Goal: Task Accomplishment & Management: Use online tool/utility

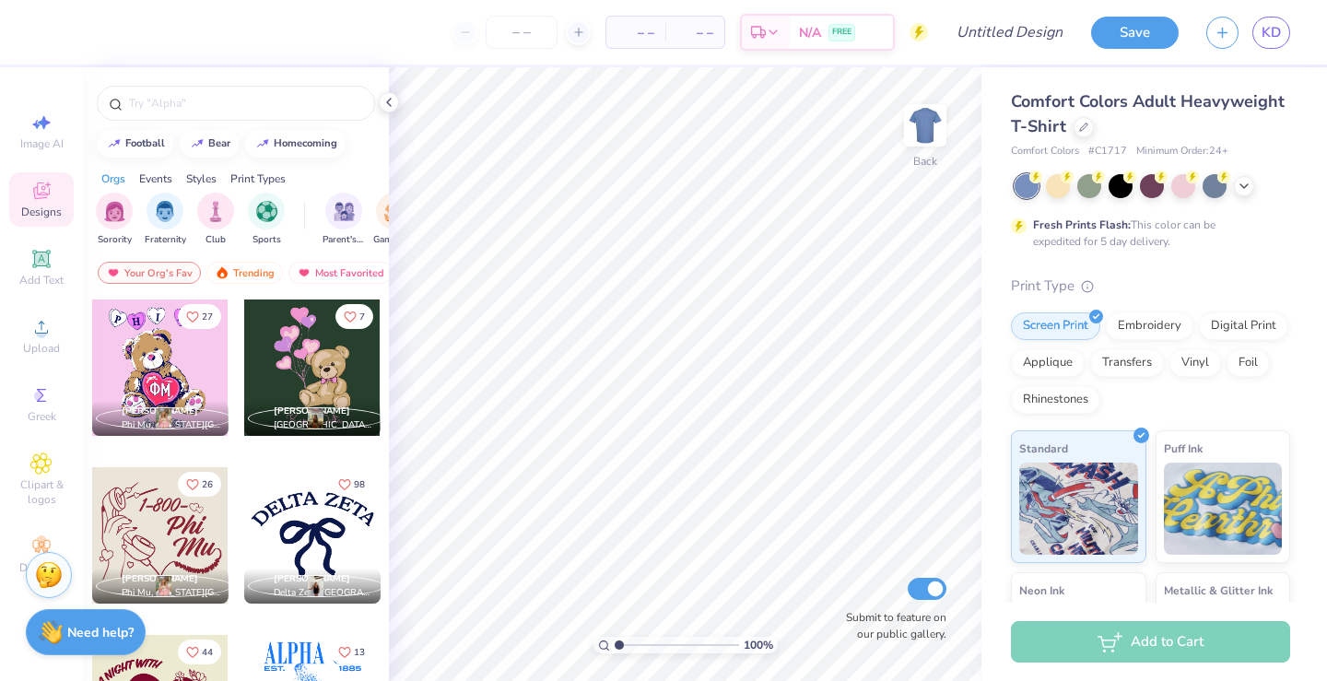
click at [1086, 135] on div at bounding box center [1084, 127] width 20 height 20
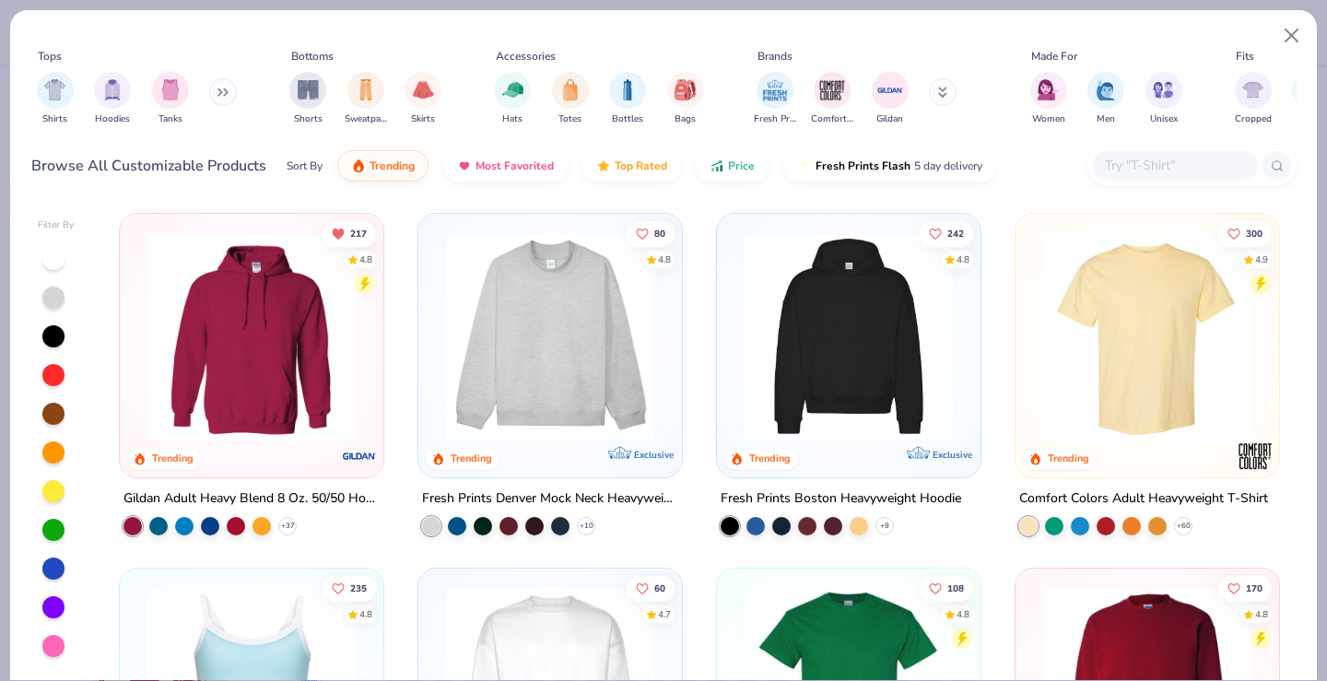
click at [1148, 195] on div "Tops Shirts Hoodies Tanks Bottoms Shorts Sweatpants Skirts Accessories Hats Tot…" at bounding box center [663, 104] width 1307 height 189
click at [1148, 164] on input "text" at bounding box center [1174, 165] width 142 height 21
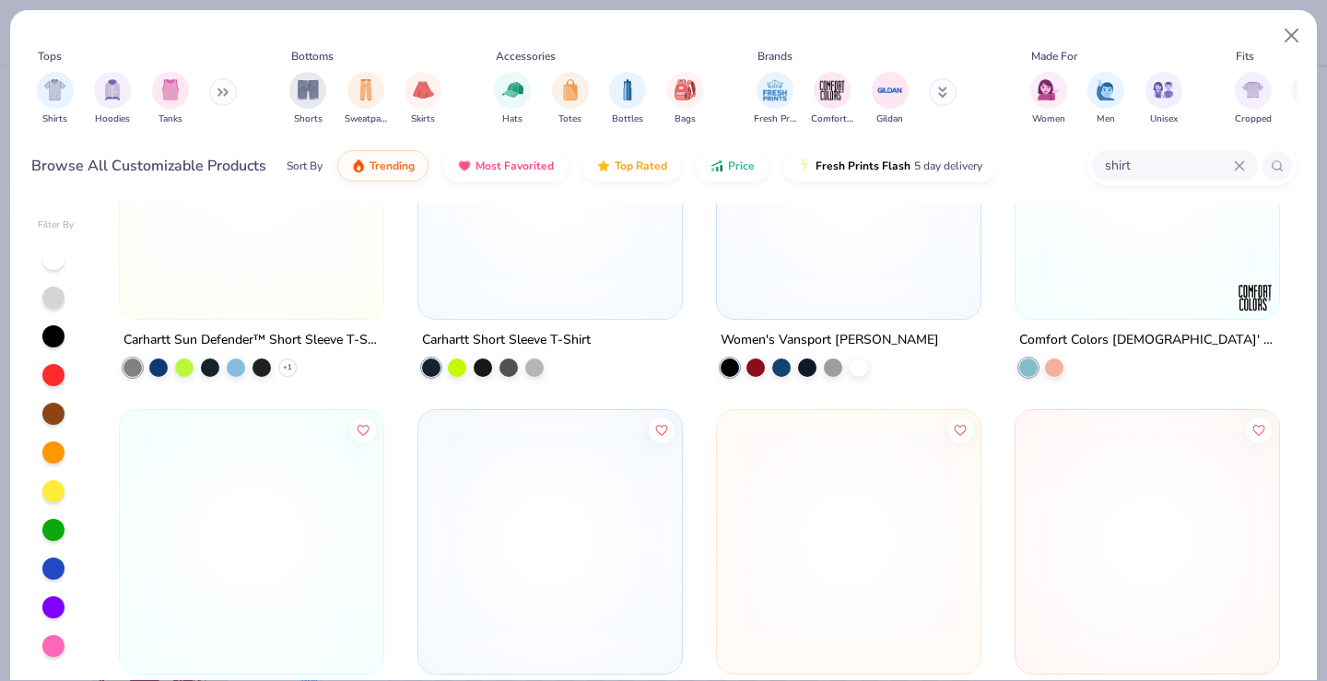
scroll to position [5868, 0]
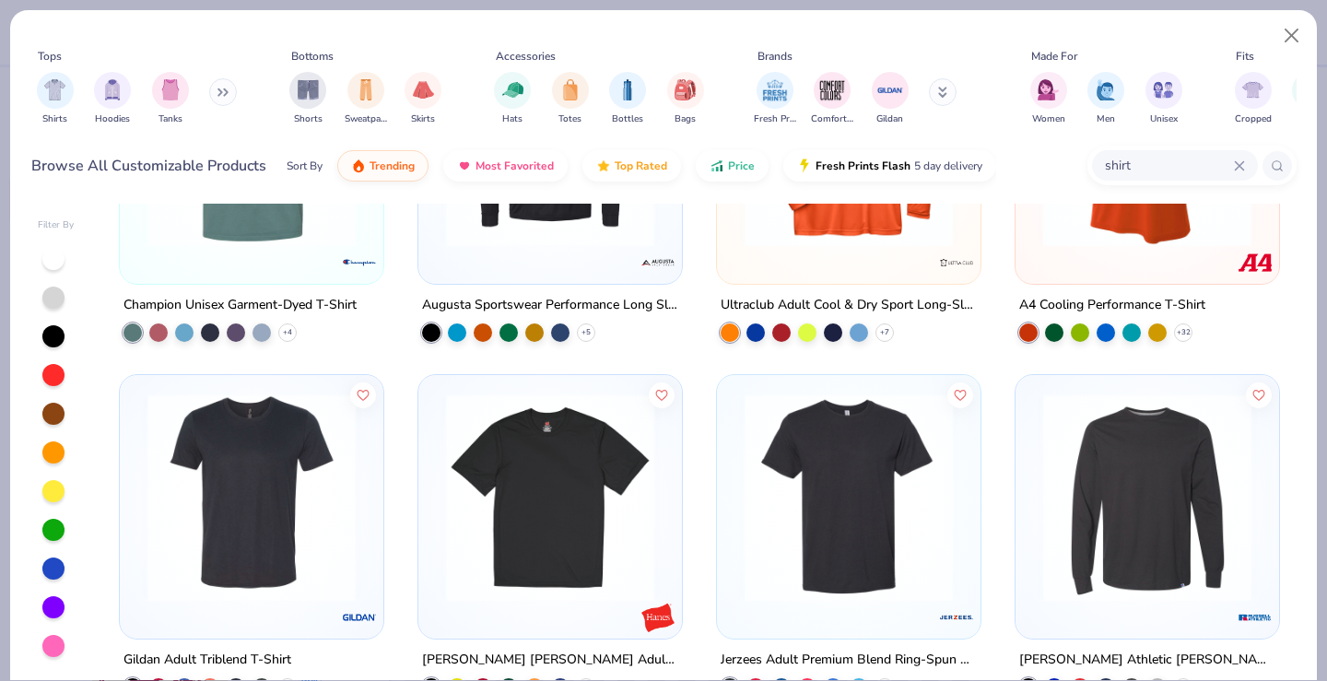
click at [1186, 150] on div "shirt" at bounding box center [1175, 165] width 166 height 30
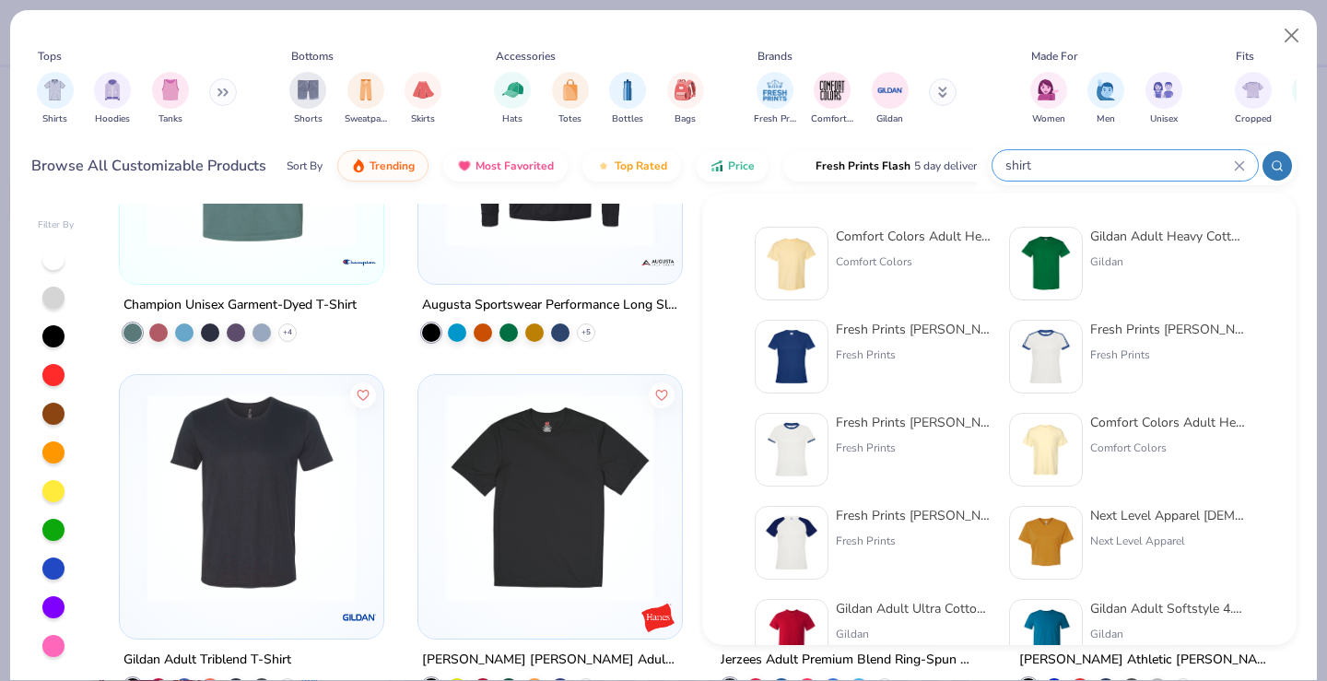
click at [1186, 150] on div "shirt" at bounding box center [1125, 165] width 265 height 30
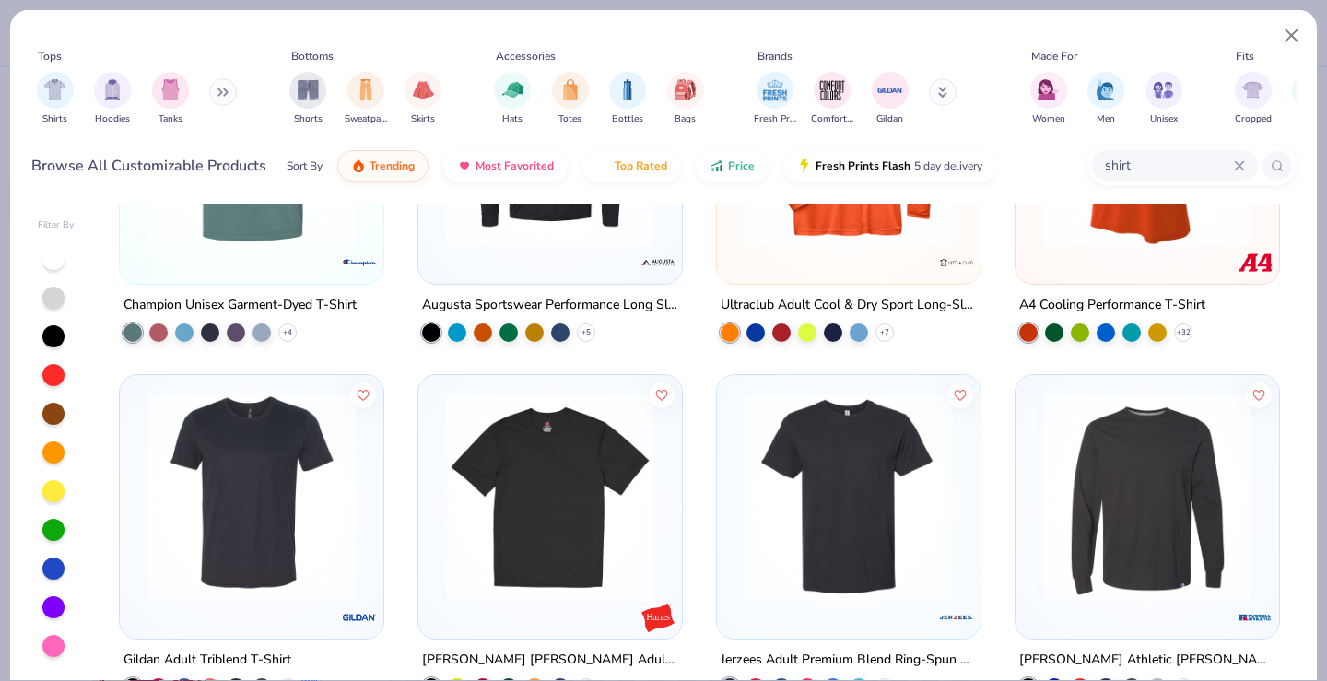
click at [1179, 161] on input "shirt" at bounding box center [1168, 165] width 131 height 21
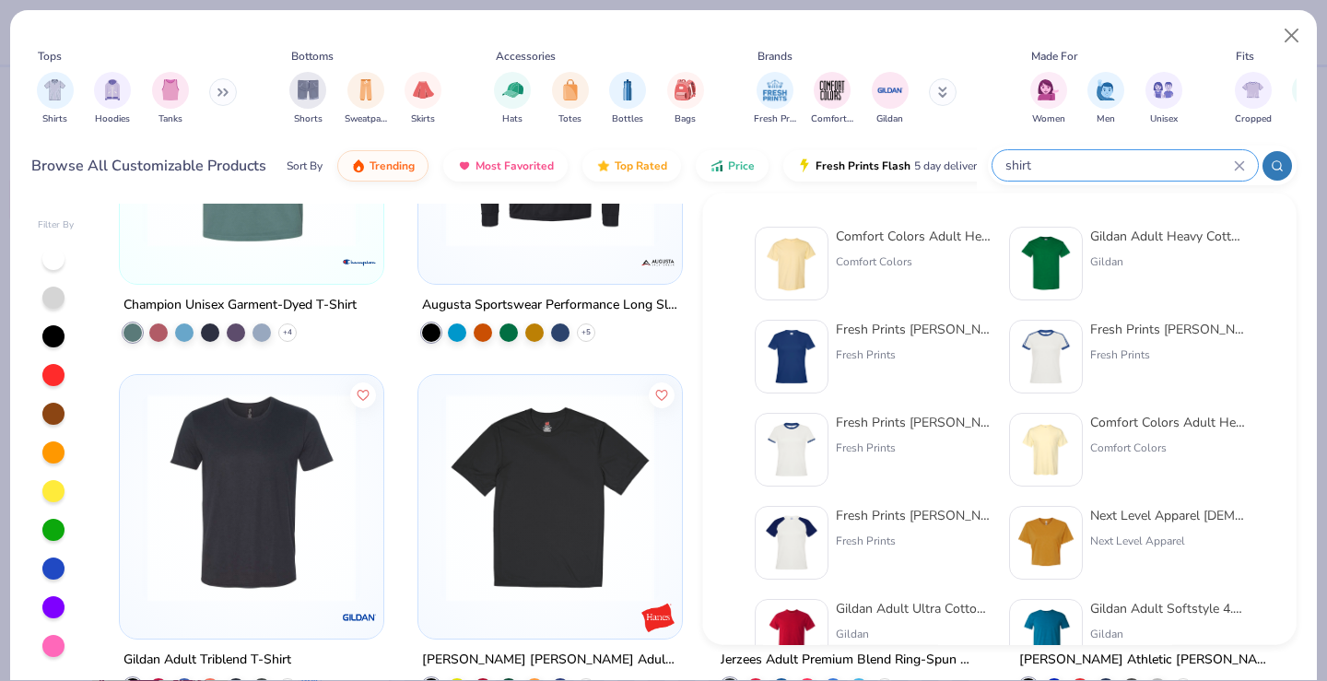
click at [1179, 161] on input "shirt" at bounding box center [1119, 165] width 230 height 21
type input "s"
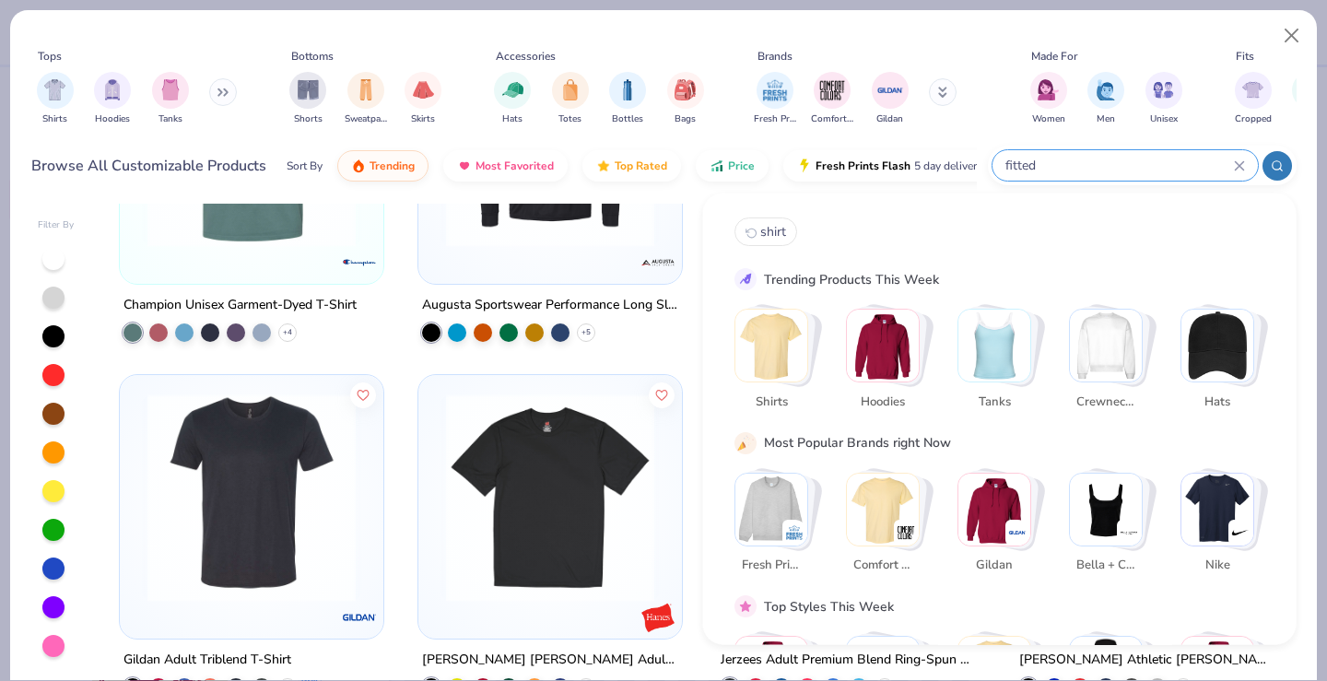
type input "fitted"
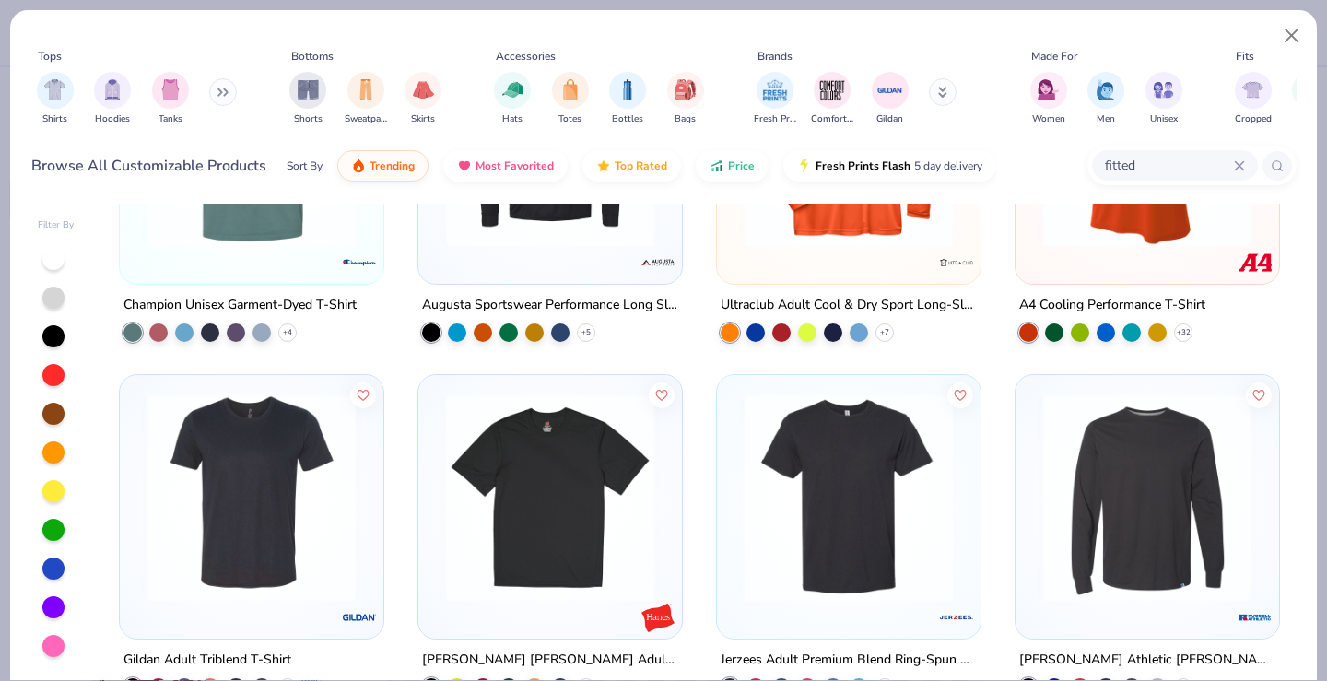
click at [1179, 161] on input "fitted" at bounding box center [1168, 165] width 131 height 21
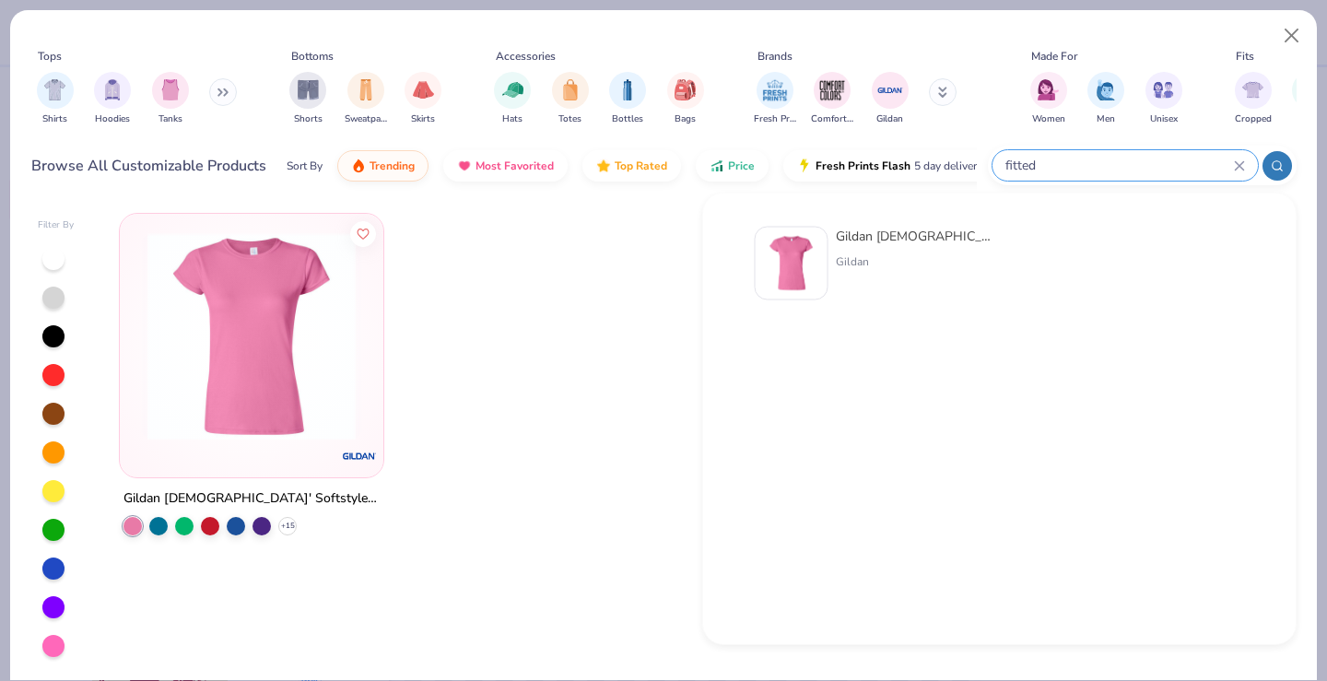
click at [1241, 160] on icon at bounding box center [1239, 165] width 11 height 11
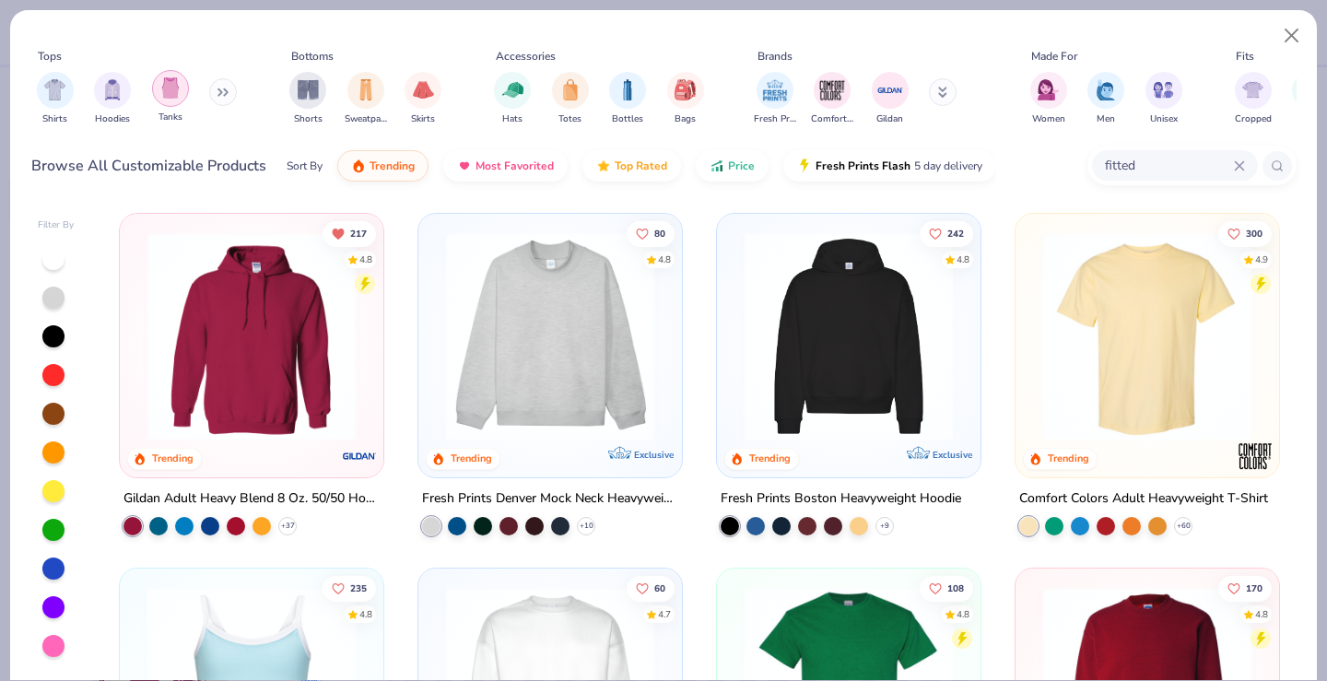
click at [182, 89] on div "filter for Tanks" at bounding box center [170, 88] width 37 height 37
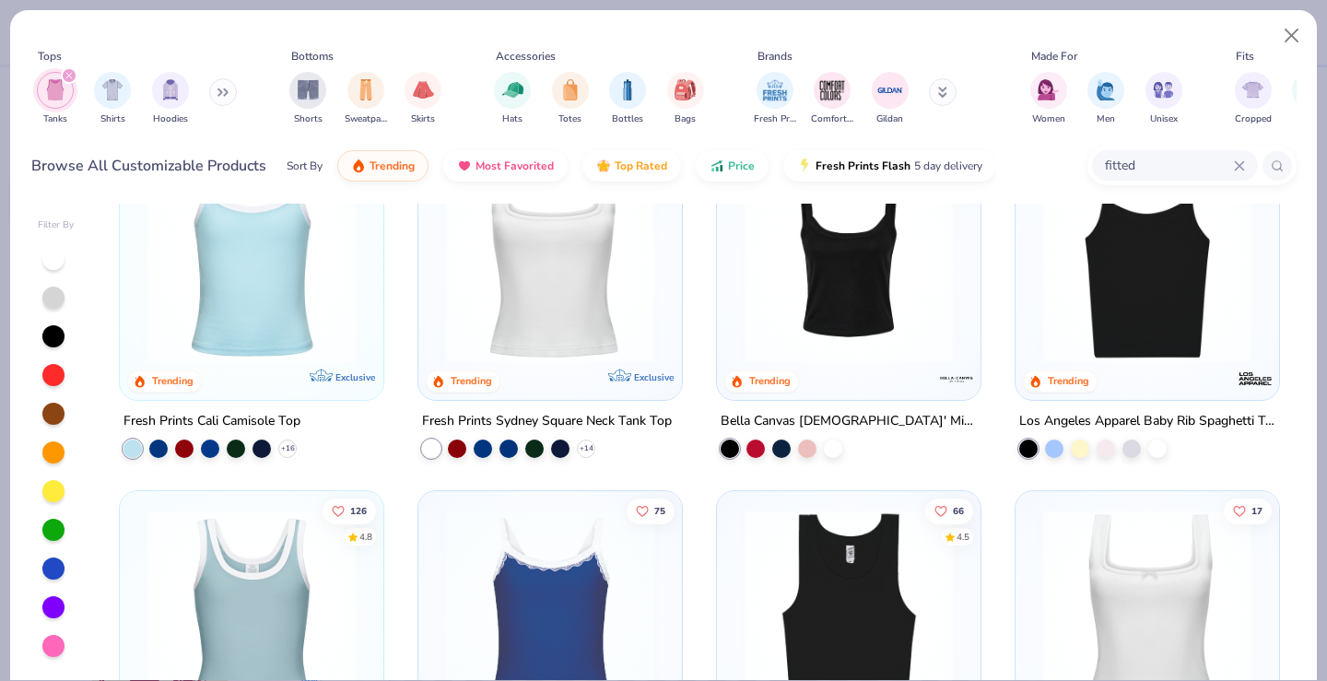
scroll to position [78, 0]
click at [840, 334] on img at bounding box center [849, 258] width 227 height 208
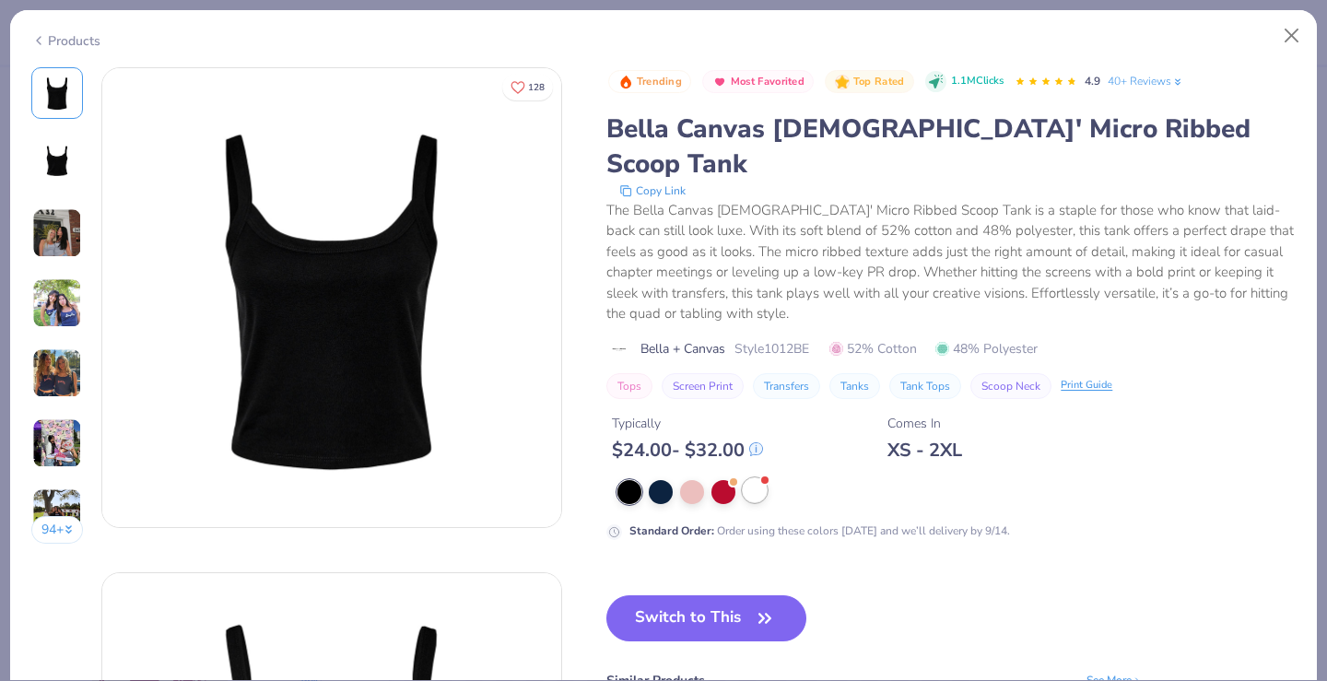
click at [748, 478] on div at bounding box center [755, 490] width 24 height 24
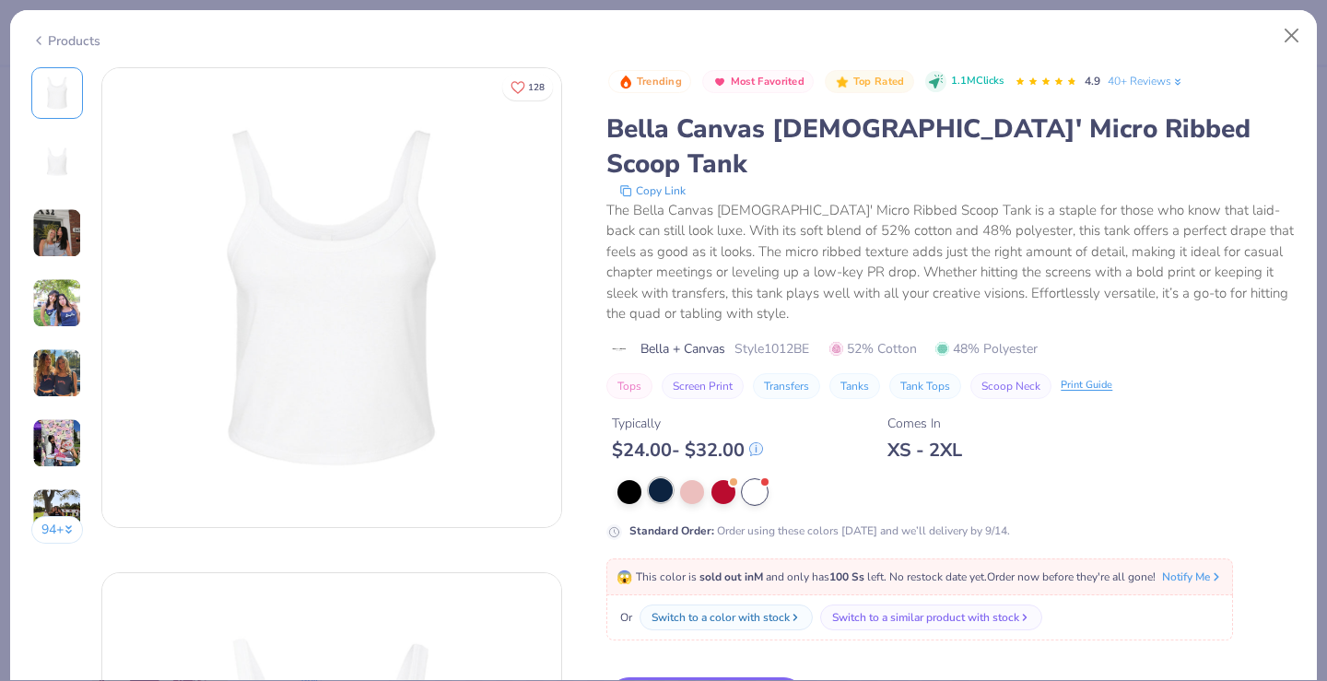
click at [652, 478] on div at bounding box center [661, 490] width 24 height 24
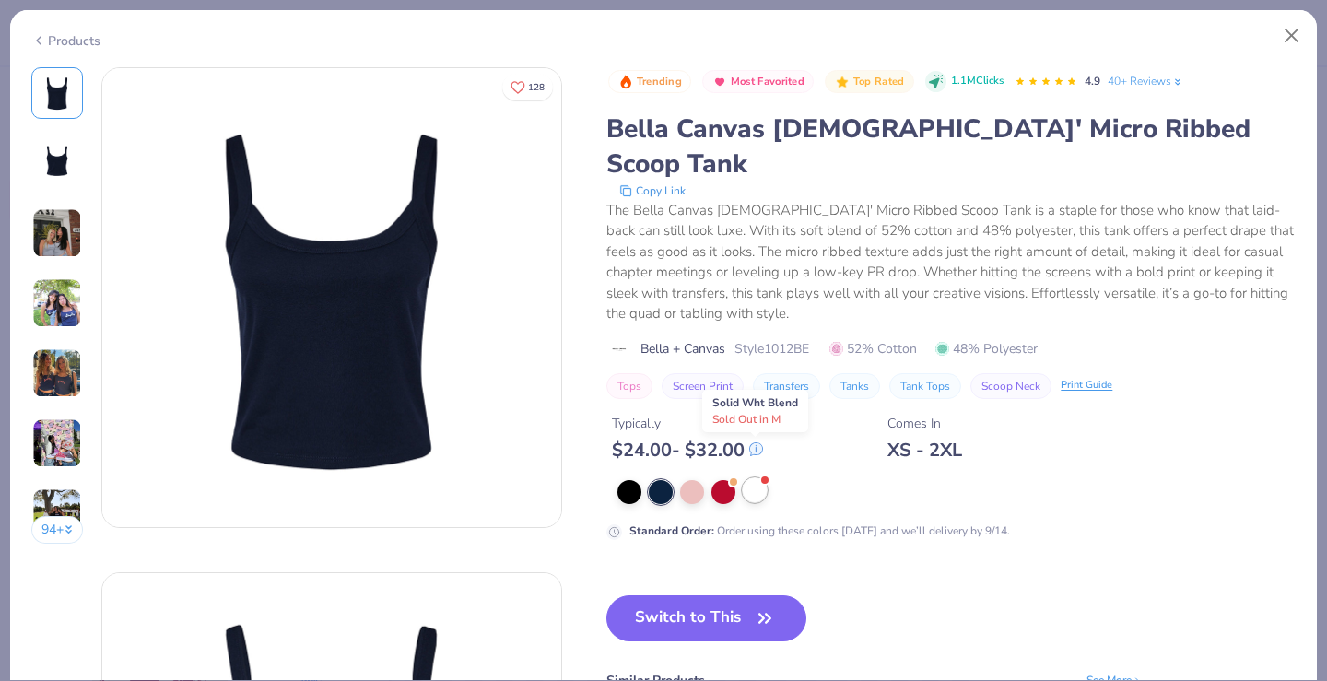
click at [761, 476] on span at bounding box center [764, 481] width 10 height 10
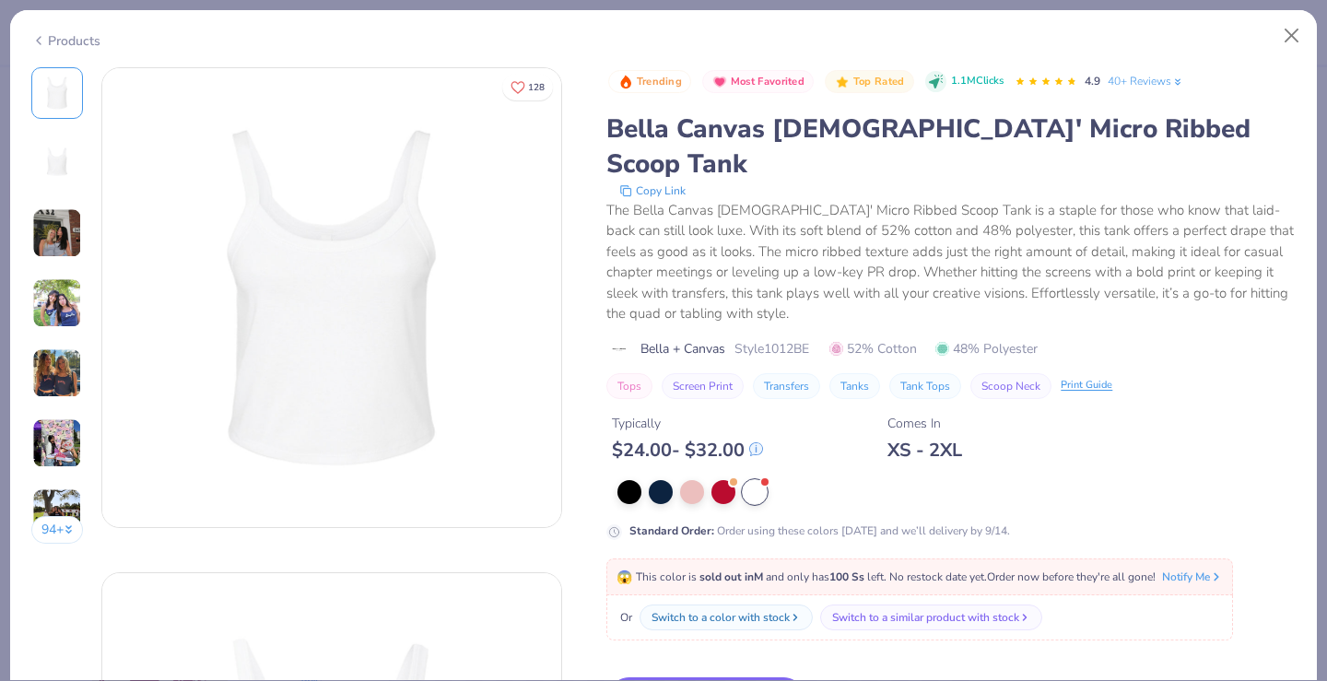
click at [17, 246] on div "94 + 128 AU Alpha Chi Omega, Michigan State University DB Delta Gamma, Californ…" at bounding box center [663, 374] width 1307 height 614
click at [81, 339] on div "94 +" at bounding box center [57, 312] width 53 height 490
click at [73, 318] on img at bounding box center [57, 303] width 50 height 50
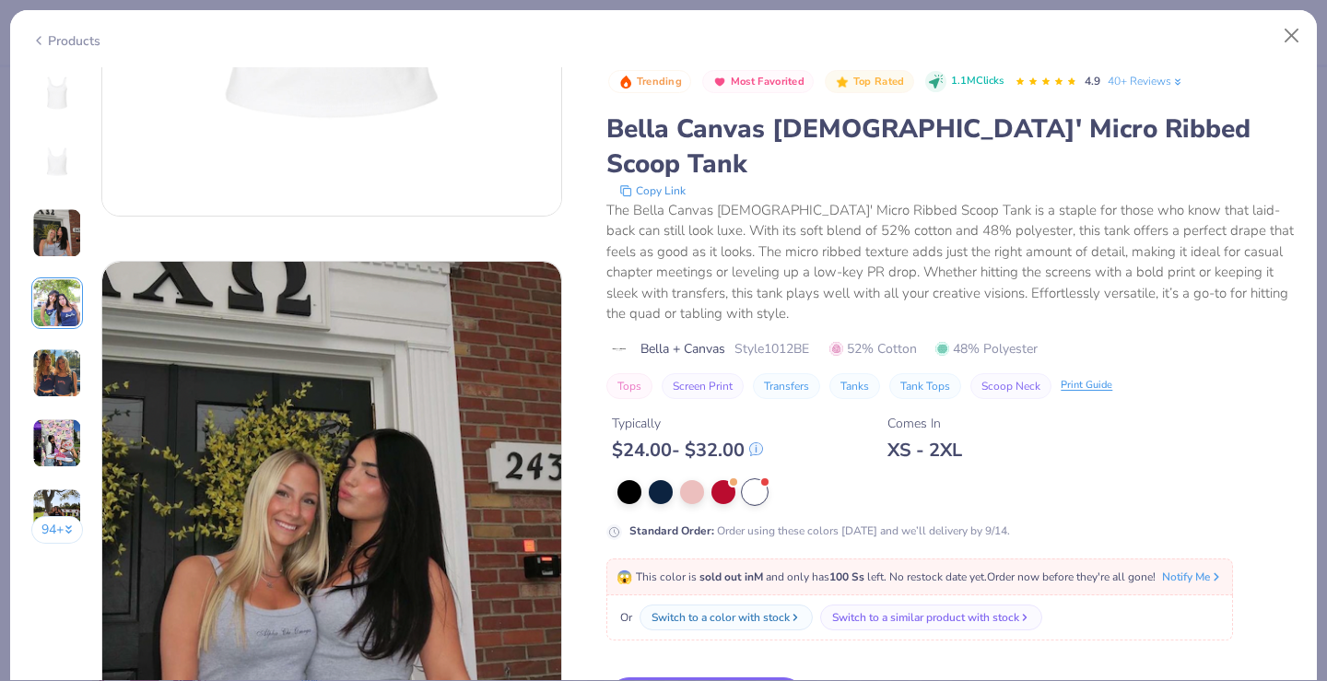
click at [72, 388] on img at bounding box center [57, 373] width 50 height 50
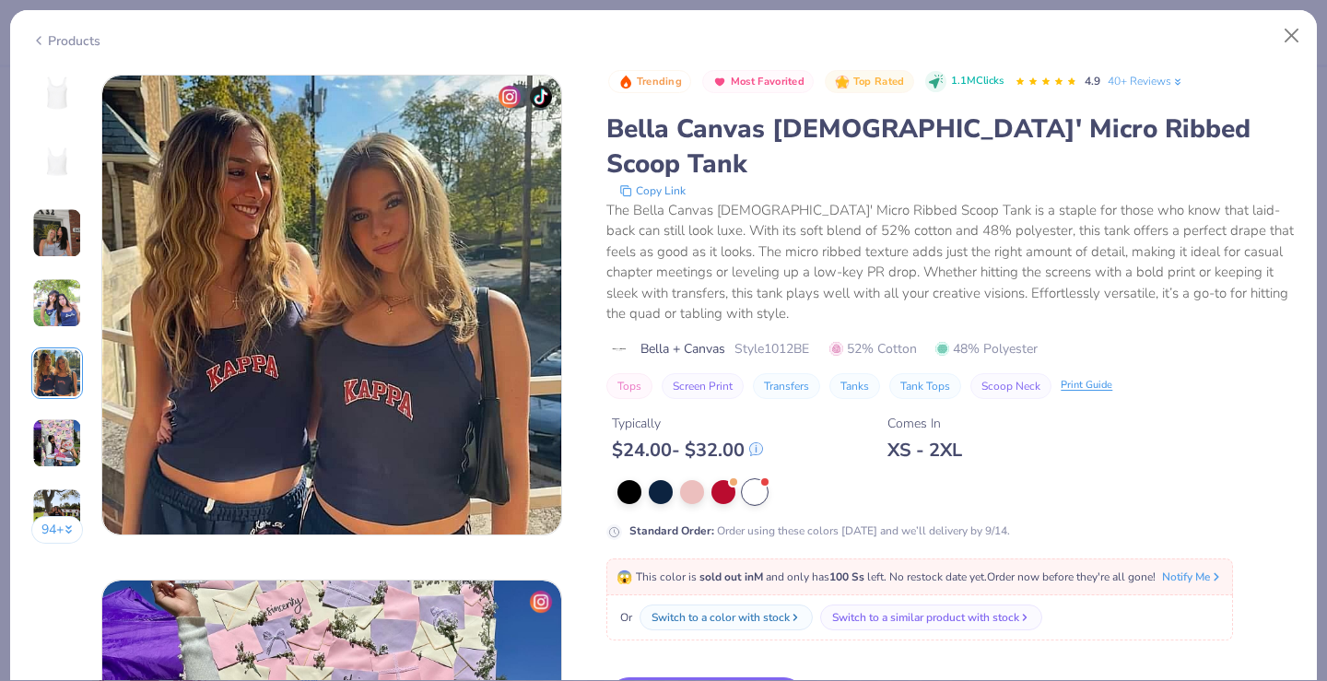
scroll to position [2020, 0]
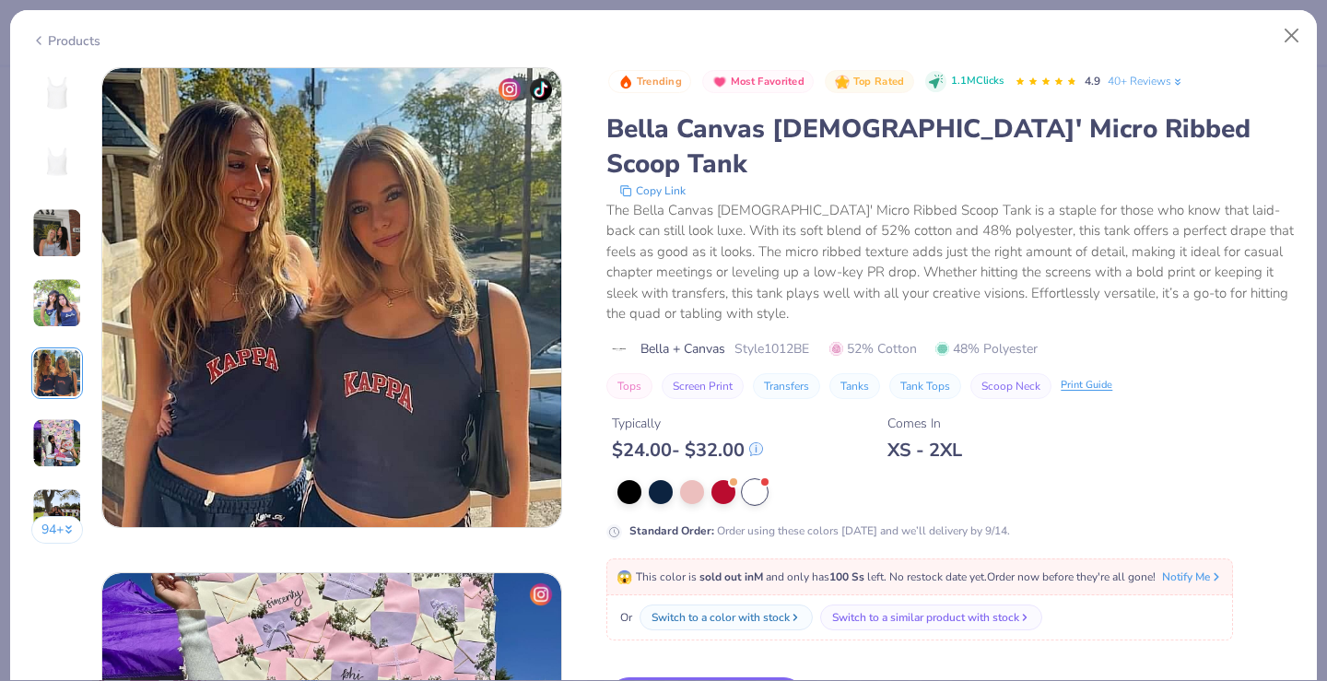
click at [69, 295] on img at bounding box center [57, 303] width 50 height 50
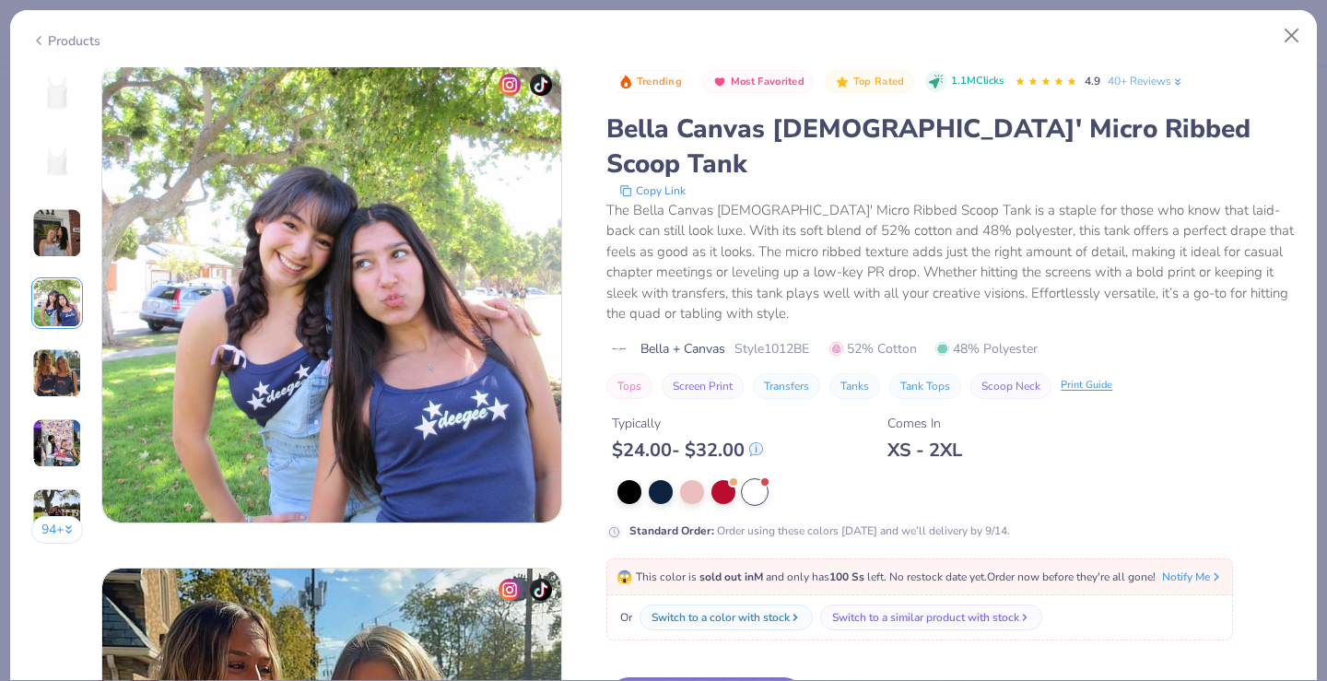
scroll to position [1515, 0]
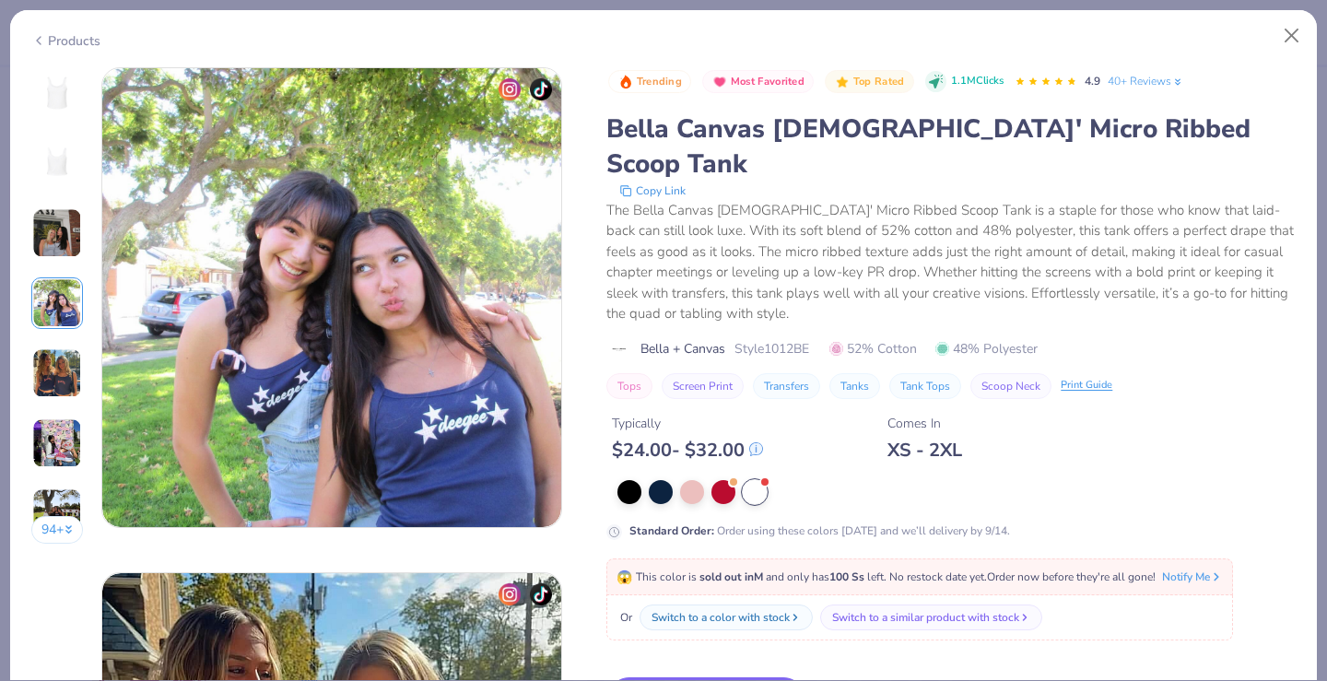
click at [55, 245] on img at bounding box center [57, 233] width 50 height 50
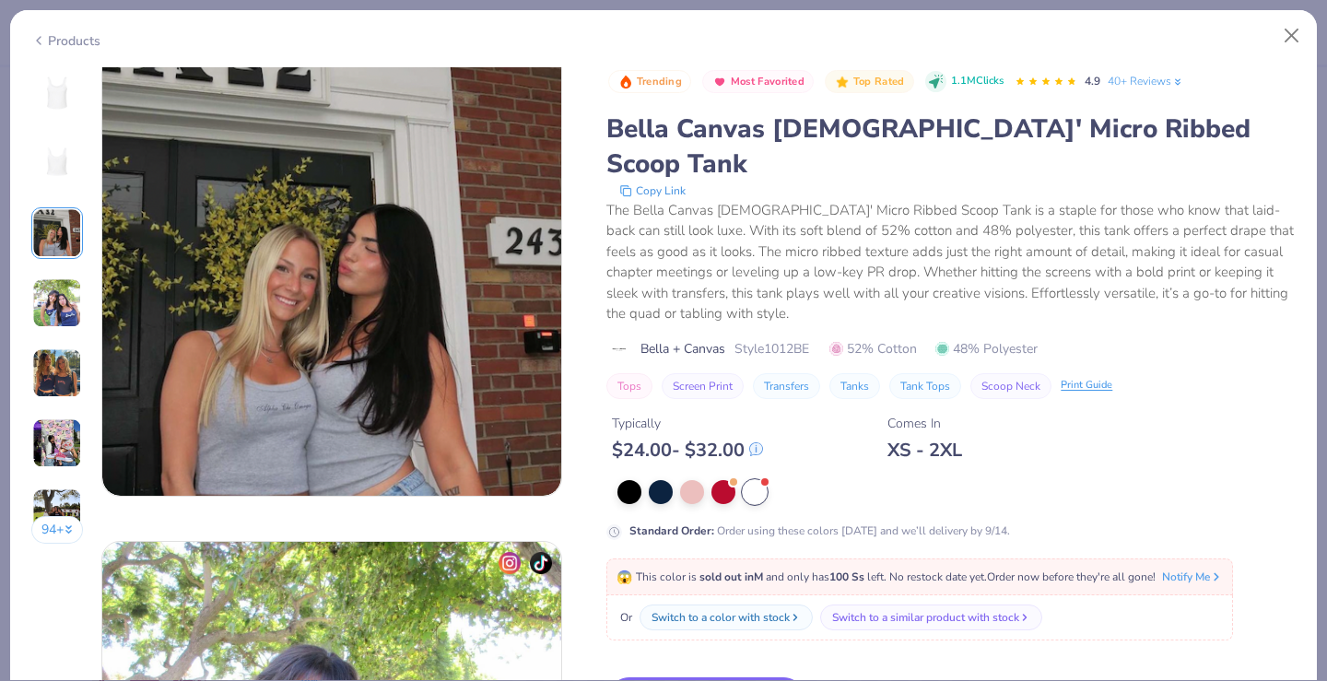
scroll to position [1010, 0]
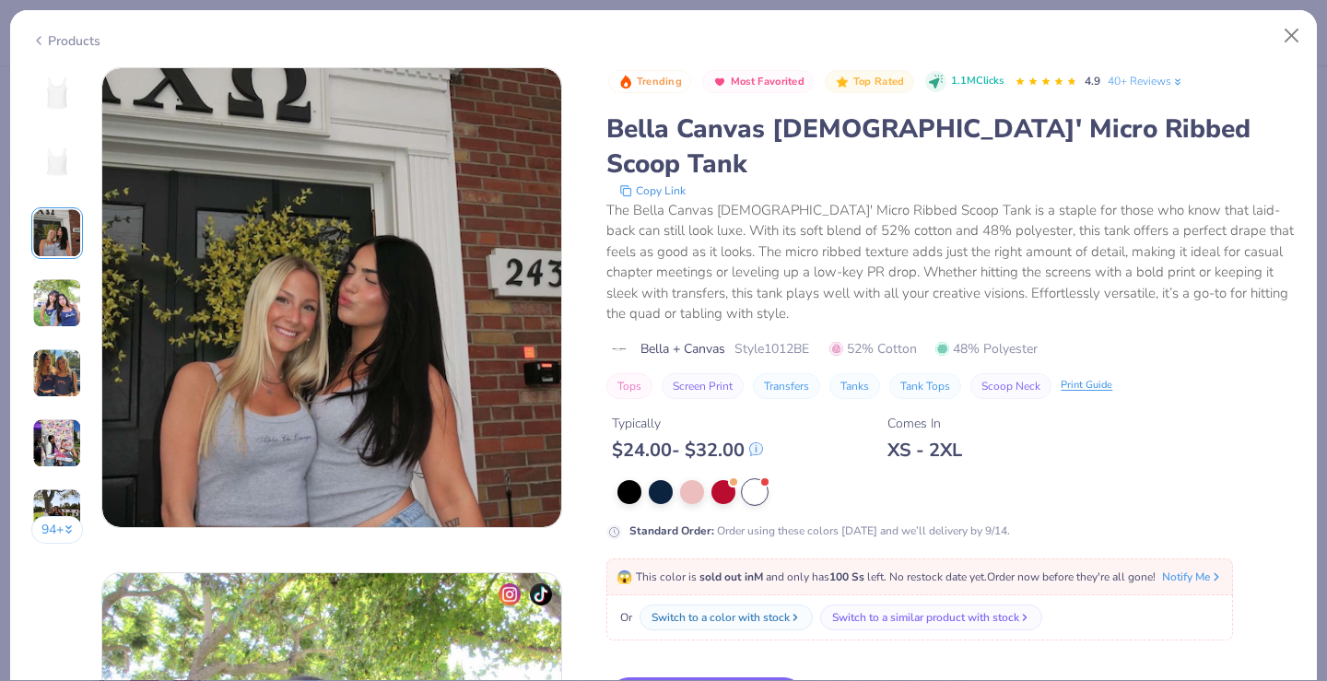
click at [1311, 30] on div "Products" at bounding box center [663, 34] width 1307 height 48
click at [1293, 30] on button "Close" at bounding box center [1292, 35] width 35 height 35
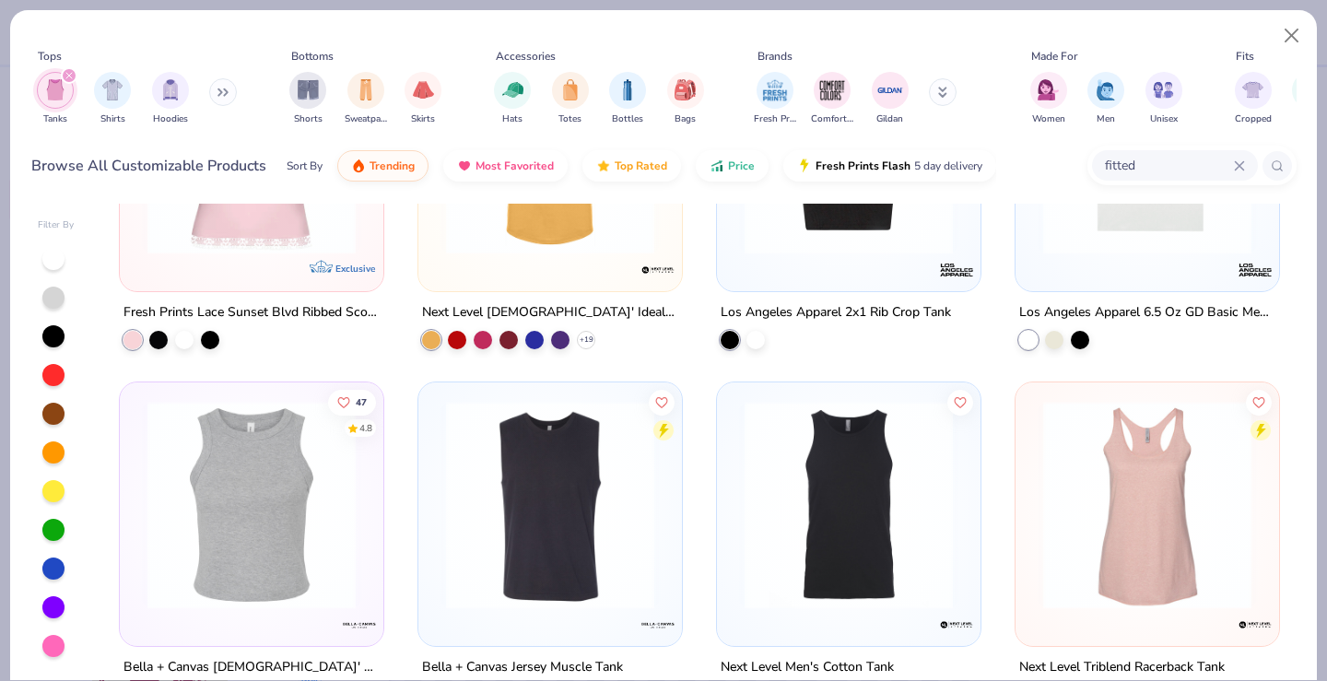
scroll to position [1762, 0]
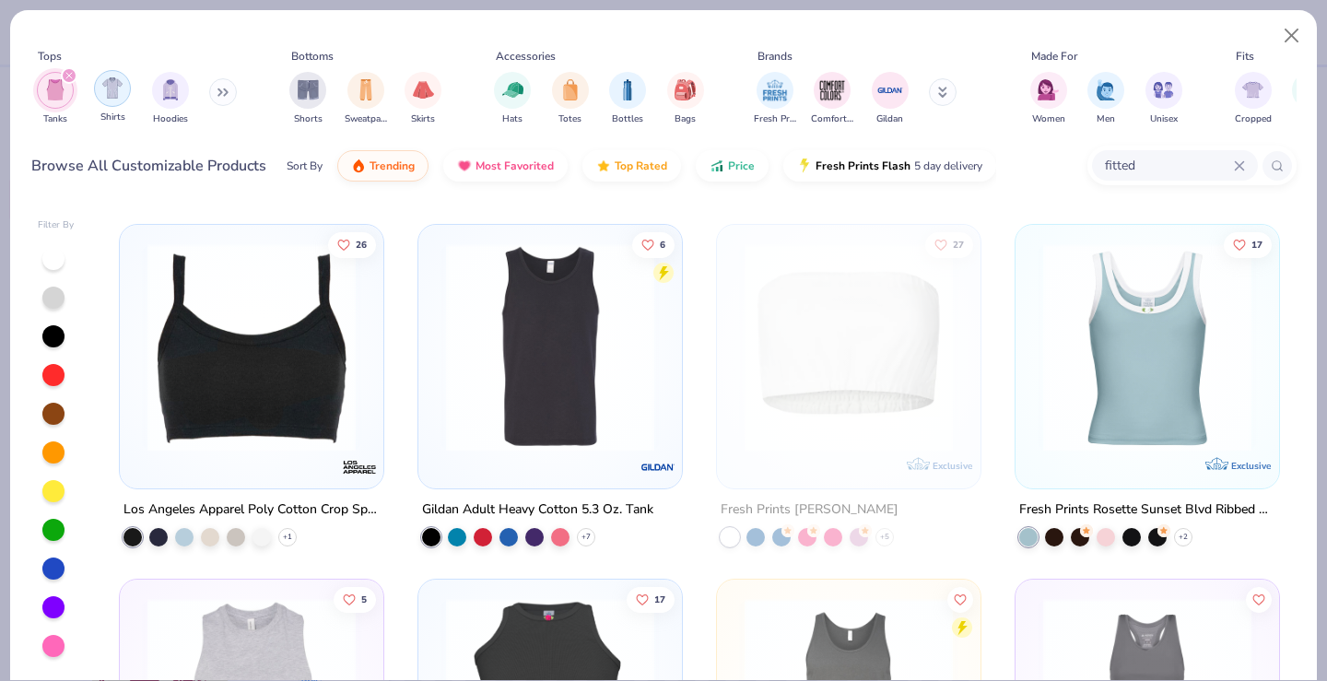
click at [112, 100] on div "filter for Shirts" at bounding box center [112, 88] width 37 height 37
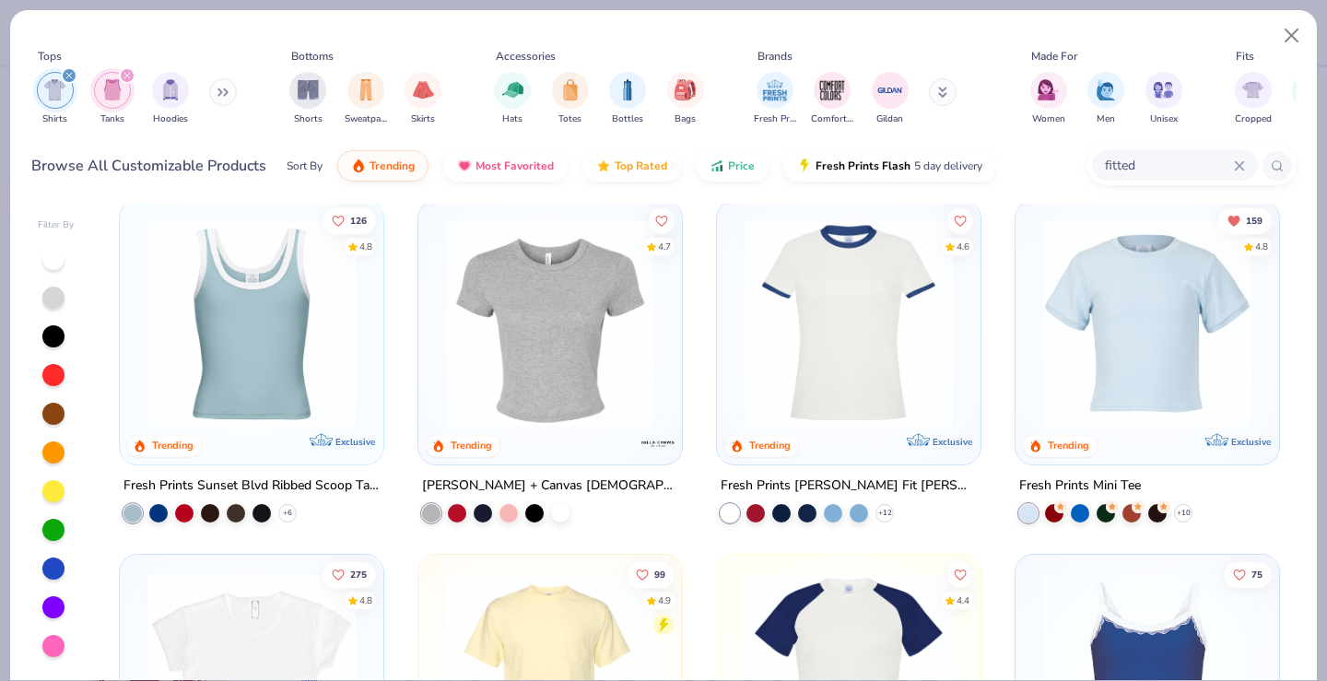
scroll to position [724, 0]
click at [1054, 512] on div at bounding box center [1054, 509] width 18 height 18
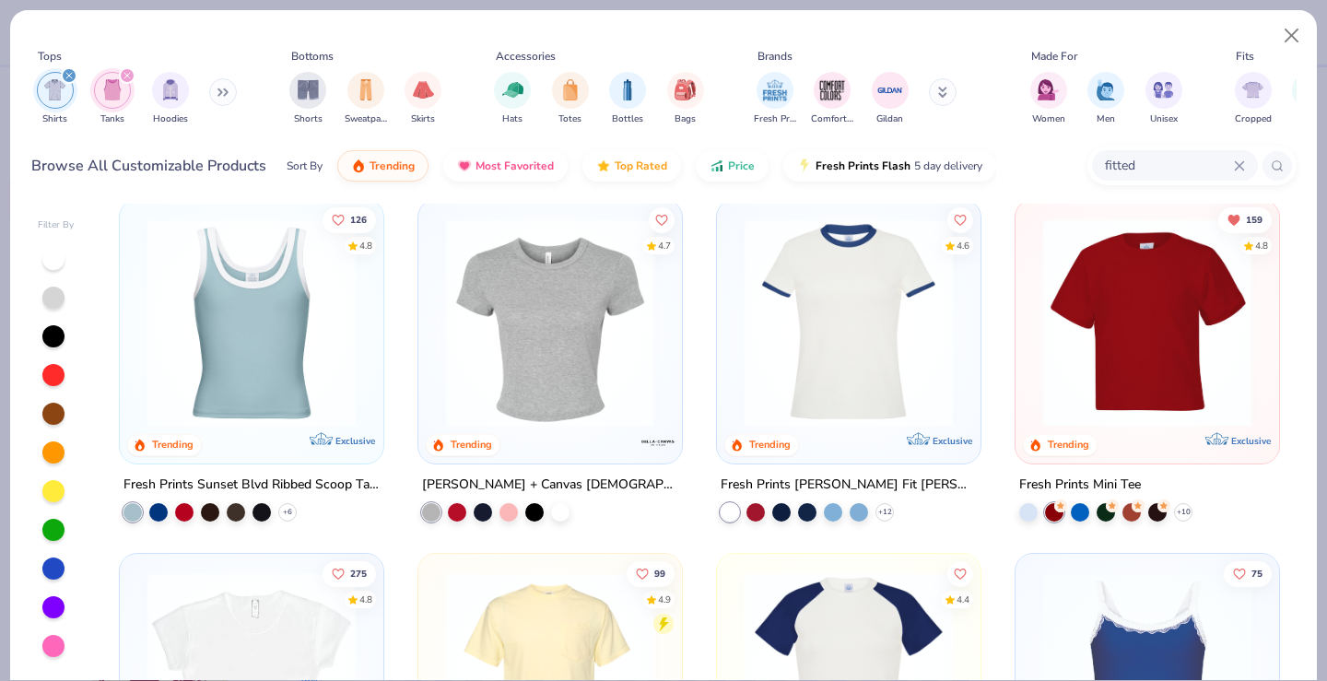
click at [1180, 353] on img at bounding box center [1147, 322] width 227 height 208
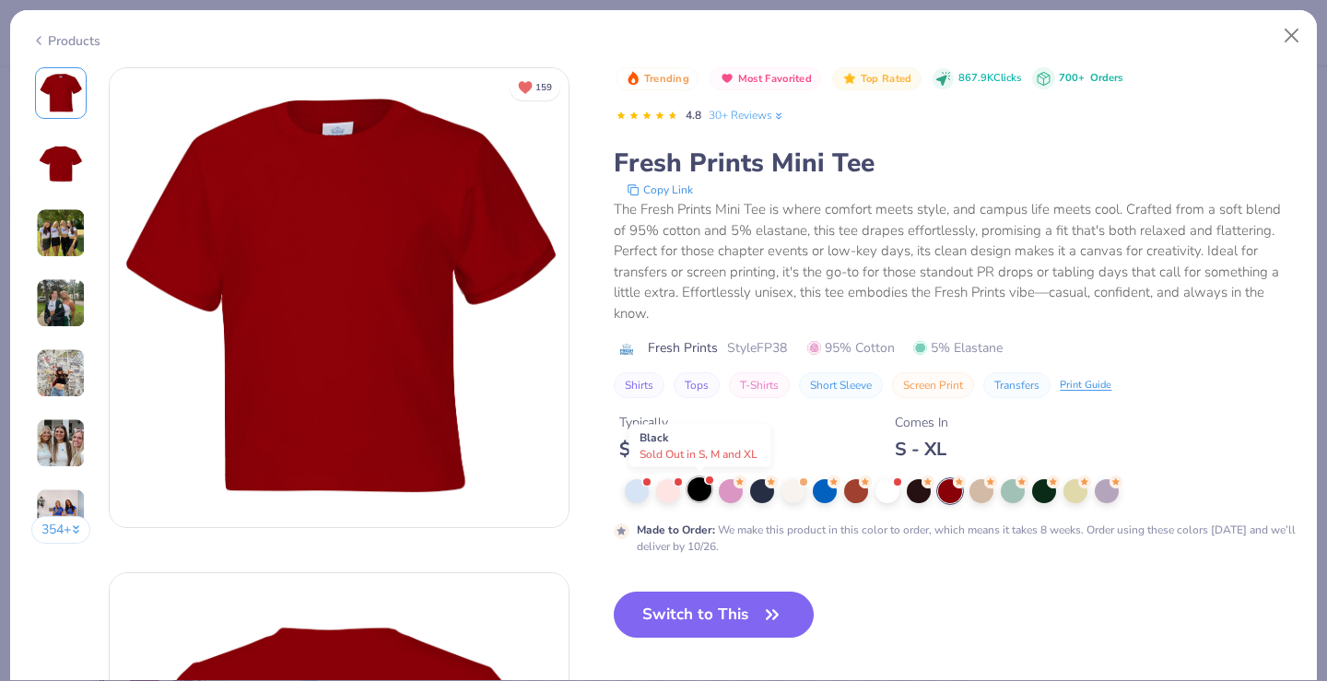
click at [694, 481] on div at bounding box center [700, 489] width 24 height 24
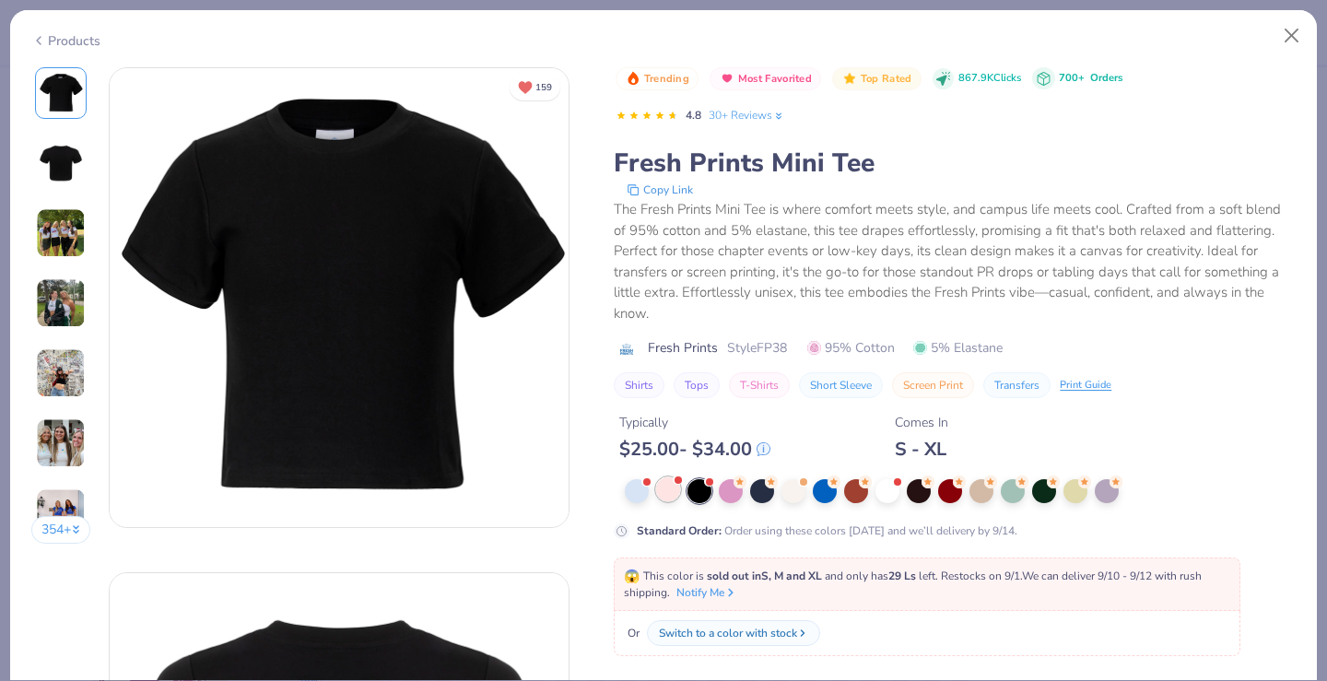
click at [664, 487] on div at bounding box center [668, 489] width 24 height 24
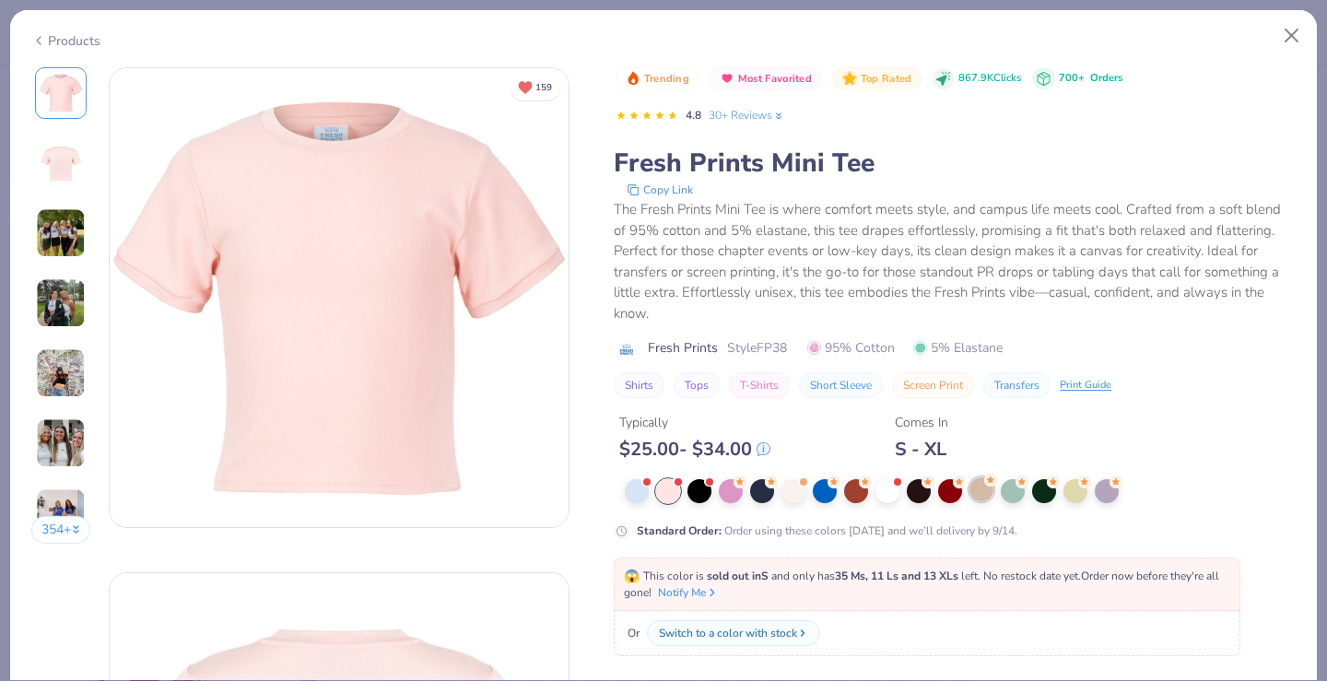
click at [975, 481] on div at bounding box center [982, 489] width 24 height 24
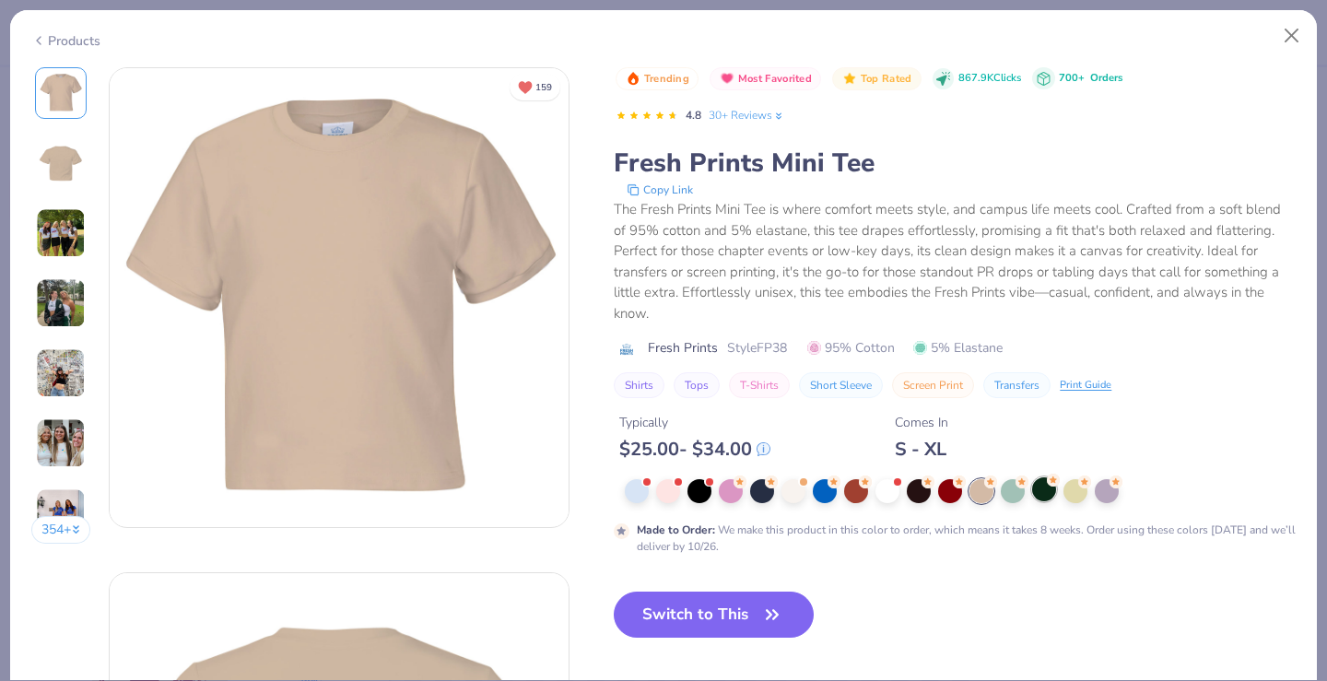
click at [1034, 484] on div at bounding box center [1044, 489] width 24 height 24
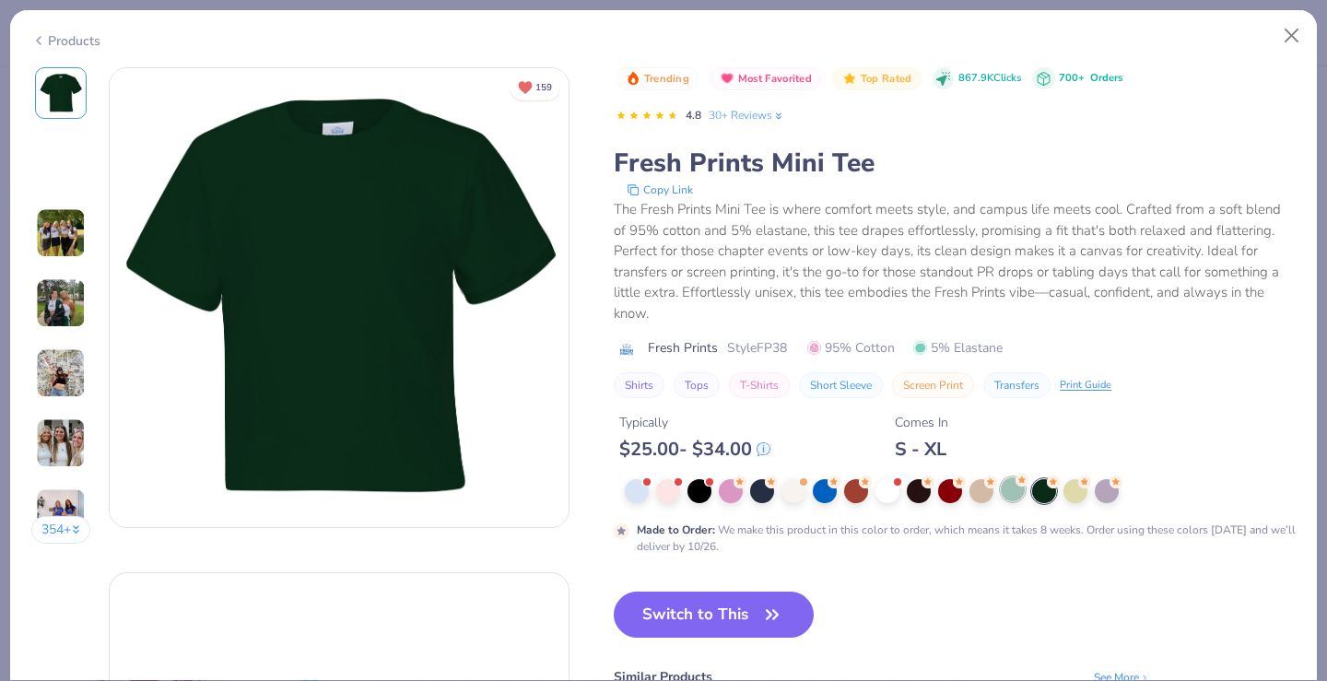
click at [1023, 484] on circle at bounding box center [1022, 480] width 13 height 13
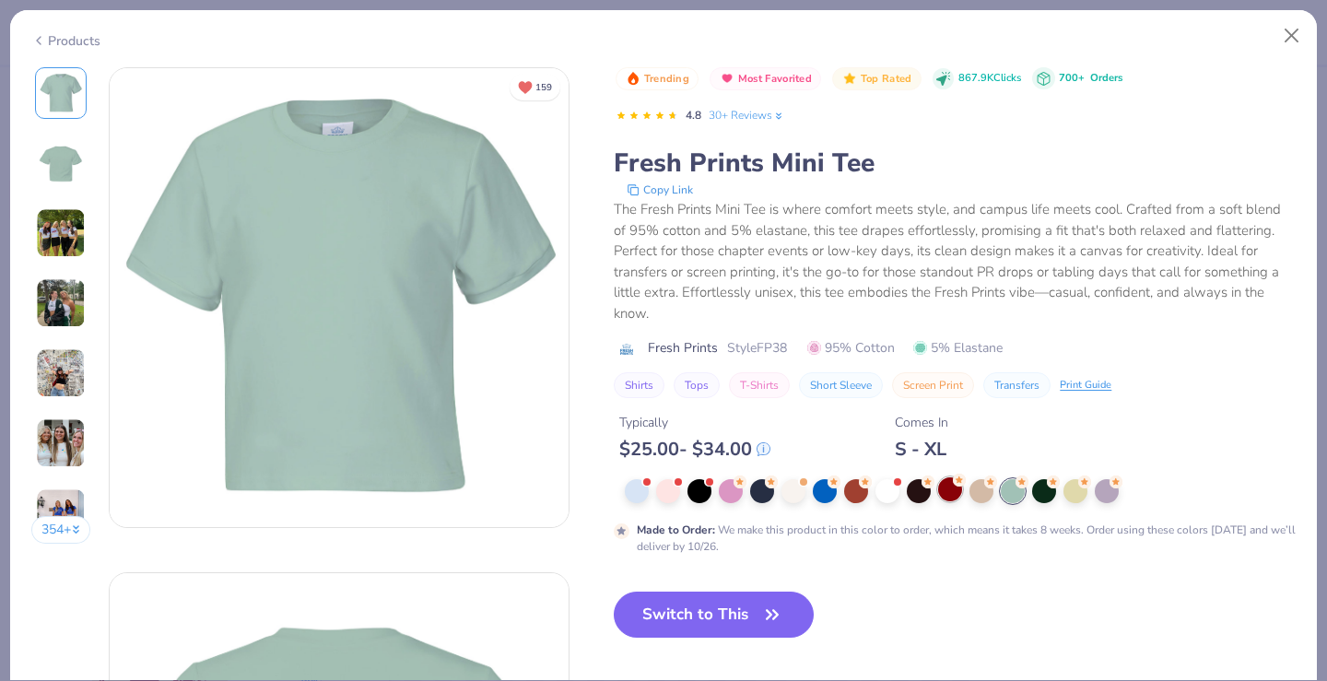
click at [945, 487] on div at bounding box center [950, 489] width 24 height 24
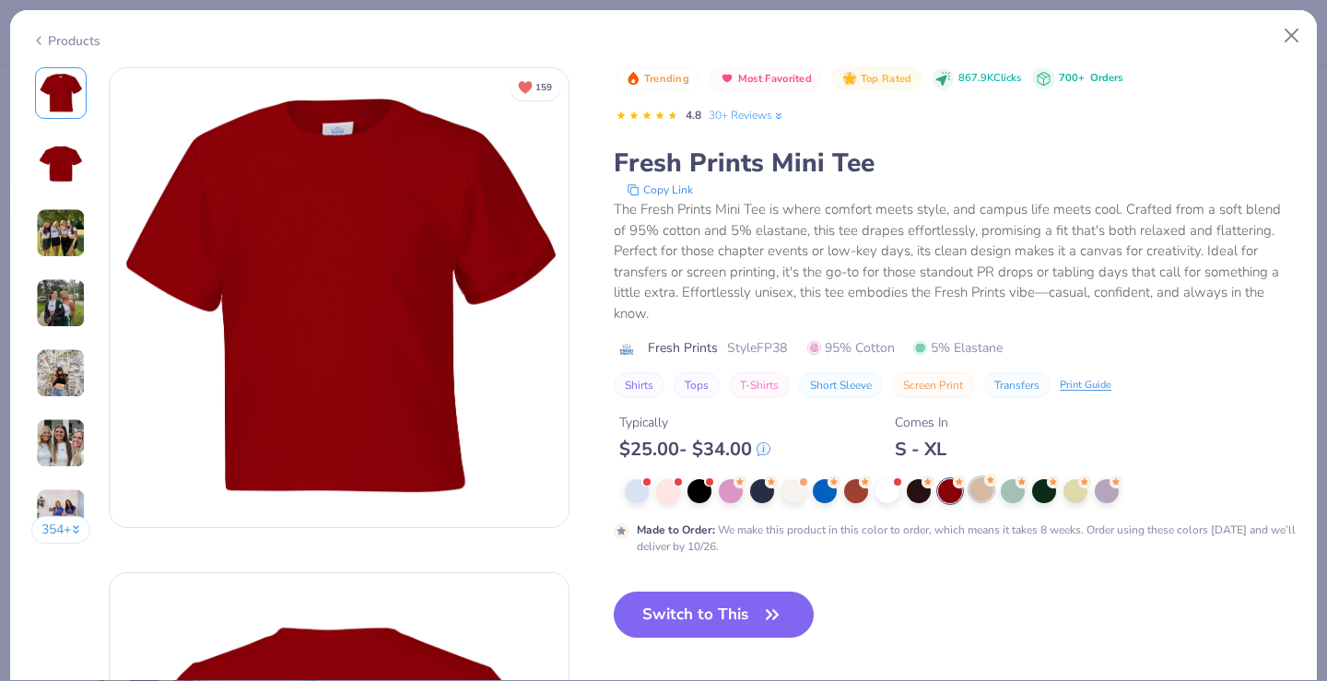
click at [987, 487] on div at bounding box center [982, 489] width 24 height 24
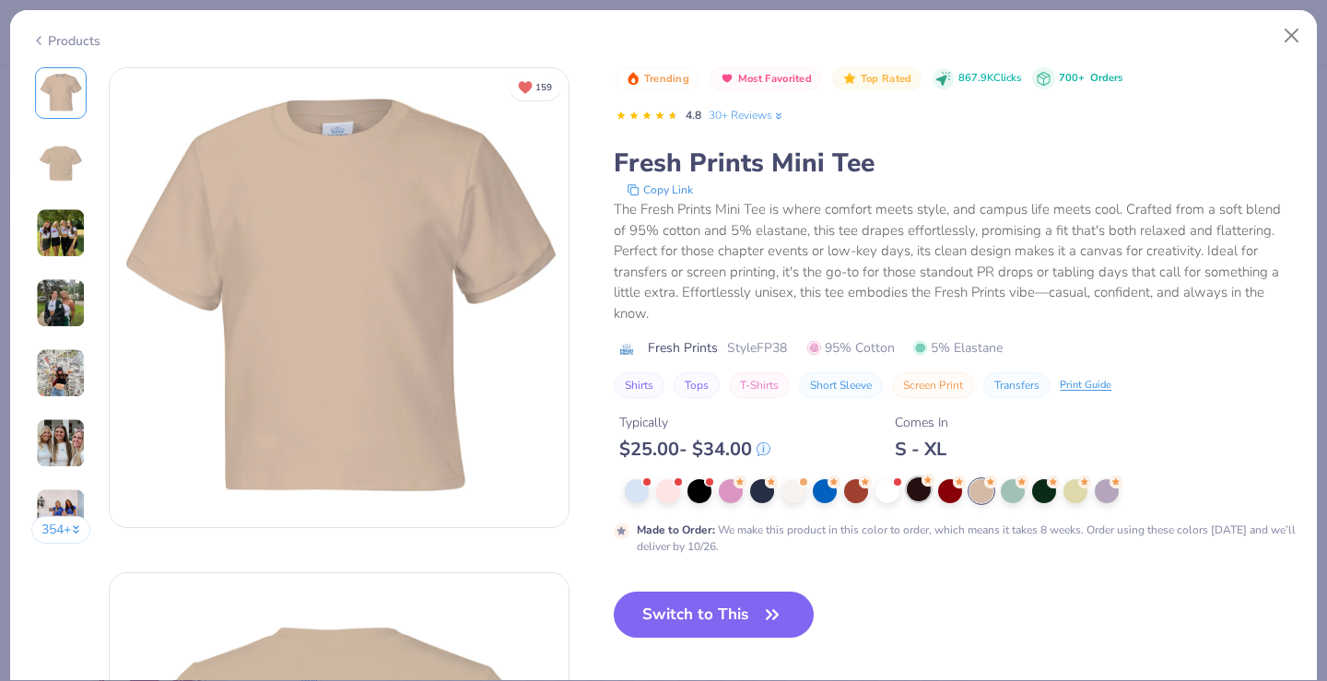
click at [926, 489] on div at bounding box center [919, 489] width 24 height 24
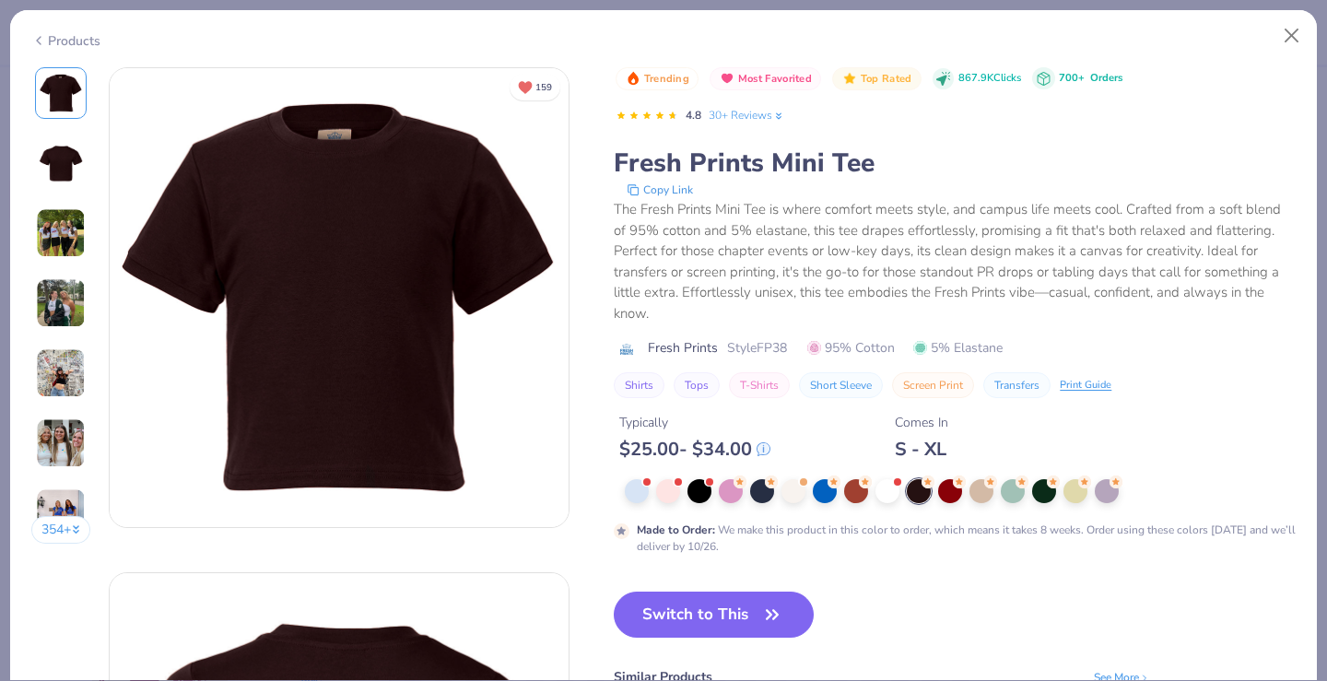
click at [76, 189] on div "354 +" at bounding box center [61, 312] width 60 height 490
click at [74, 222] on img at bounding box center [61, 233] width 50 height 50
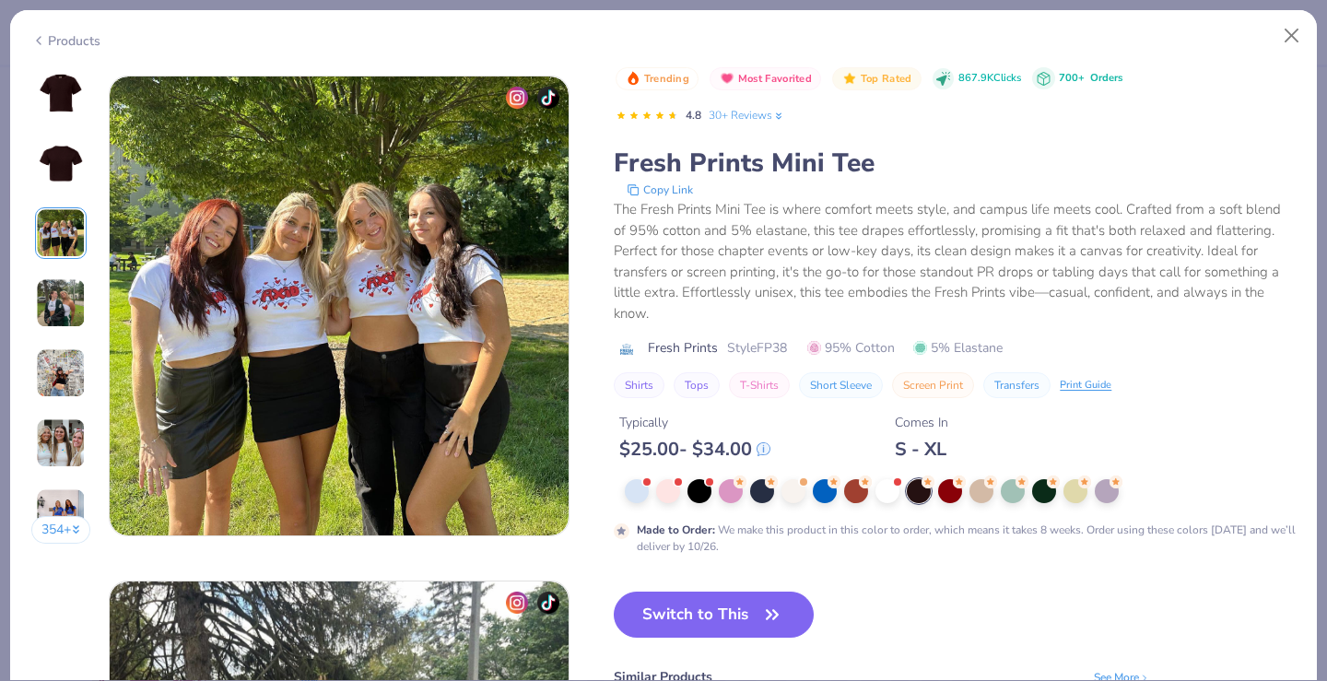
click at [76, 298] on img at bounding box center [61, 303] width 50 height 50
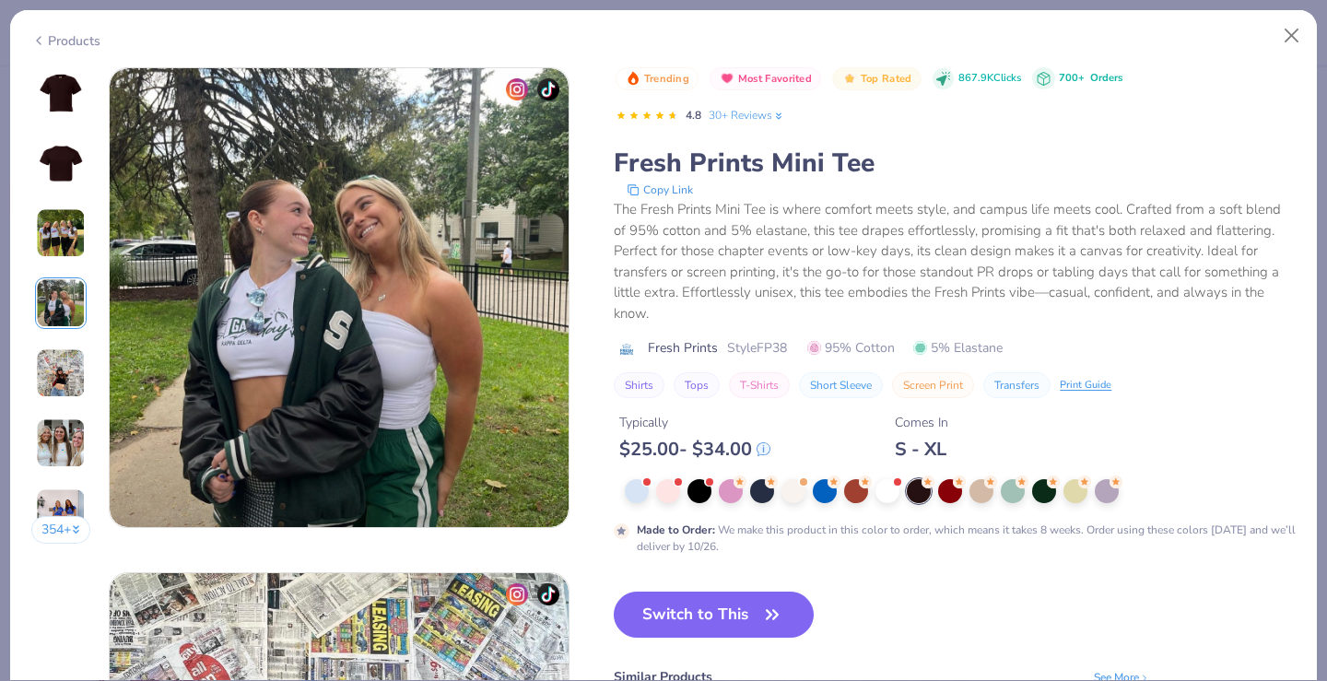
click at [65, 370] on img at bounding box center [61, 373] width 50 height 50
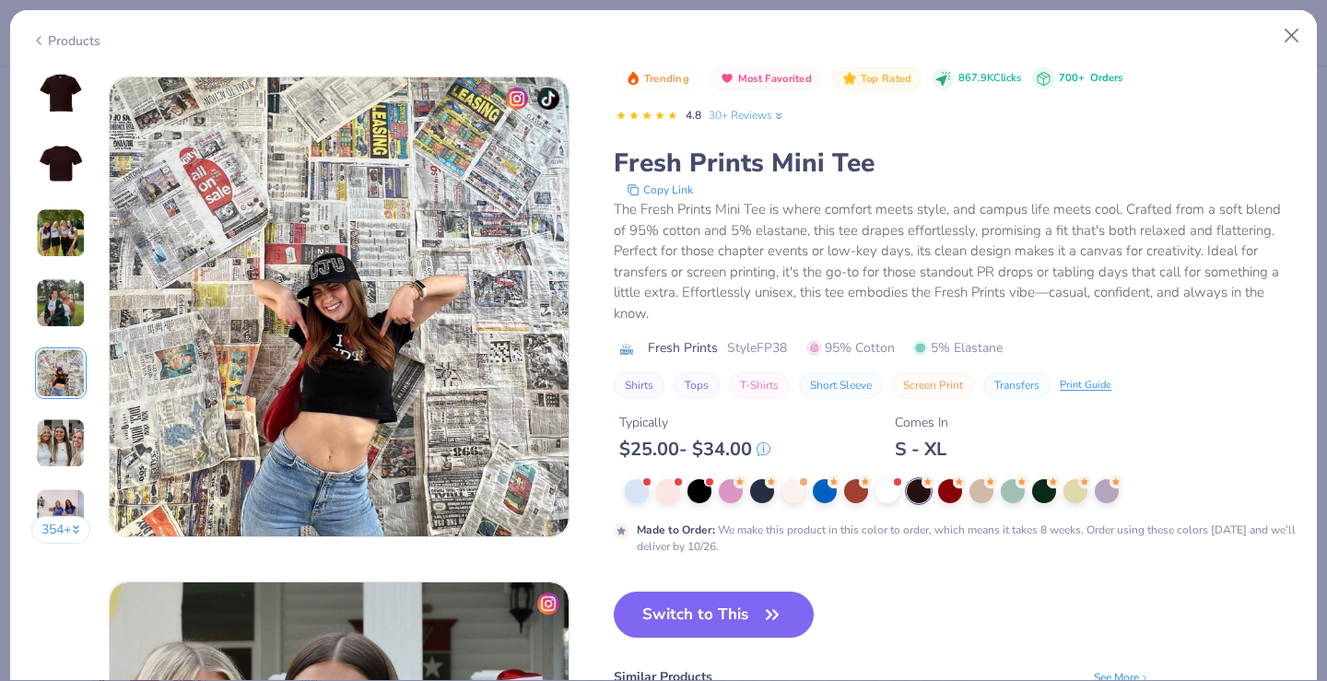
scroll to position [2020, 0]
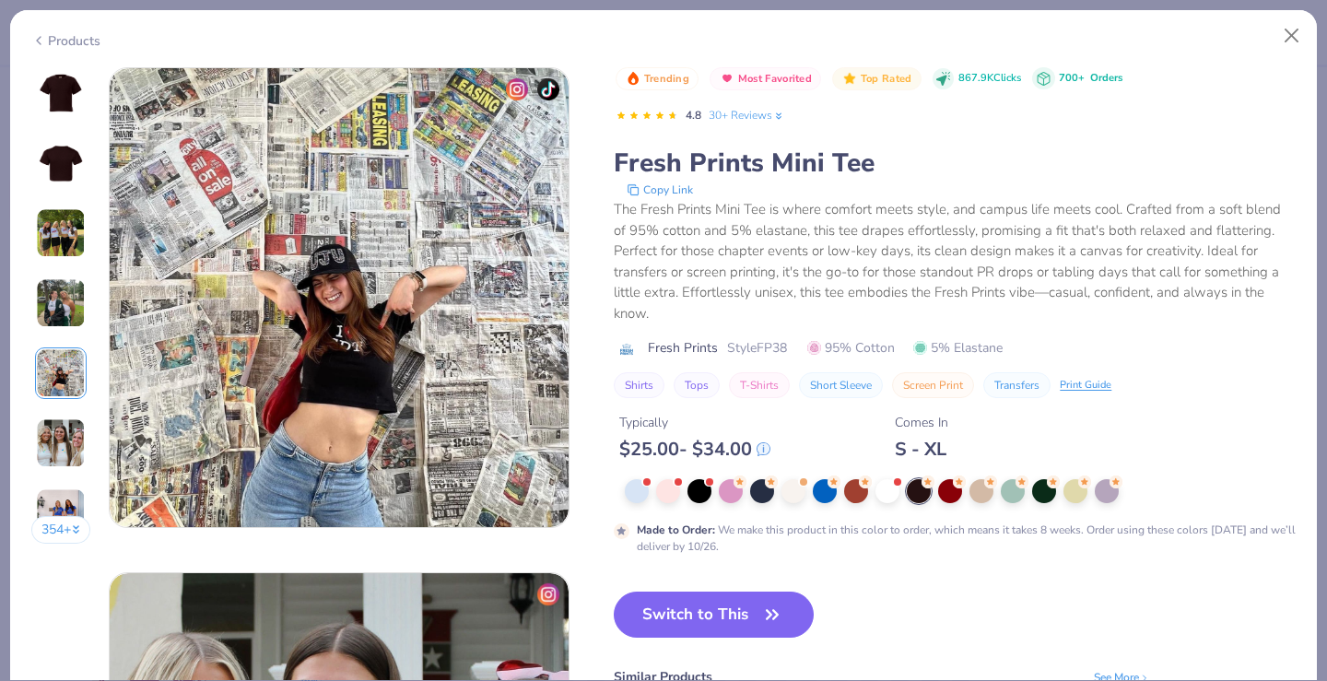
click at [55, 450] on img at bounding box center [61, 443] width 50 height 50
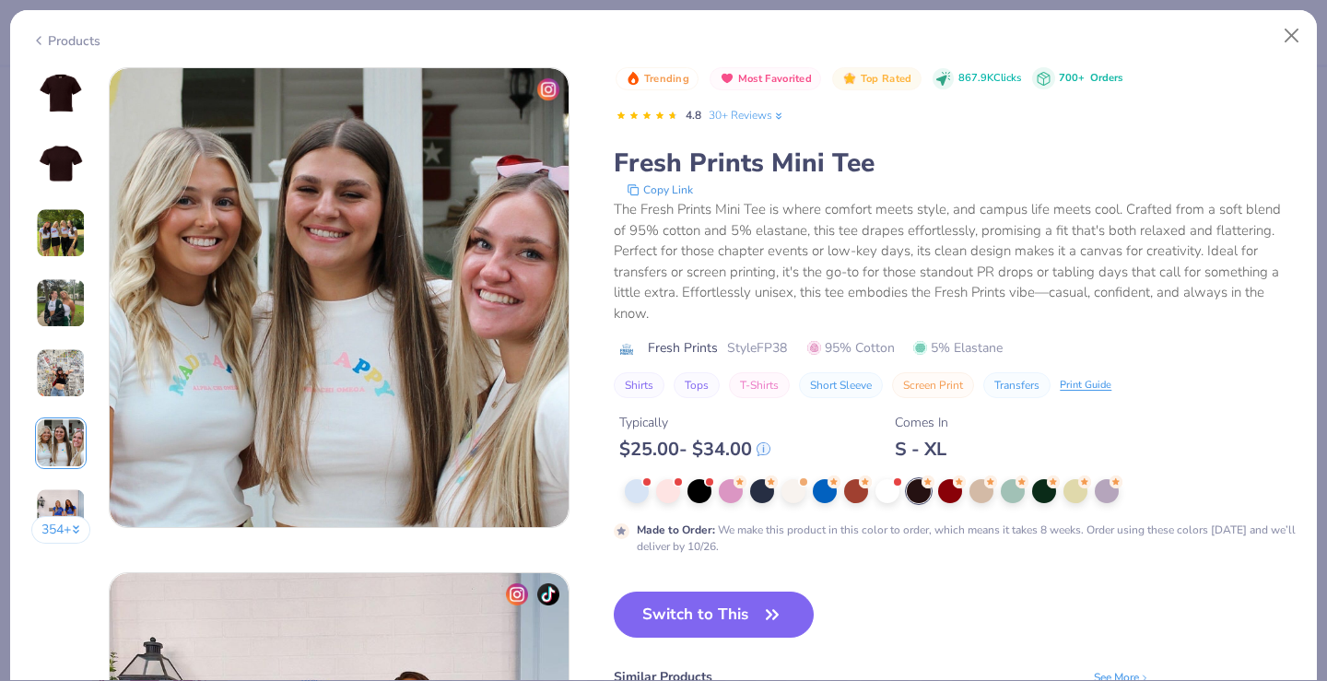
scroll to position [2626, 0]
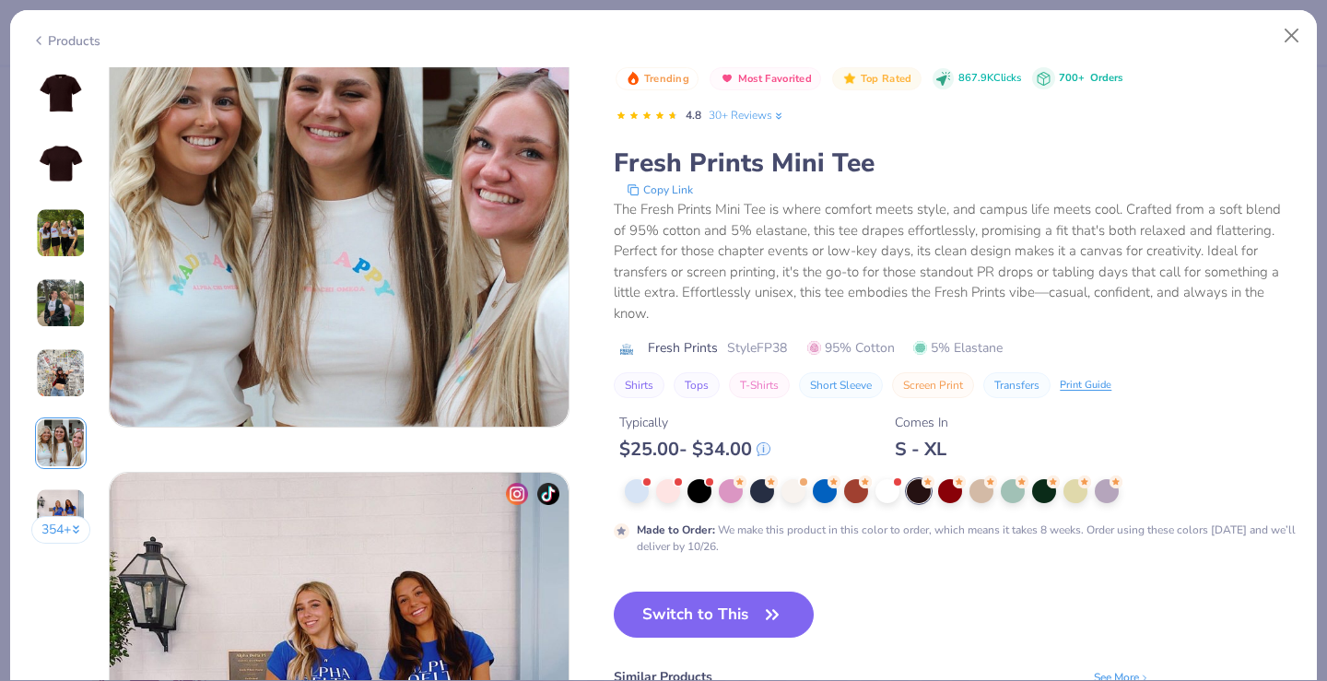
click at [57, 485] on div "354 +" at bounding box center [61, 312] width 60 height 490
click at [57, 462] on img at bounding box center [61, 443] width 50 height 50
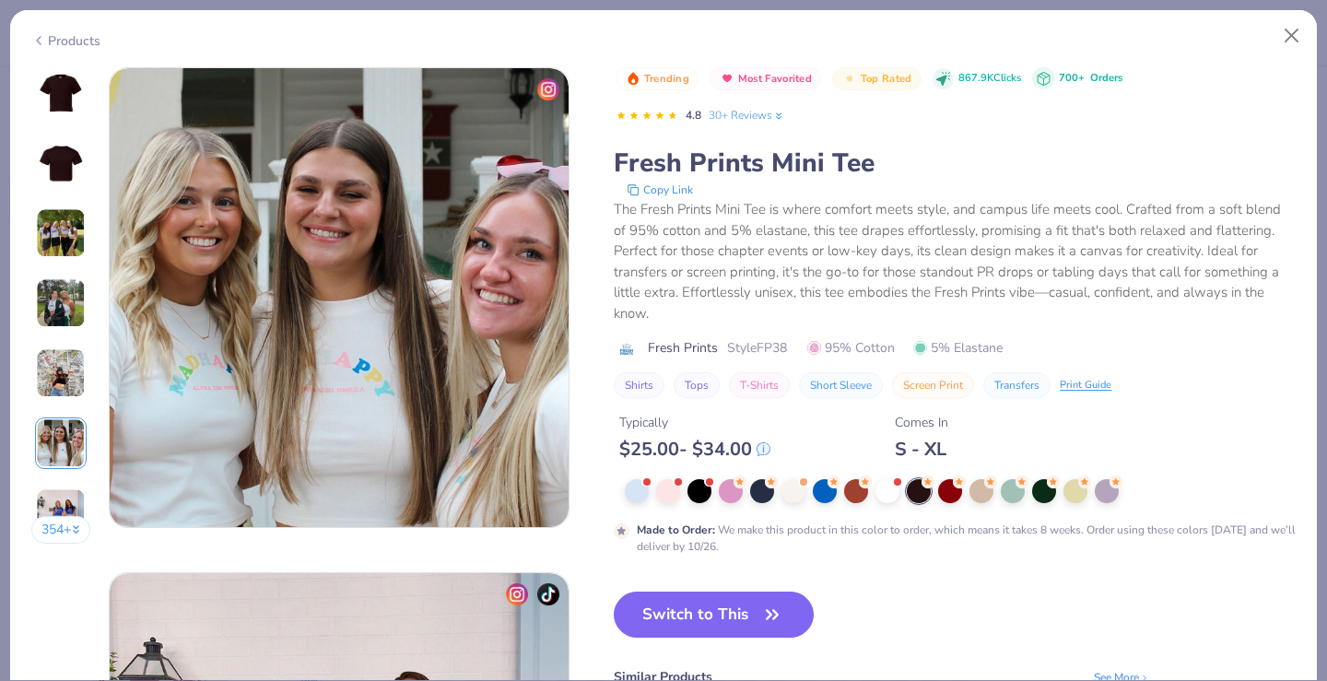
click at [57, 524] on button "354 +" at bounding box center [61, 530] width 60 height 28
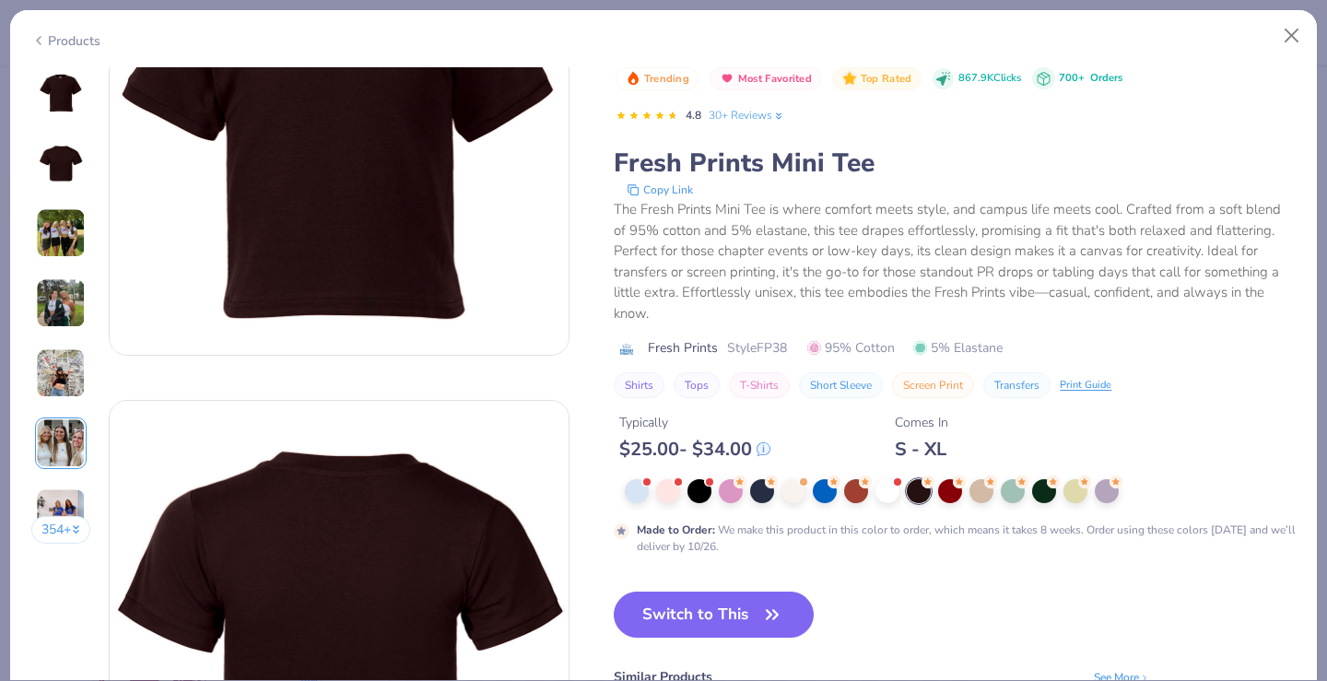
scroll to position [0, 0]
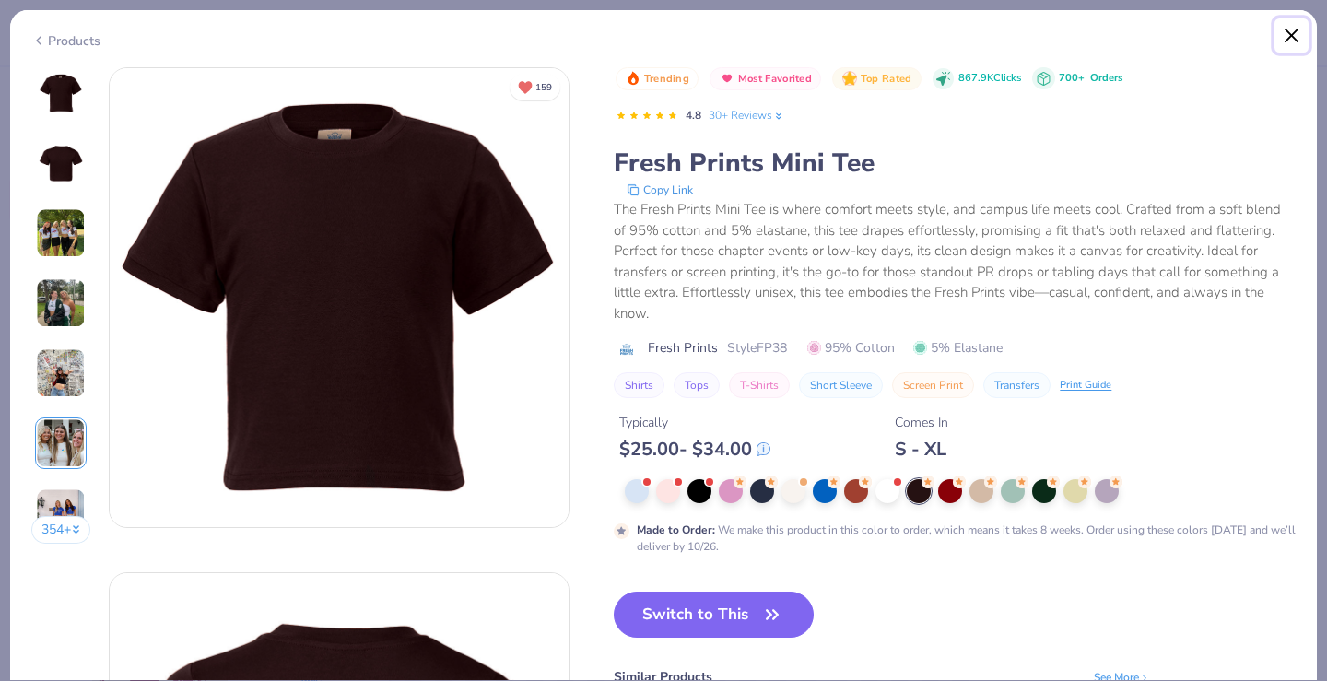
click at [1288, 36] on button "Close" at bounding box center [1292, 35] width 35 height 35
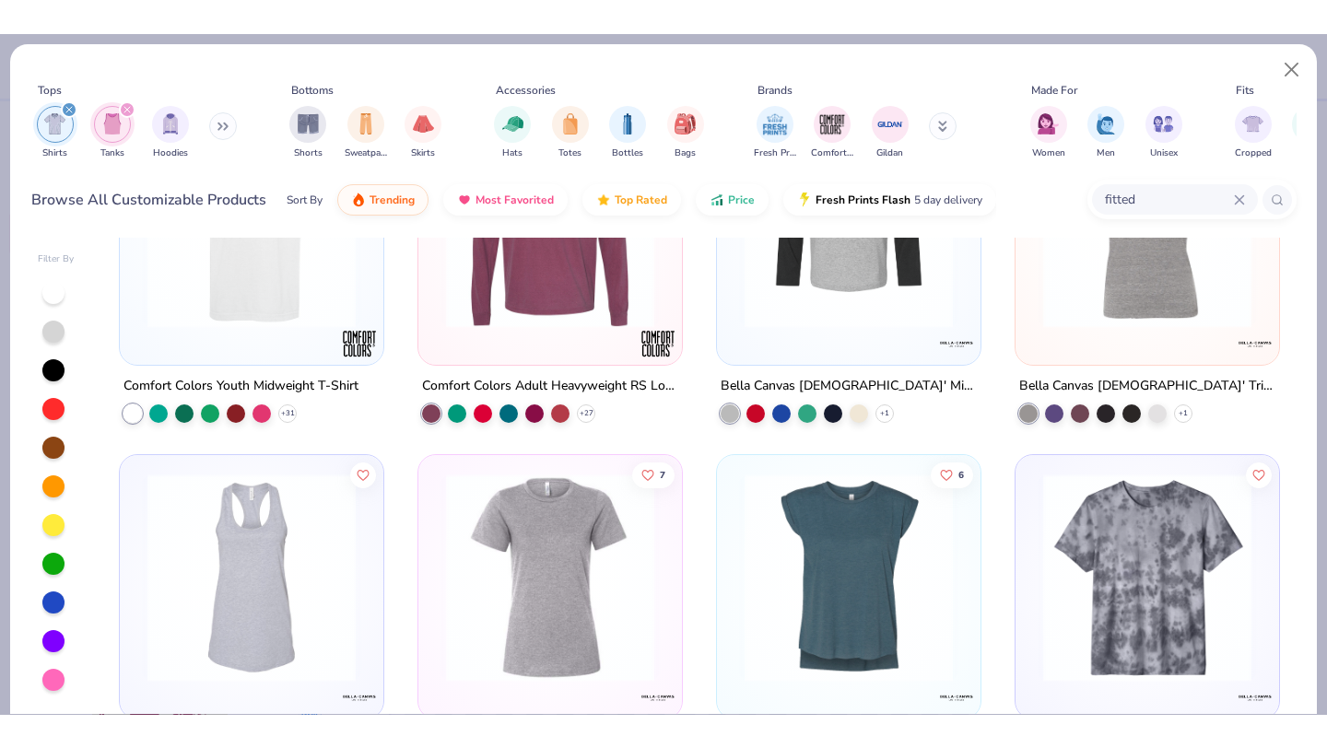
scroll to position [8607, 0]
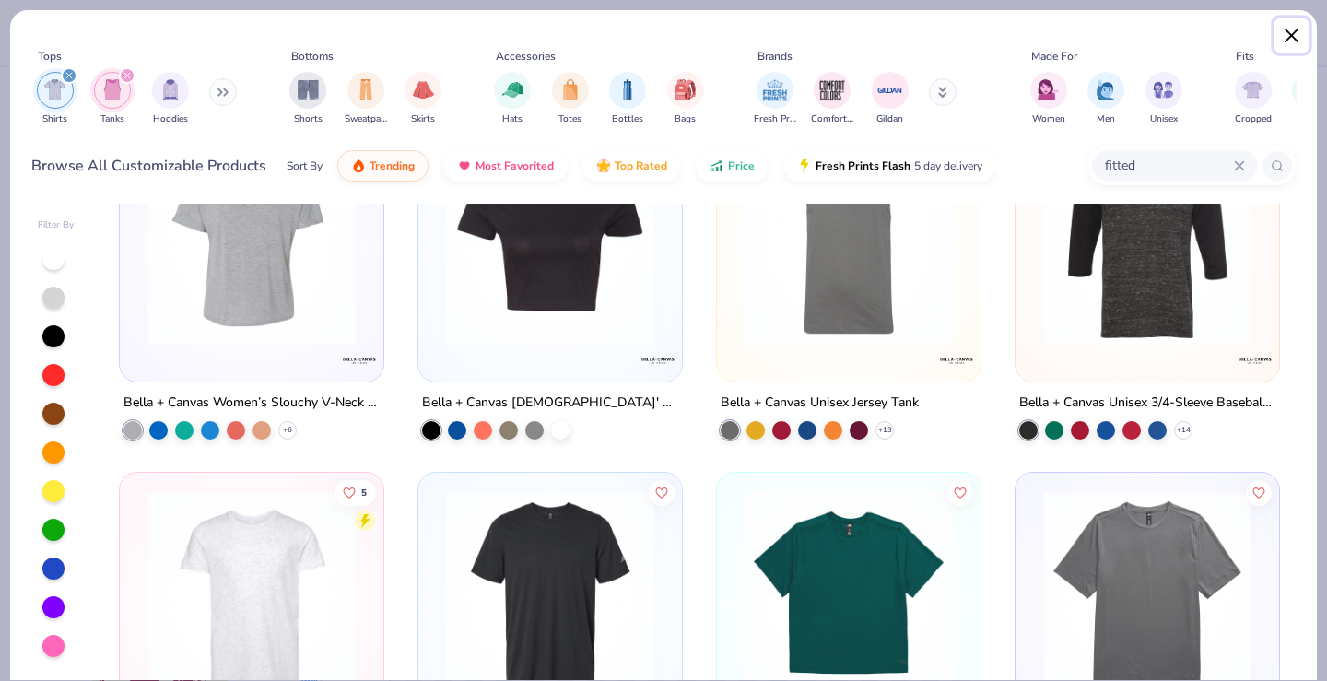
click at [1301, 24] on button "Close" at bounding box center [1292, 35] width 35 height 35
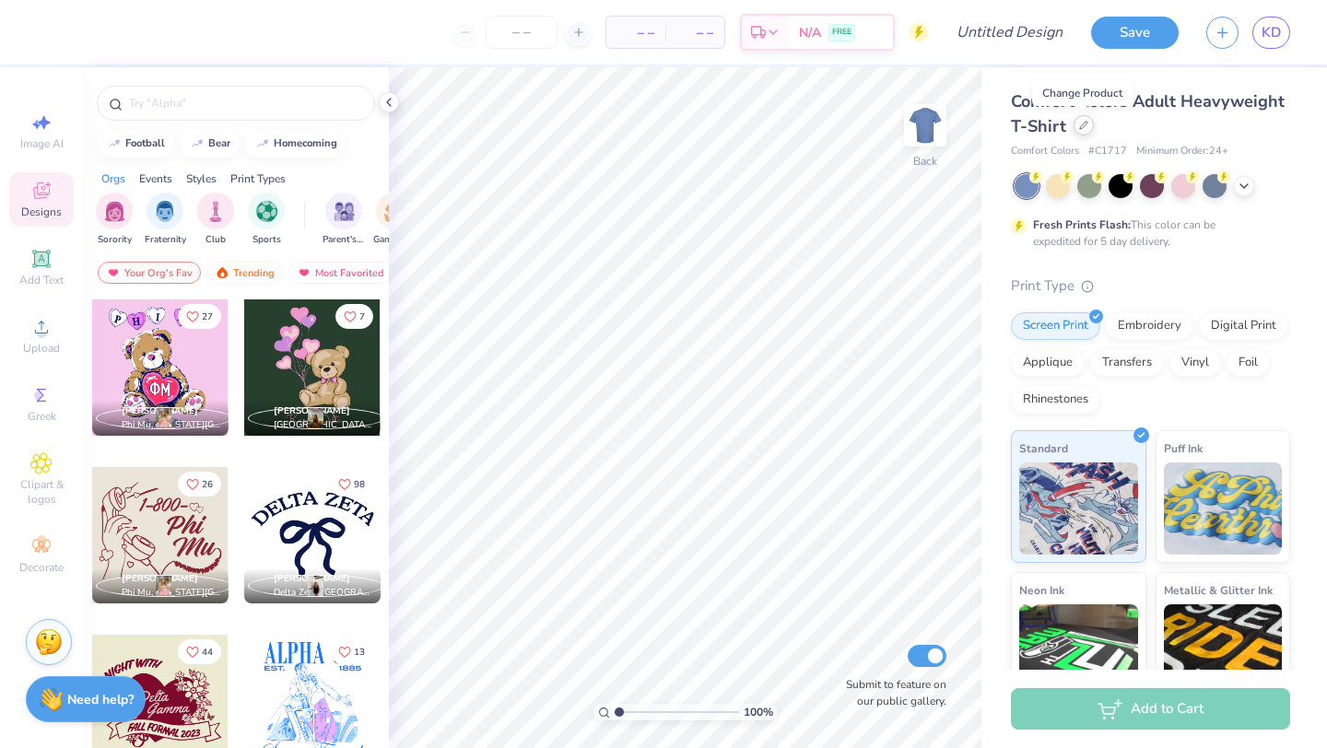
click at [1079, 129] on icon at bounding box center [1083, 125] width 9 height 9
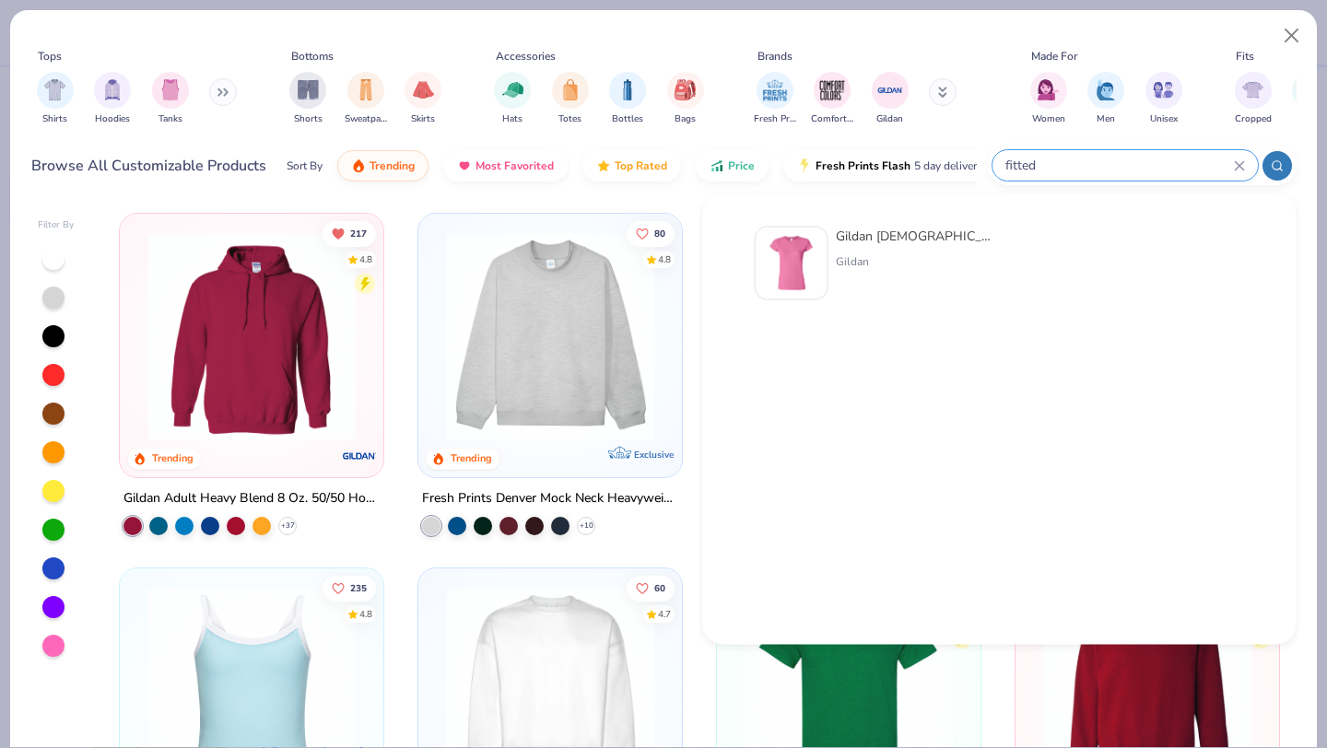
click at [1149, 171] on input "fitted" at bounding box center [1119, 165] width 230 height 21
type input "f"
type input "t shirt"
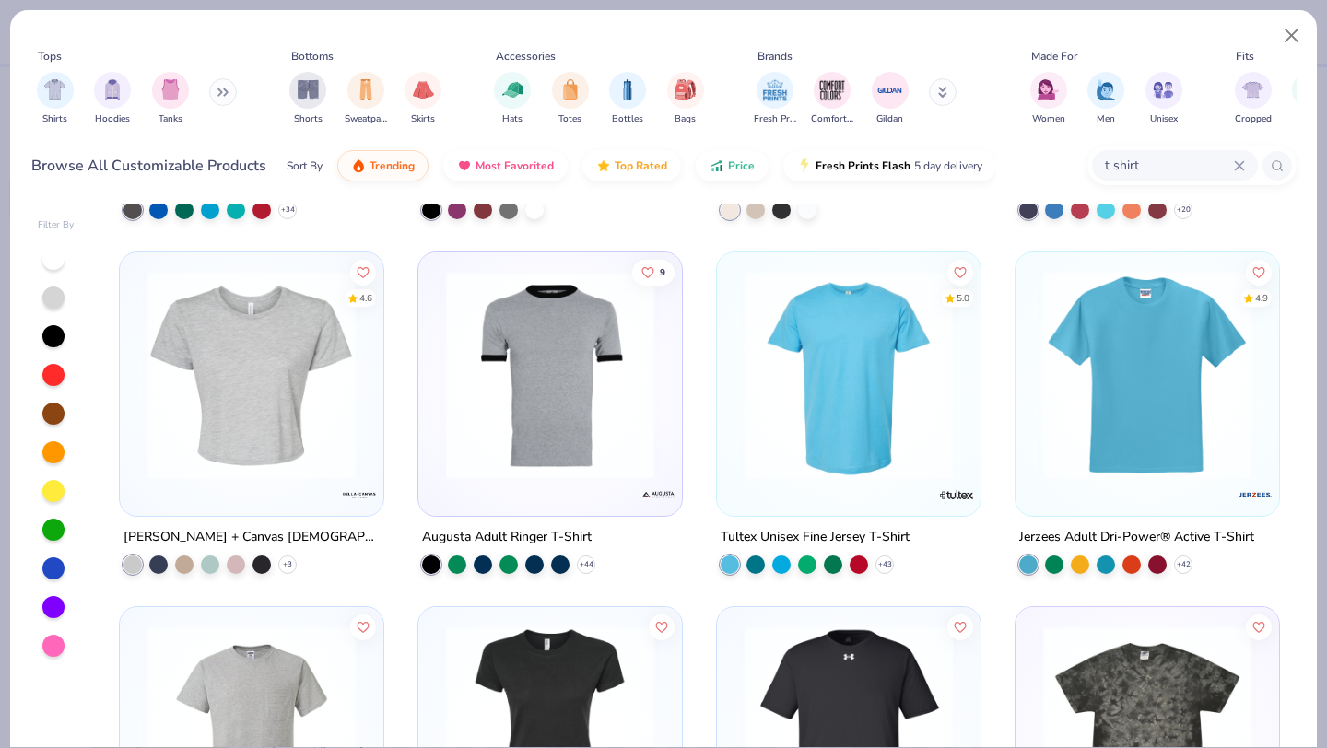
scroll to position [2035, 0]
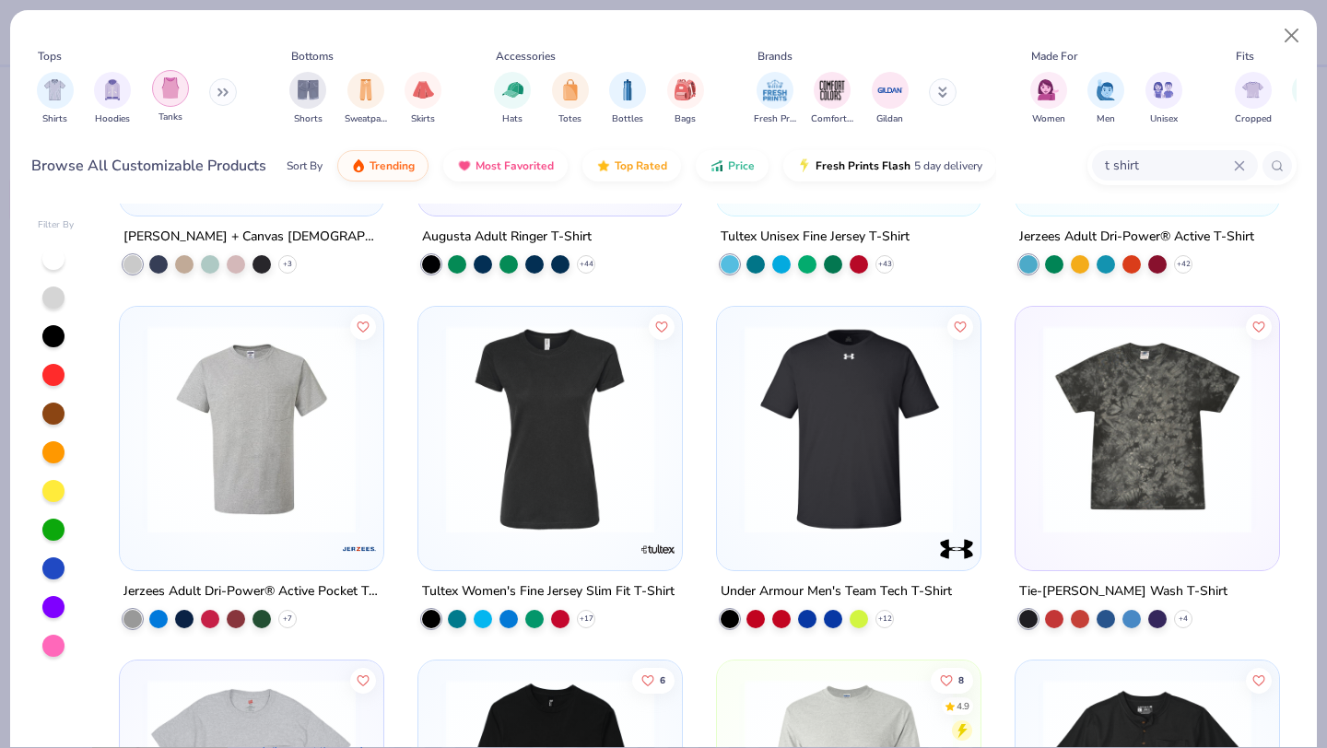
click at [165, 90] on img "filter for Tanks" at bounding box center [170, 87] width 20 height 21
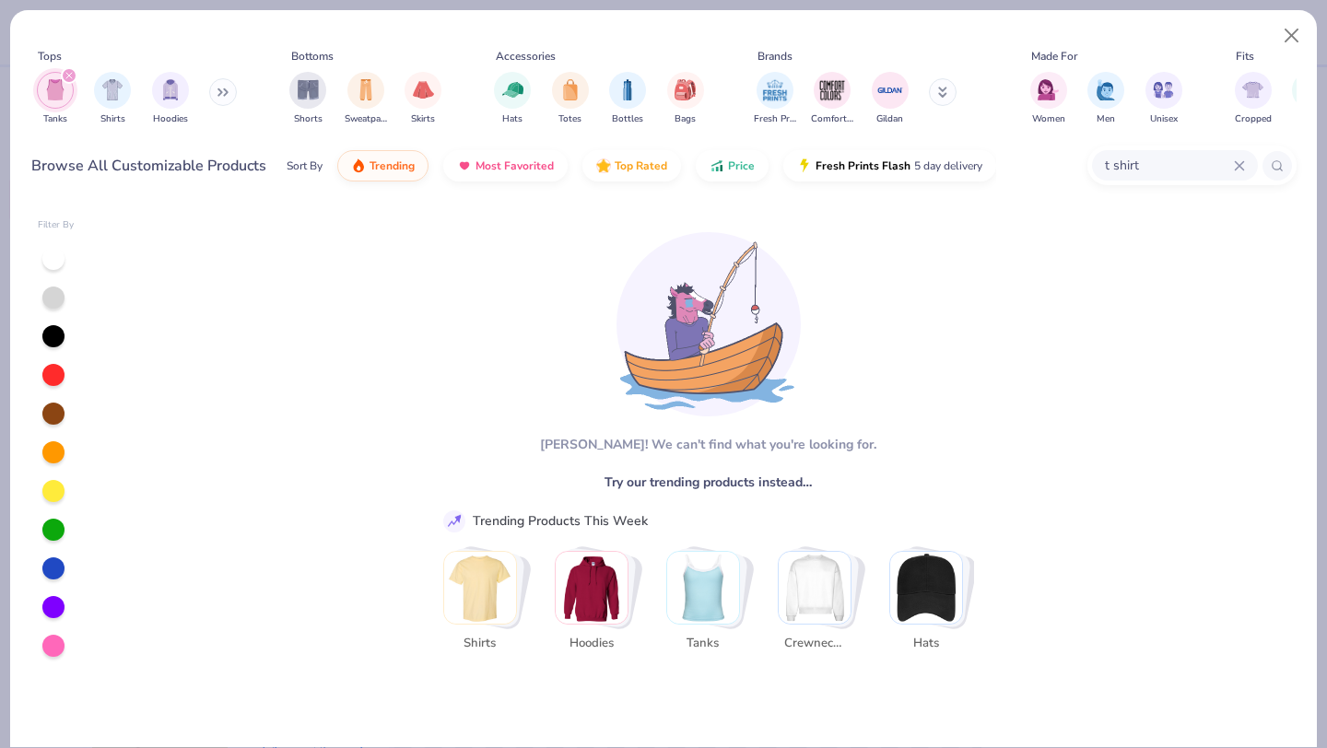
click at [206, 89] on div "Tanks Shirts Hoodies" at bounding box center [137, 99] width 212 height 68
click at [112, 93] on img "filter for Shirts" at bounding box center [112, 87] width 21 height 21
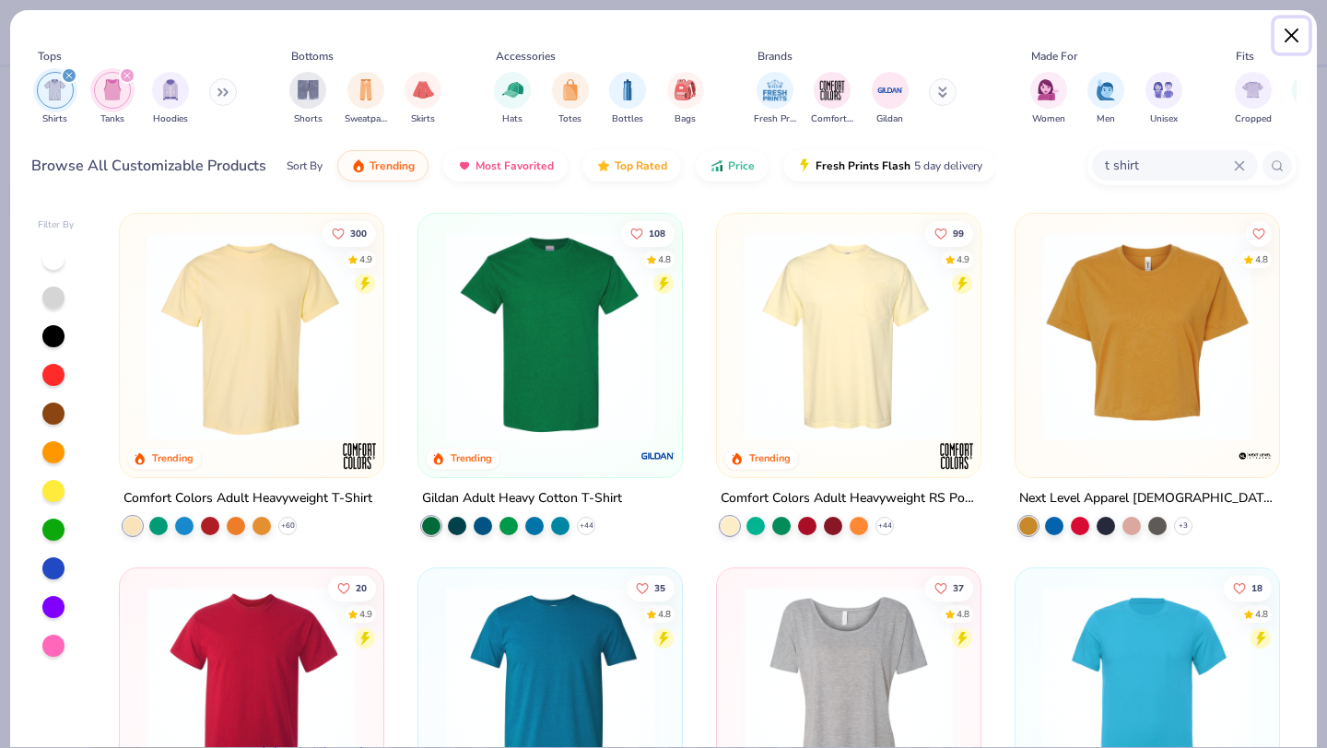
click at [1287, 37] on button "Close" at bounding box center [1292, 35] width 35 height 35
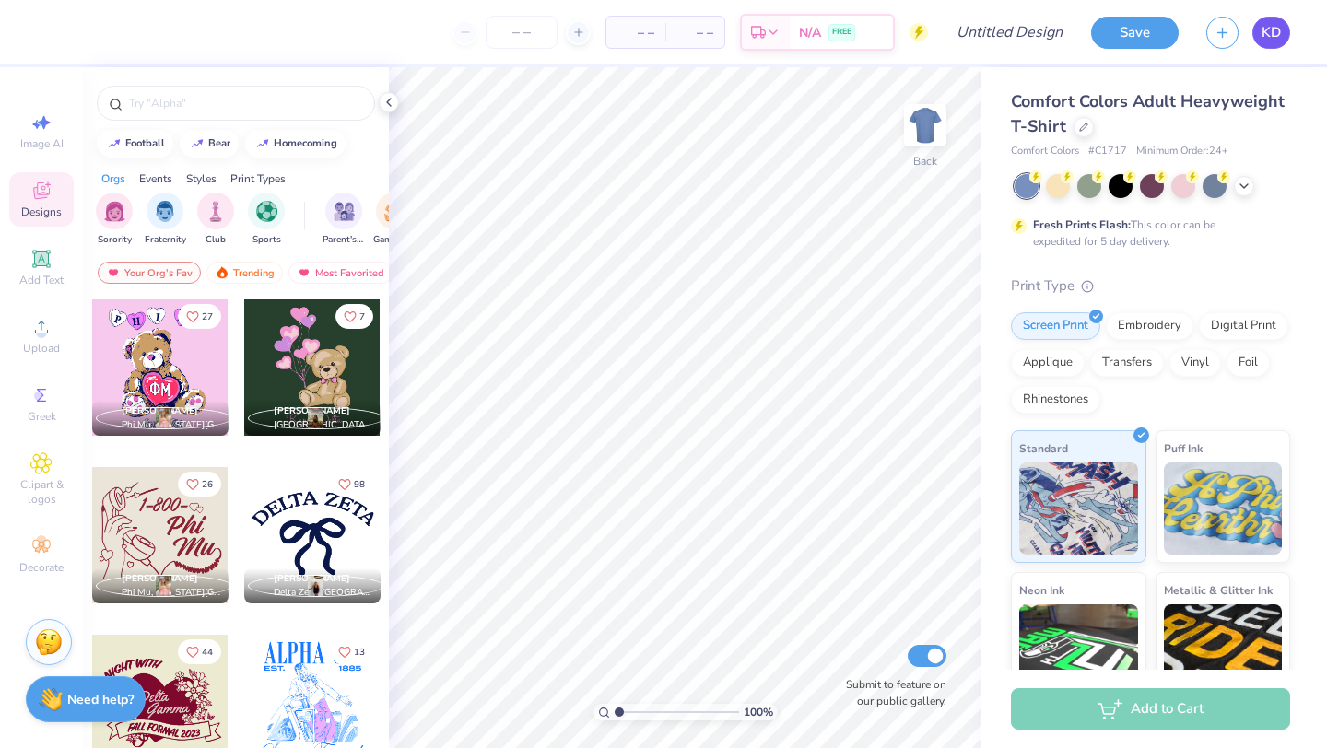
click at [1284, 35] on link "KD" at bounding box center [1272, 33] width 38 height 32
click at [1282, 20] on link "KD" at bounding box center [1272, 33] width 38 height 32
click at [1305, 34] on div "Save KD" at bounding box center [1209, 32] width 236 height 65
click at [1255, 34] on link "KD" at bounding box center [1272, 33] width 38 height 32
click at [1089, 127] on div at bounding box center [1084, 125] width 20 height 20
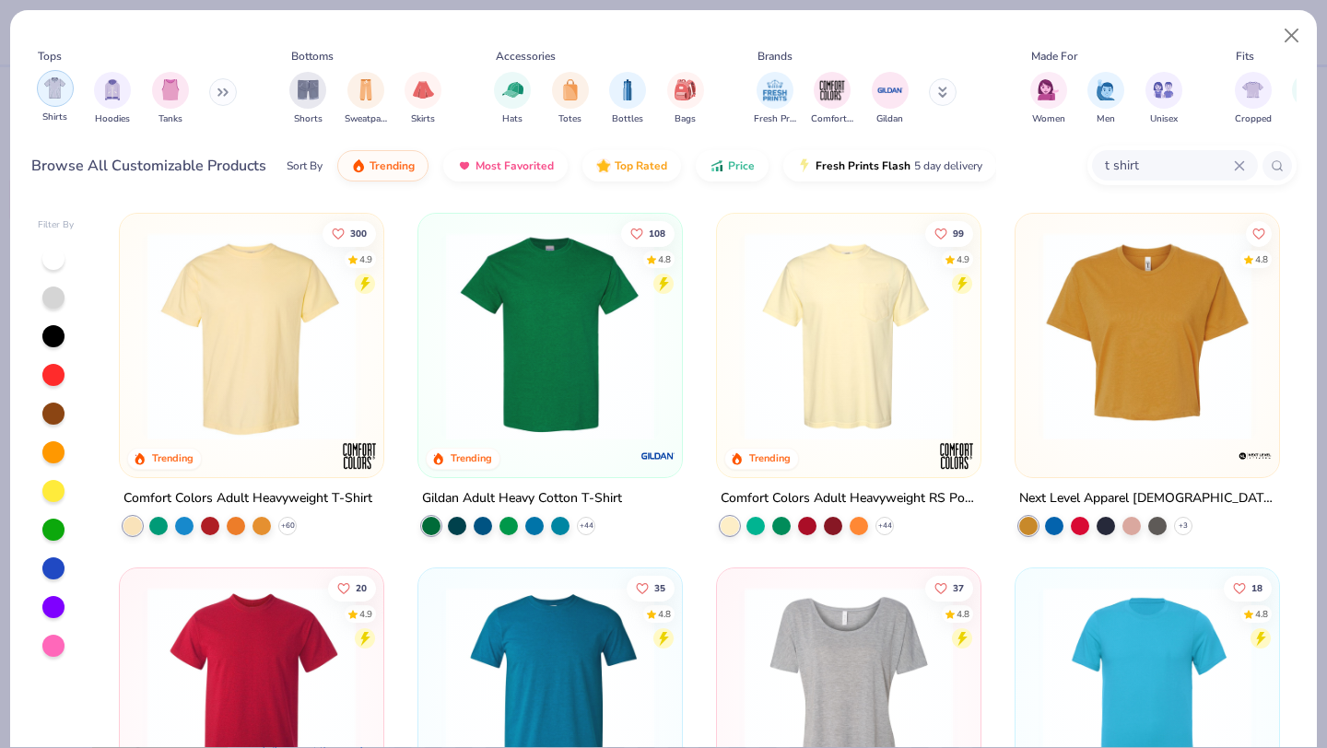
click at [44, 95] on img "filter for Shirts" at bounding box center [54, 87] width 21 height 21
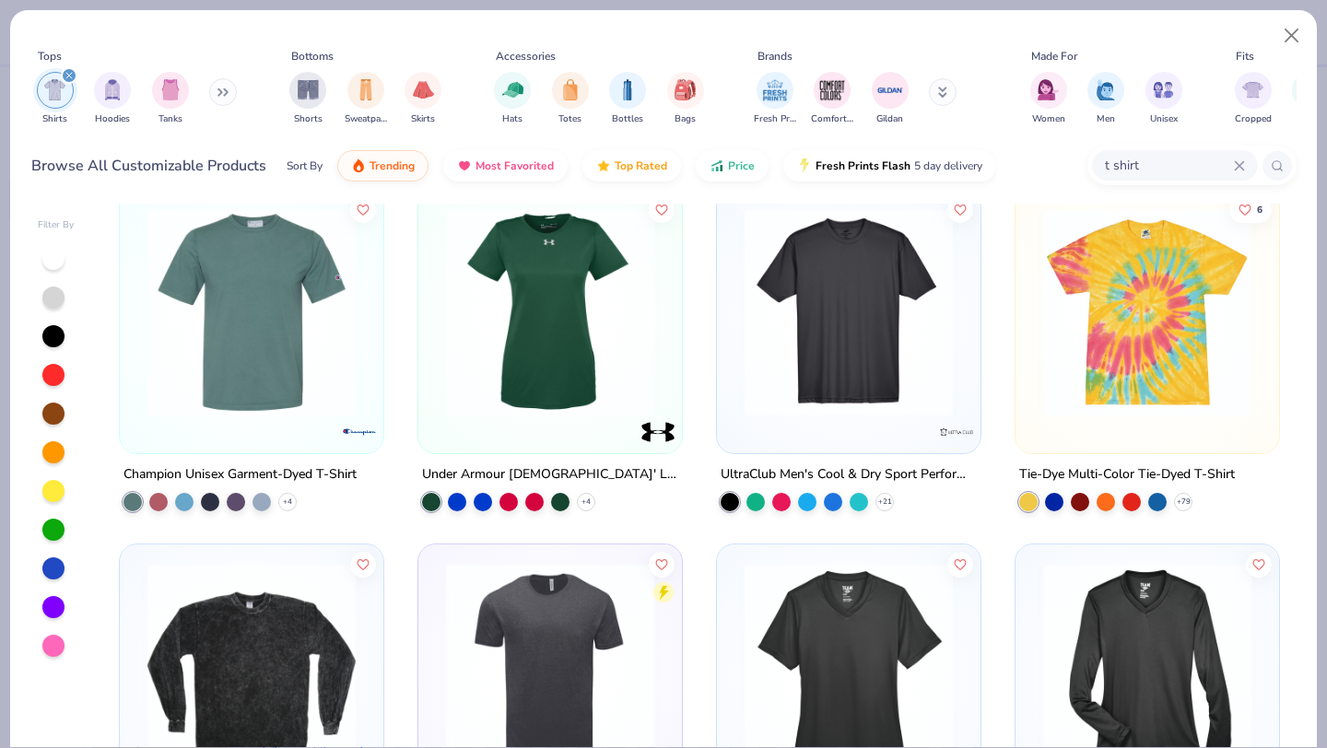
scroll to position [4318, 0]
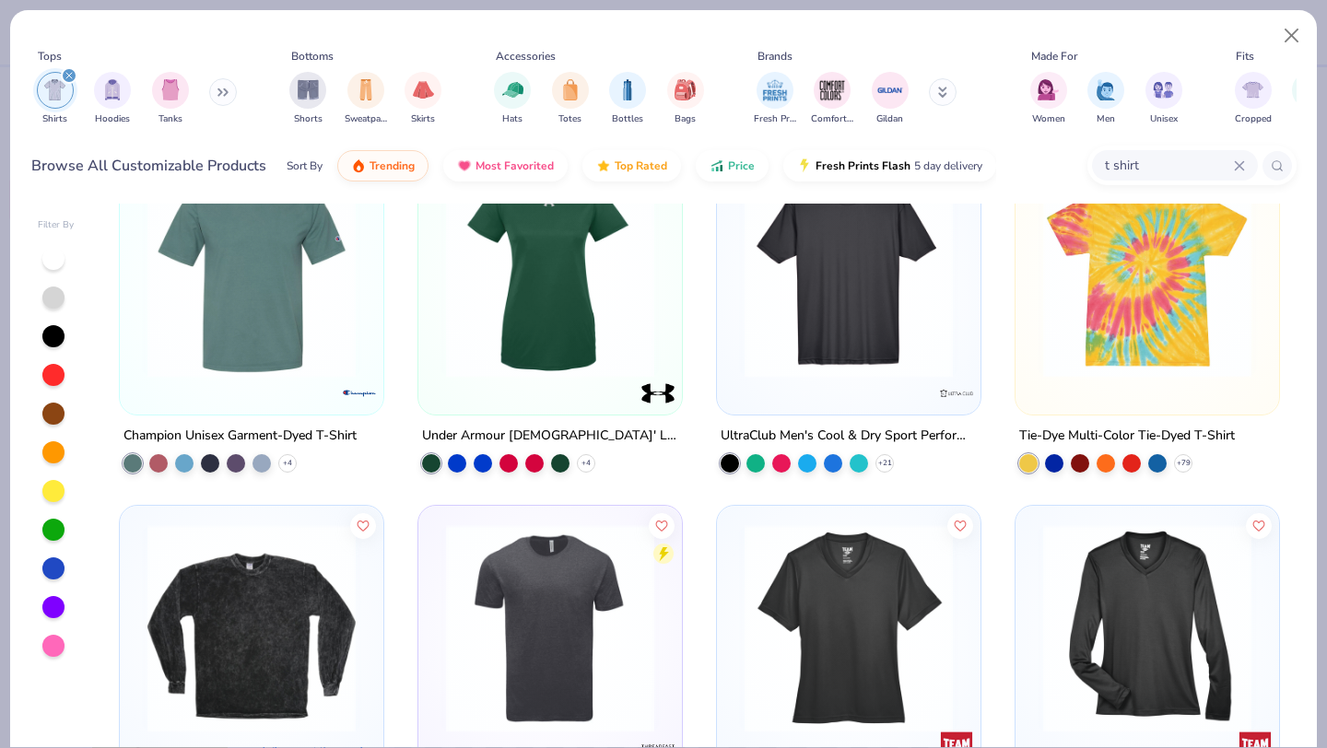
click at [1125, 160] on input "t shirt" at bounding box center [1168, 165] width 131 height 21
click at [1133, 159] on input "t shirt" at bounding box center [1168, 165] width 131 height 21
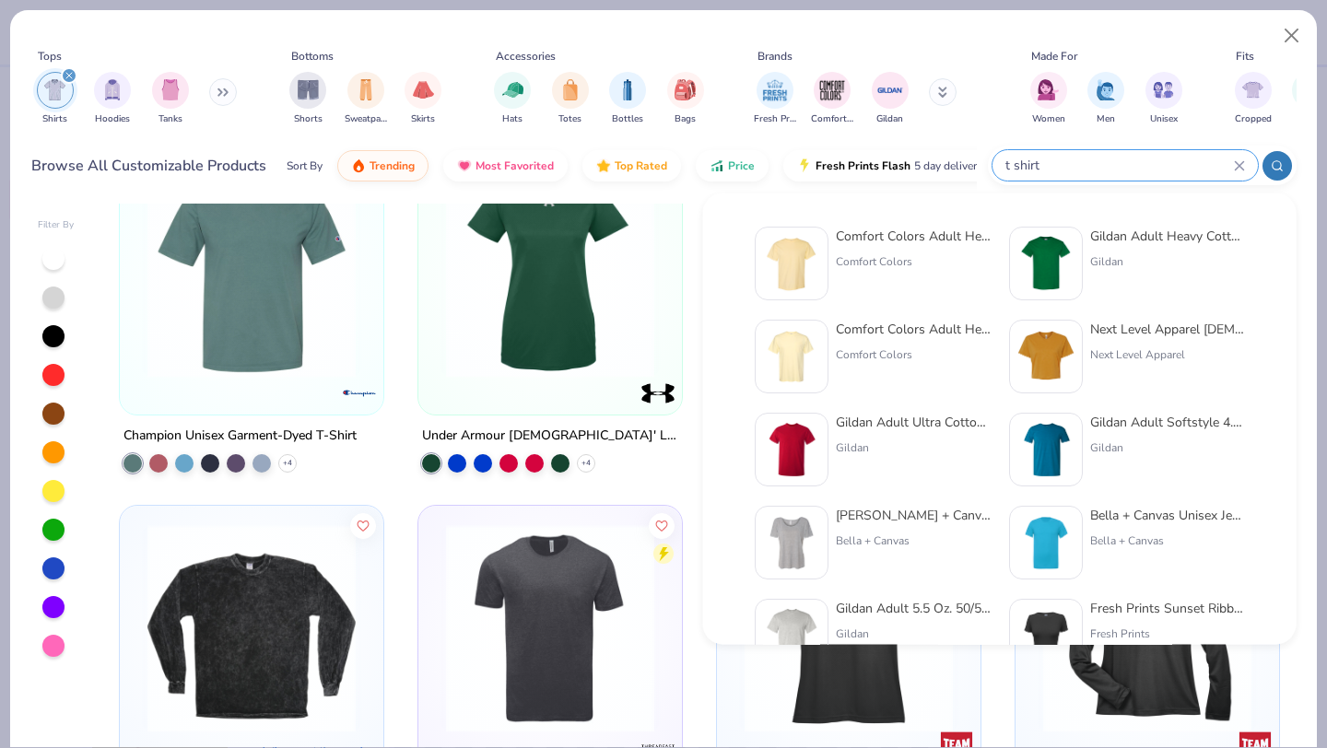
click at [1133, 159] on input "t shirt" at bounding box center [1119, 165] width 230 height 21
drag, startPoint x: 1133, startPoint y: 159, endPoint x: 967, endPoint y: 166, distance: 166.0
click at [967, 166] on div "Browse All Customizable Products Sort By Trending Most Favorited Top Rated Pric…" at bounding box center [664, 166] width 1266 height 52
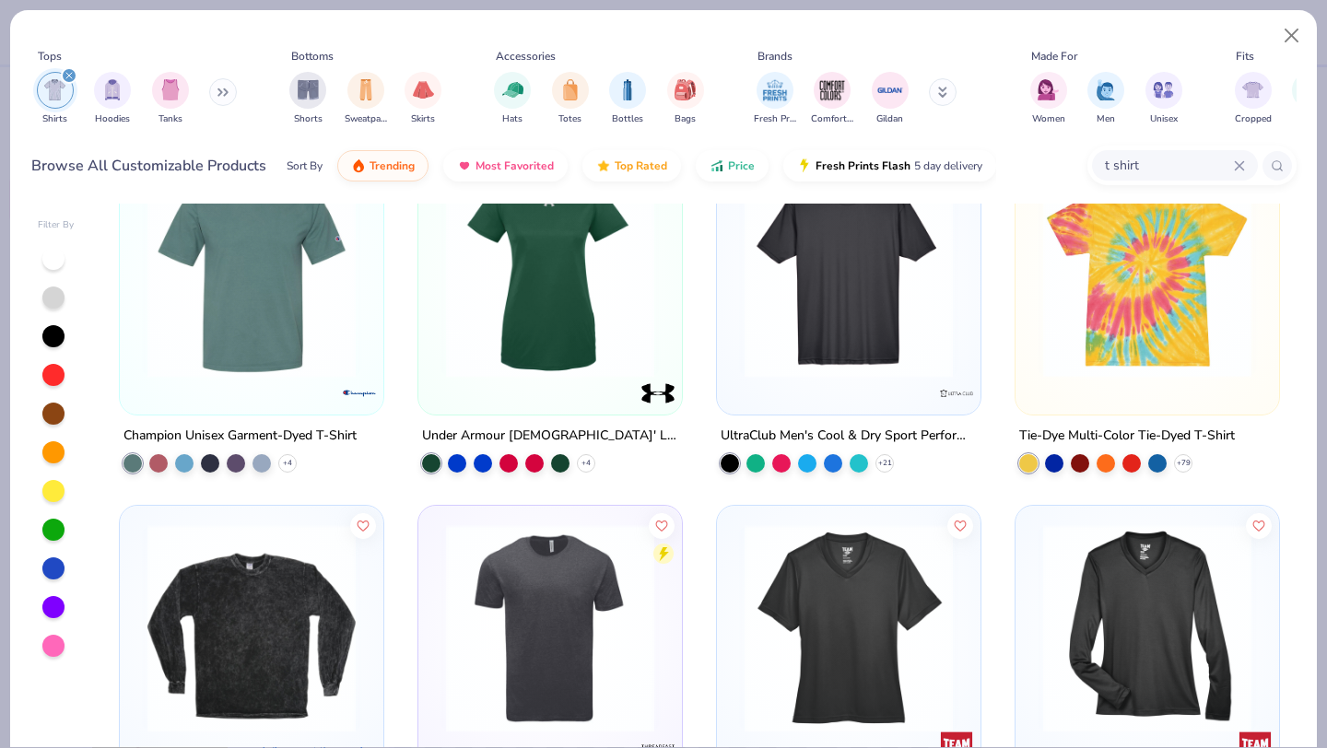
click at [1237, 160] on icon at bounding box center [1239, 165] width 11 height 11
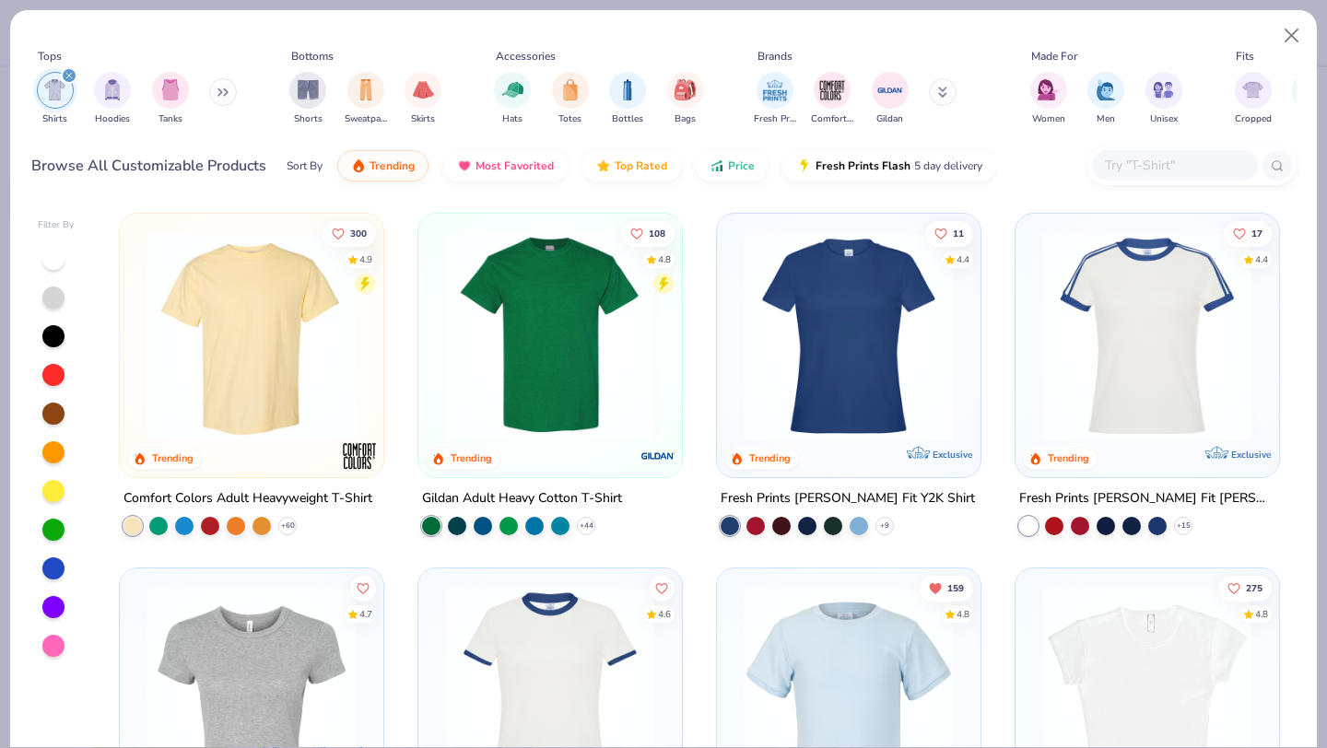
type input "n"
type input "baby tee"
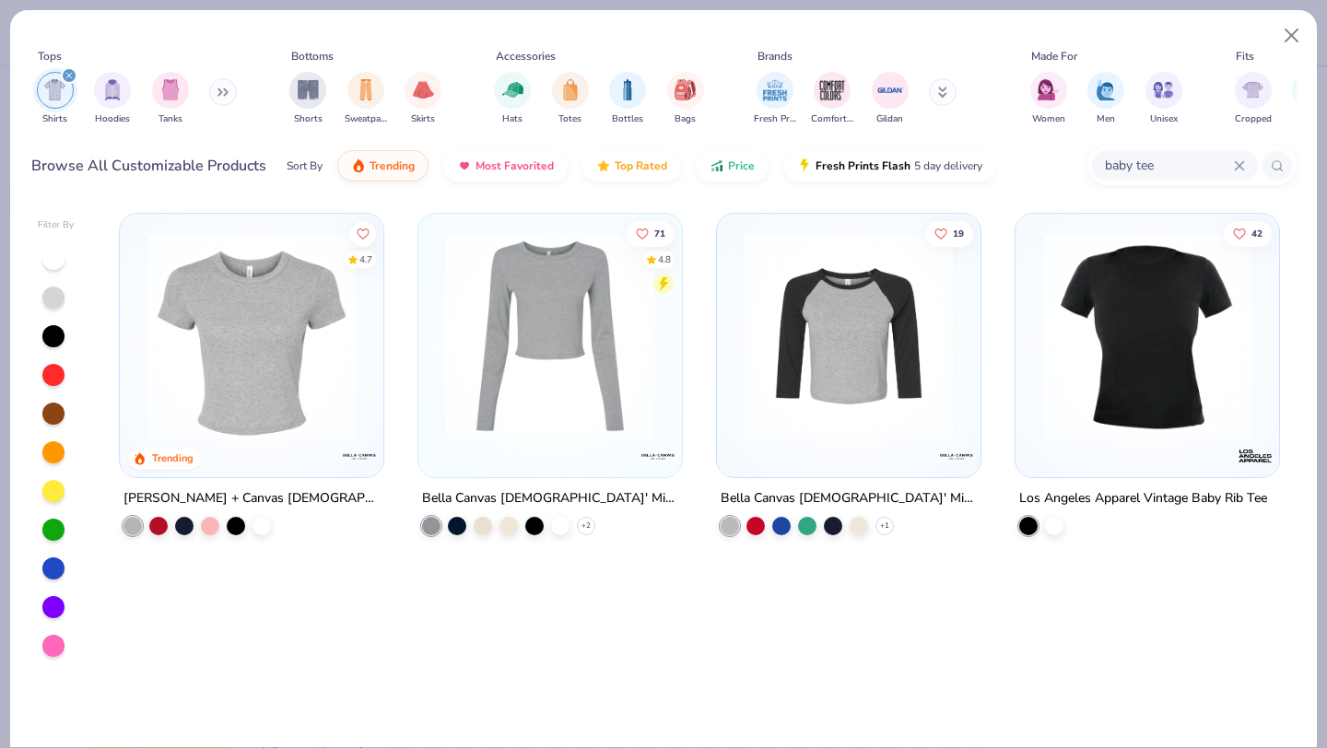
click at [261, 349] on img at bounding box center [251, 336] width 227 height 208
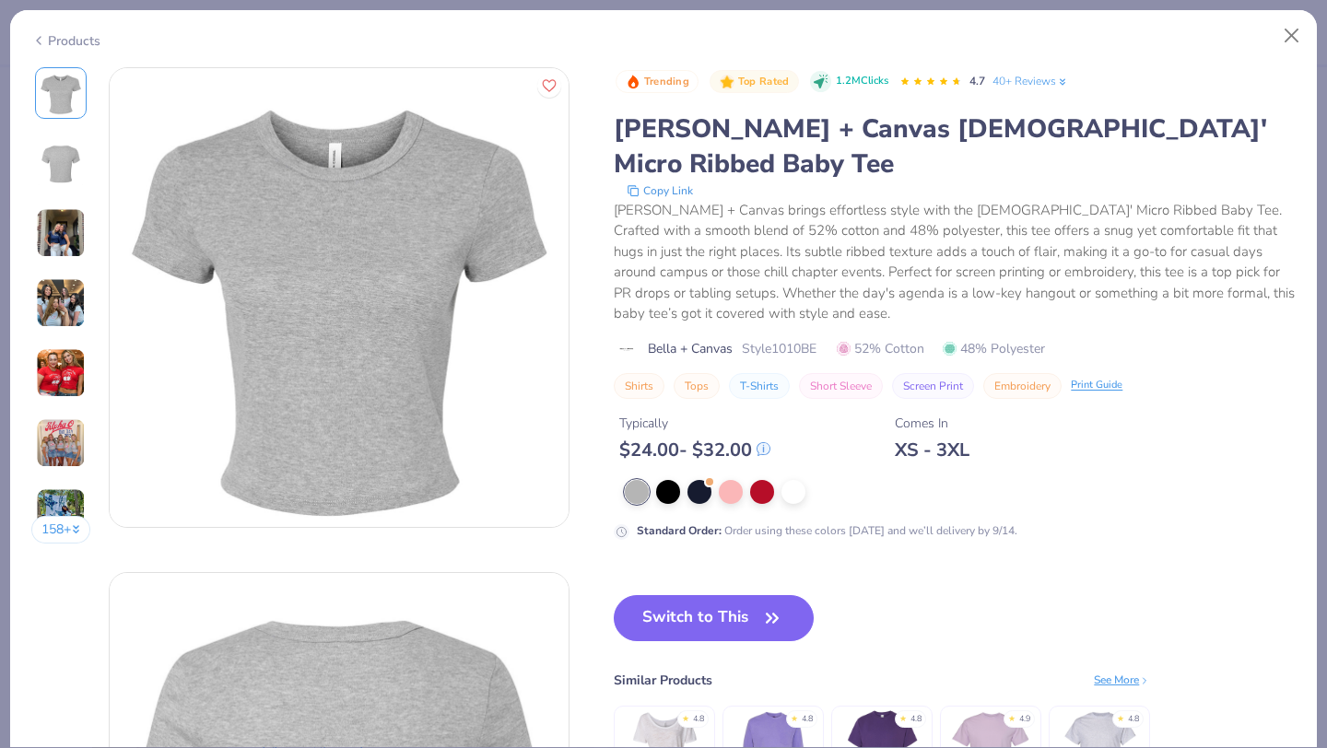
click at [66, 241] on img at bounding box center [61, 233] width 50 height 50
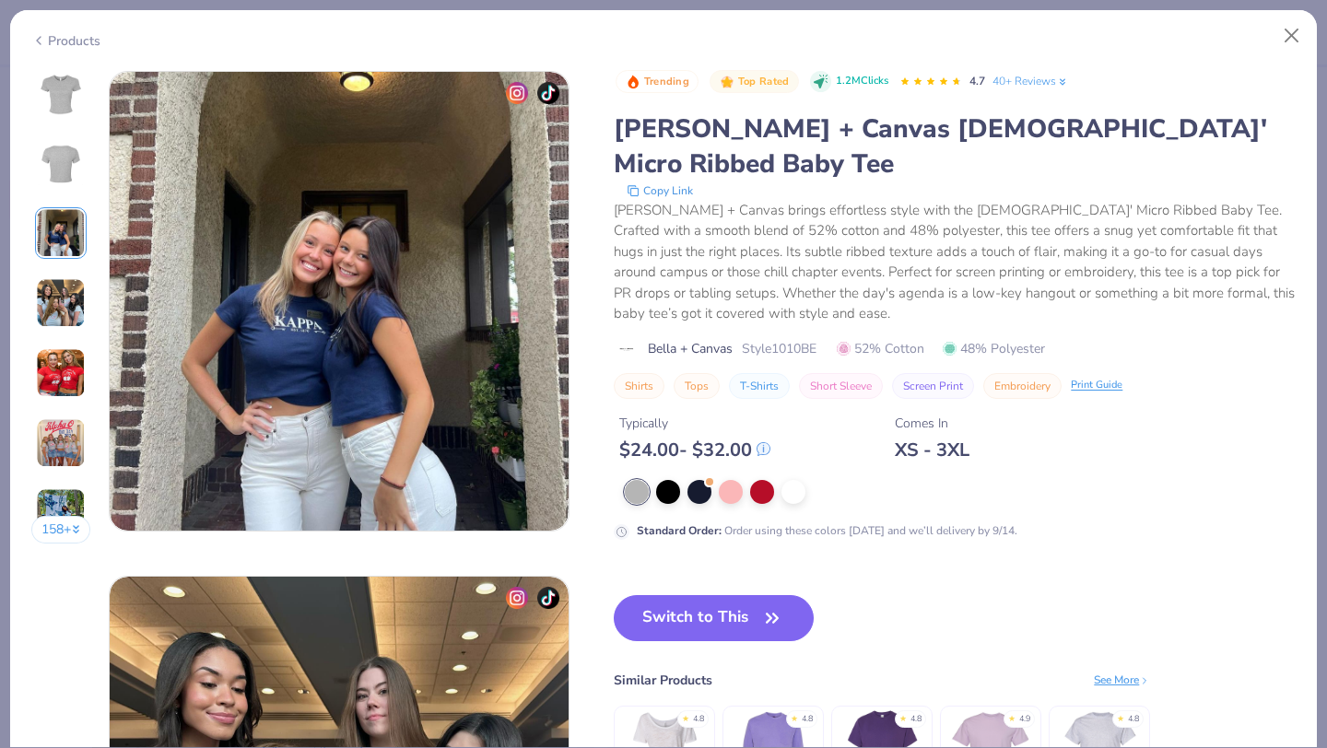
scroll to position [1010, 0]
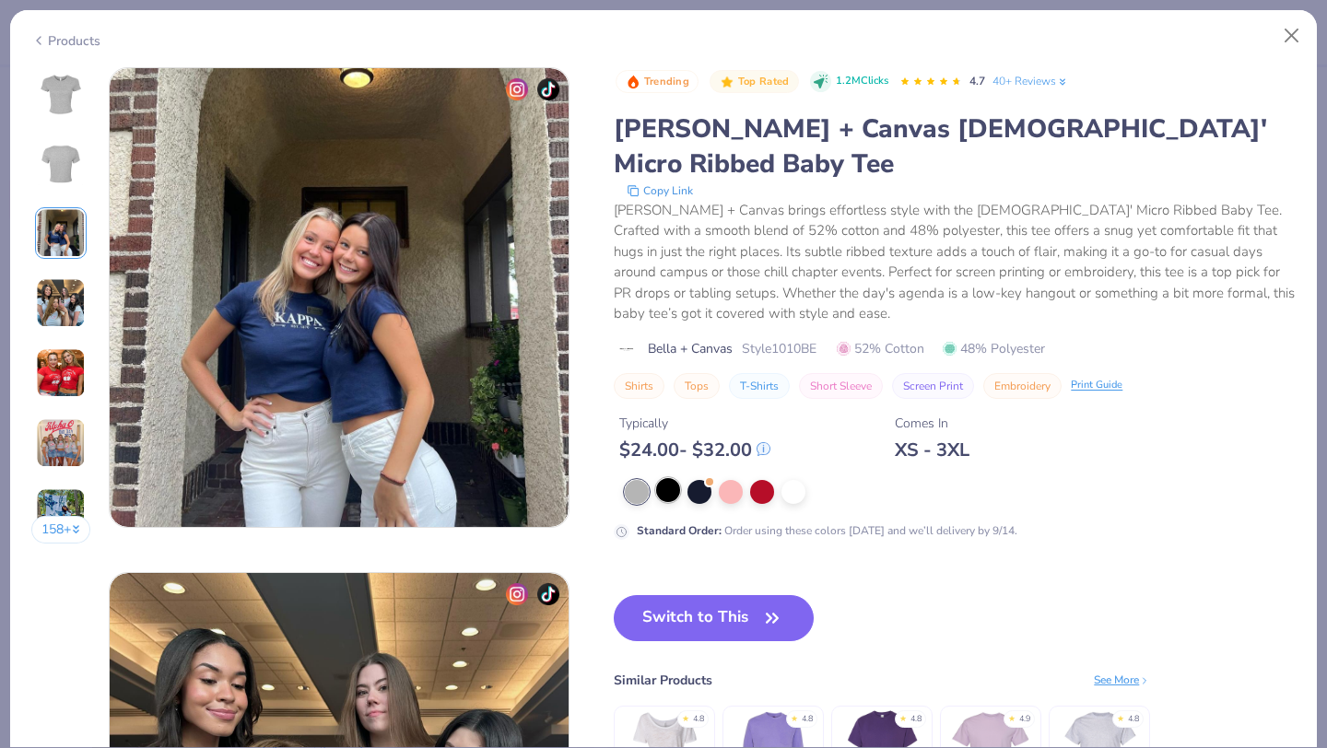
click at [675, 478] on div at bounding box center [668, 490] width 24 height 24
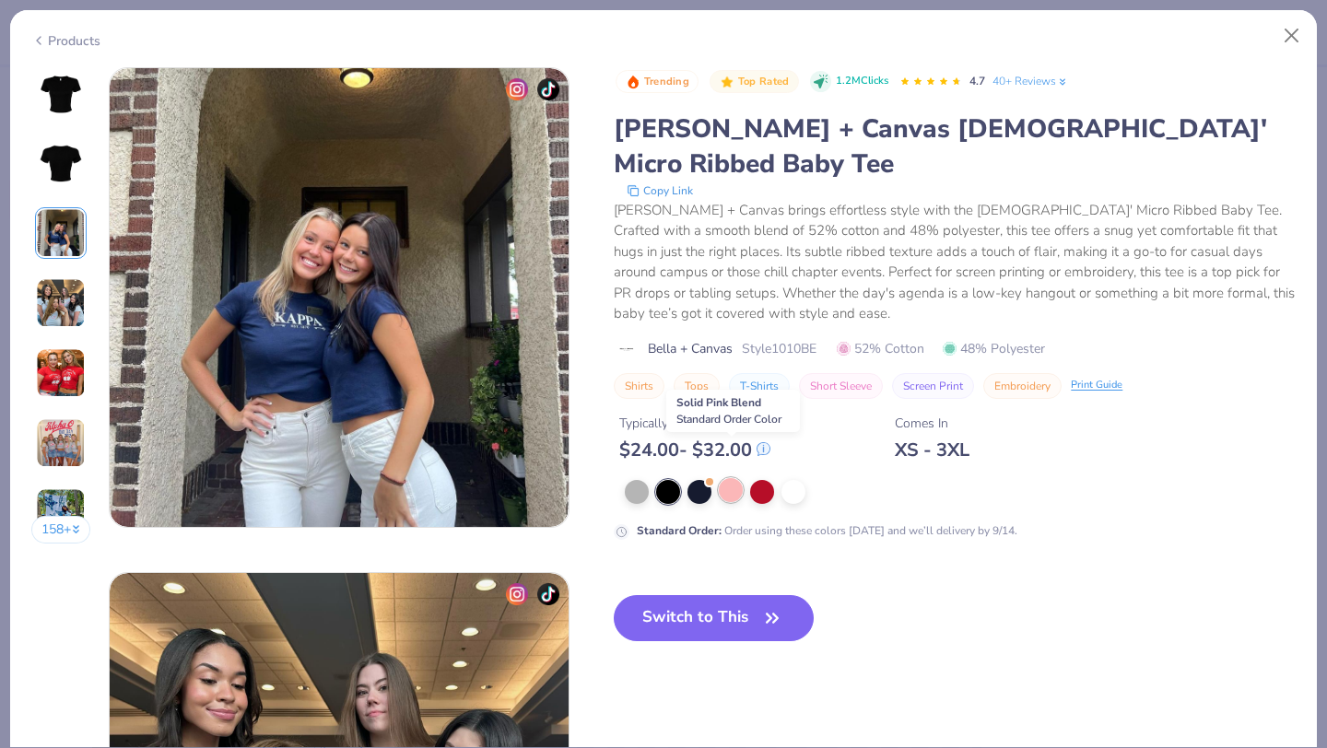
click at [724, 478] on div at bounding box center [731, 490] width 24 height 24
click at [770, 478] on div at bounding box center [762, 490] width 24 height 24
click at [817, 480] on div at bounding box center [960, 492] width 671 height 24
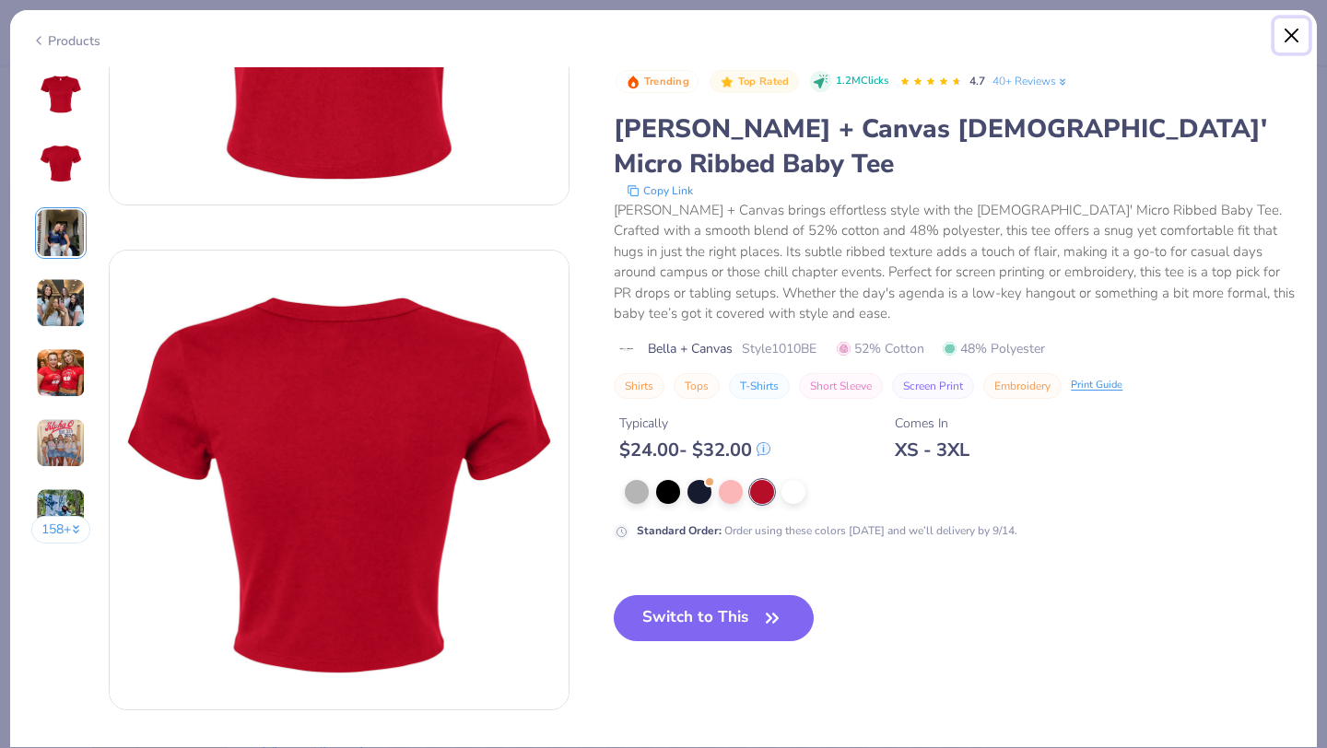
click at [1298, 29] on button "Close" at bounding box center [1292, 35] width 35 height 35
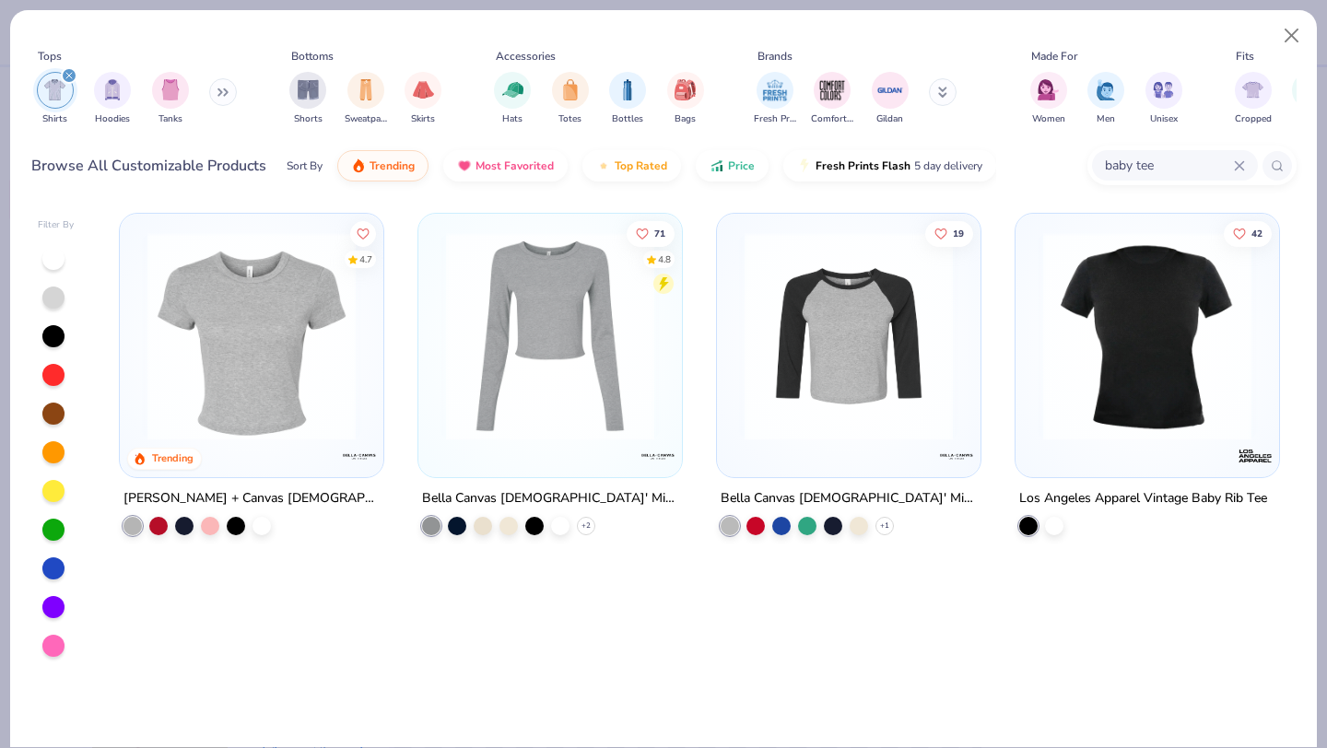
click at [1242, 160] on icon at bounding box center [1239, 165] width 11 height 11
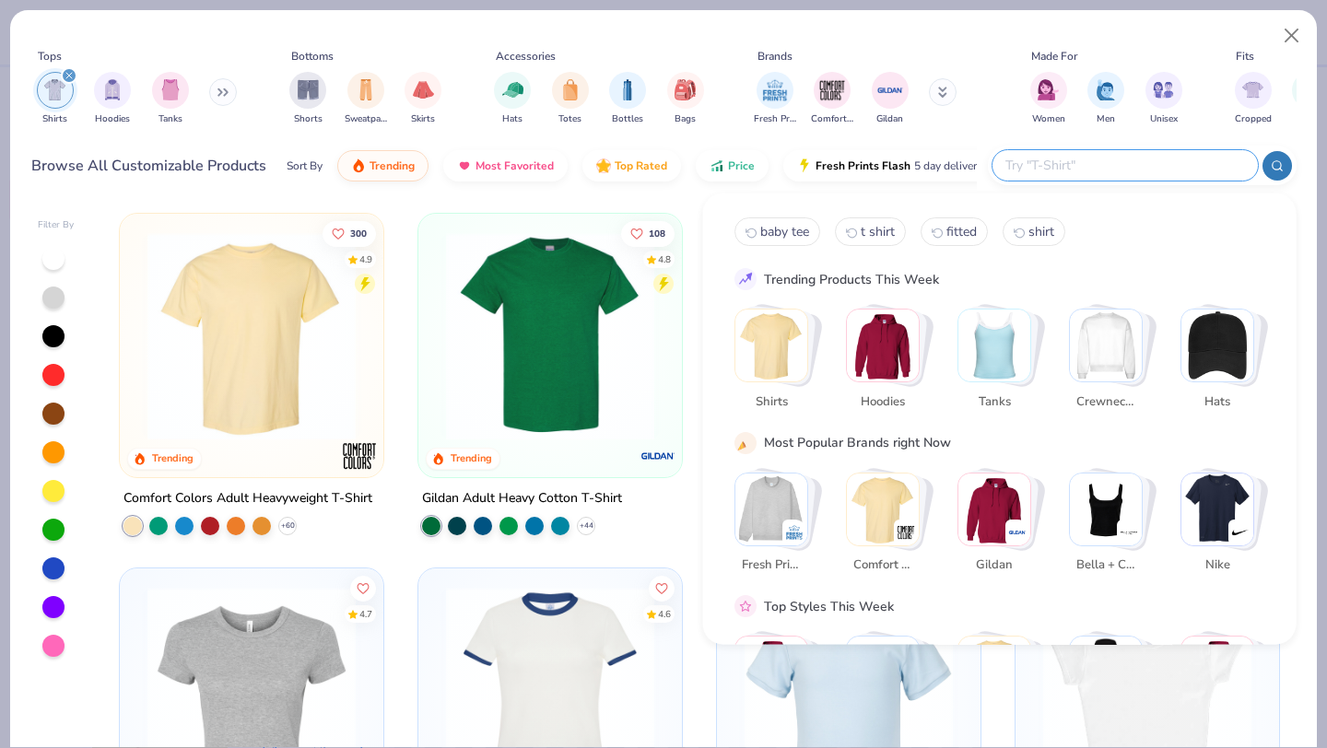
click at [95, 136] on div "Tops Shirts Hoodies Tanks Bottoms Shorts Sweatpants Skirts Accessories Hats Tot…" at bounding box center [664, 90] width 1266 height 99
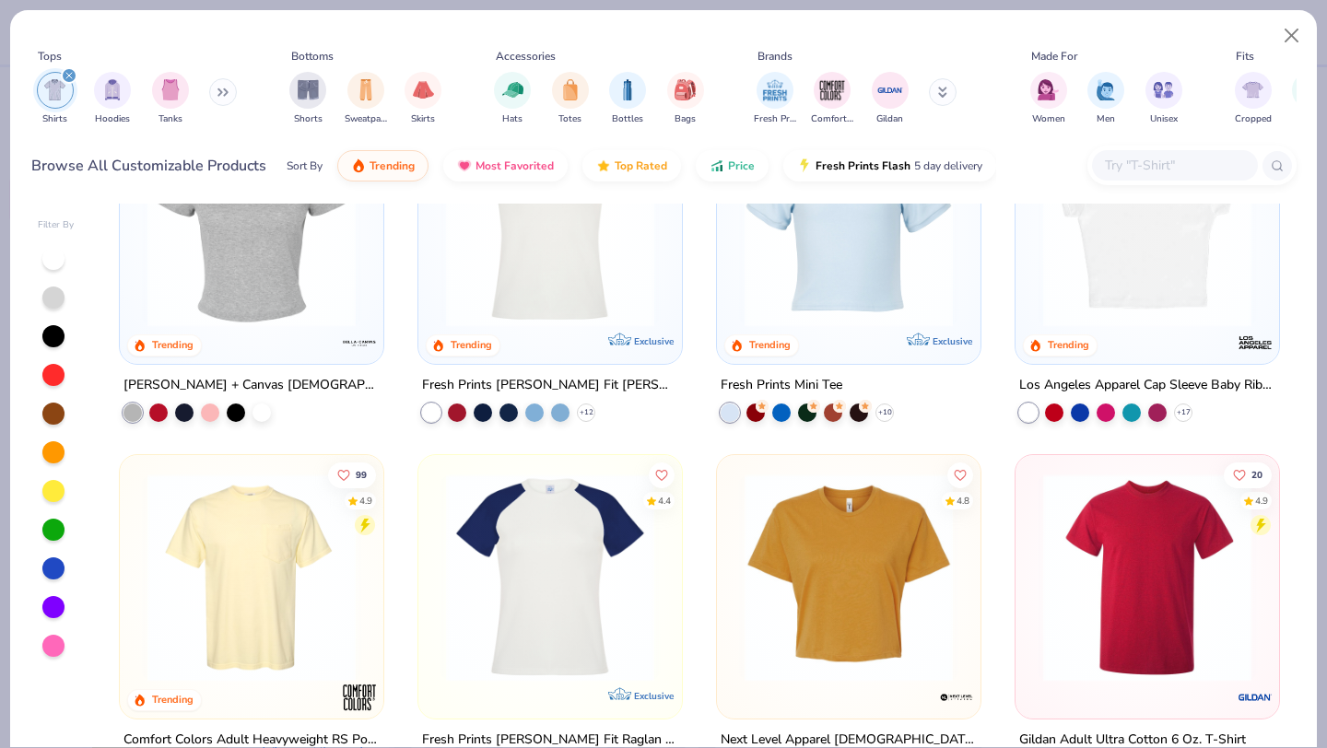
scroll to position [249, 0]
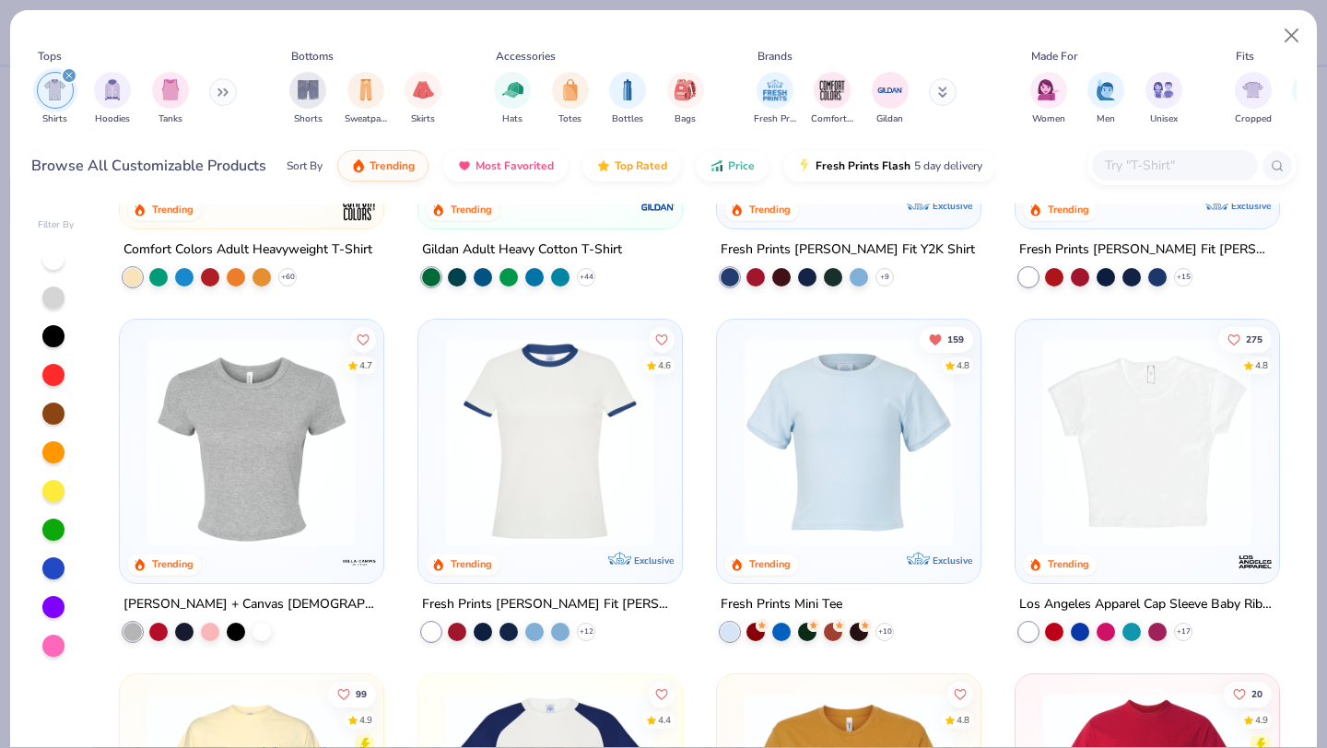
click at [798, 441] on img at bounding box center [849, 442] width 227 height 208
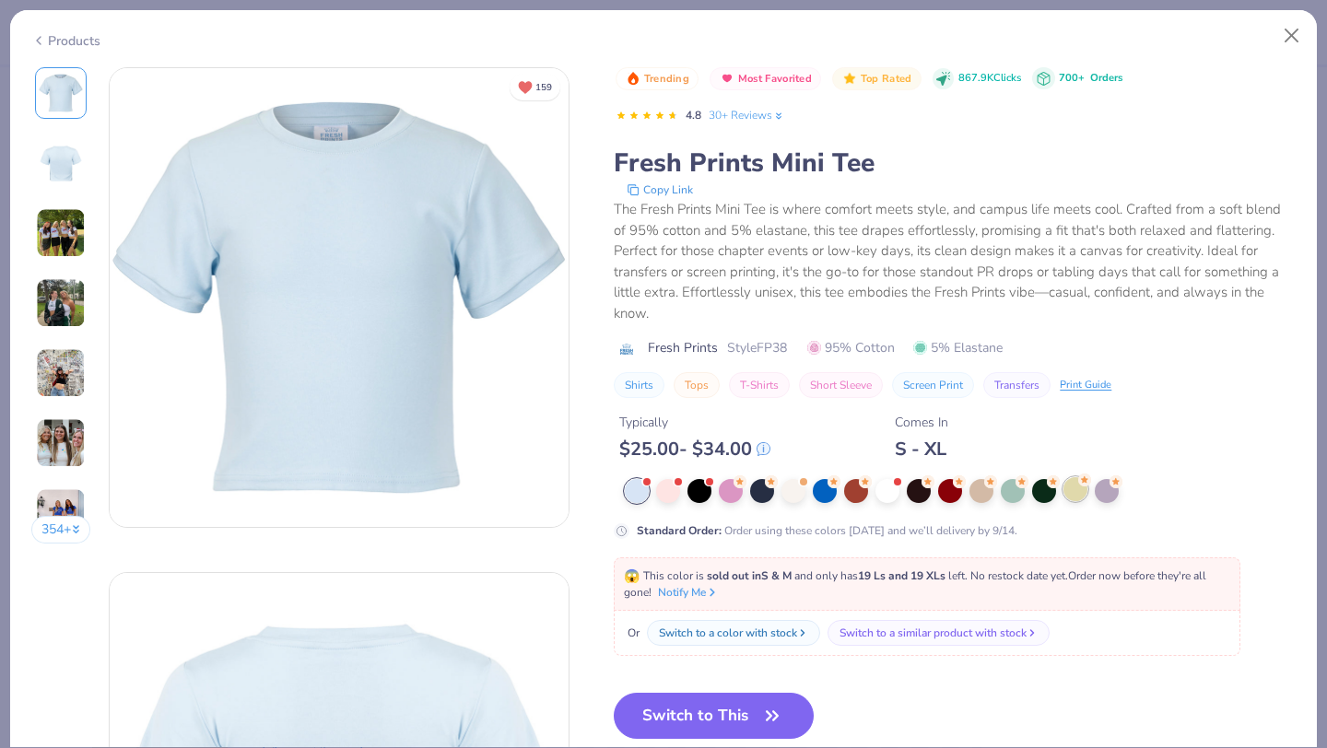
click at [1088, 491] on div at bounding box center [1076, 489] width 24 height 24
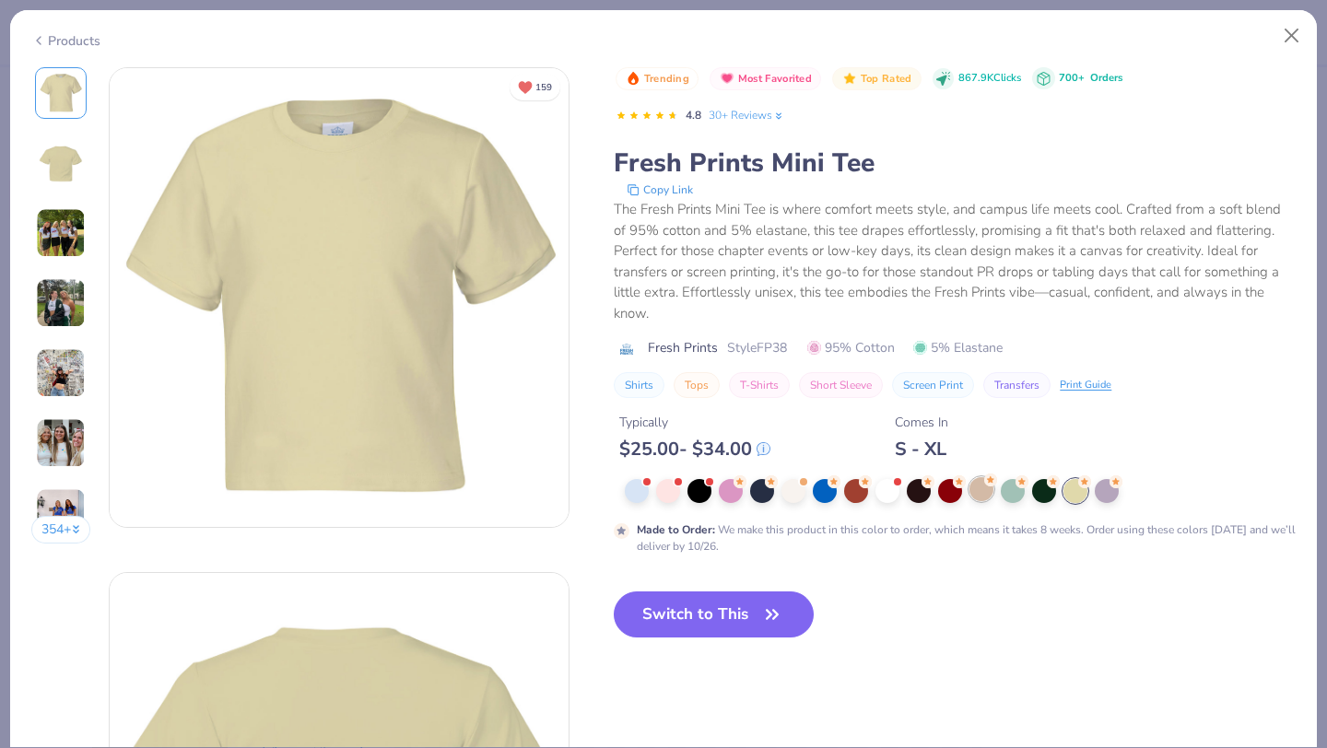
click at [971, 498] on div at bounding box center [982, 489] width 24 height 24
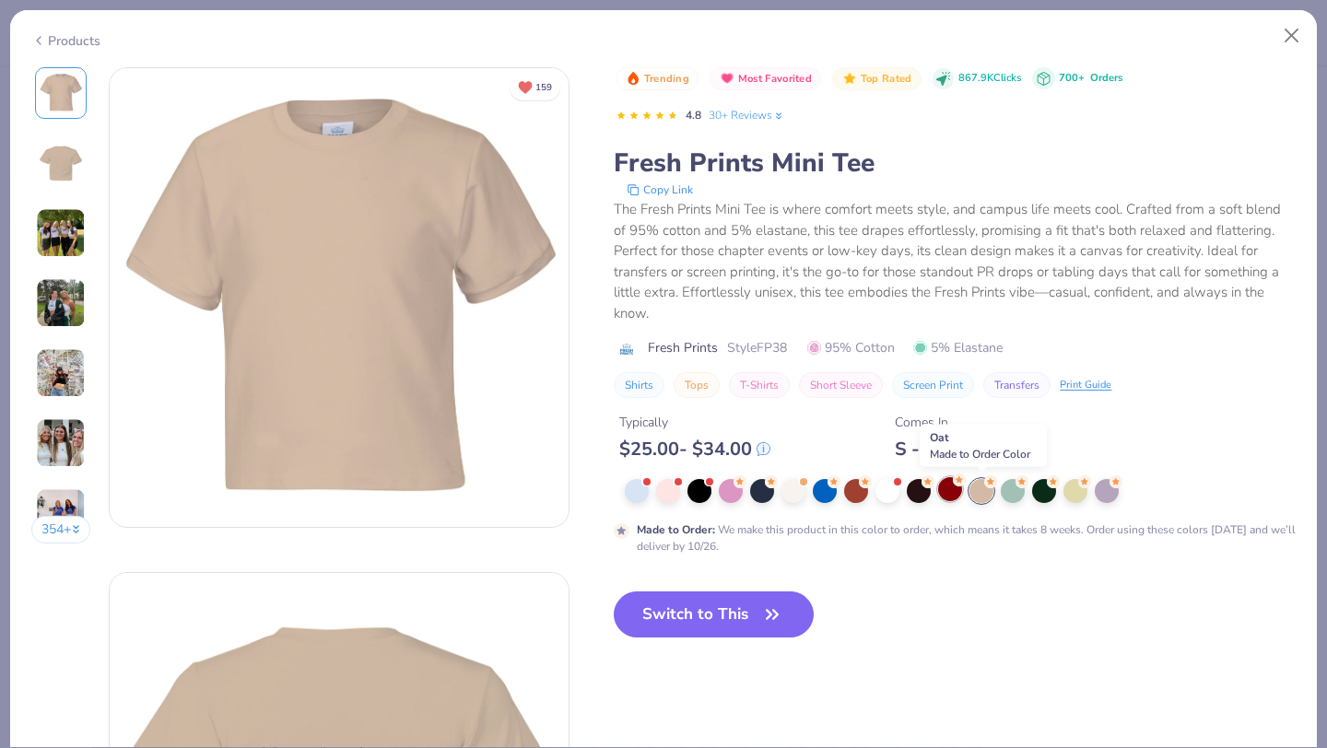
click at [938, 488] on div at bounding box center [950, 489] width 24 height 24
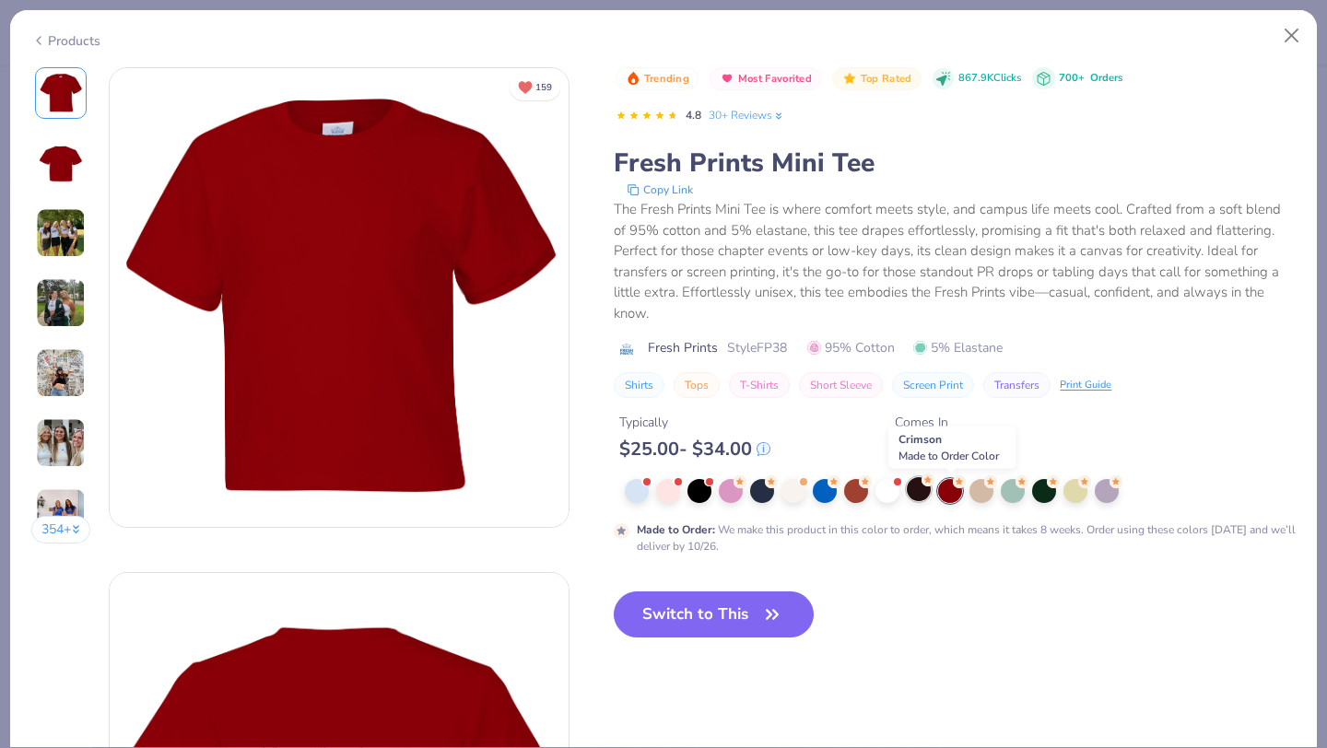
click at [917, 488] on div at bounding box center [919, 489] width 24 height 24
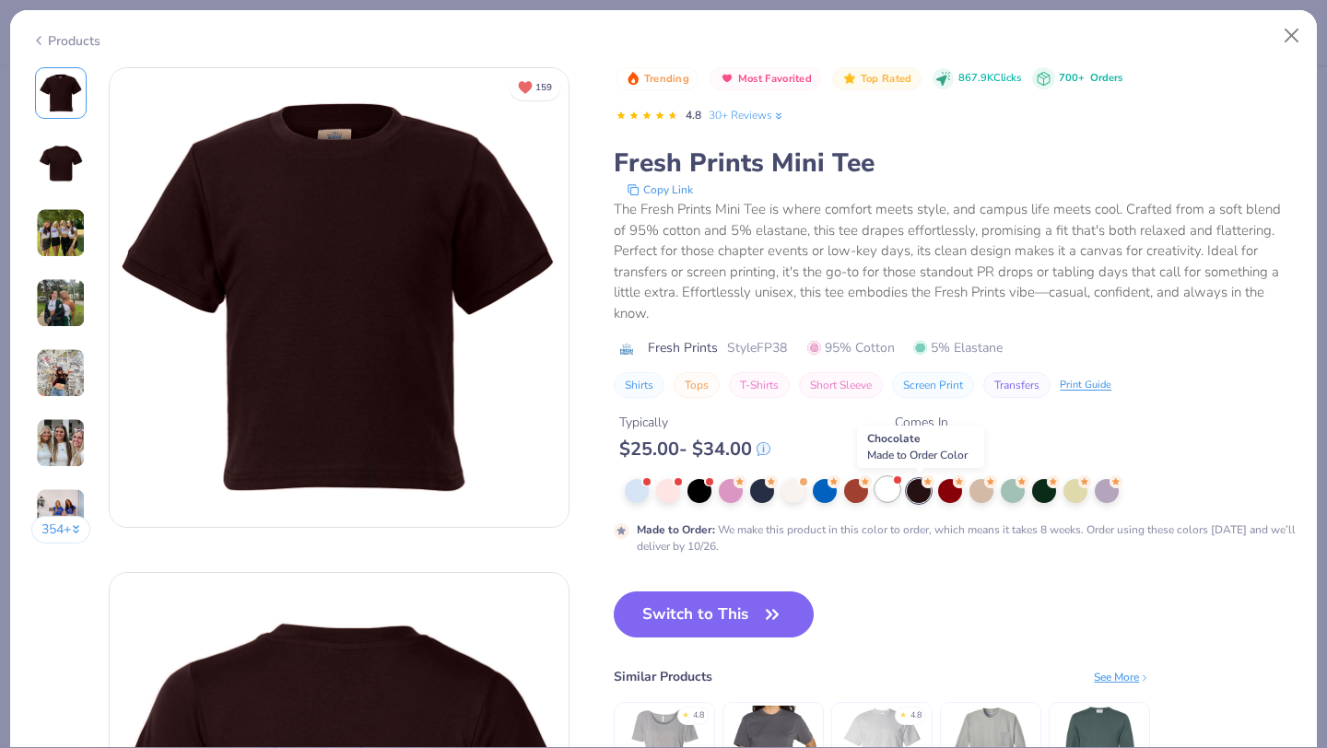
click at [895, 489] on div at bounding box center [888, 489] width 24 height 24
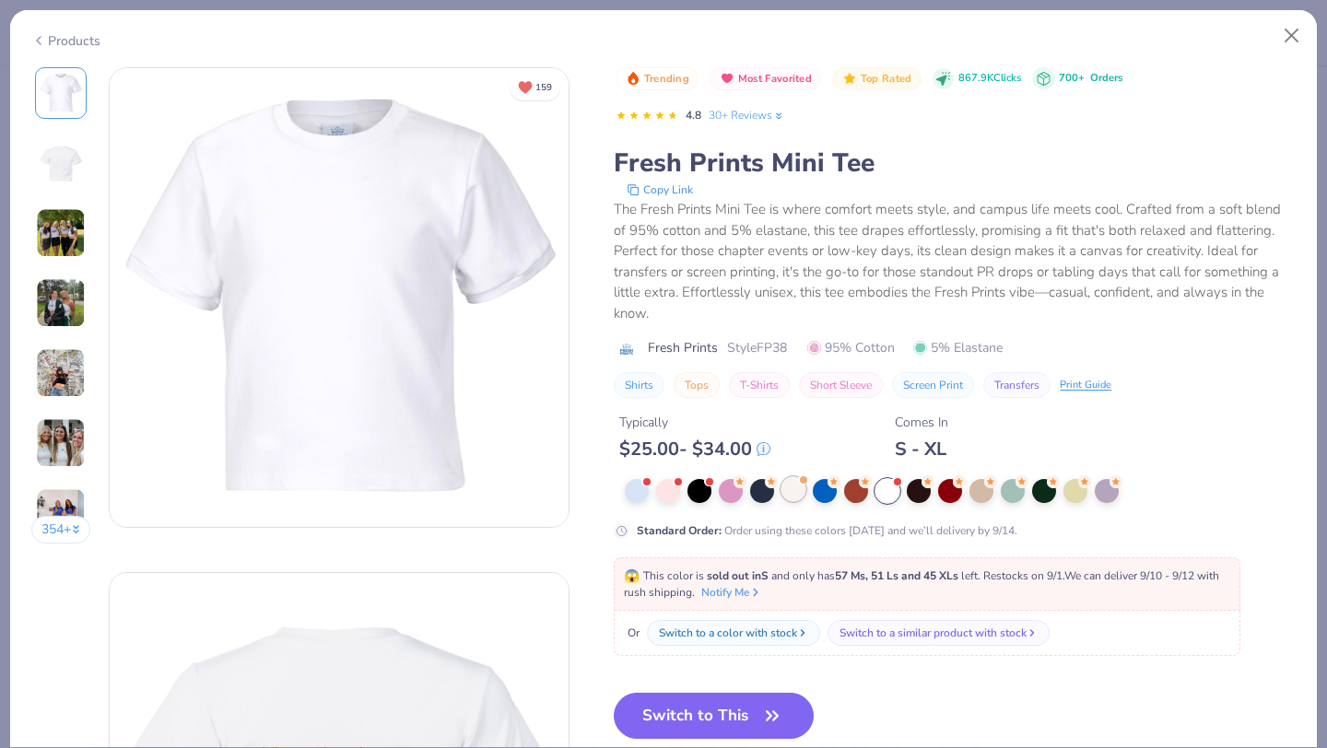
click at [792, 490] on div at bounding box center [794, 489] width 24 height 24
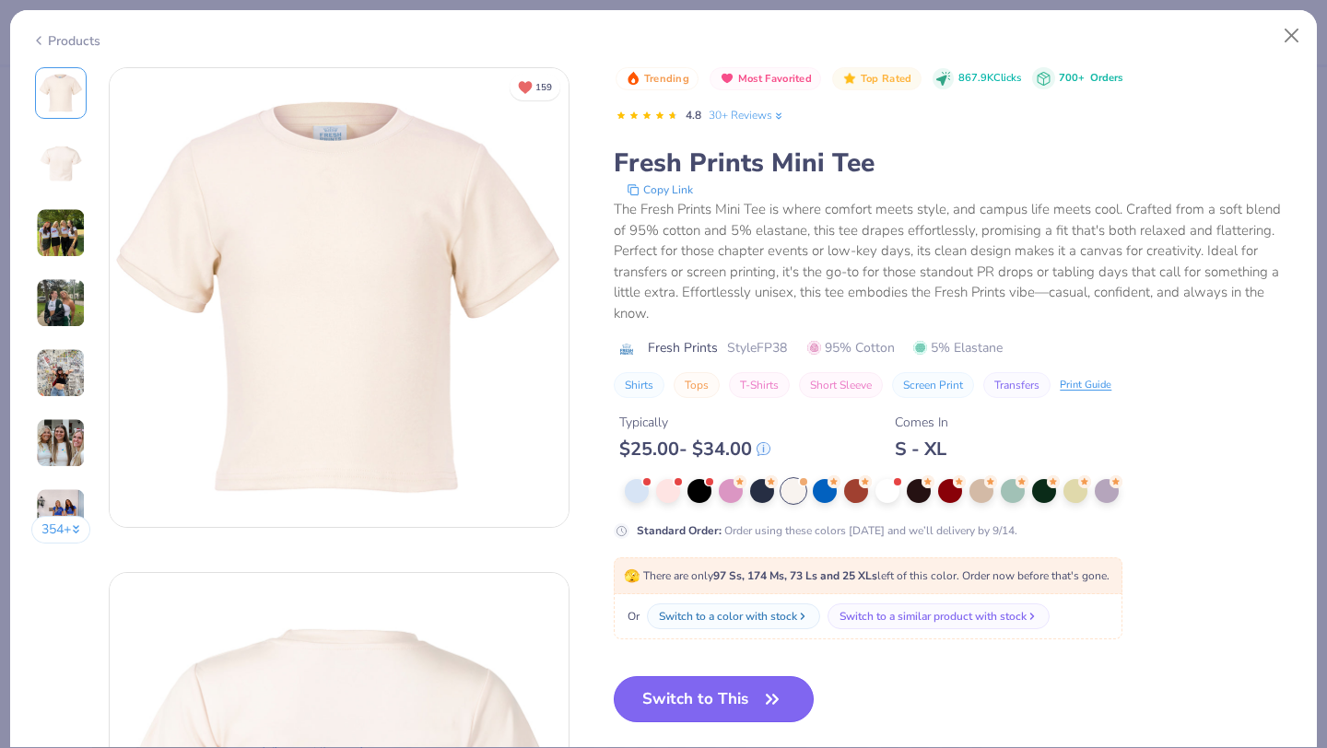
click at [726, 680] on button "Switch to This" at bounding box center [714, 700] width 200 height 46
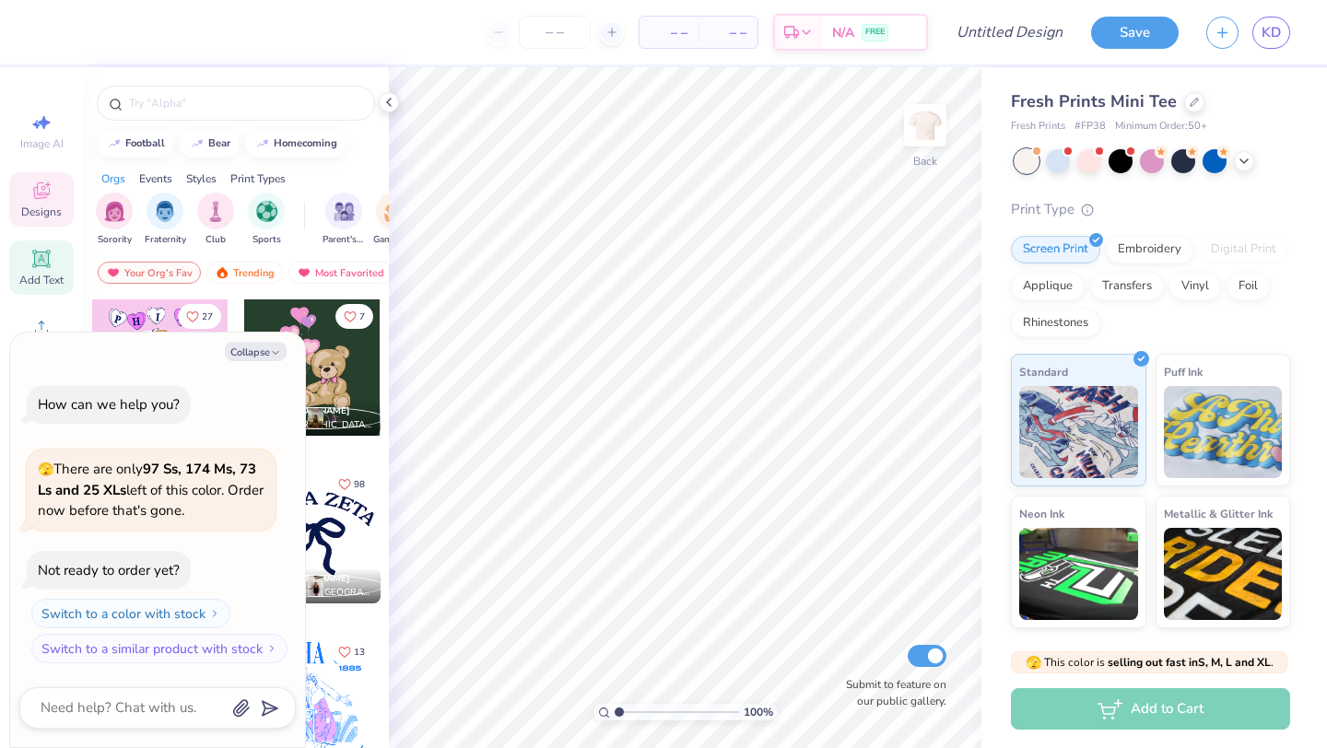
click at [46, 260] on icon at bounding box center [41, 259] width 14 height 14
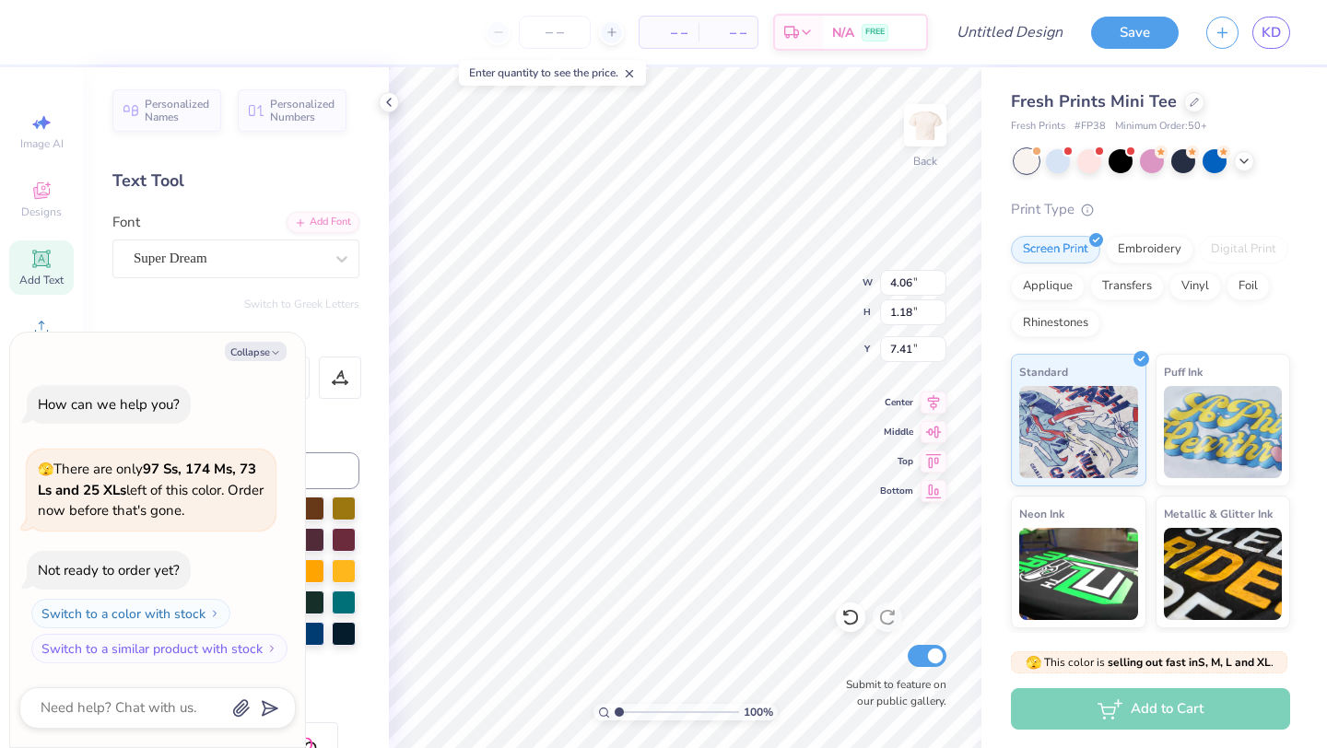
type textarea "x"
type textarea "A"
type textarea "x"
type textarea "AL"
type textarea "x"
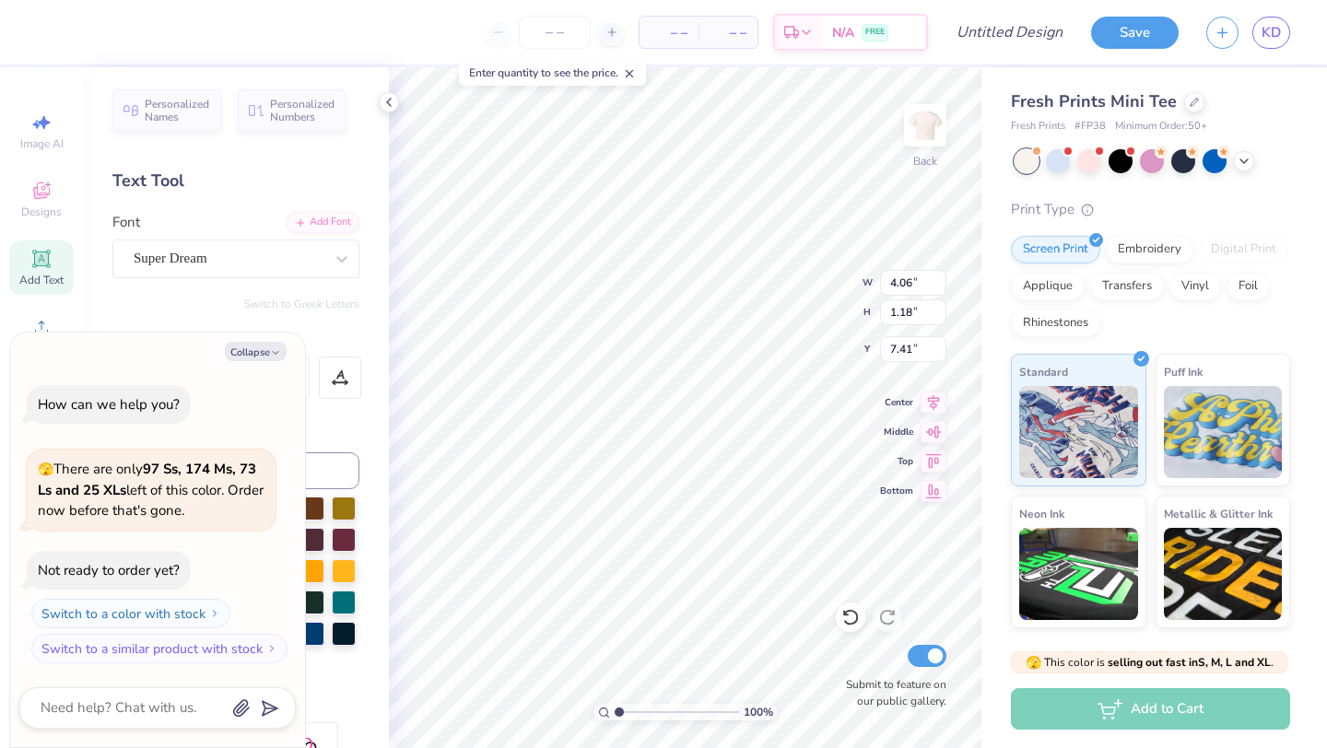
type textarea "ALP"
type textarea "x"
type textarea "ALPH"
type textarea "x"
type textarea "ALPHA"
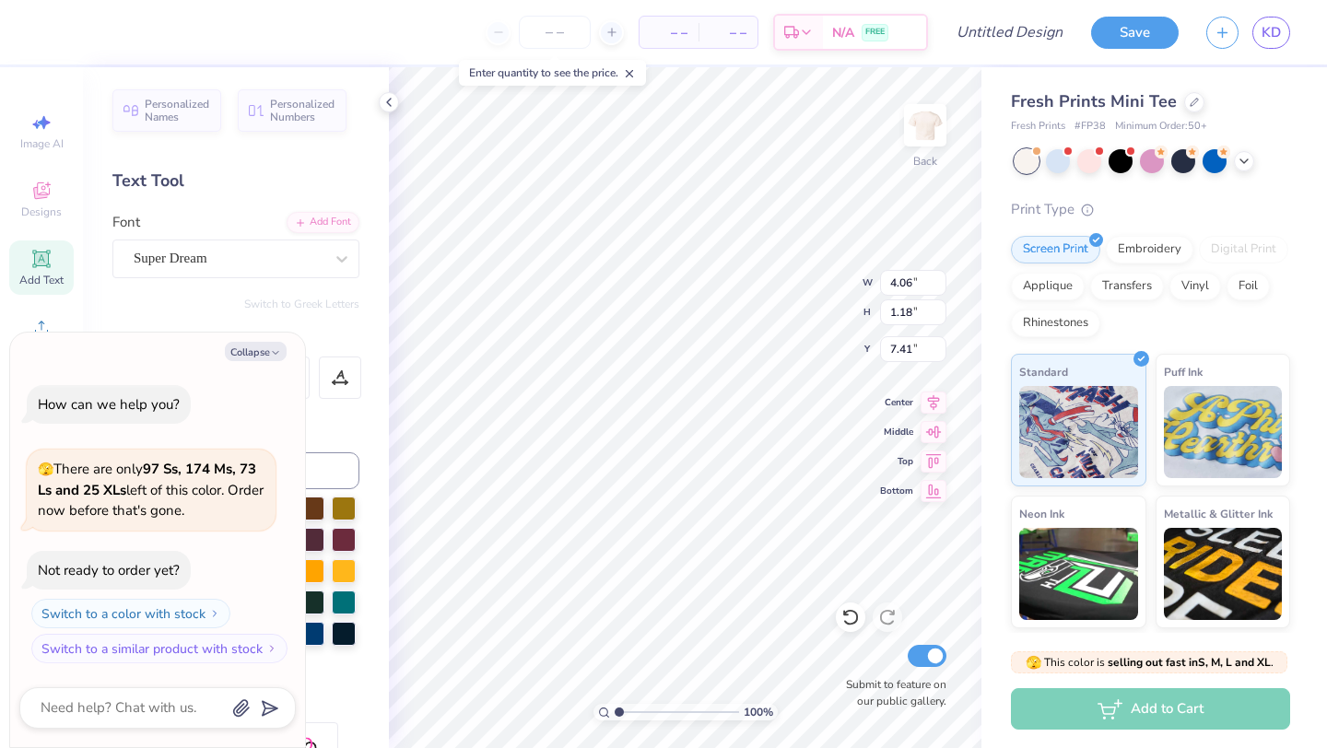
type textarea "x"
type textarea "ALPHA O"
type textarea "x"
type textarea "ALPHA OM"
type textarea "x"
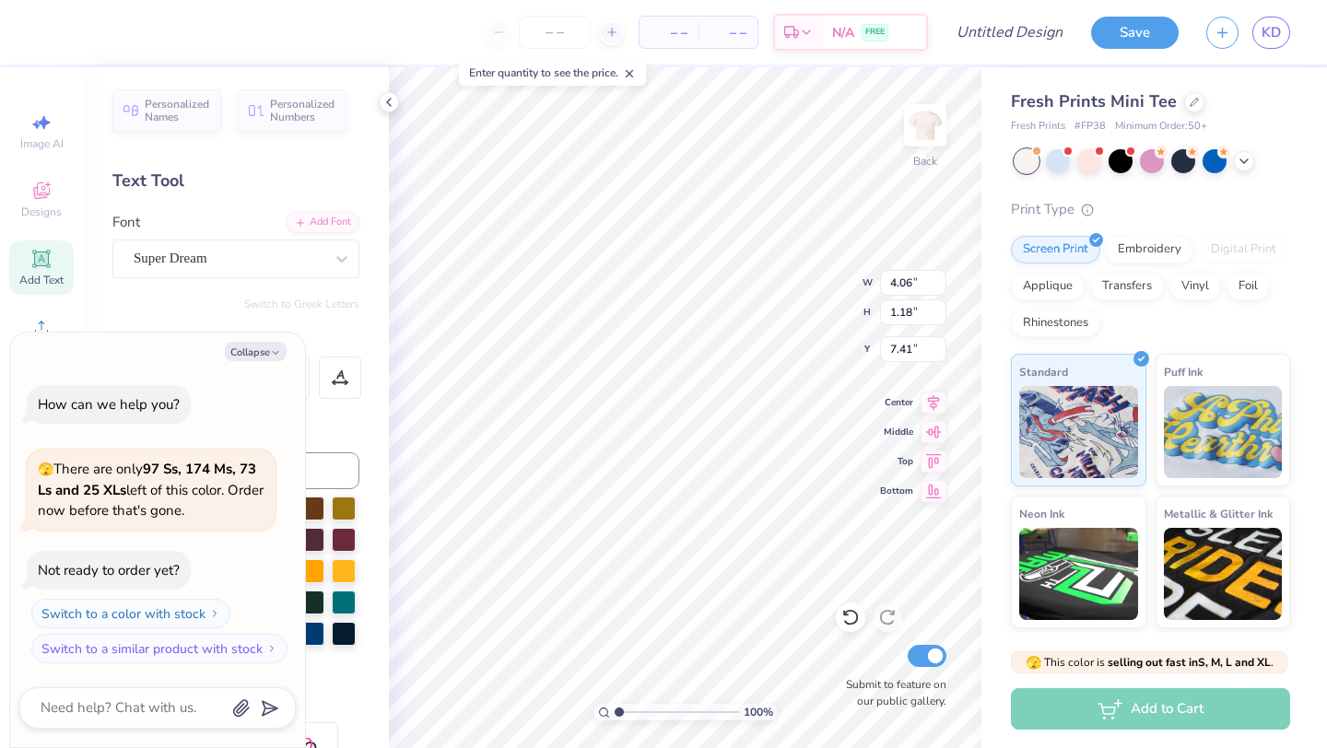
type textarea "ALPHA OMI"
type textarea "x"
type textarea "ALPHA OMIC"
type textarea "x"
type textarea "ALPHA OMICR"
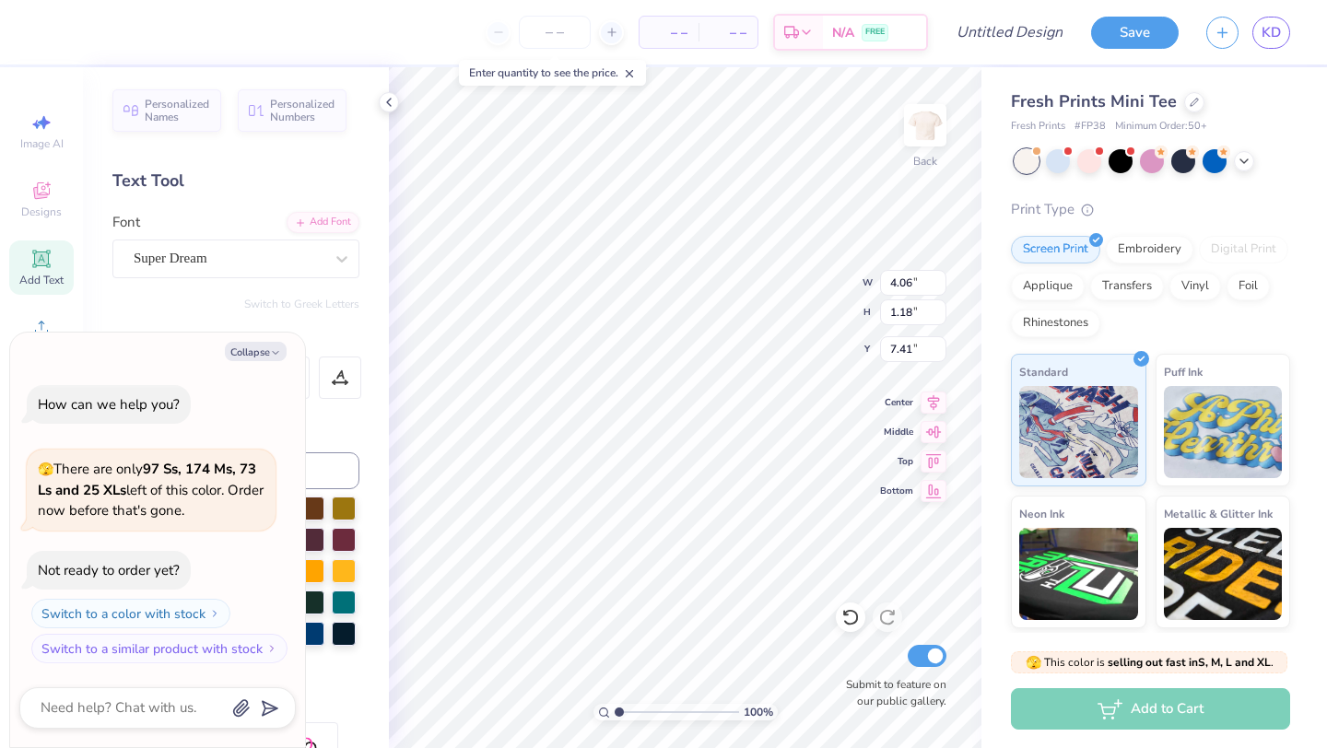
type textarea "x"
type textarea "ALPHA OMICRO"
type textarea "x"
type textarea "ALPHA OMICRON"
type textarea "x"
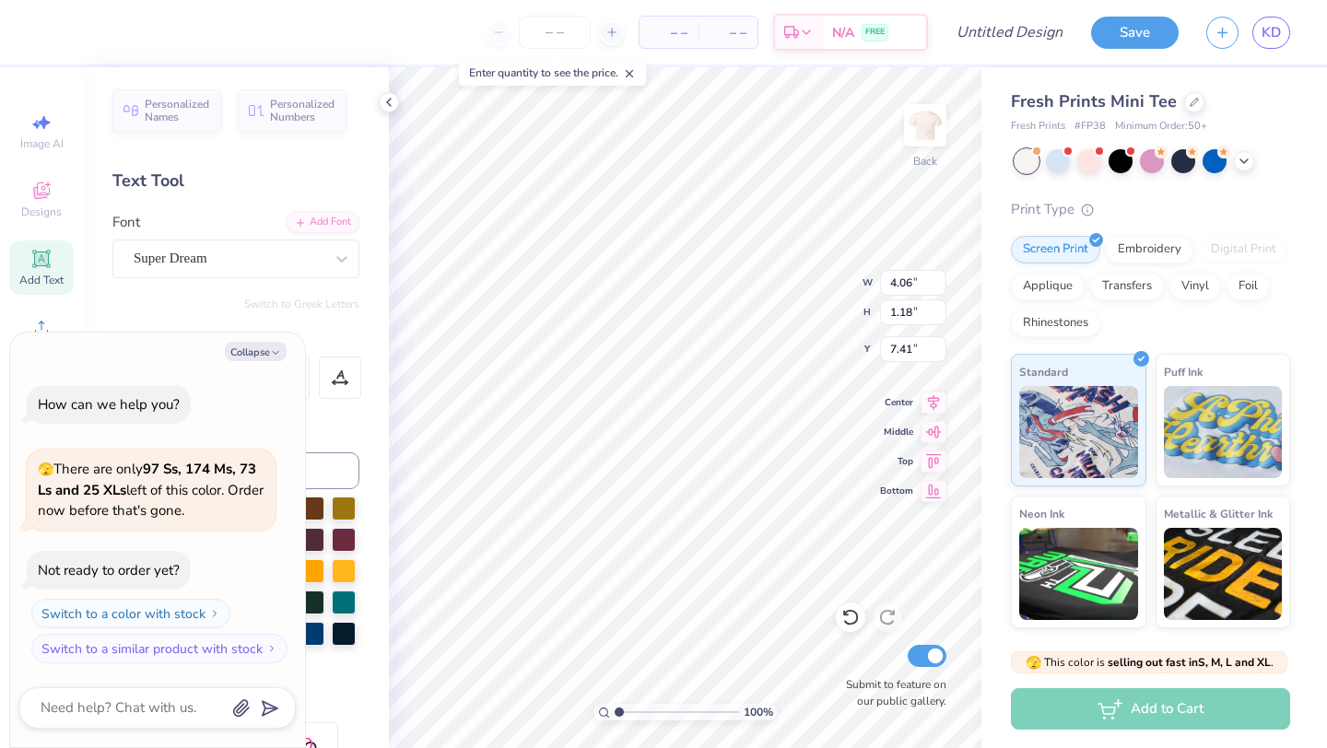
type textarea "ALPHA OMICRON PI"
type textarea "x"
type textarea "ALPHA OMICRON PI"
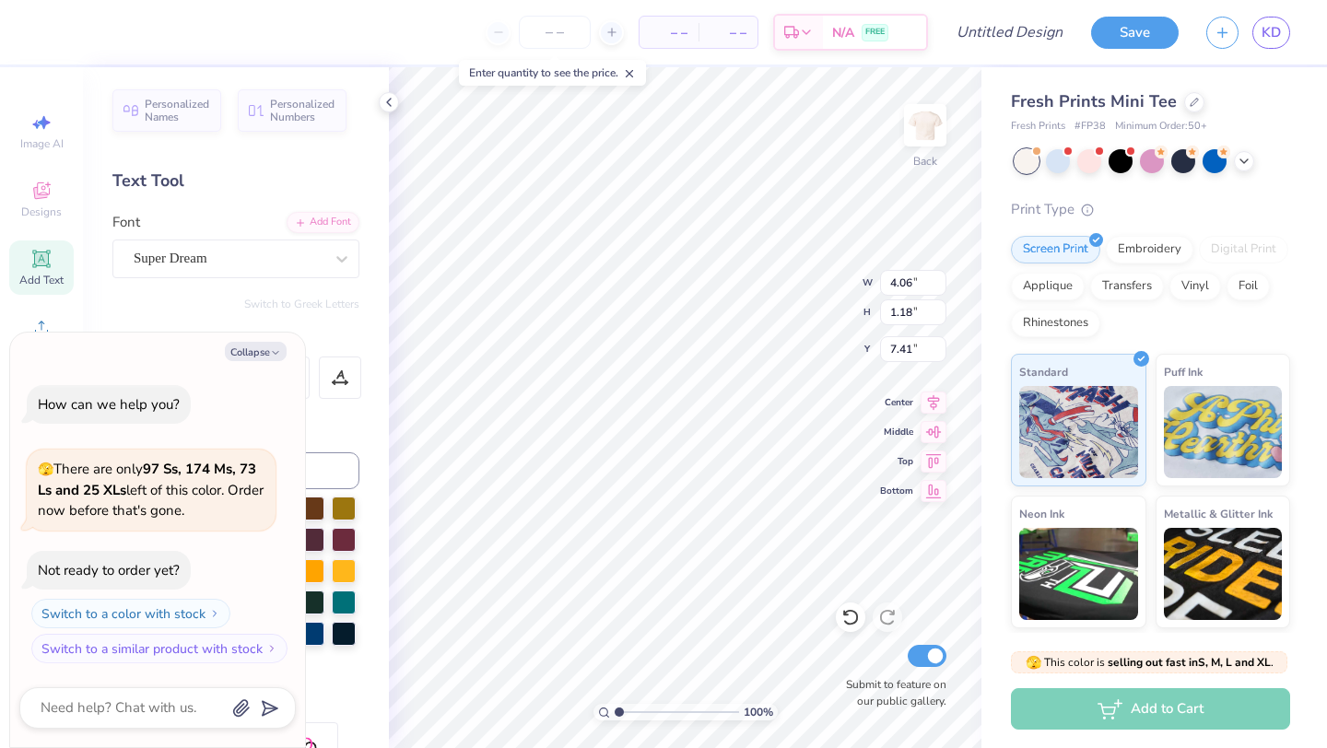
type textarea "x"
type textarea "ALPHA OMICRON PI"
click at [260, 358] on button "Collapse" at bounding box center [256, 351] width 62 height 19
type textarea "x"
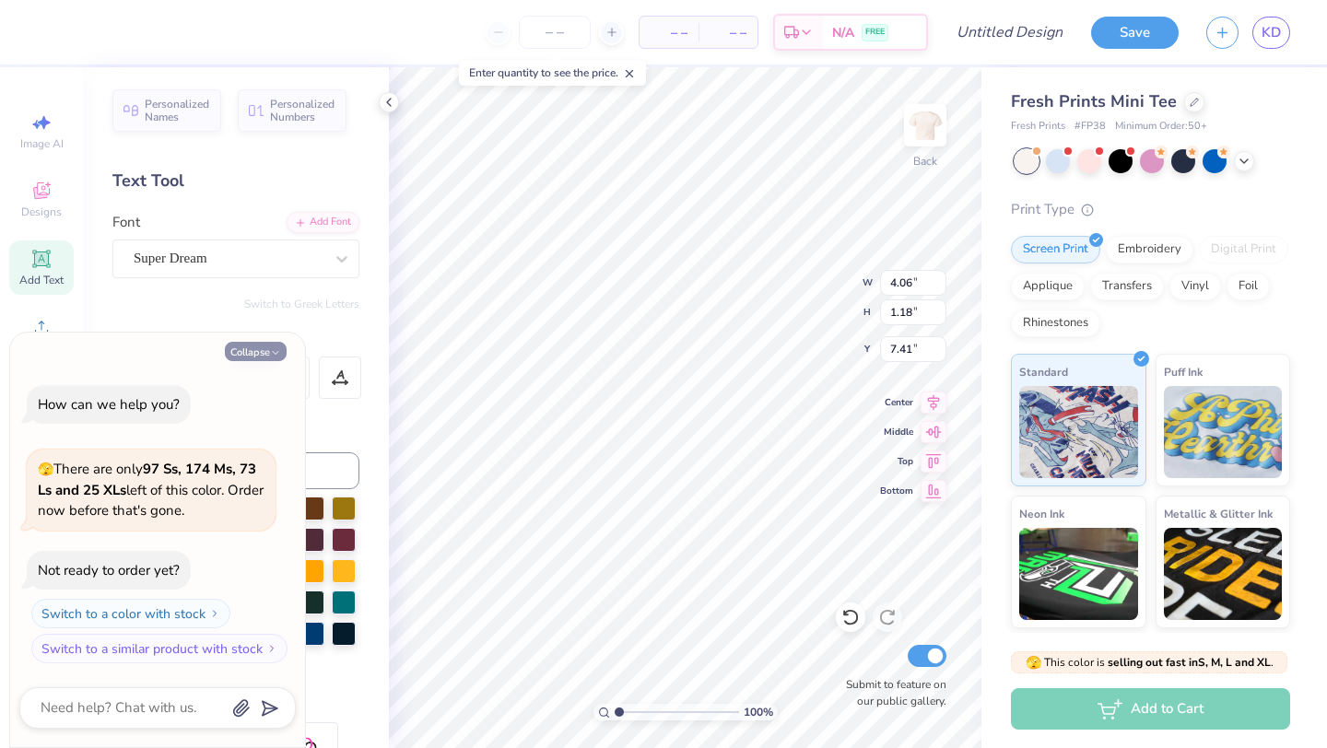
type input "8.84"
type input "3.19"
type input "6.41"
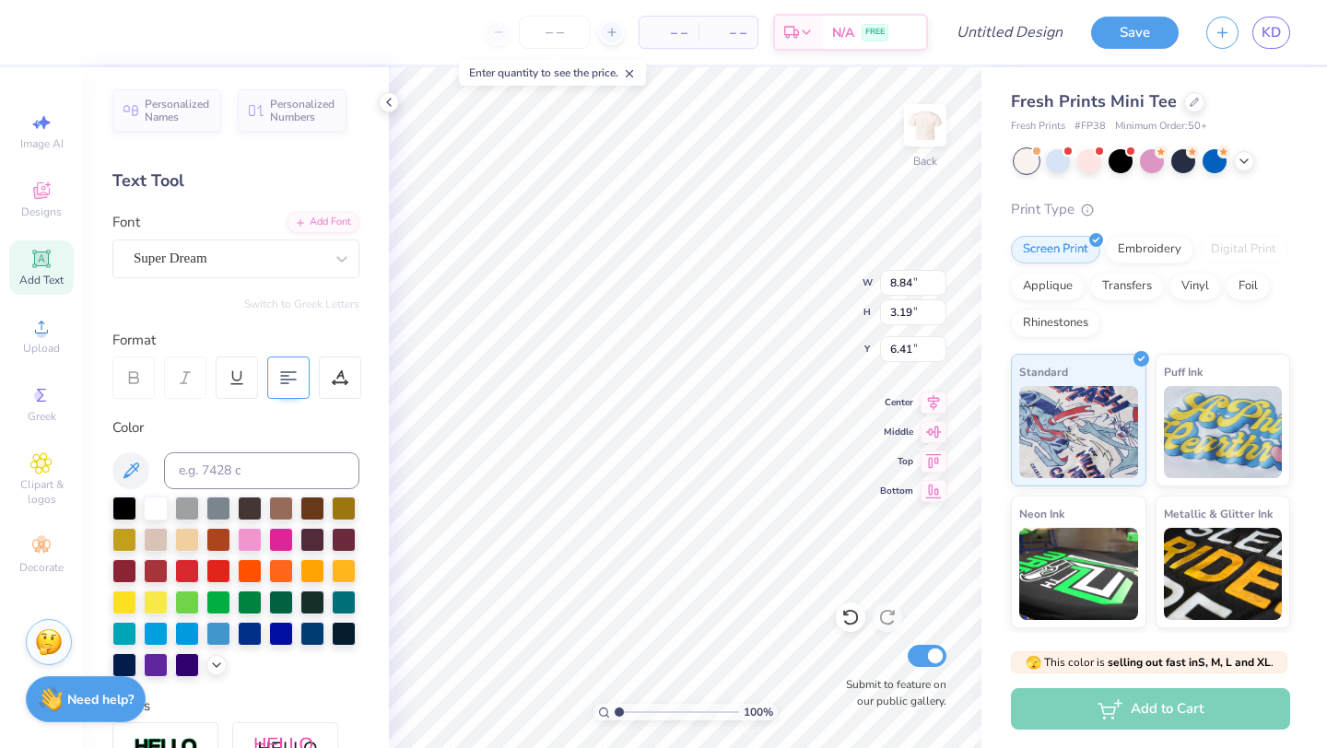
click at [285, 371] on icon at bounding box center [288, 378] width 17 height 17
type input "8.83"
click at [197, 244] on div "Super Dream" at bounding box center [229, 258] width 194 height 29
click at [244, 410] on div "Varsity Team" at bounding box center [235, 403] width 199 height 19
type input "varsit"
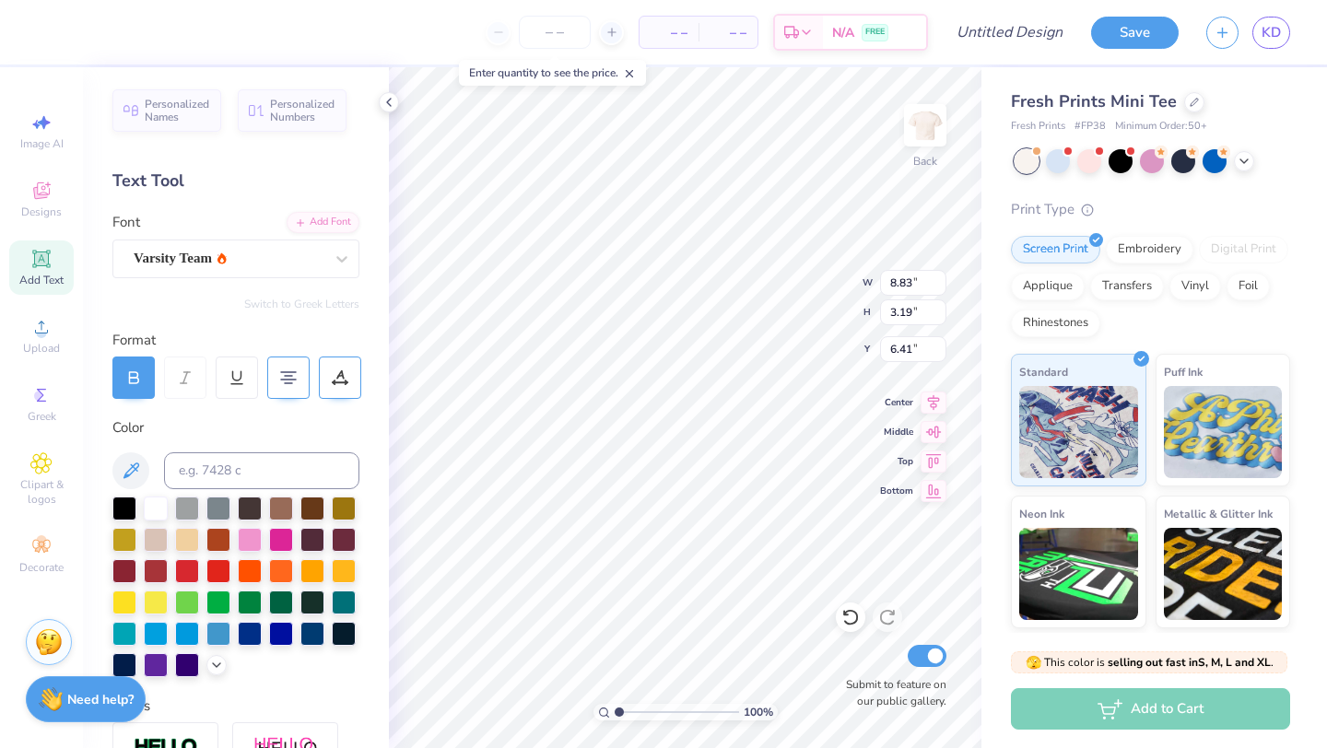
click at [328, 376] on div at bounding box center [340, 378] width 42 height 42
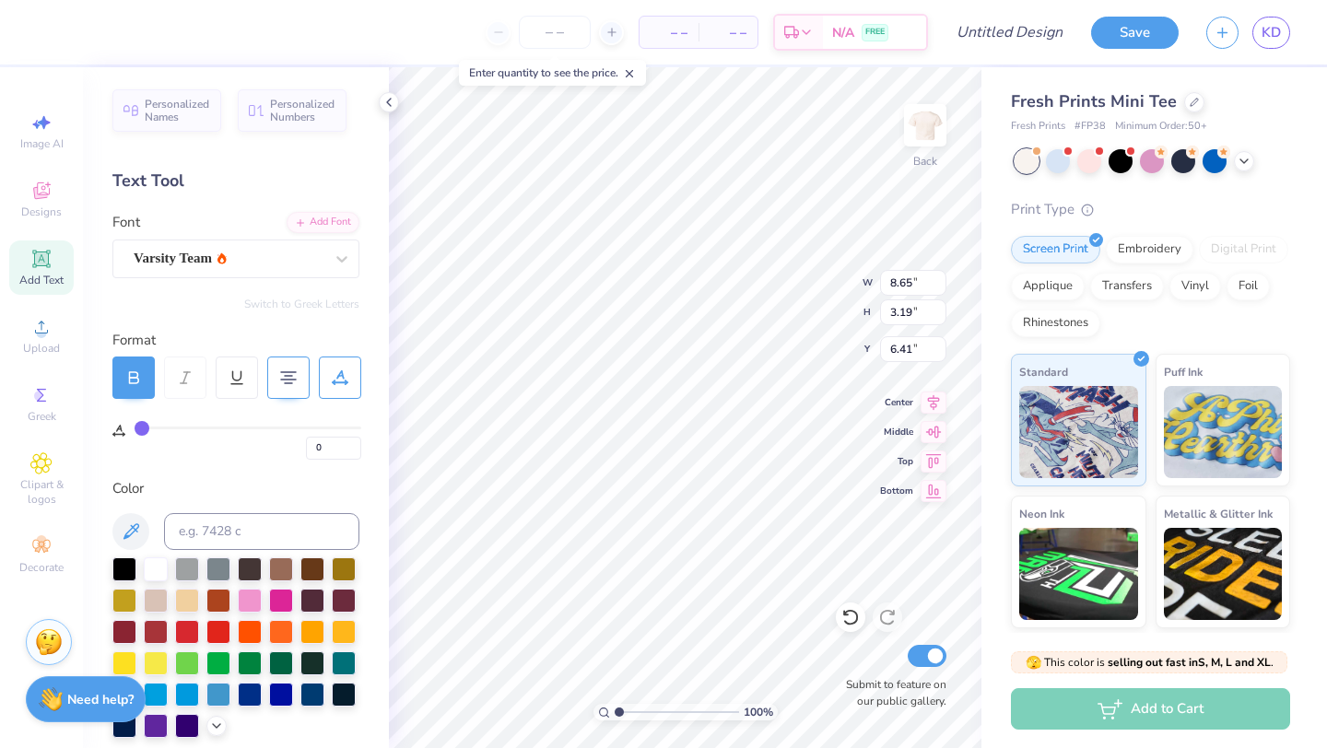
type textarea "ALPHA"
click at [42, 192] on icon at bounding box center [41, 190] width 17 height 17
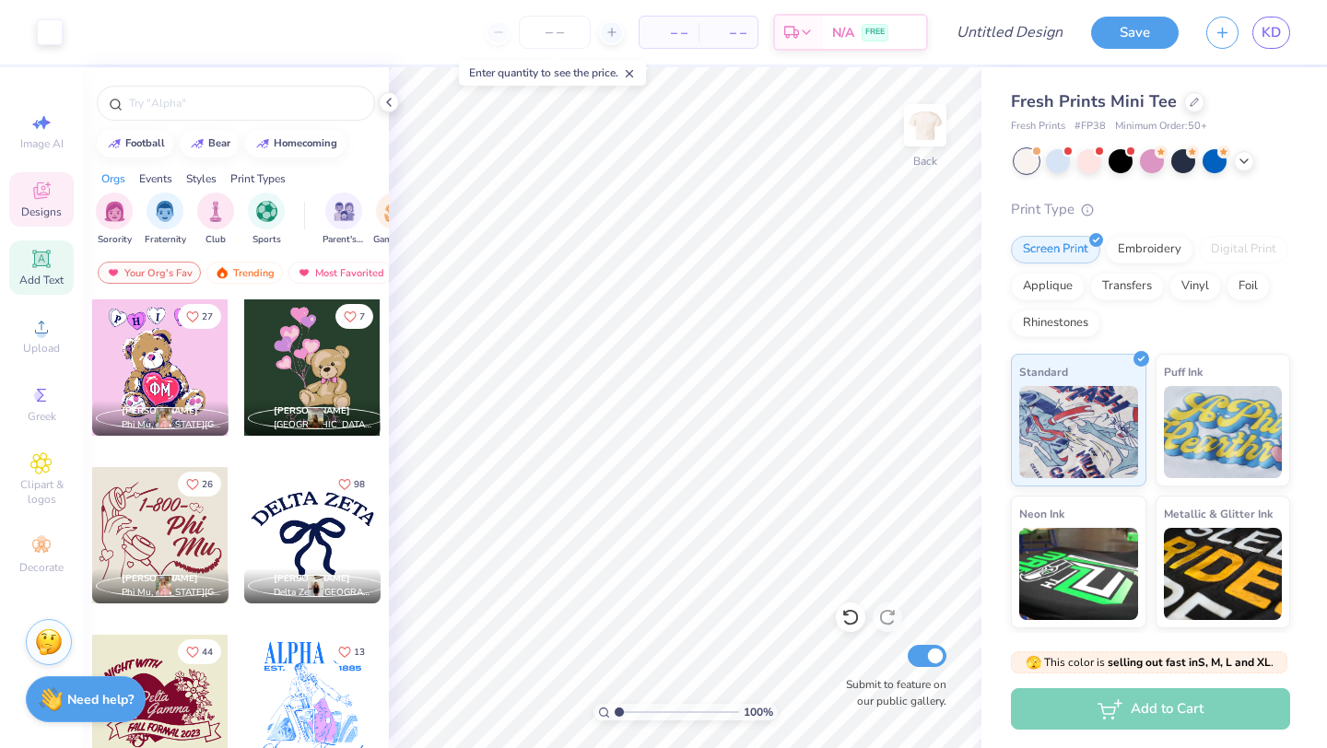
click at [46, 276] on span "Add Text" at bounding box center [41, 280] width 44 height 15
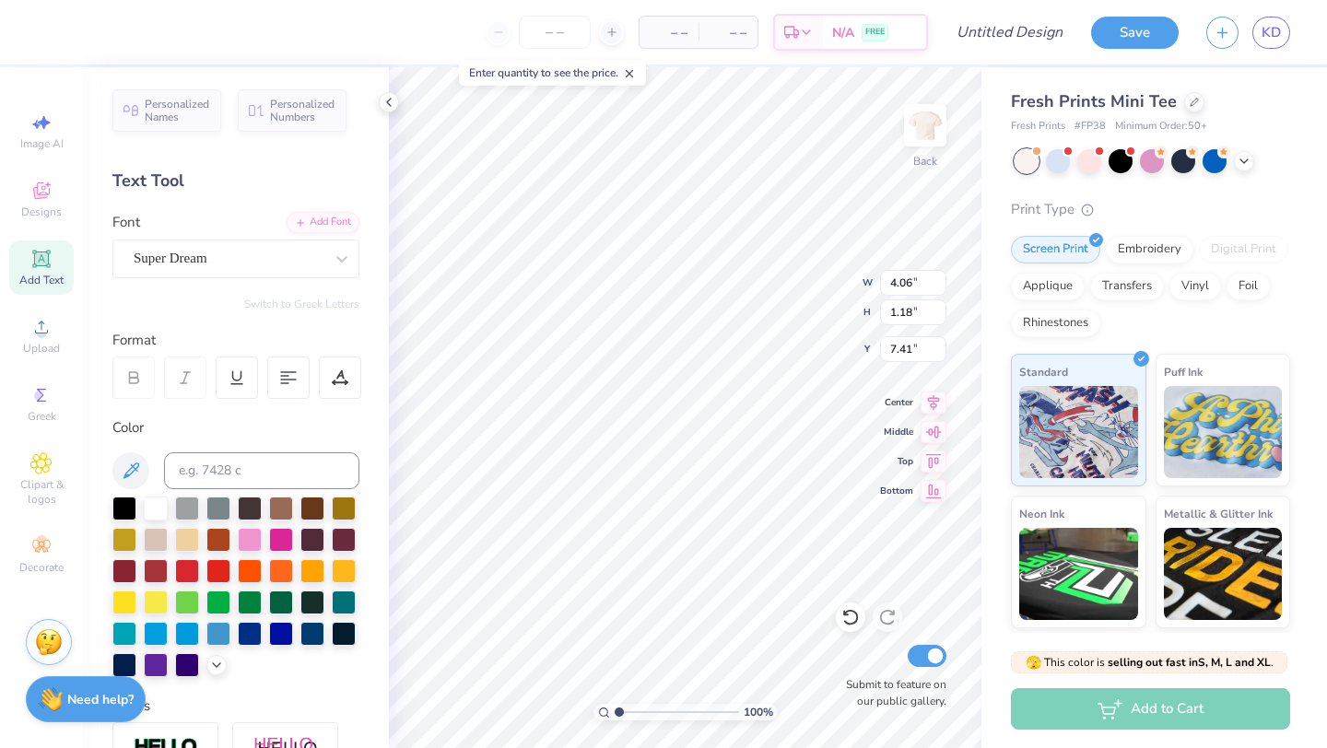
paste textarea "OMICRON PI"
type textarea "TEOMICRON PIXT"
type textarea "OMICRON PI"
click at [220, 271] on div "Super Dream" at bounding box center [229, 258] width 194 height 29
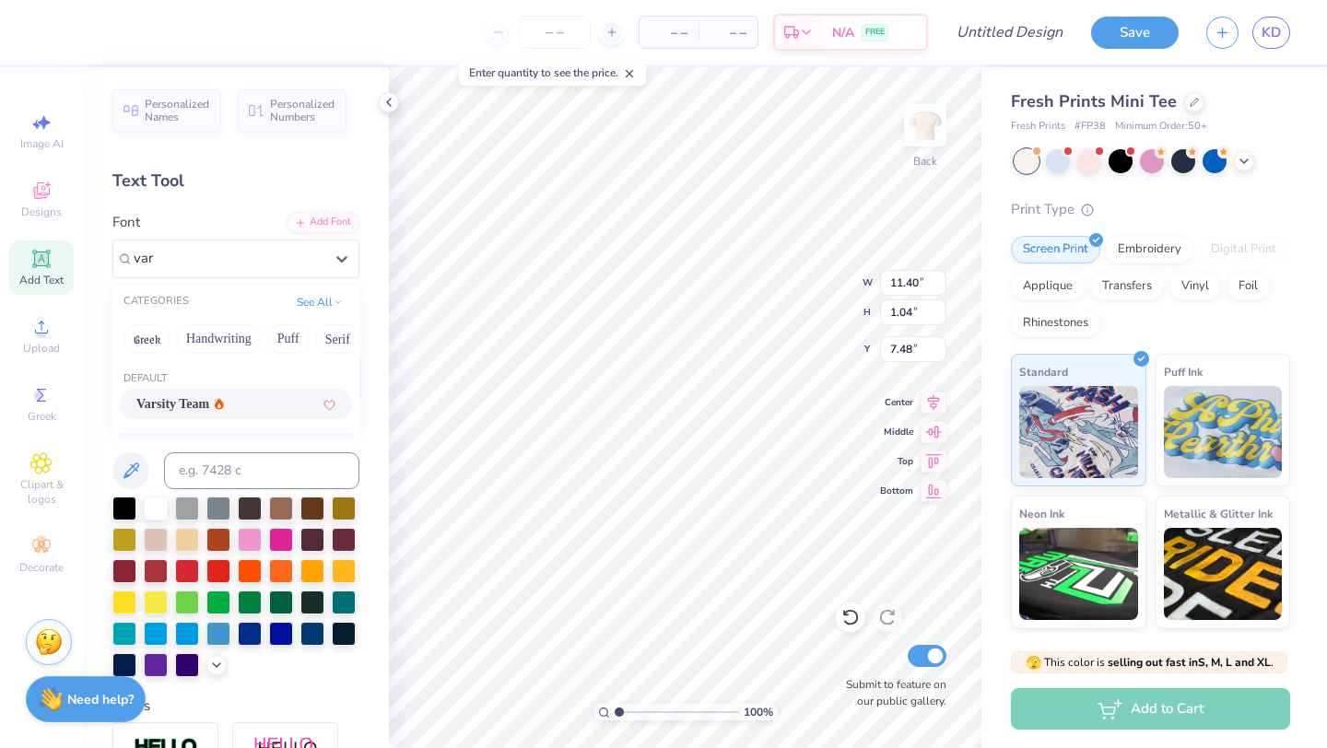
type input "var"
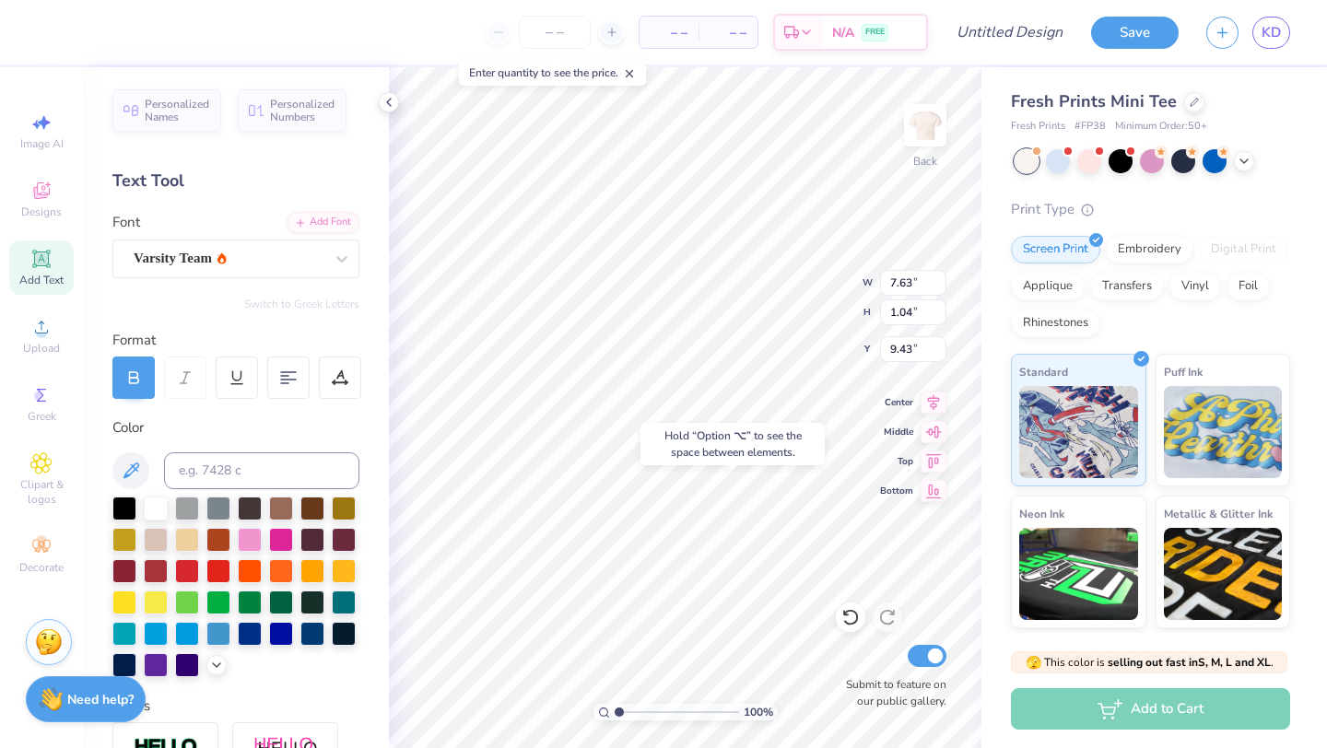
type input "9.43"
type input "4.92"
type input "1.18"
type input "3.51"
type input "5.83"
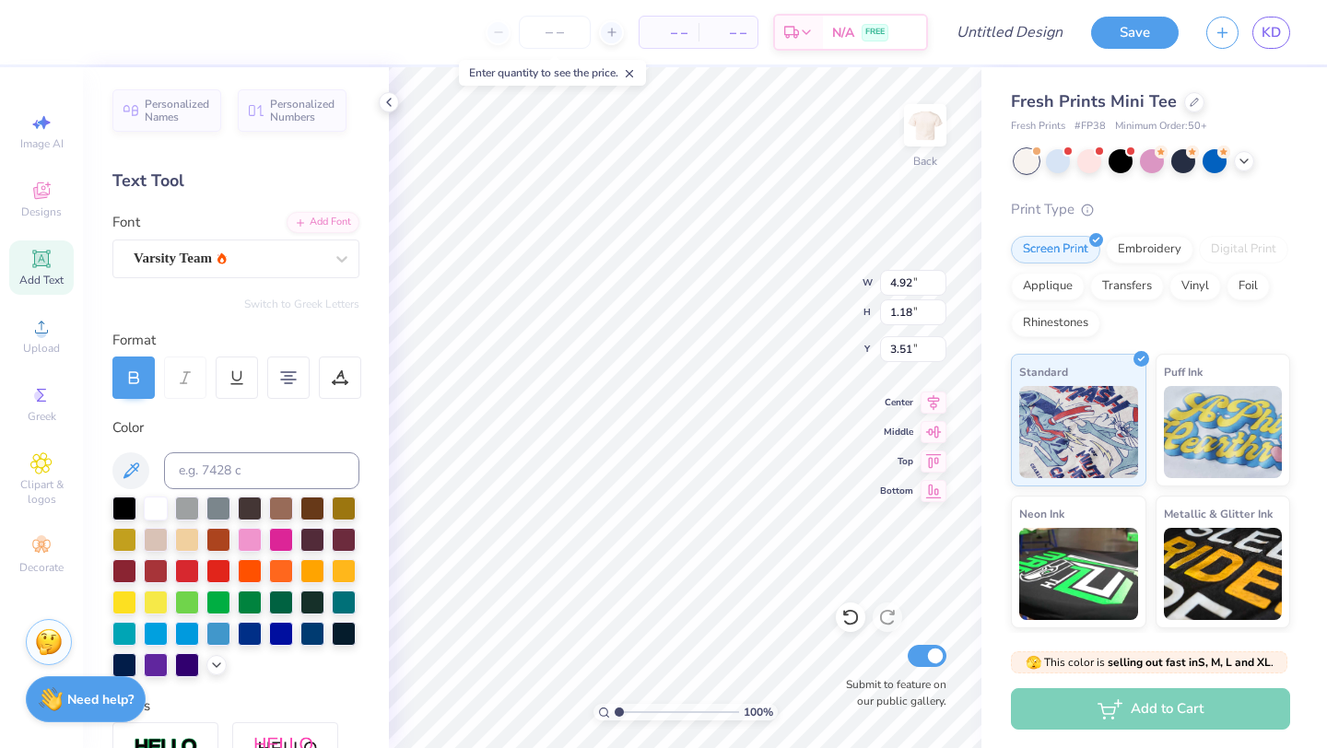
type input "1.39"
type input "4.90"
type input "9.16"
type input "1.24"
type input "5.83"
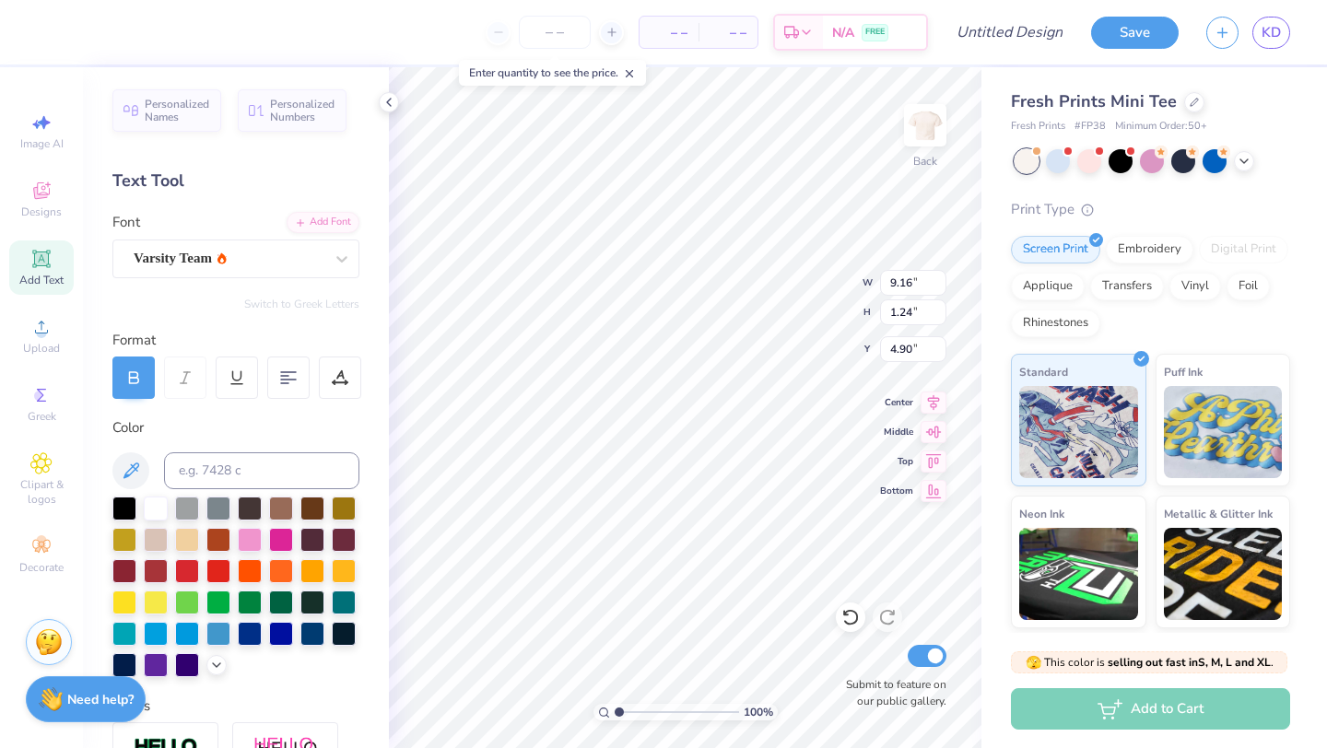
type input "1.39"
type input "4.90"
type input "5.36"
type input "1.28"
type input "9.16"
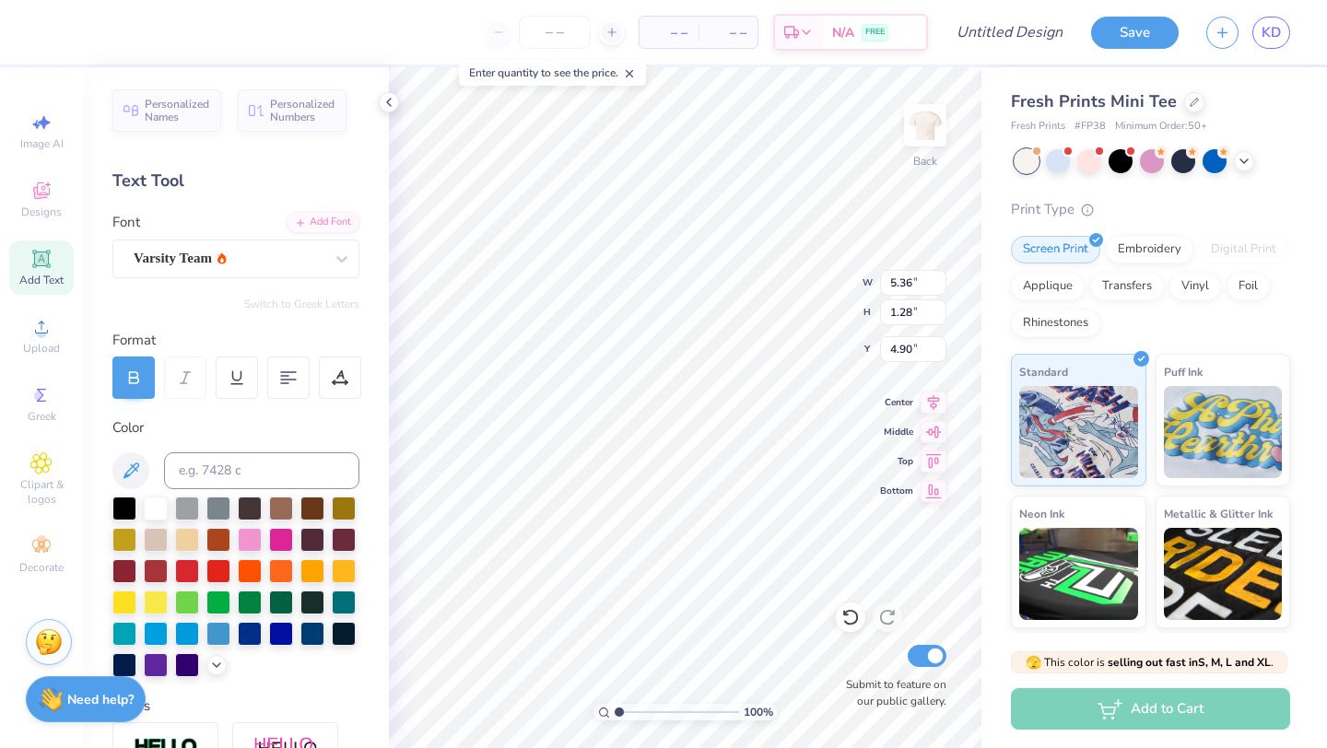
type input "1.24"
type input "6.51"
click at [822, 300] on div "100 % Back W 9.16 H 1.24 Y 6.51 Center Middle Top Bottom Submit to feature on o…" at bounding box center [685, 407] width 593 height 681
type input "3.34"
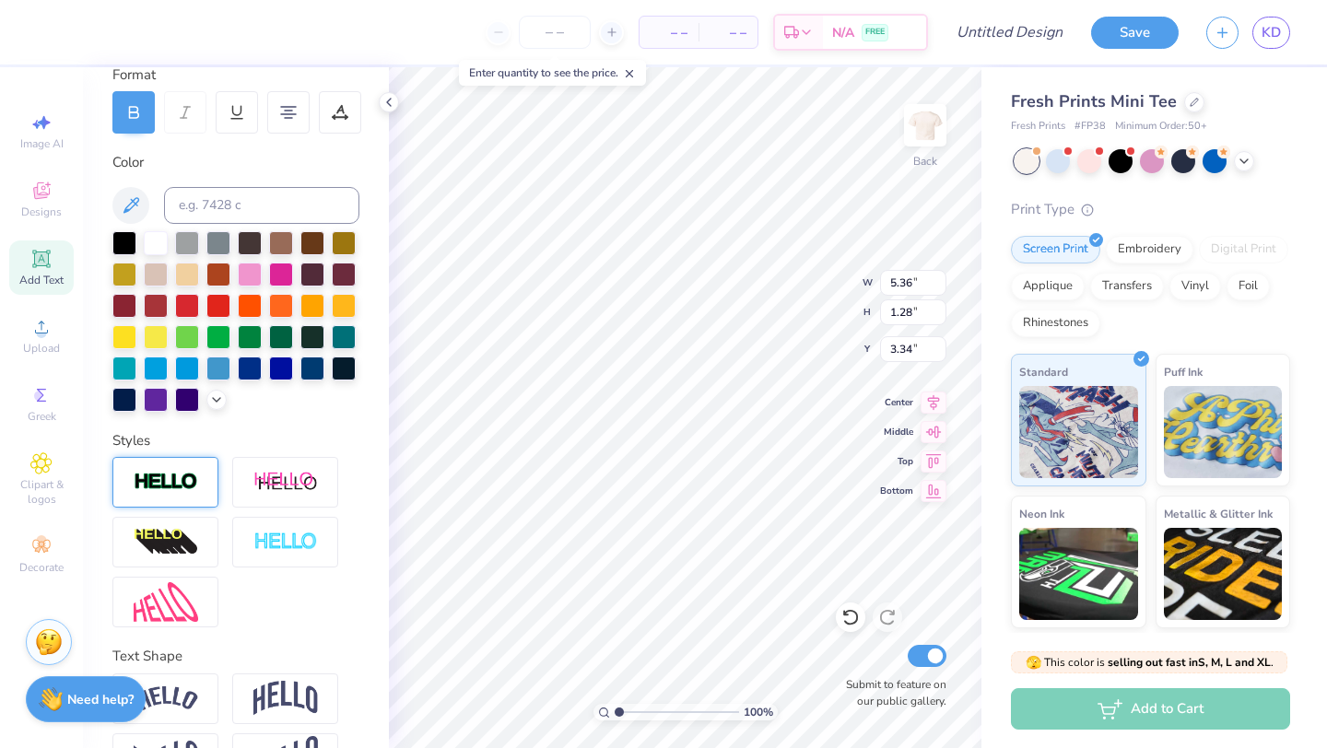
scroll to position [273, 0]
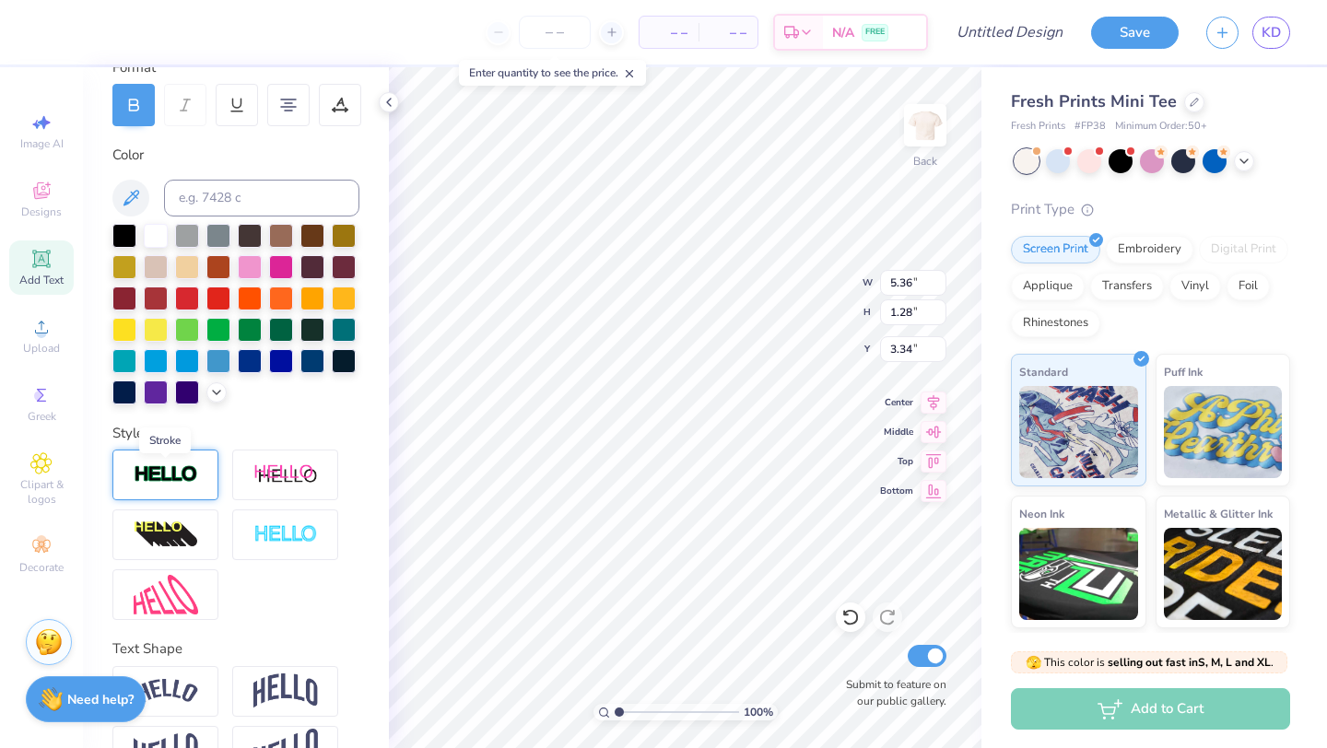
click at [187, 477] on img at bounding box center [166, 475] width 65 height 21
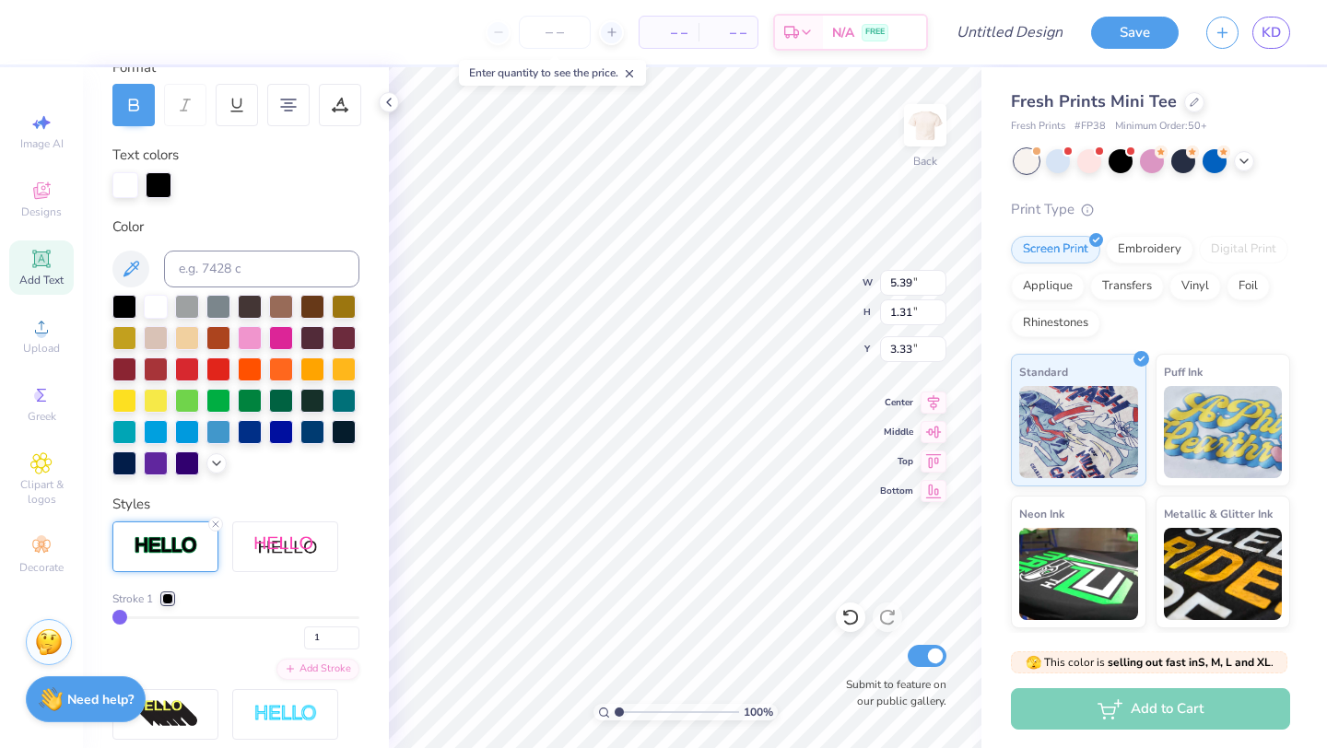
type input "5.39"
type input "1.31"
type input "3.33"
type input "9.16"
type input "1.24"
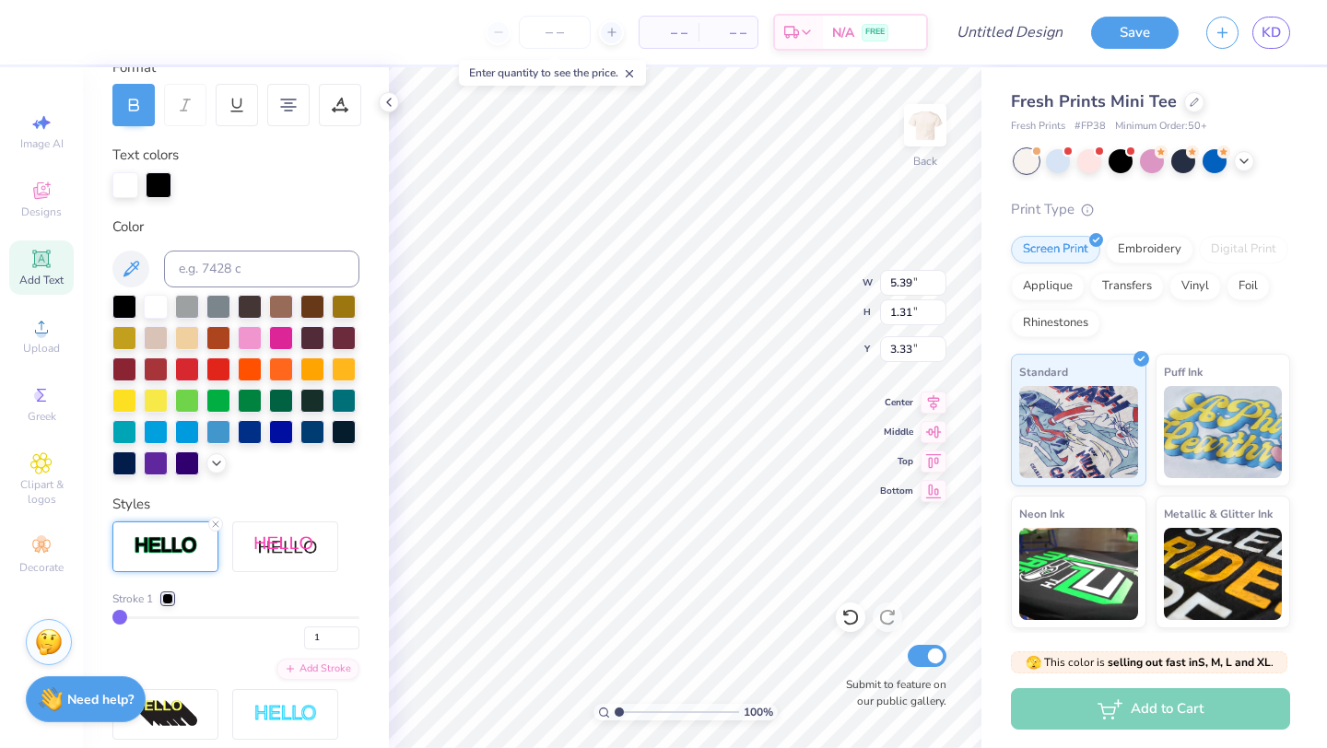
type input "4.95"
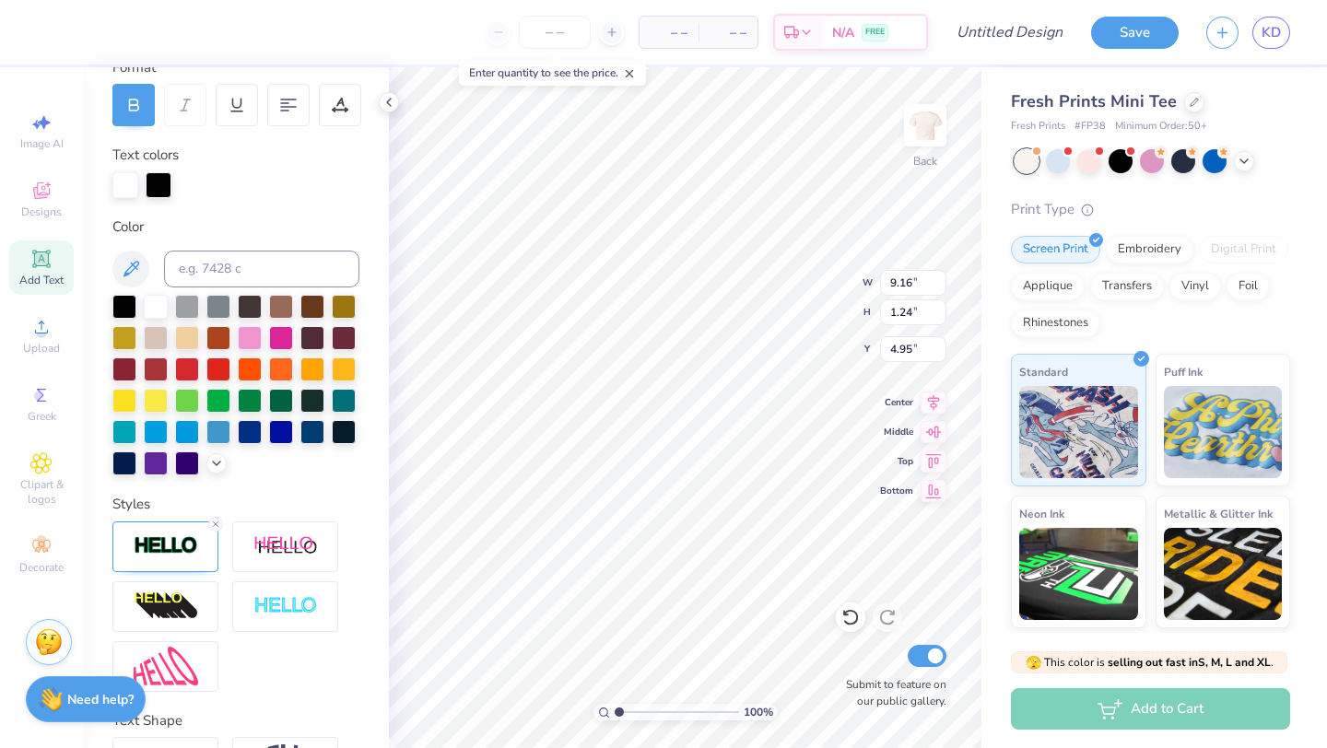
type input "9.18"
type input "1.27"
type input "4.93"
click at [159, 176] on div at bounding box center [159, 184] width 26 height 26
click at [150, 188] on div at bounding box center [159, 185] width 26 height 26
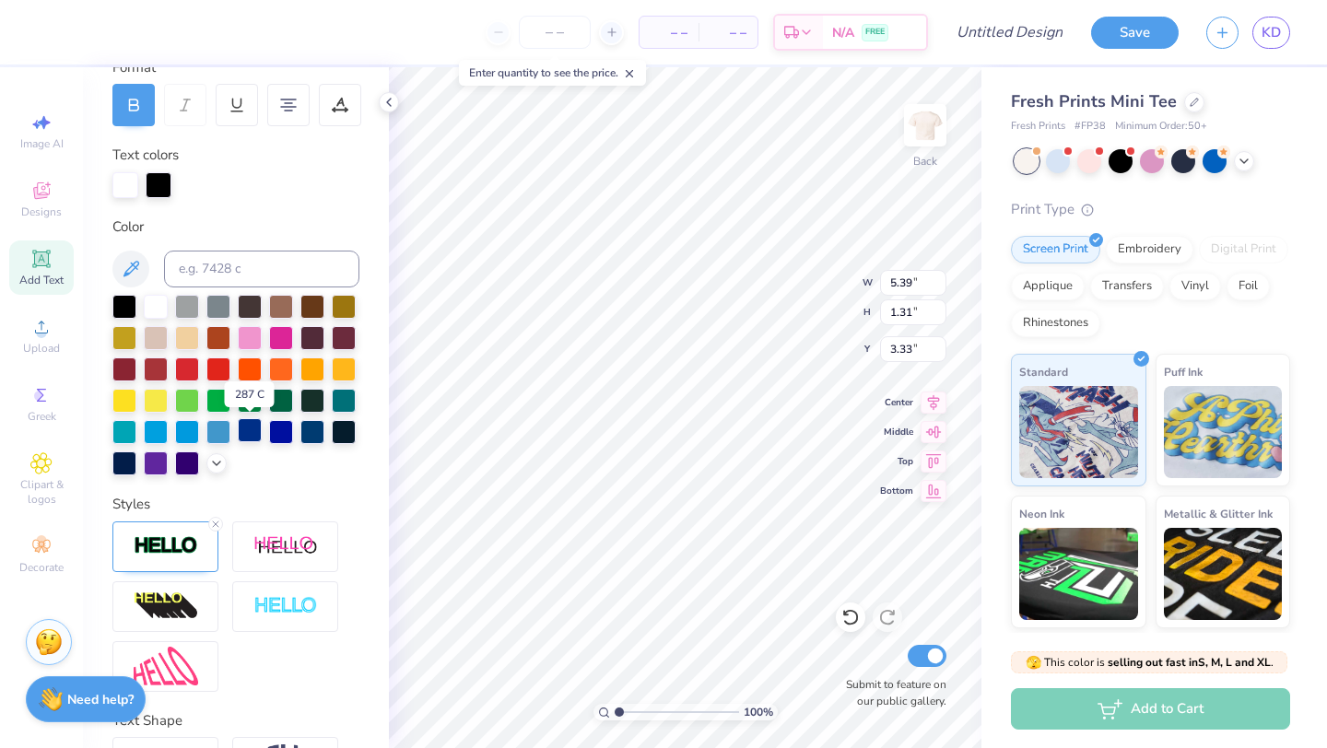
click at [247, 436] on div at bounding box center [250, 430] width 24 height 24
type input "9.18"
type input "1.27"
click at [269, 434] on div at bounding box center [281, 430] width 24 height 24
type input "4.95"
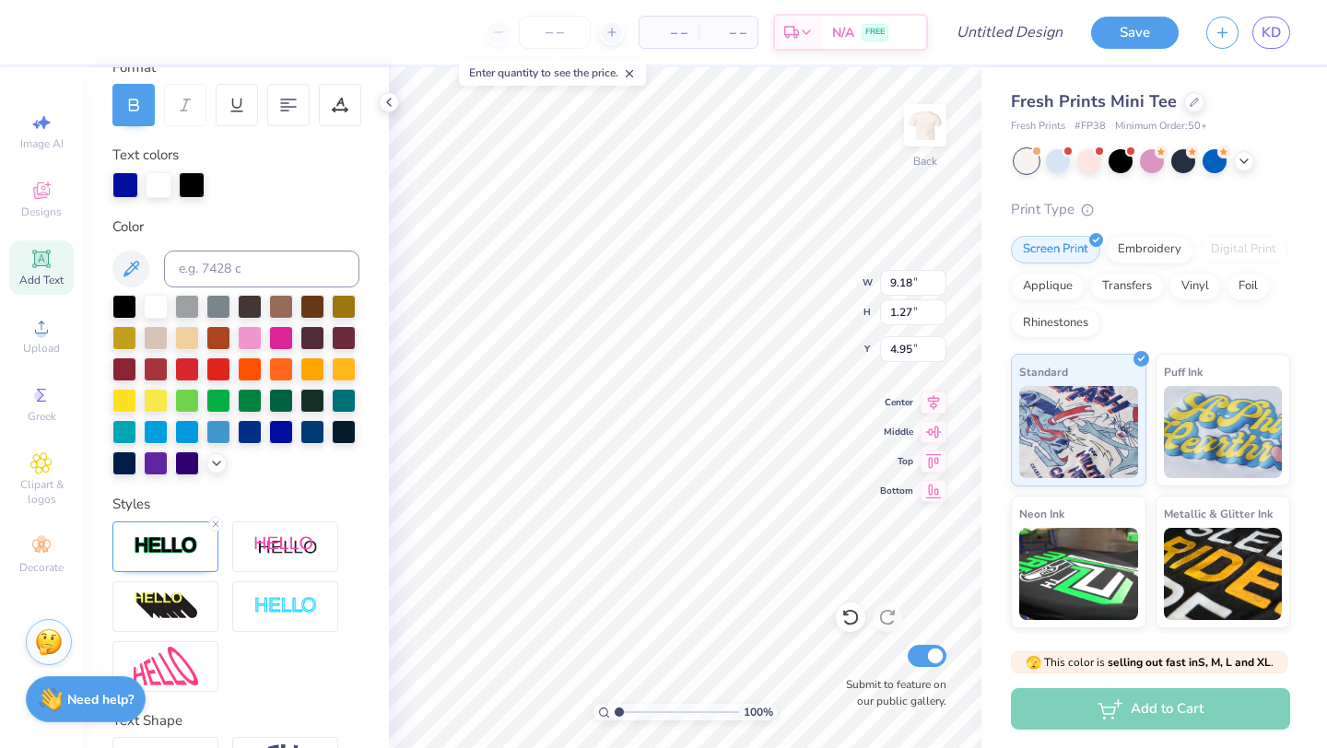
click at [786, 268] on div "100 % Back W 9.18 9.18 " H 1.27 1.27 " Y 4.95 4.95 " Center Middle Top Bottom S…" at bounding box center [685, 407] width 593 height 681
type input "8.34"
type input "2.62"
type input "3.30"
click at [121, 180] on div at bounding box center [125, 184] width 26 height 26
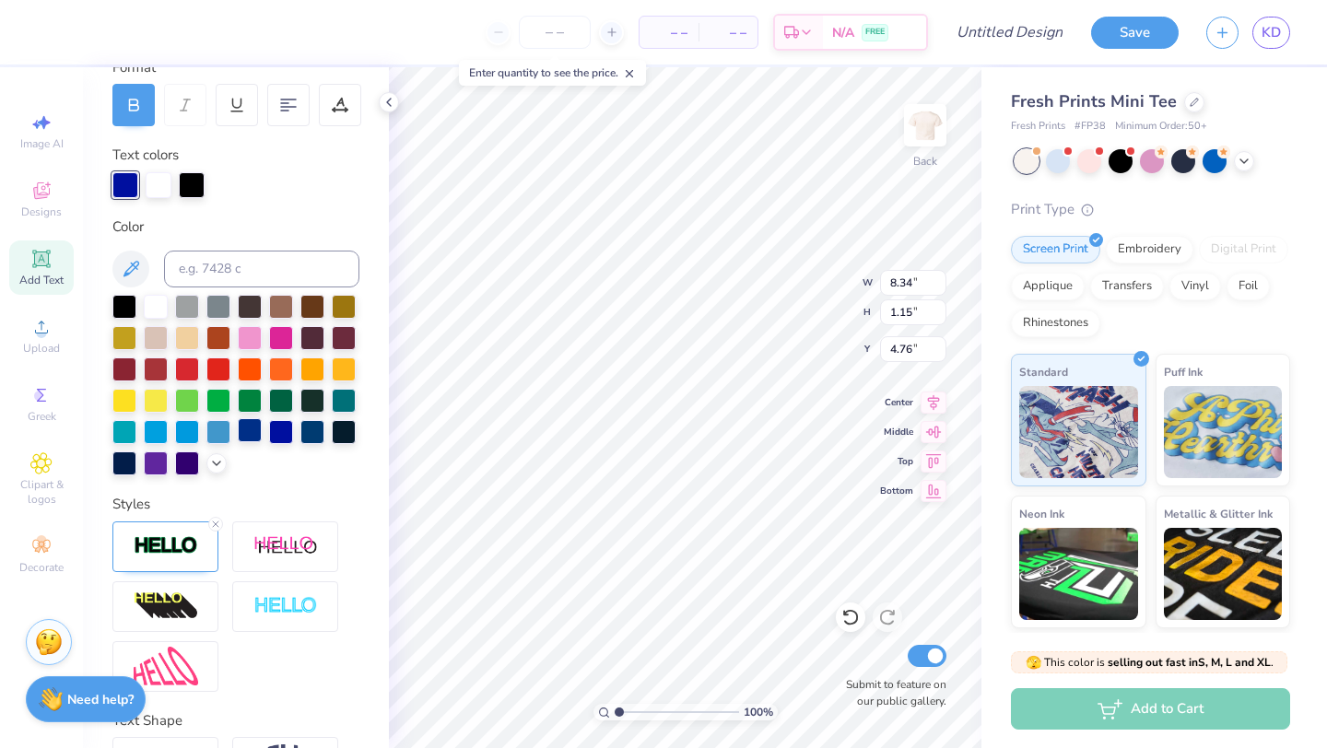
click at [251, 428] on div at bounding box center [250, 430] width 24 height 24
type input "3.00"
type input "7.54"
type input "2.63"
click at [282, 599] on img at bounding box center [285, 606] width 65 height 21
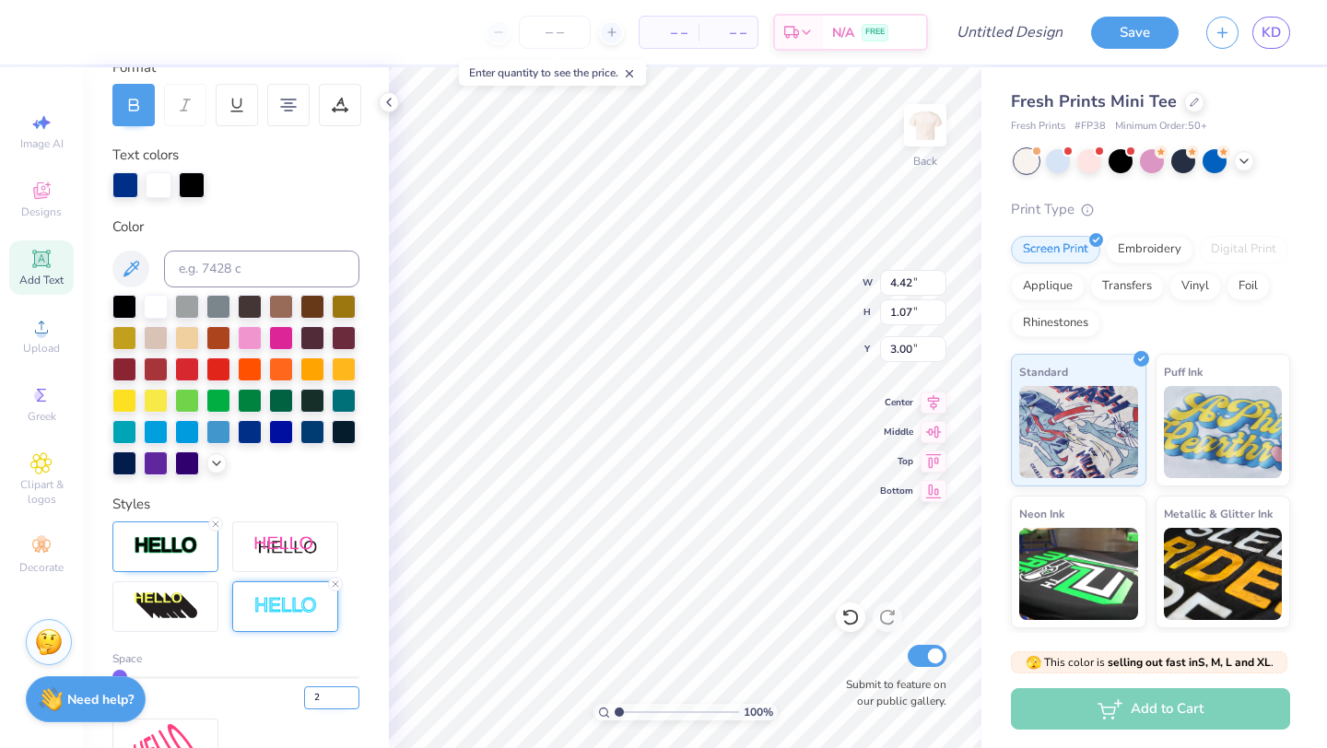
click at [351, 680] on input "2" at bounding box center [331, 698] width 55 height 23
click at [351, 680] on input "3" at bounding box center [331, 698] width 55 height 23
click at [351, 680] on input "4" at bounding box center [331, 698] width 55 height 23
click at [351, 680] on input "5" at bounding box center [331, 698] width 55 height 23
click at [351, 680] on input "6" at bounding box center [331, 698] width 55 height 23
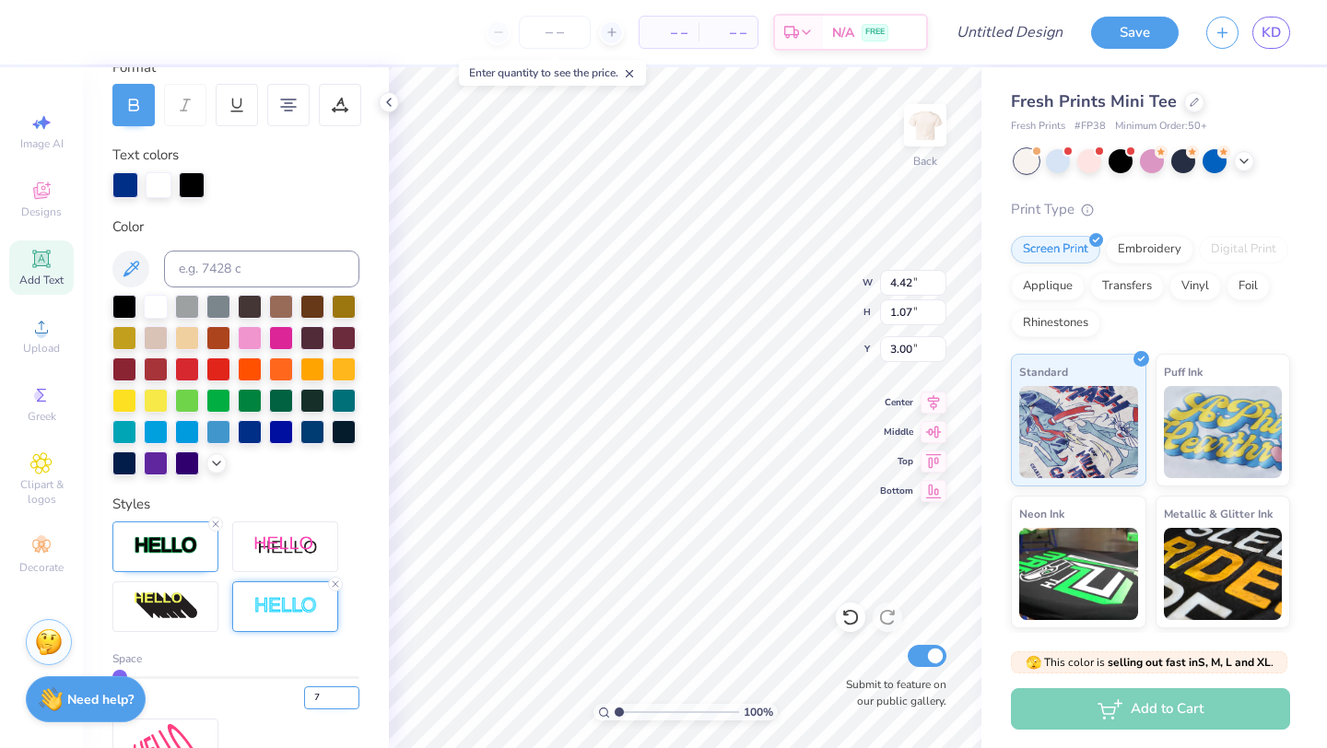
click at [351, 680] on input "7" at bounding box center [331, 698] width 55 height 23
click at [351, 680] on input "8" at bounding box center [331, 698] width 55 height 23
click at [351, 680] on input "9" at bounding box center [331, 698] width 55 height 23
click at [351, 680] on input "10" at bounding box center [331, 698] width 55 height 23
click at [351, 680] on input "11" at bounding box center [331, 698] width 55 height 23
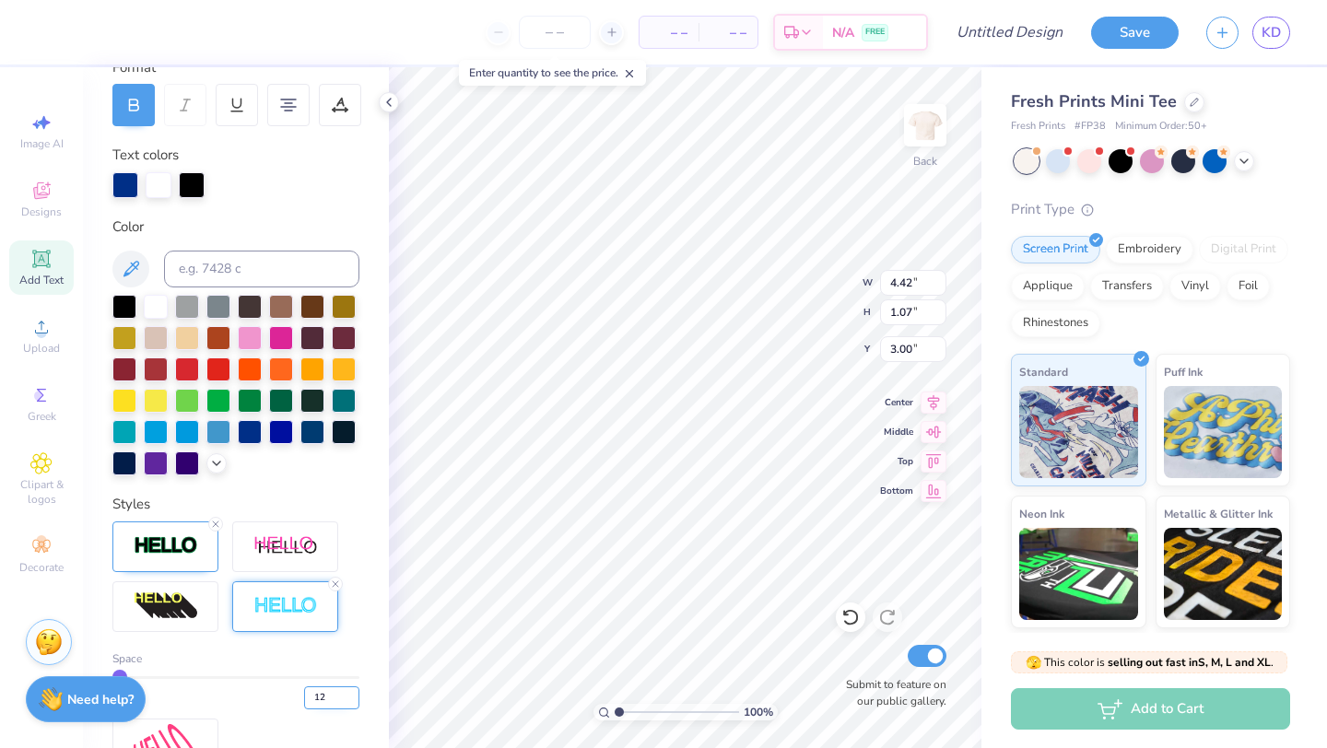
click at [351, 680] on input "12" at bounding box center [331, 698] width 55 height 23
click at [351, 680] on input "13" at bounding box center [331, 698] width 55 height 23
click at [351, 680] on input "14" at bounding box center [331, 698] width 55 height 23
click at [351, 680] on input "15" at bounding box center [331, 698] width 55 height 23
click at [351, 680] on input "16" at bounding box center [331, 698] width 55 height 23
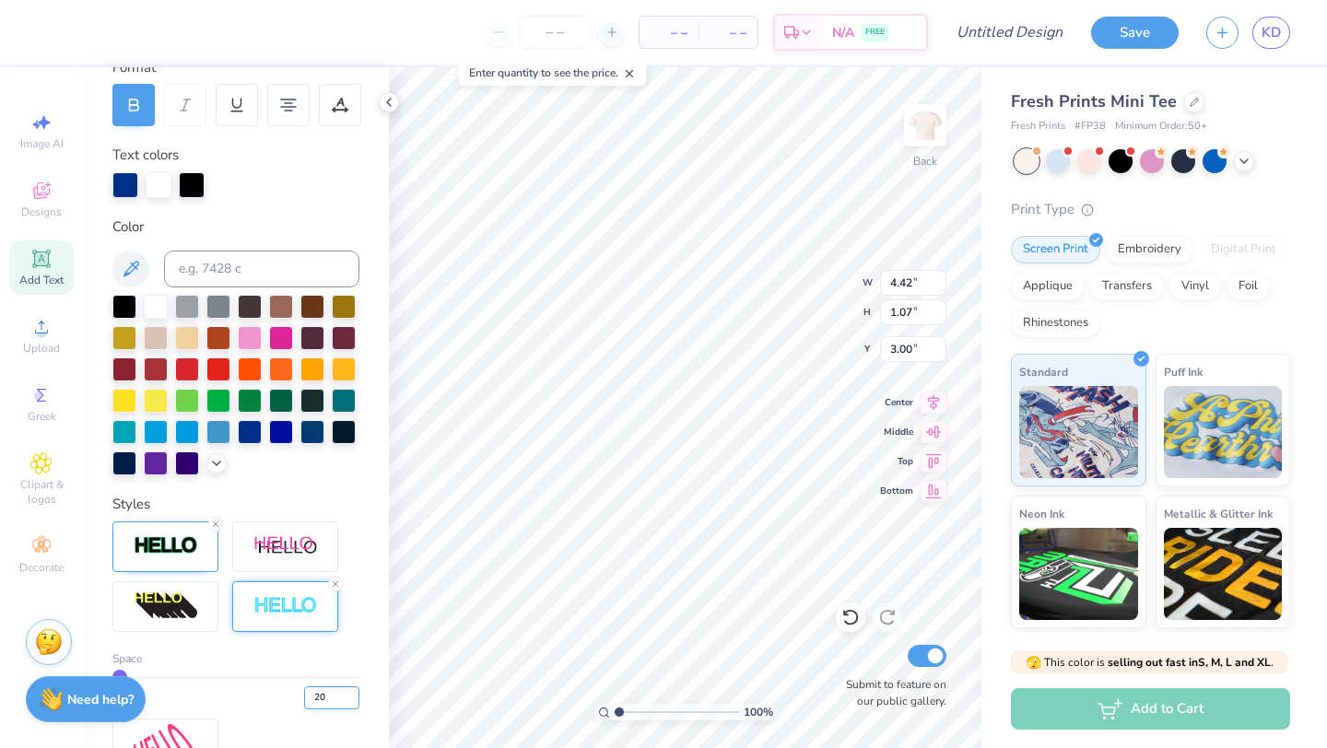
click at [351, 680] on input "20" at bounding box center [331, 698] width 55 height 23
click at [316, 680] on input "20" at bounding box center [331, 698] width 55 height 23
type input "60"
type input "20"
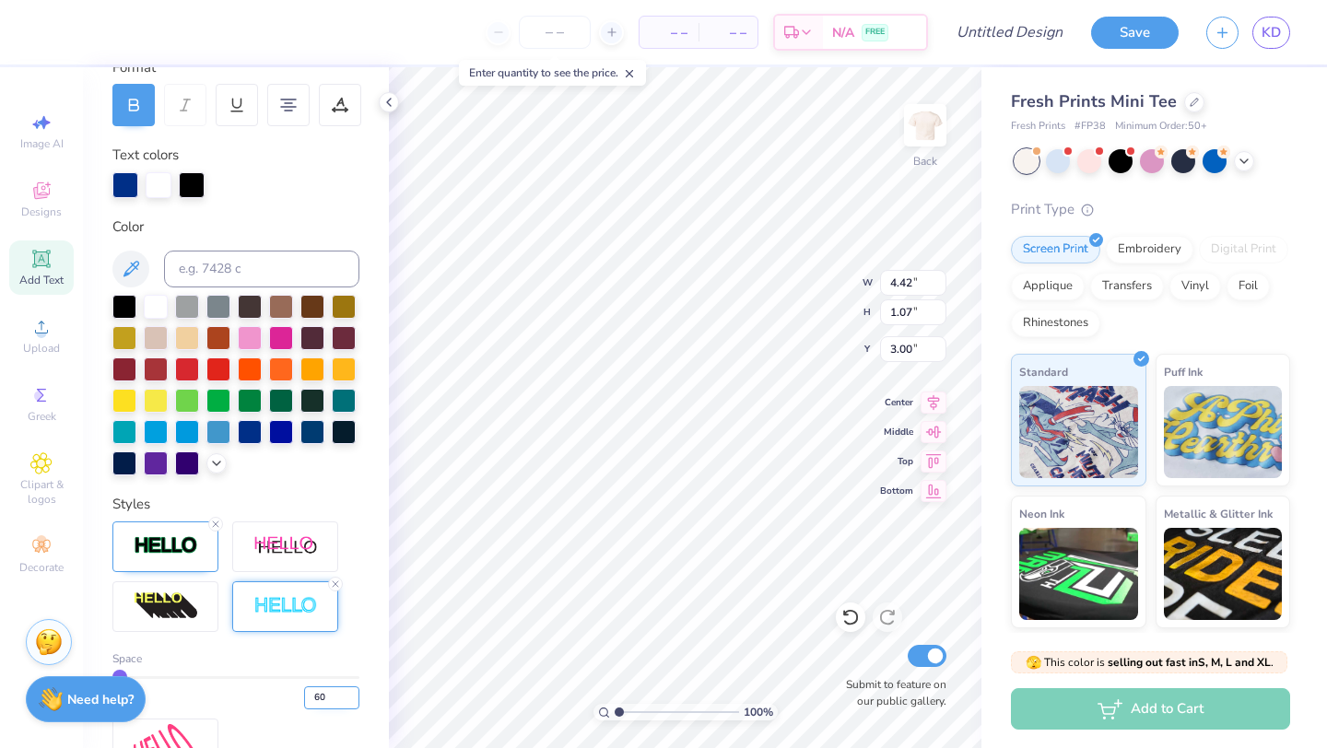
type input "20"
type input "4.80"
type input "1.45"
type input "2.81"
click at [326, 680] on input "20" at bounding box center [331, 698] width 55 height 23
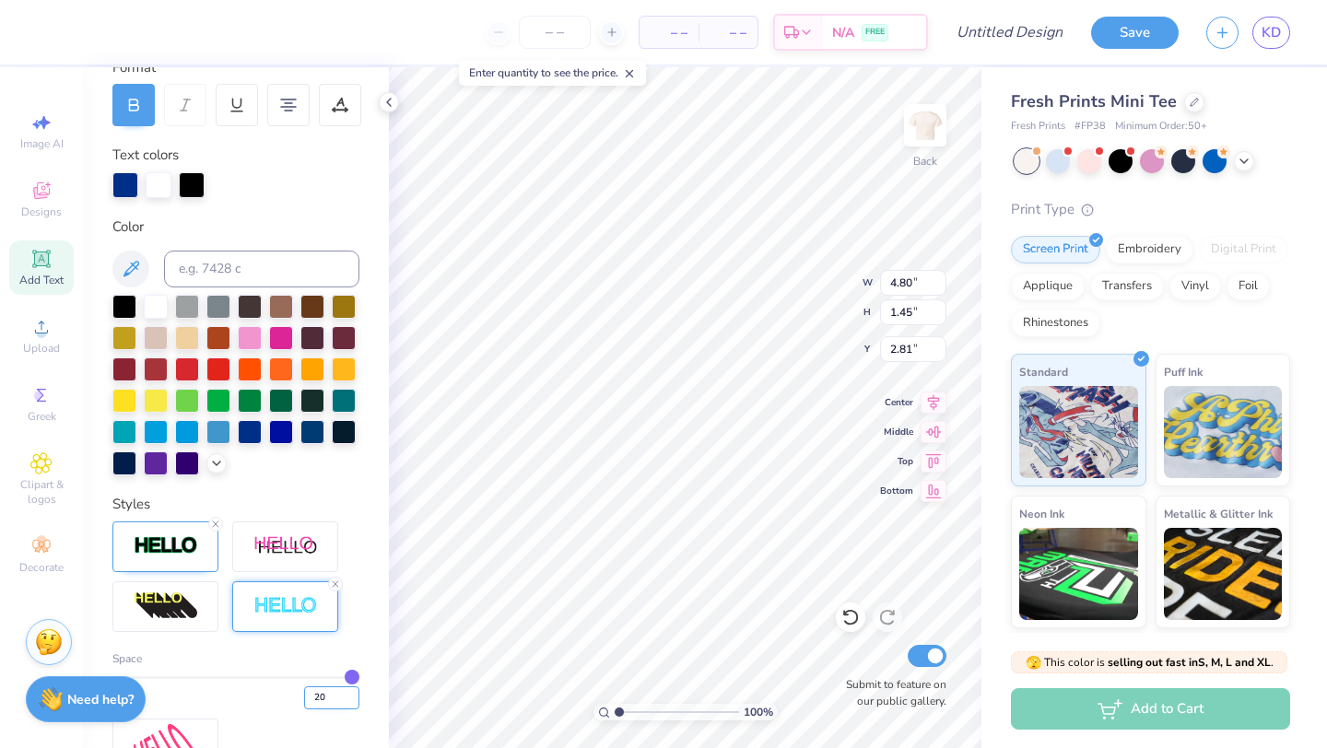
click at [326, 680] on input "20" at bounding box center [331, 698] width 55 height 23
drag, startPoint x: 298, startPoint y: 680, endPoint x: 277, endPoint y: 680, distance: 21.2
click at [277, 680] on div "20" at bounding box center [235, 693] width 247 height 33
type input "13"
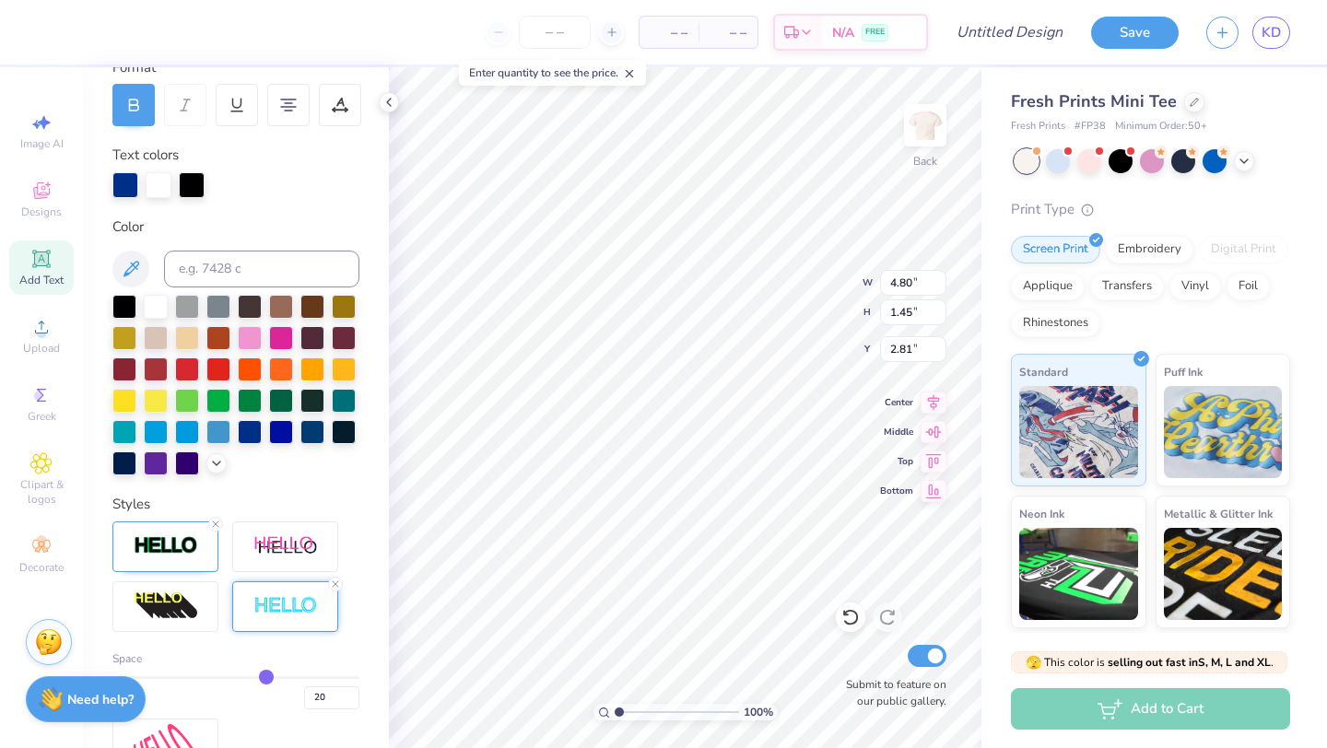
type input "13"
click at [265, 677] on input "range" at bounding box center [235, 678] width 247 height 3
type input "4.66"
type input "1.31"
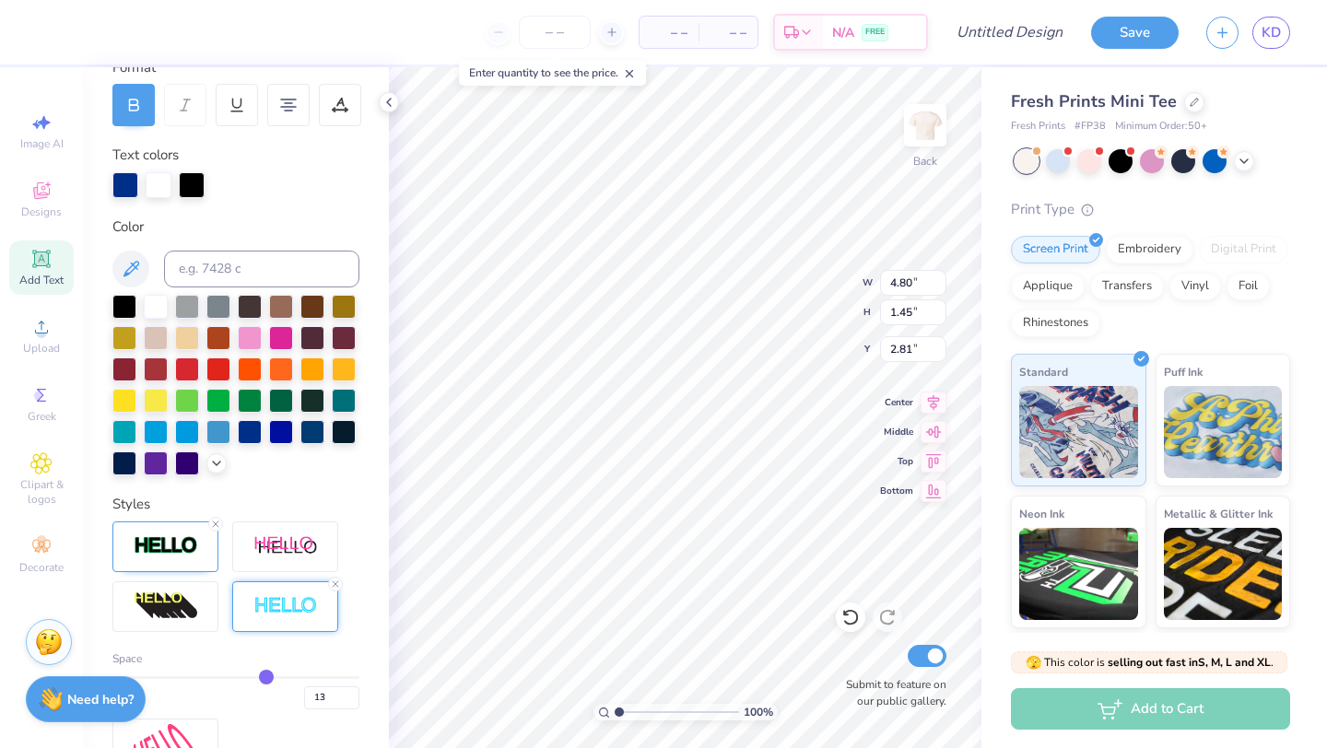
type input "2.88"
type input "12"
type input "11"
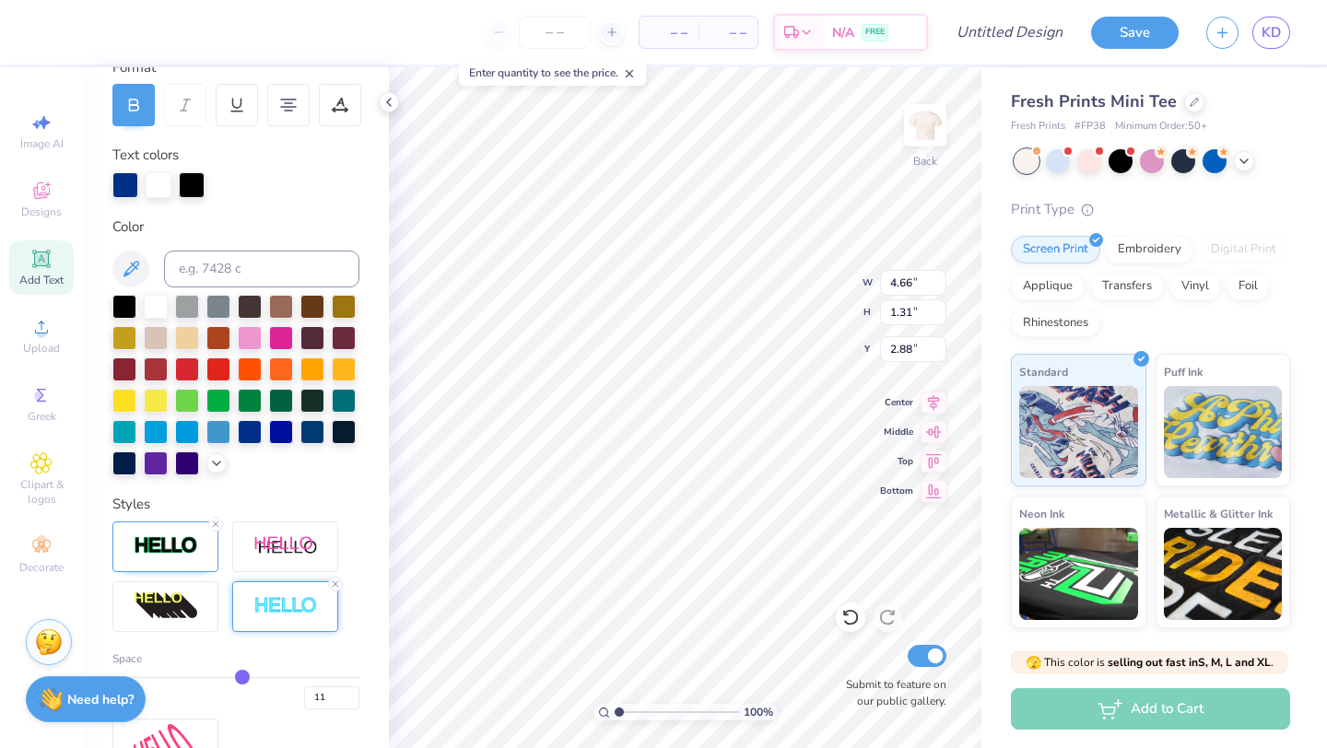
type input "10"
type input "9"
drag, startPoint x: 265, startPoint y: 677, endPoint x: 213, endPoint y: 674, distance: 52.6
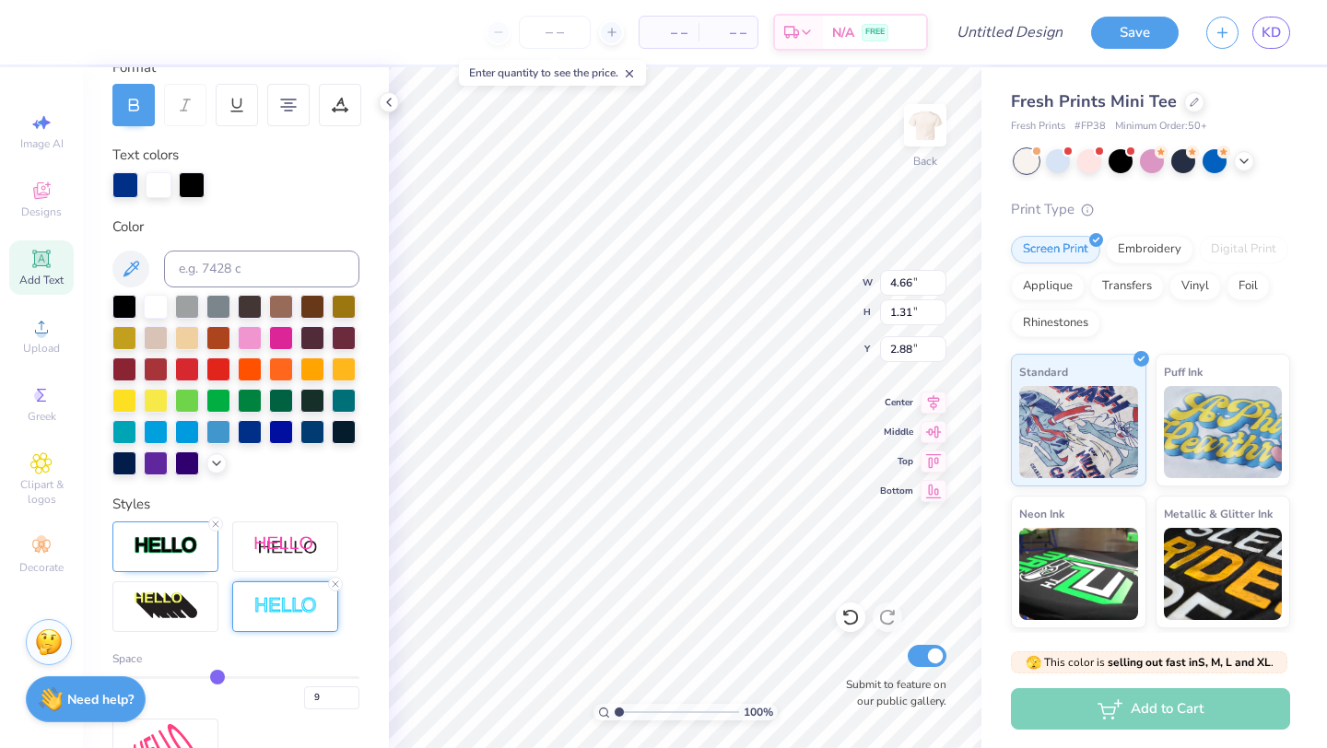
type input "9"
click at [213, 677] on input "range" at bounding box center [235, 678] width 247 height 3
type input "4.58"
type input "1.23"
type input "2.92"
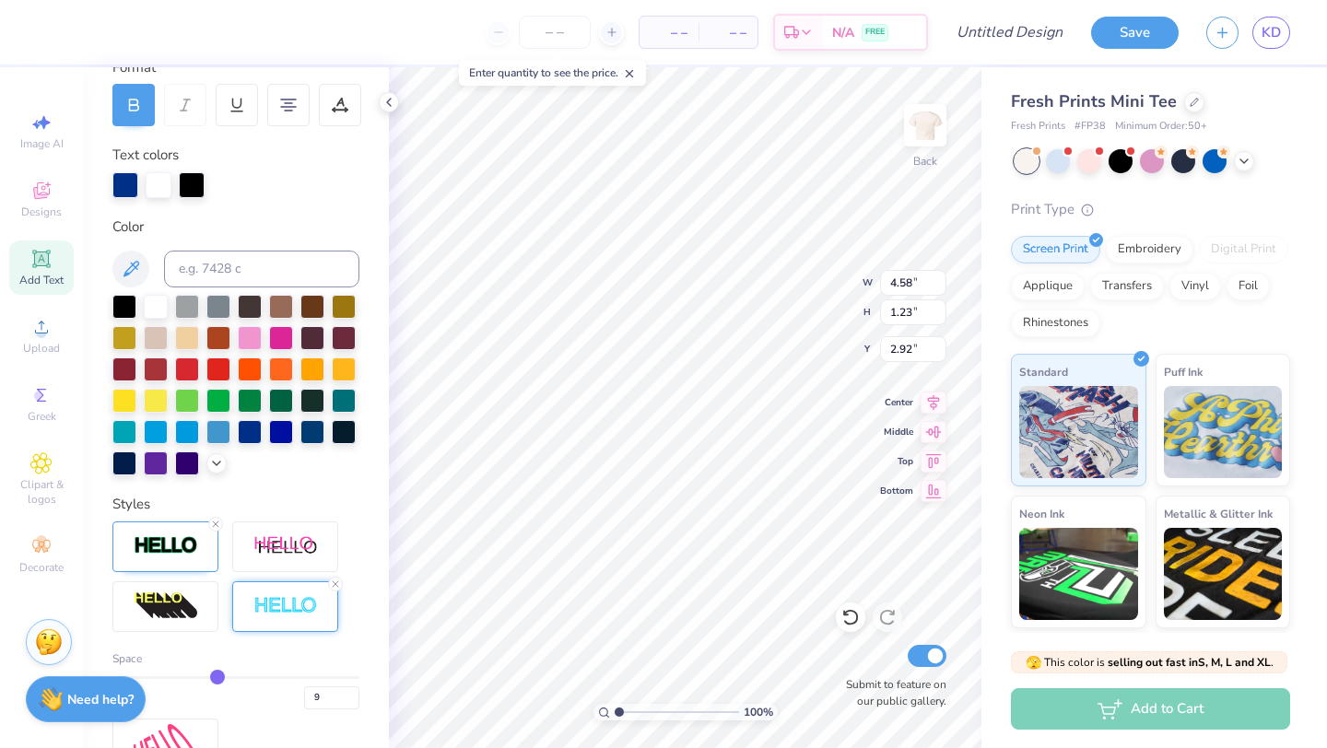
type input "8"
type input "7"
drag, startPoint x: 213, startPoint y: 674, endPoint x: 188, endPoint y: 674, distance: 24.9
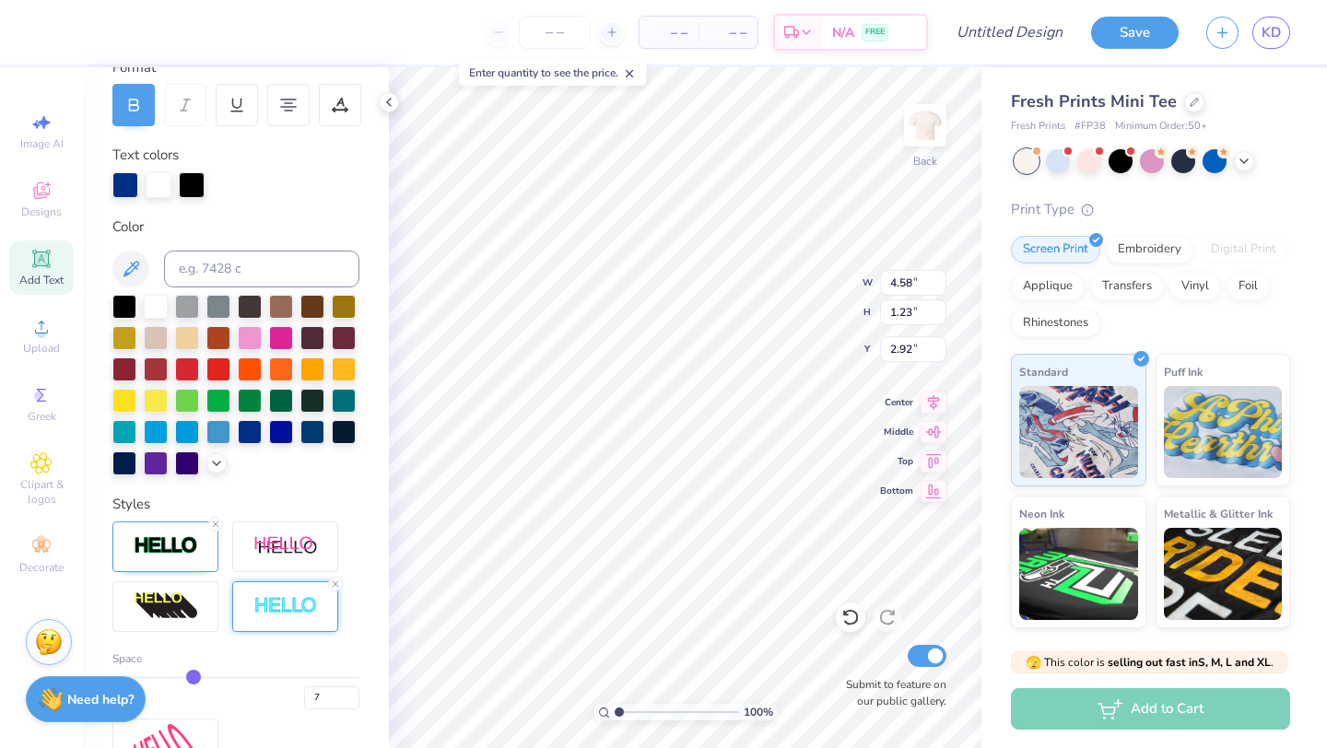
type input "7"
click at [188, 677] on input "range" at bounding box center [235, 678] width 247 height 3
type input "4.54"
type input "1.19"
type input "2.94"
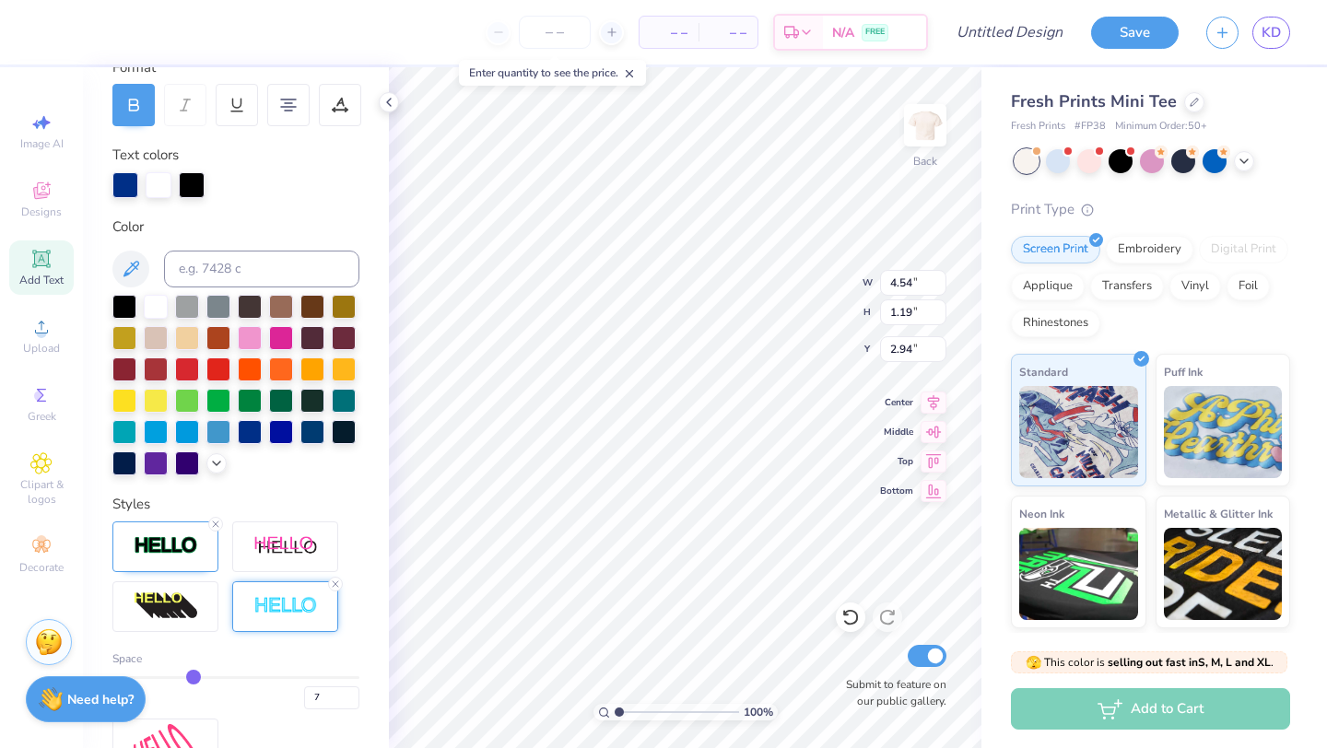
type input "6"
type input "5"
drag, startPoint x: 188, startPoint y: 674, endPoint x: 165, endPoint y: 674, distance: 23.0
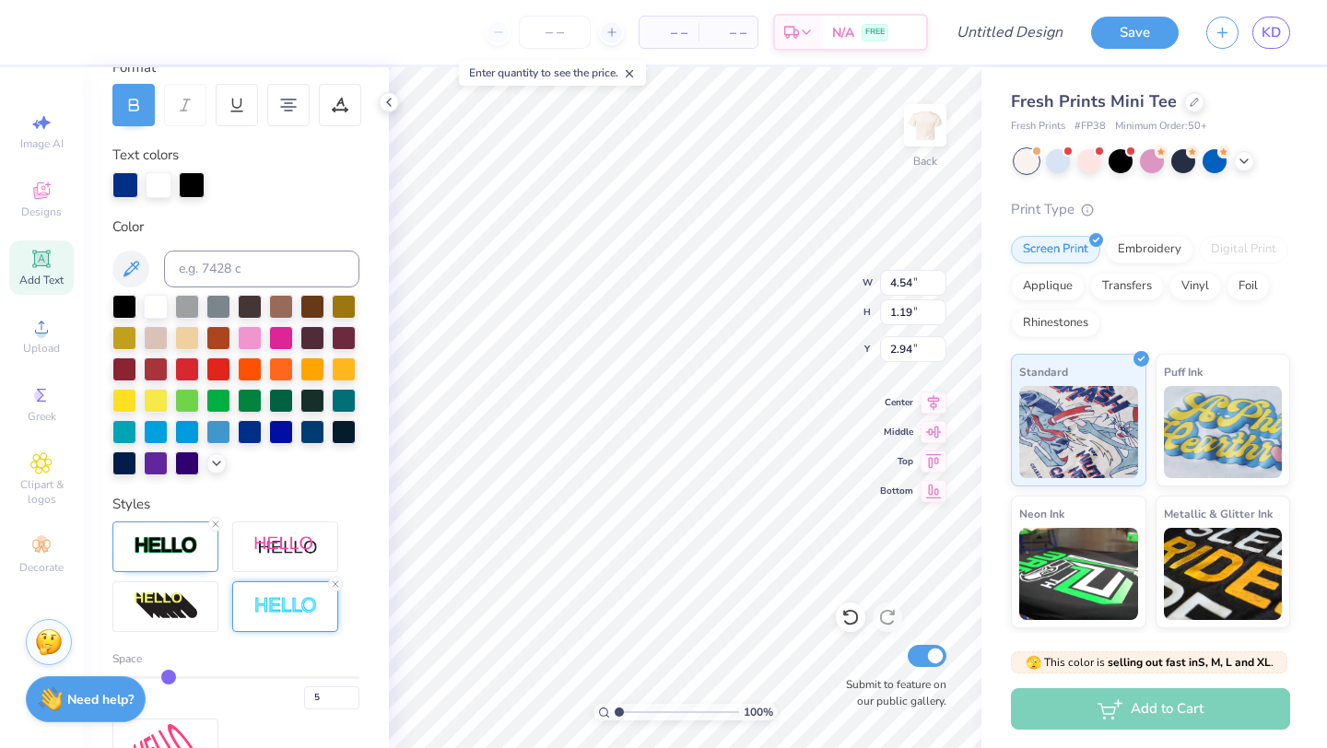
type input "5"
click at [165, 677] on input "range" at bounding box center [235, 678] width 247 height 3
type input "4.50"
type input "1.15"
type input "2.96"
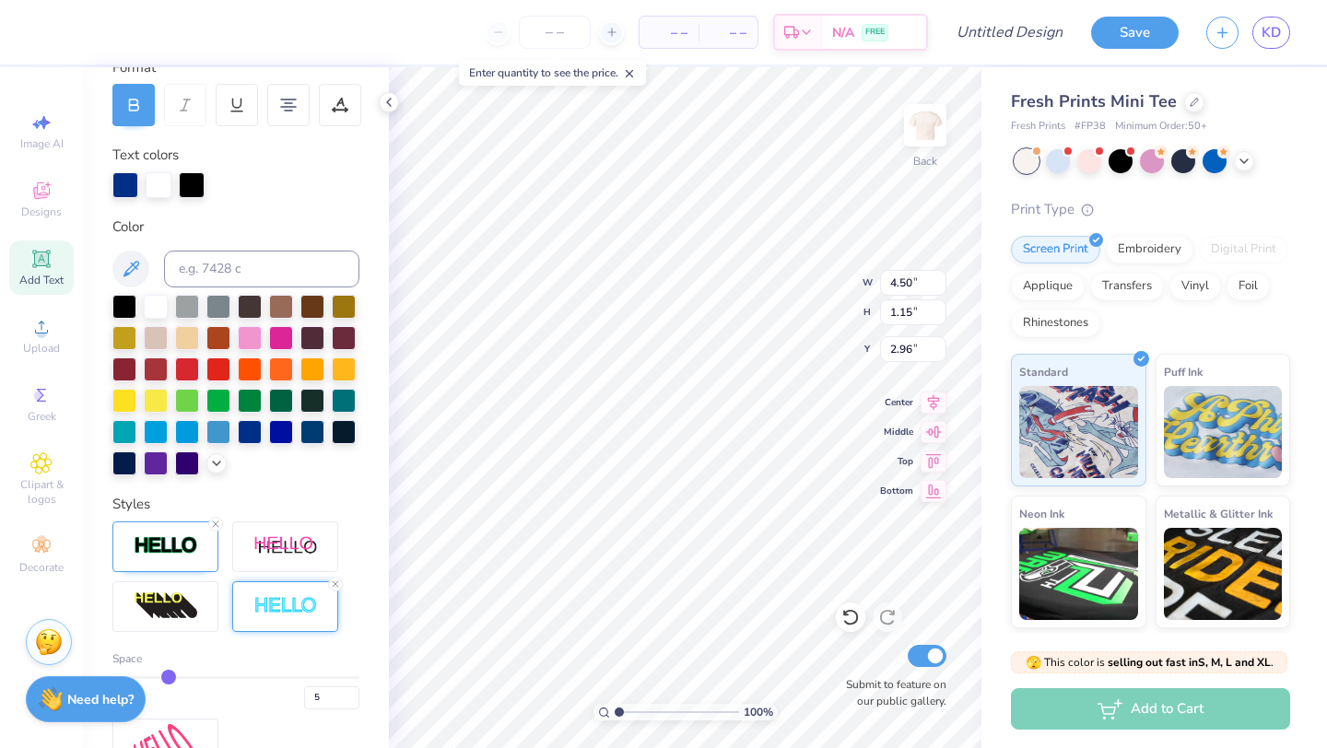
type input "4"
drag, startPoint x: 165, startPoint y: 674, endPoint x: 152, endPoint y: 674, distance: 12.9
type input "4"
click at [152, 677] on input "range" at bounding box center [235, 678] width 247 height 3
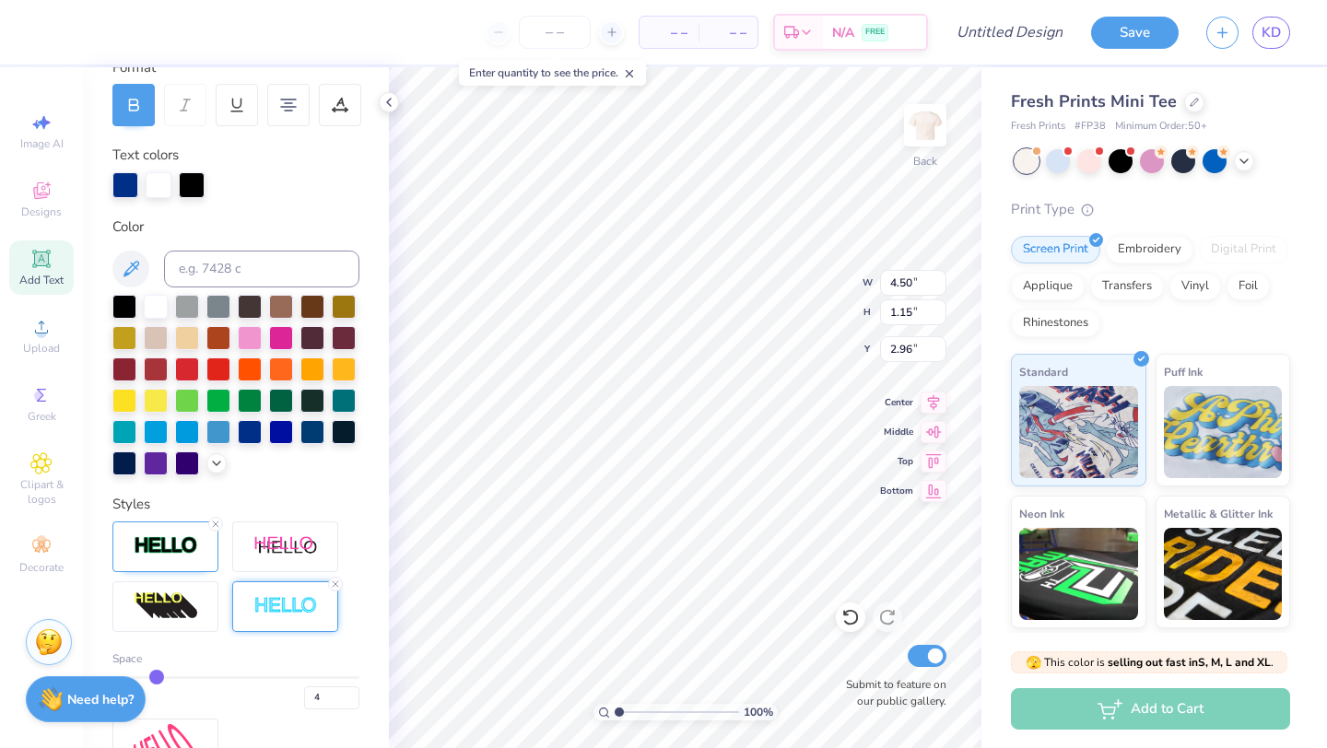
type input "4.48"
type input "1.13"
type input "2.97"
type input "3"
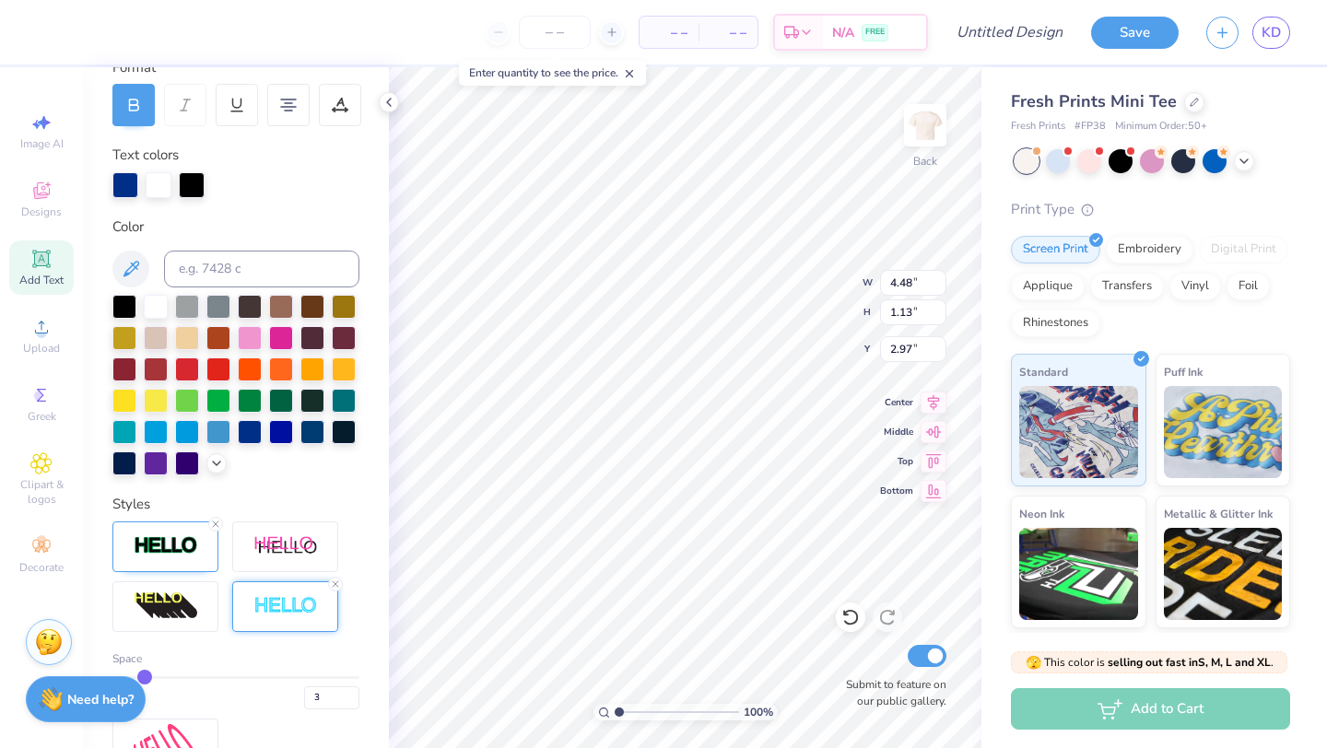
type input "2"
drag, startPoint x: 152, startPoint y: 674, endPoint x: 136, endPoint y: 674, distance: 15.7
type input "2"
click at [136, 677] on input "range" at bounding box center [235, 678] width 247 height 3
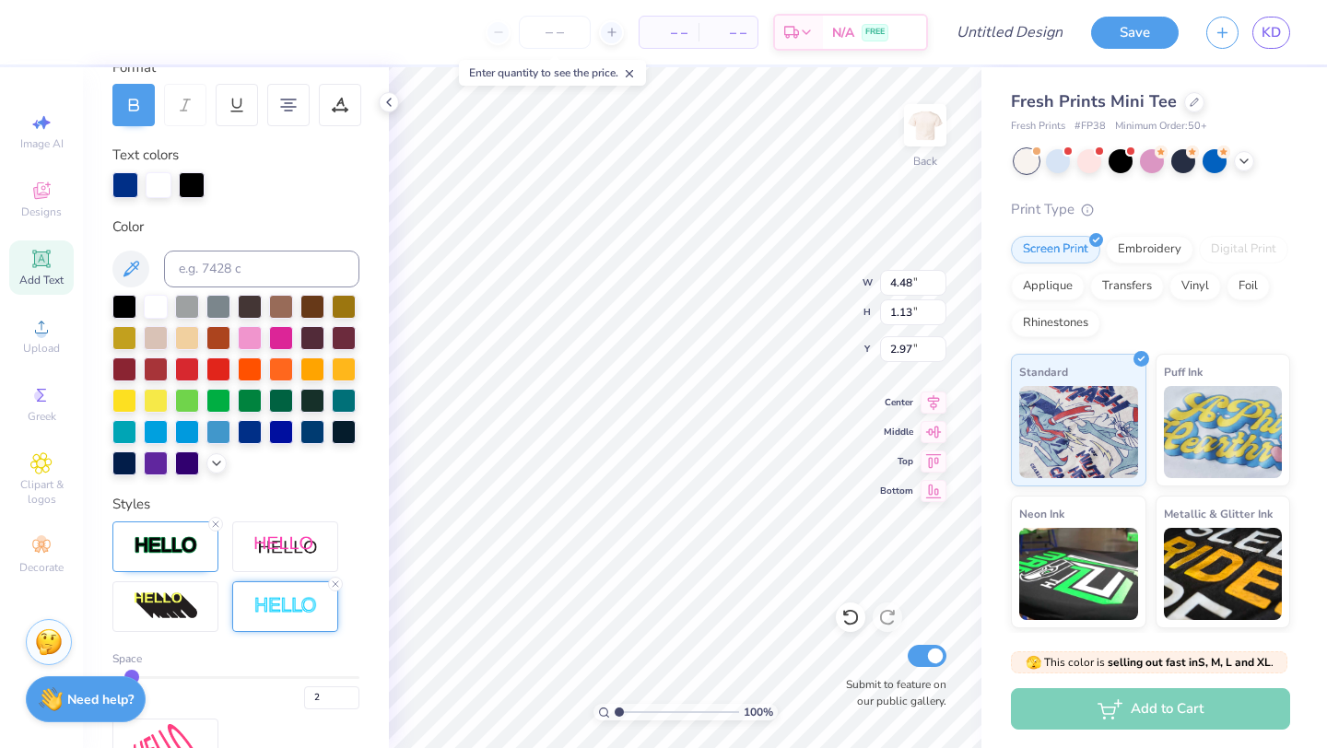
type input "4.44"
type input "1.09"
type input "2.99"
type input "7.54"
type input "1.04"
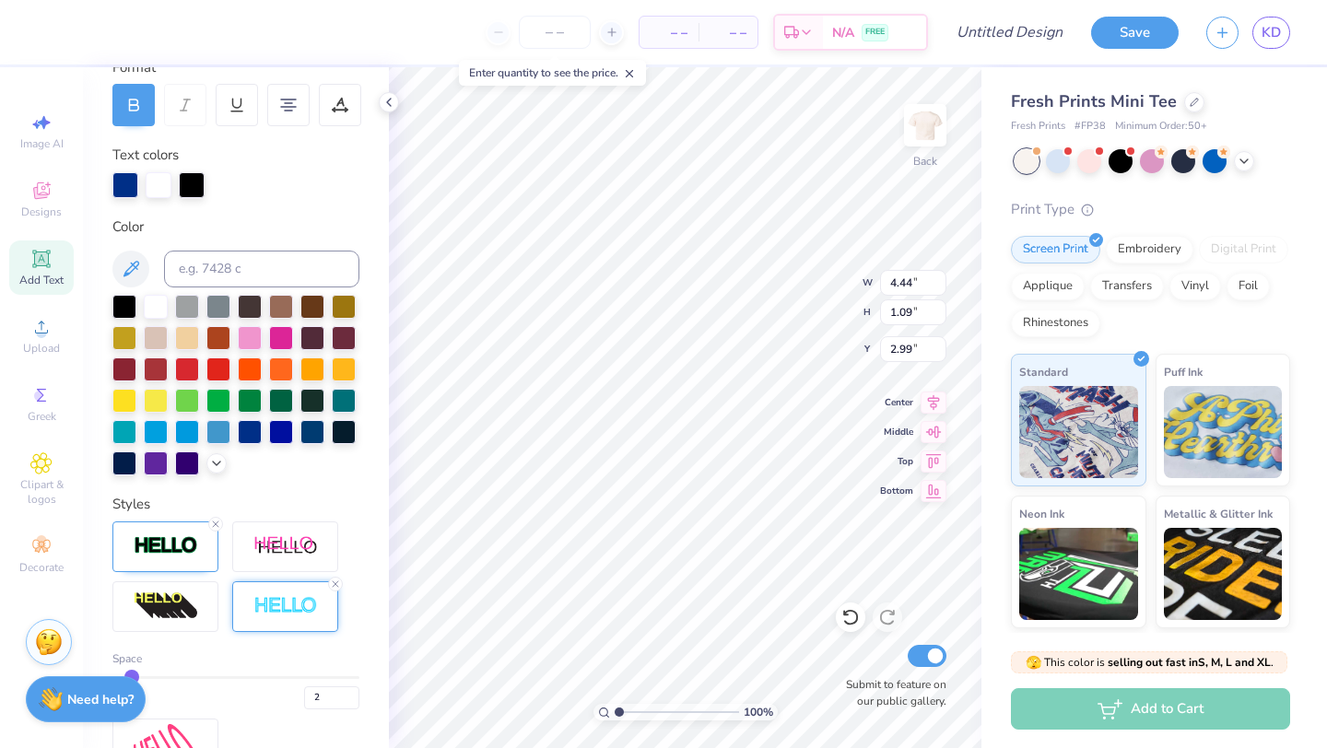
type input "4.59"
click at [306, 595] on div at bounding box center [285, 607] width 106 height 51
type input "4.44"
type input "1.09"
type input "3.00"
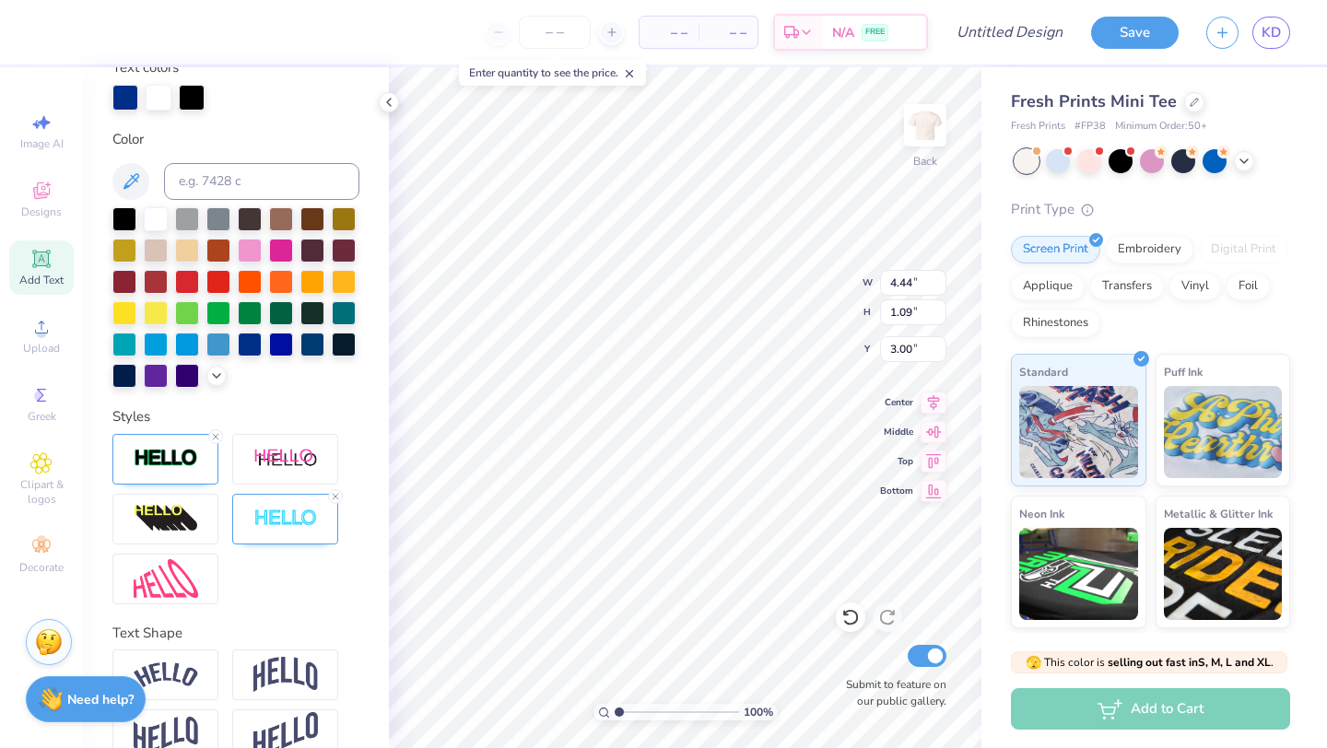
scroll to position [394, 0]
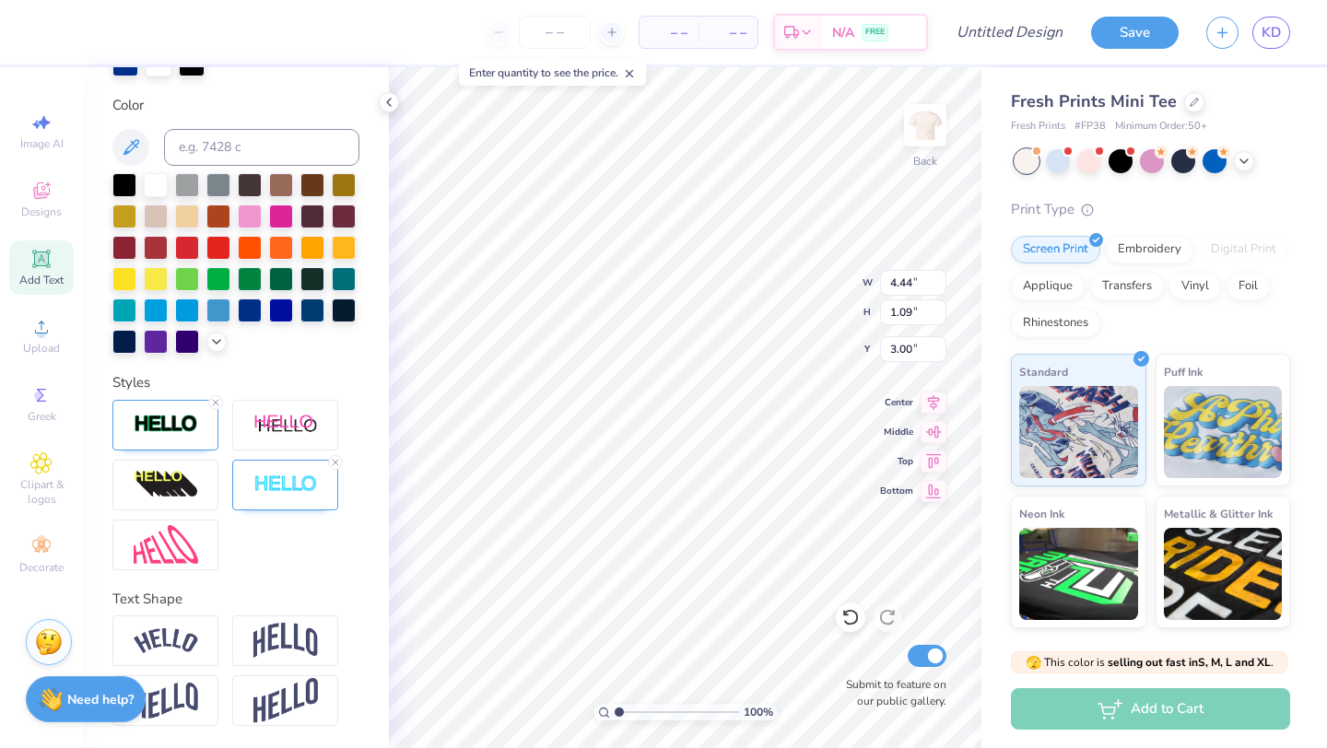
type input "7.54"
type input "1.04"
type input "4.59"
click at [276, 475] on img at bounding box center [285, 485] width 65 height 21
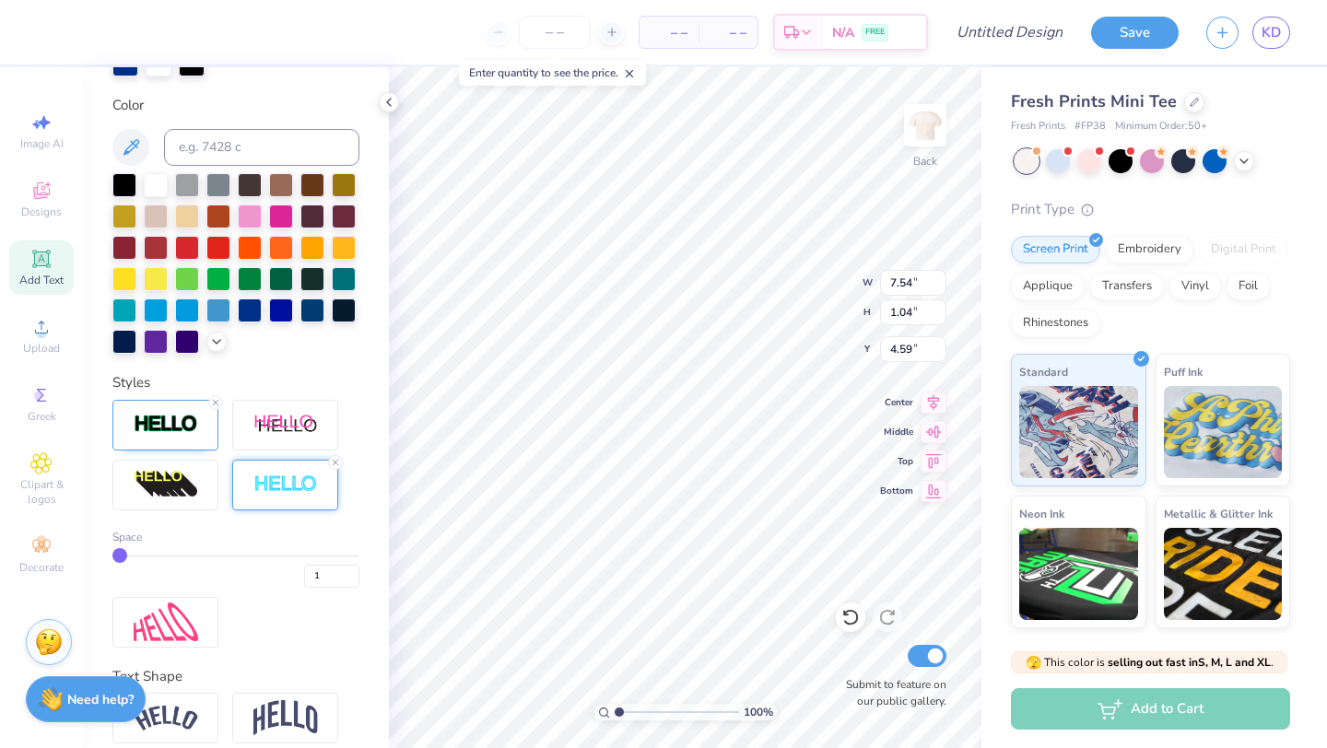
type input "2"
type input "3"
drag, startPoint x: 119, startPoint y: 554, endPoint x: 138, endPoint y: 554, distance: 19.4
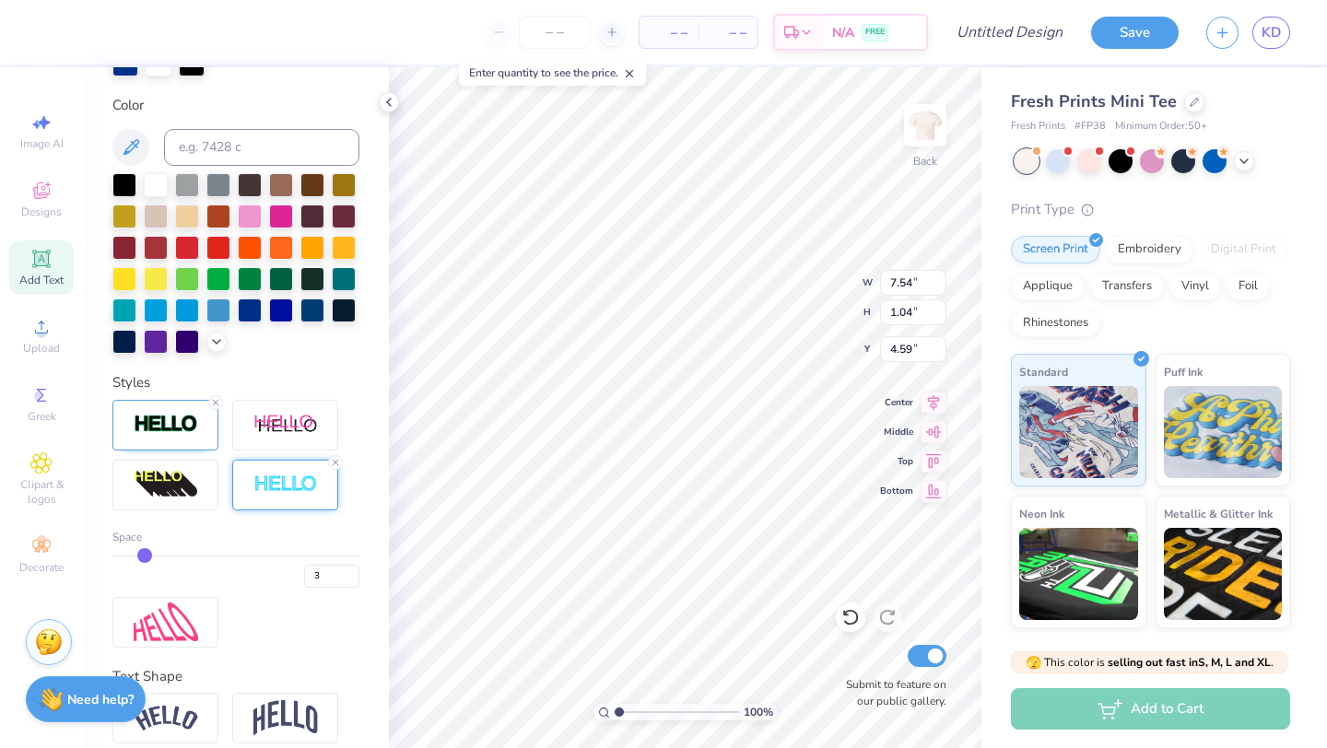
type input "3"
click at [138, 555] on input "range" at bounding box center [235, 556] width 247 height 3
type input "7.57"
type input "1.08"
type input "4.57"
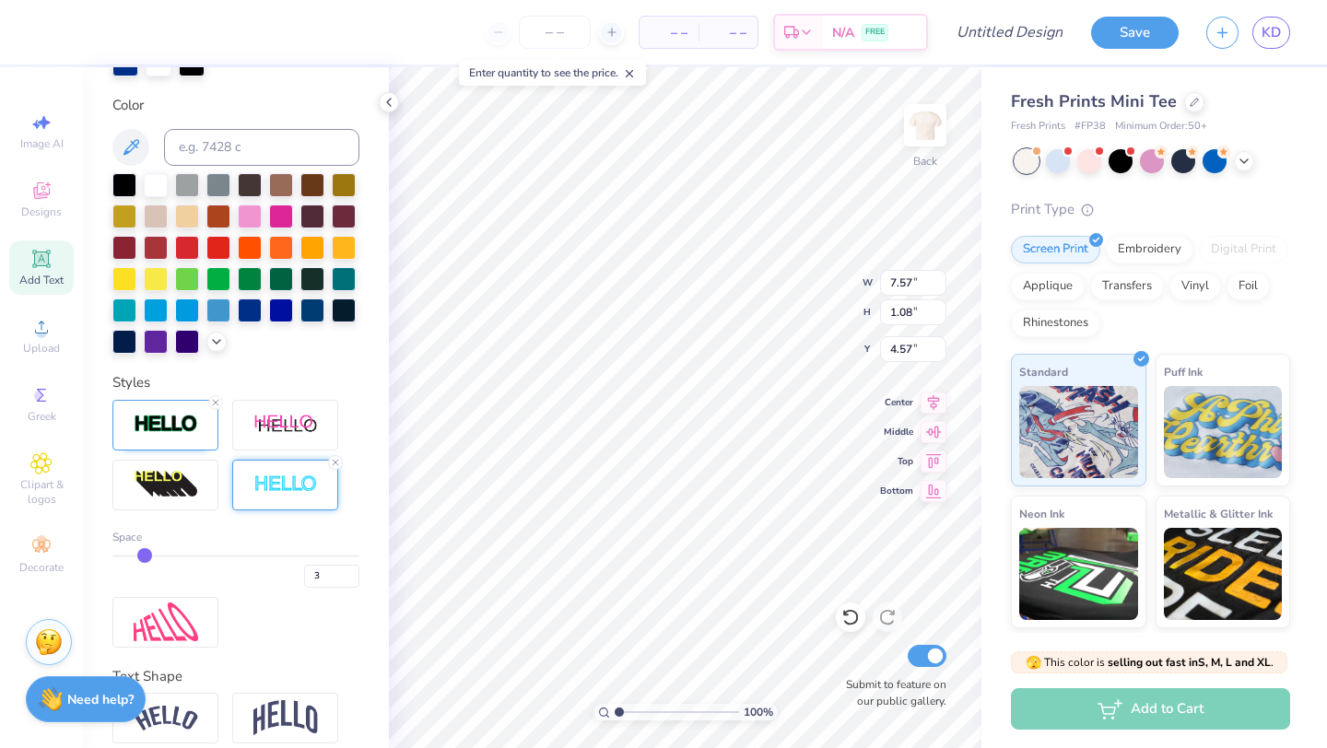
type input "4"
type input "5"
type input "4"
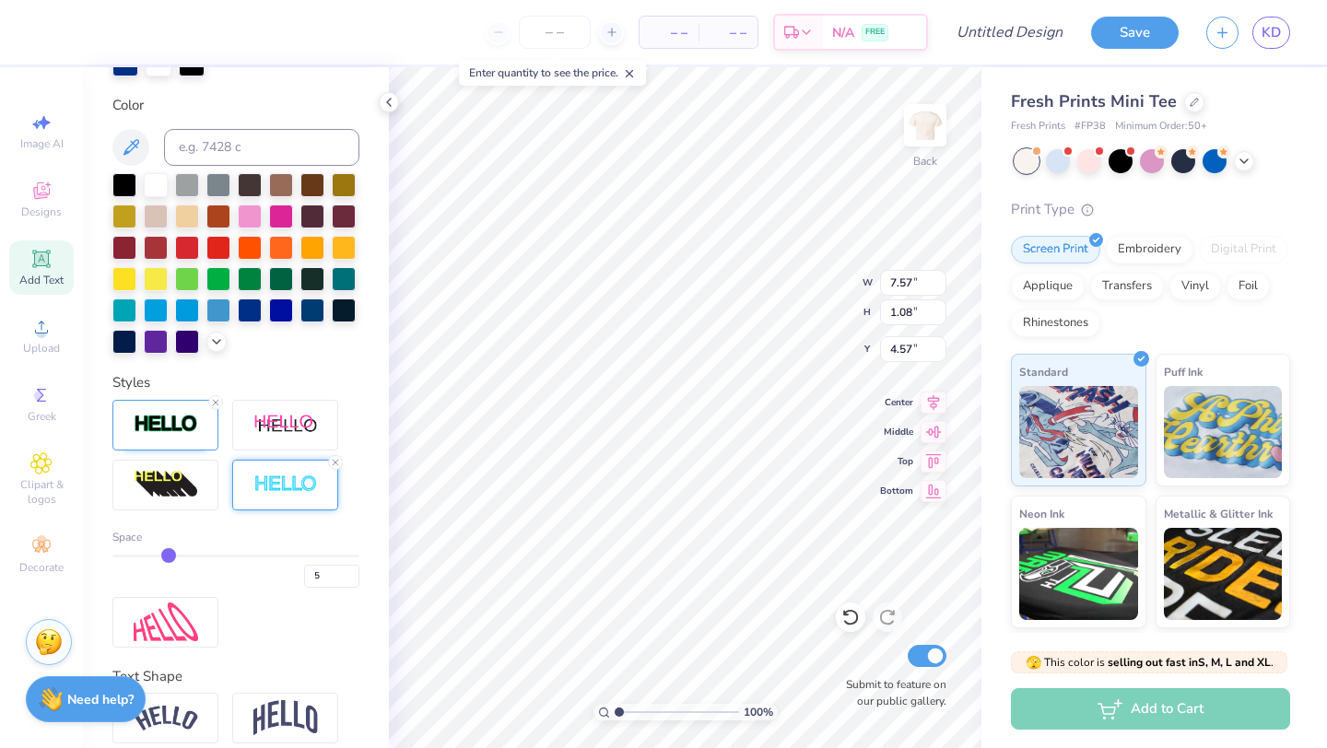
type input "4"
type input "7.61"
type input "1.12"
type input "4.55"
type input "3"
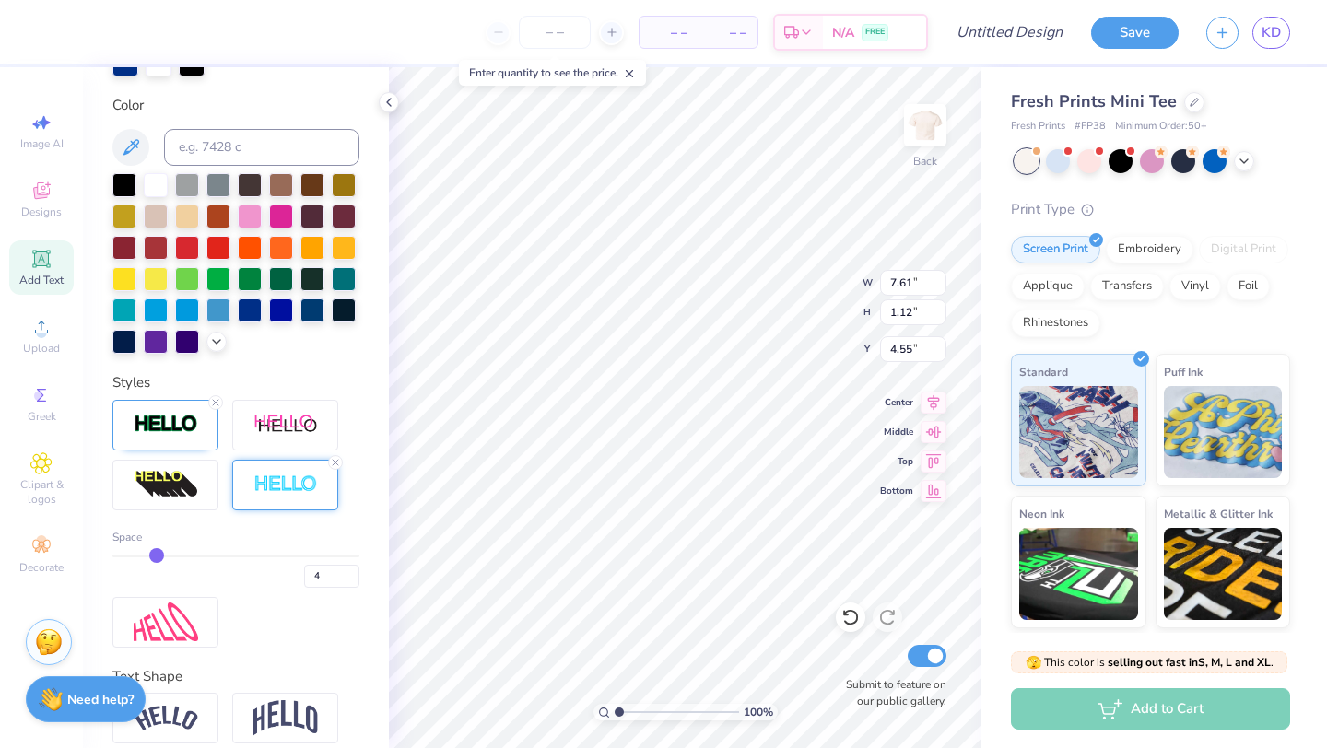
type input "3"
click at [145, 555] on input "range" at bounding box center [235, 556] width 247 height 3
type input "7.57"
type input "1.08"
type input "4.57"
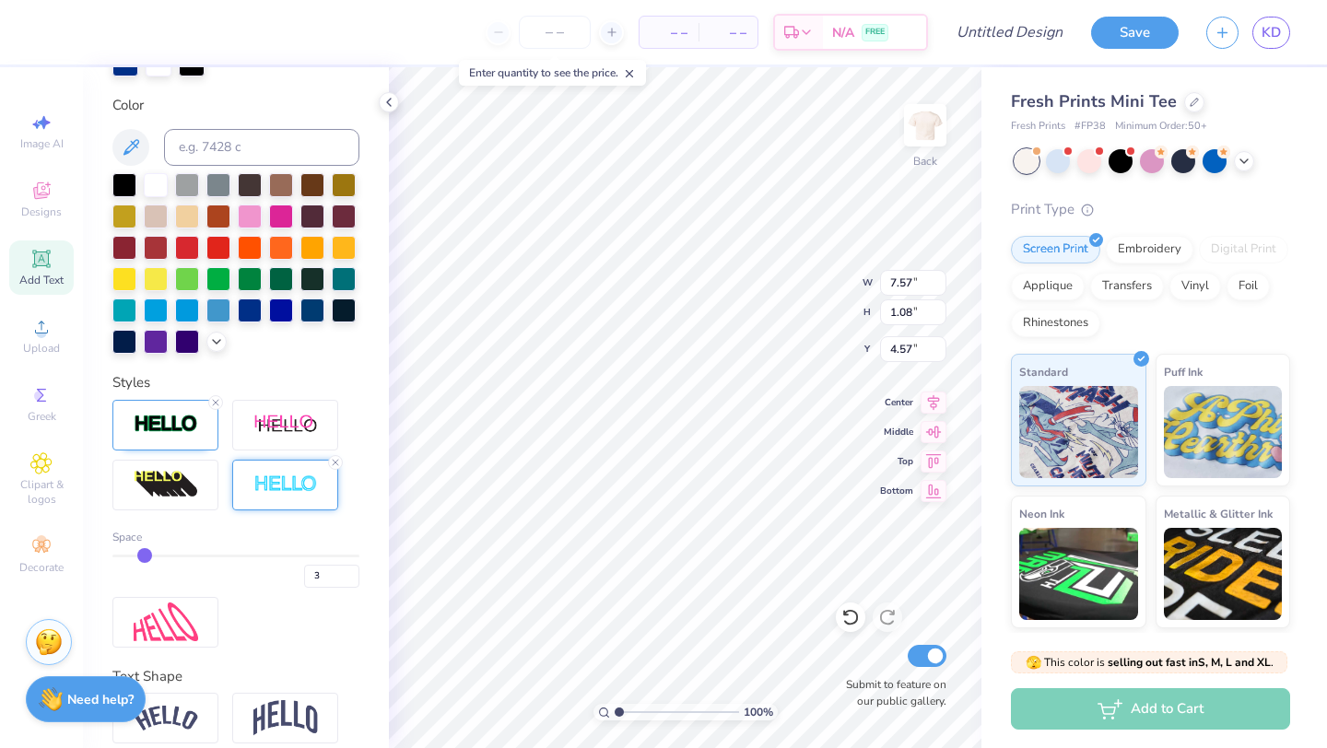
type input "2"
drag, startPoint x: 146, startPoint y: 550, endPoint x: 135, endPoint y: 550, distance: 10.1
type input "2"
click at [135, 555] on input "range" at bounding box center [235, 556] width 247 height 3
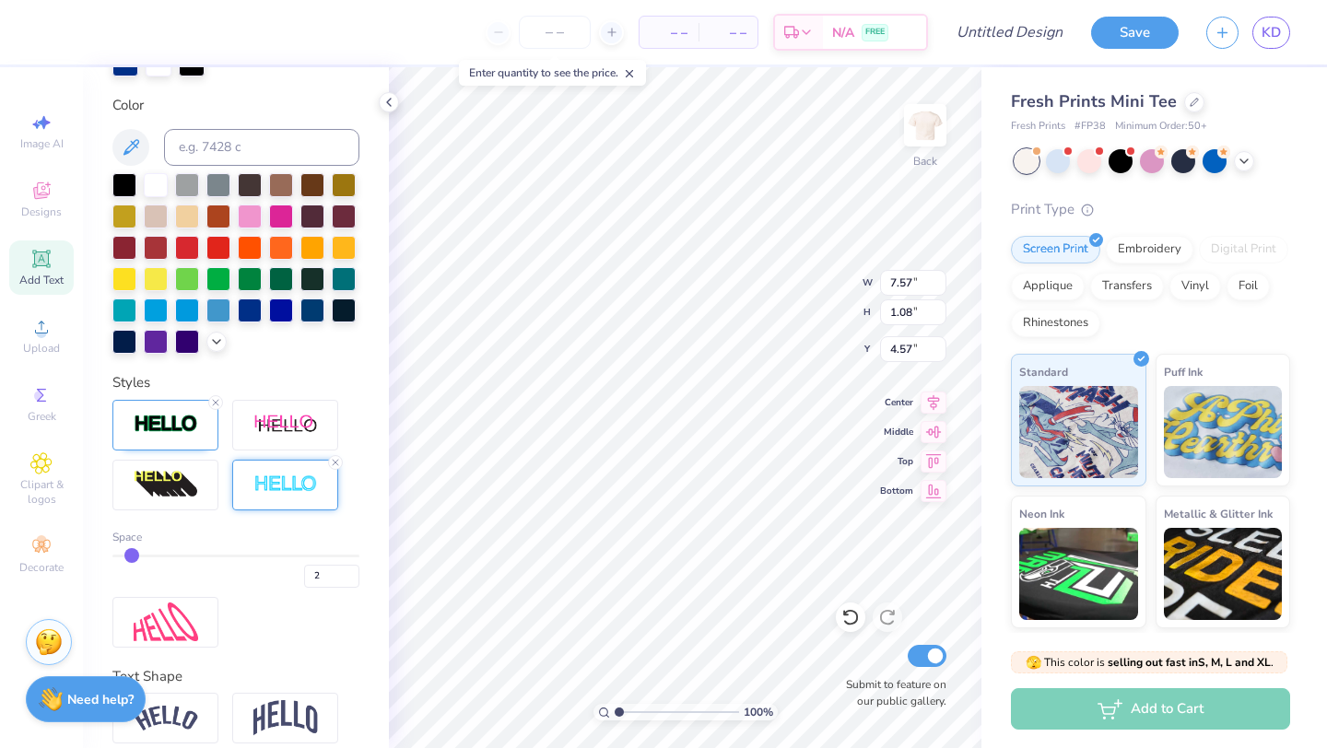
type input "7.56"
type input "1.06"
type input "4.58"
type input "3"
click at [351, 572] on input "3" at bounding box center [331, 576] width 55 height 23
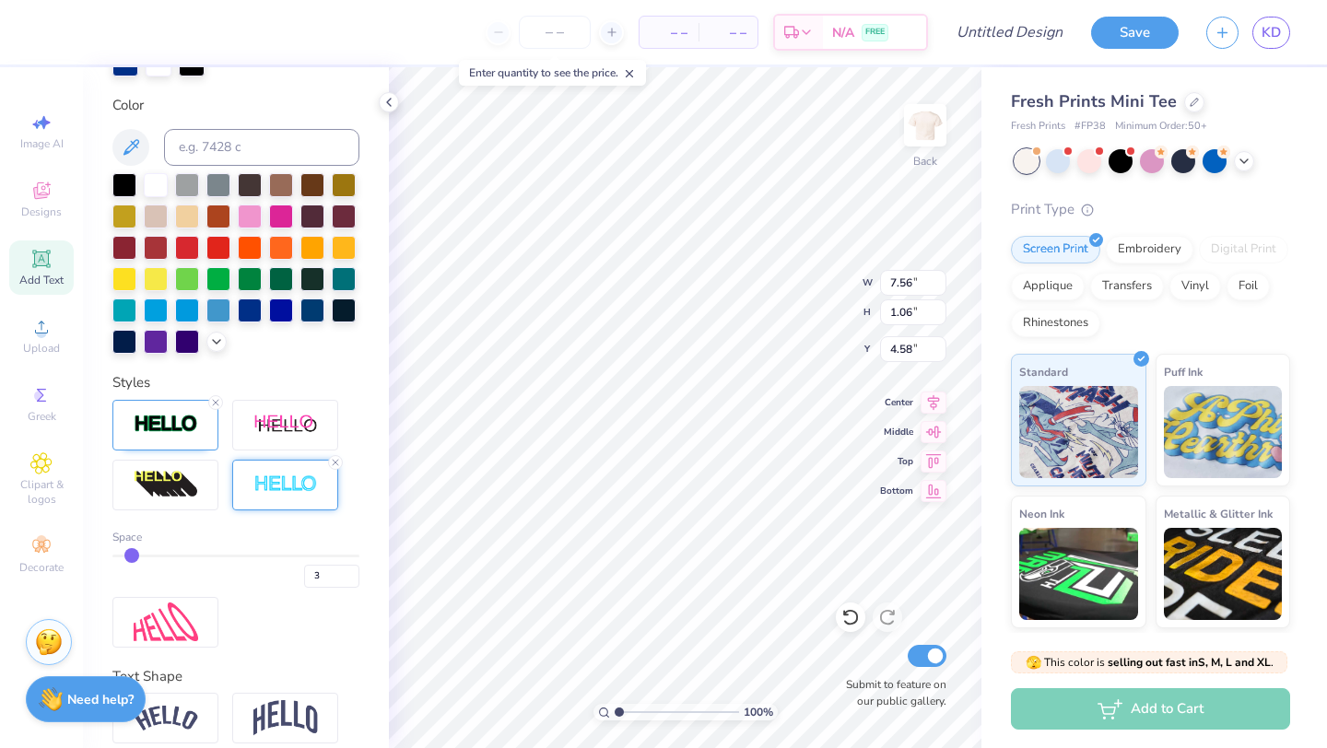
type input "3"
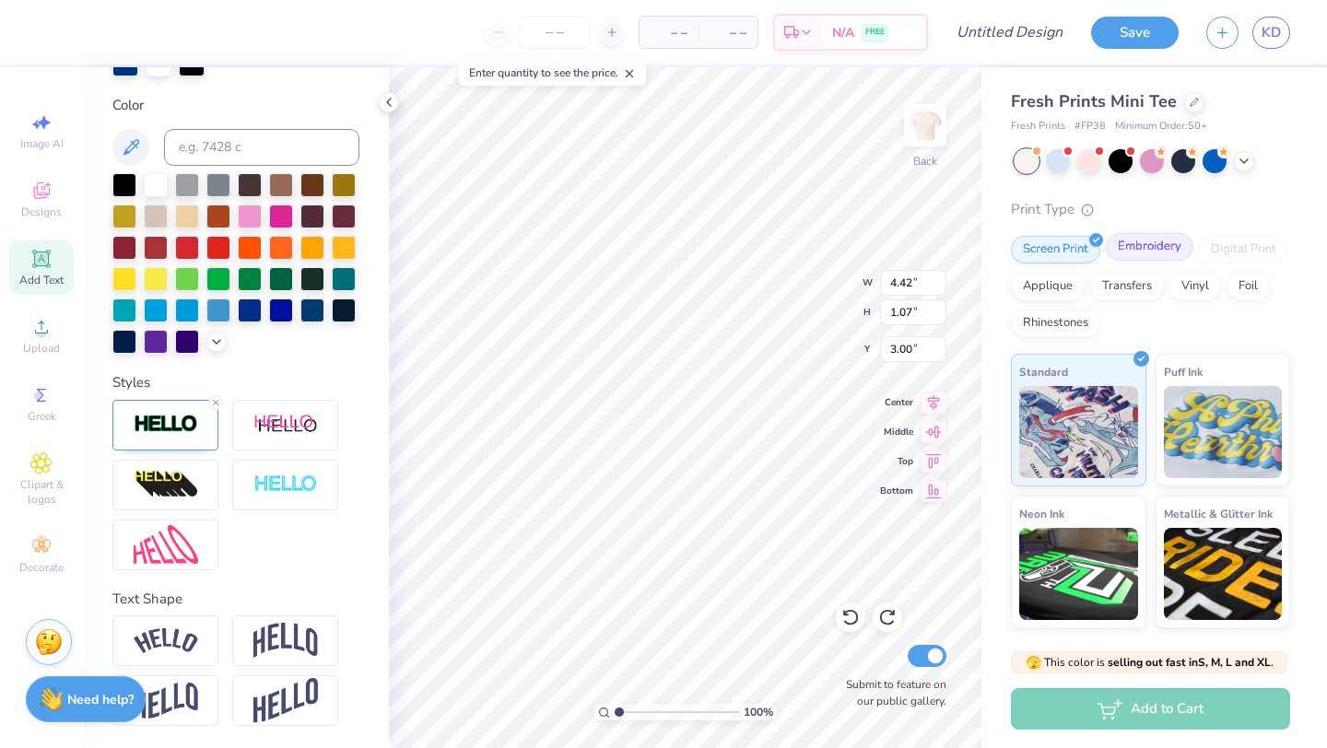
click at [1136, 248] on div "Embroidery" at bounding box center [1150, 247] width 88 height 28
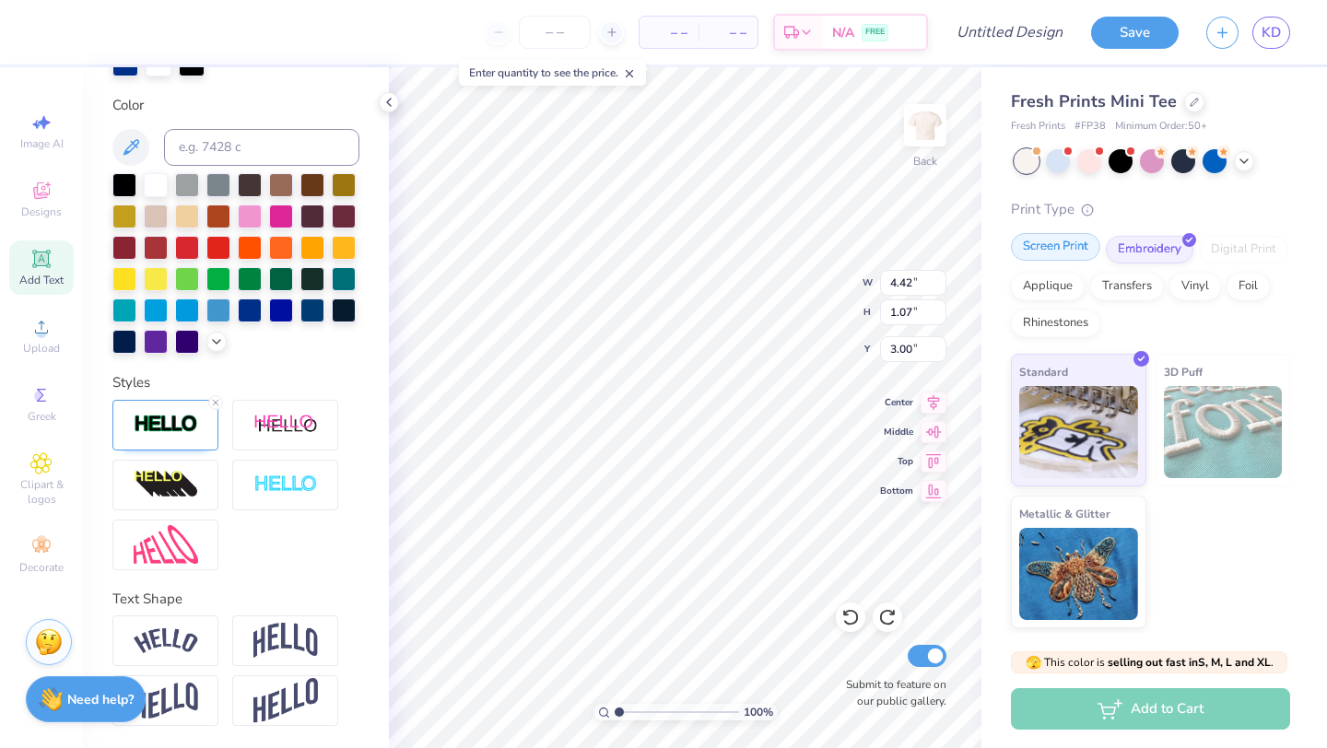
click at [1069, 251] on div "Screen Print" at bounding box center [1055, 247] width 89 height 28
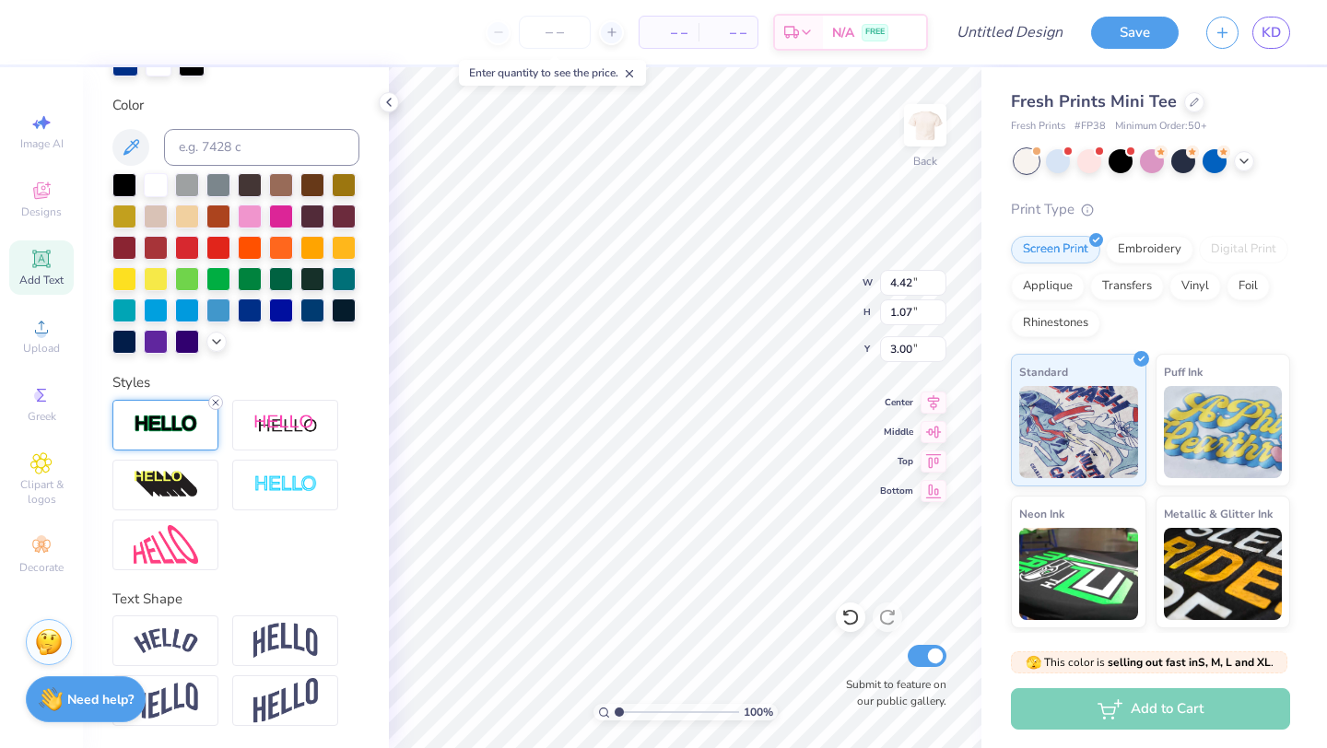
click at [217, 398] on icon at bounding box center [215, 402] width 11 height 11
type input "4.40"
type input "1.05"
type input "3.01"
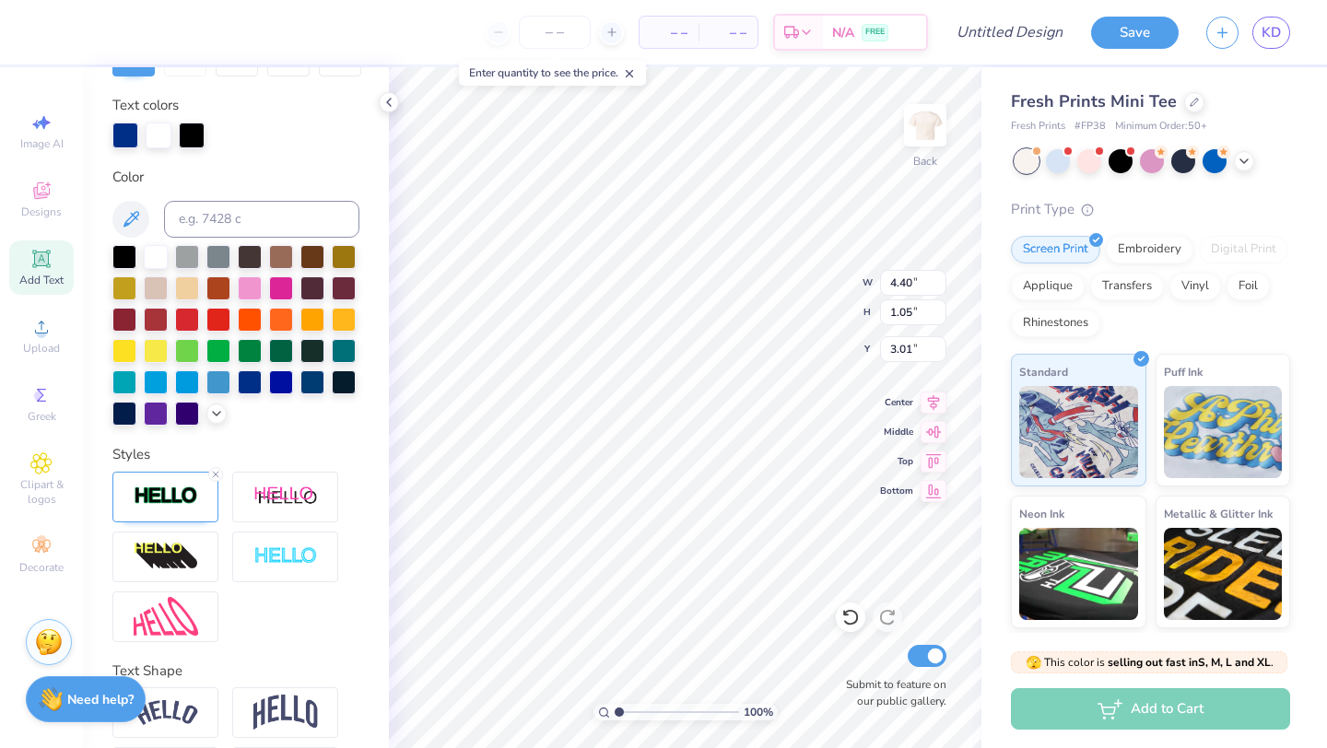
type input "7.54"
type input "1.04"
type input "4.59"
click at [213, 480] on div at bounding box center [215, 474] width 15 height 15
type input "7.52"
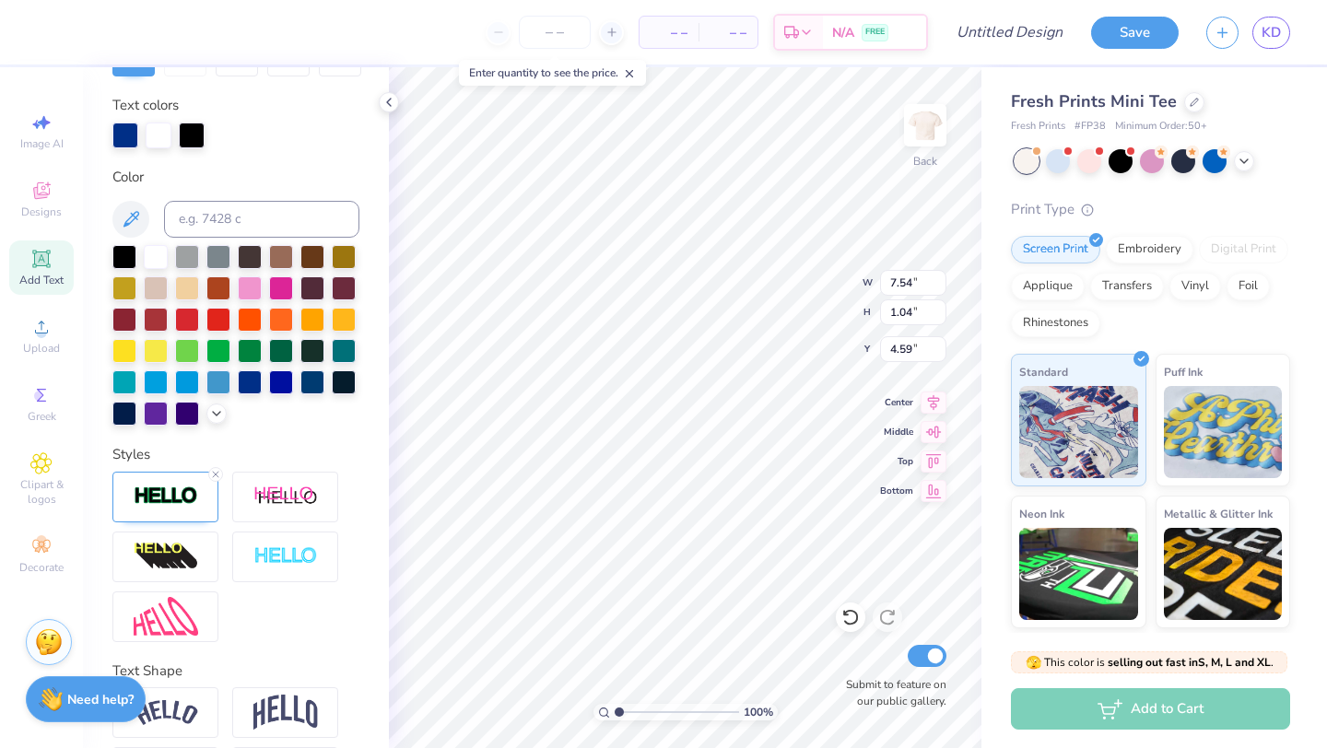
type input "1.02"
type input "4.60"
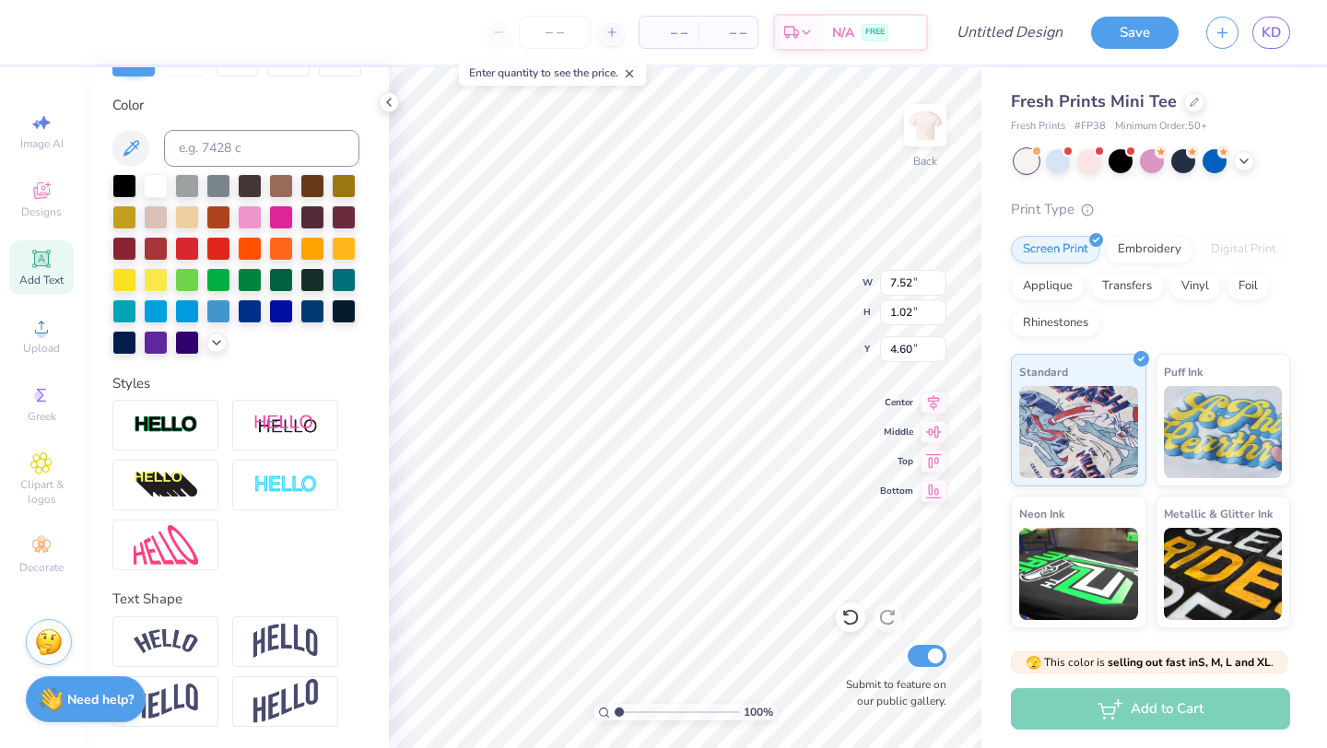
type input "4.52"
click at [809, 278] on div "100 % Back W 7.52 H 1.02 Y 4.52 Center Middle Top Bottom Submit to feature on o…" at bounding box center [685, 407] width 593 height 681
type input "4.14"
type input "0.99"
type input "3.20"
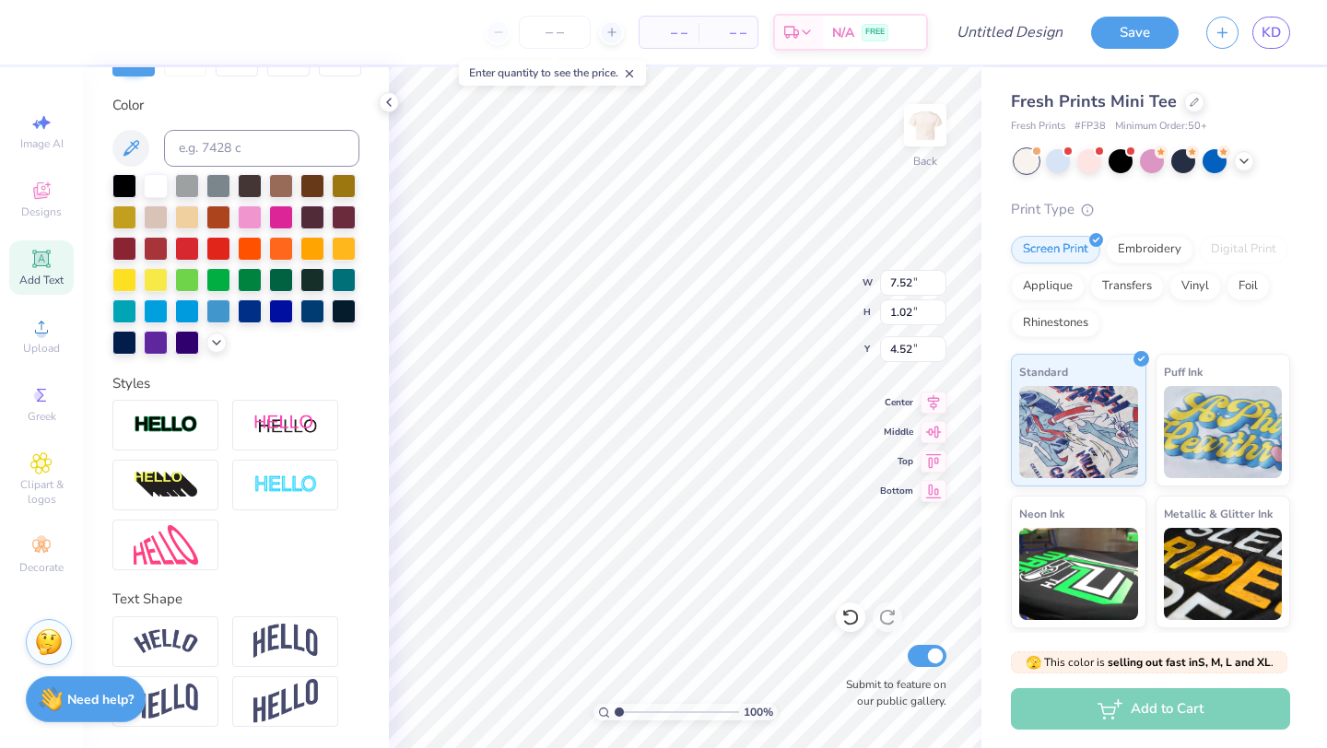
type input "7.02"
type input "0.95"
type input "4.55"
type input "3.75"
type input "3.57"
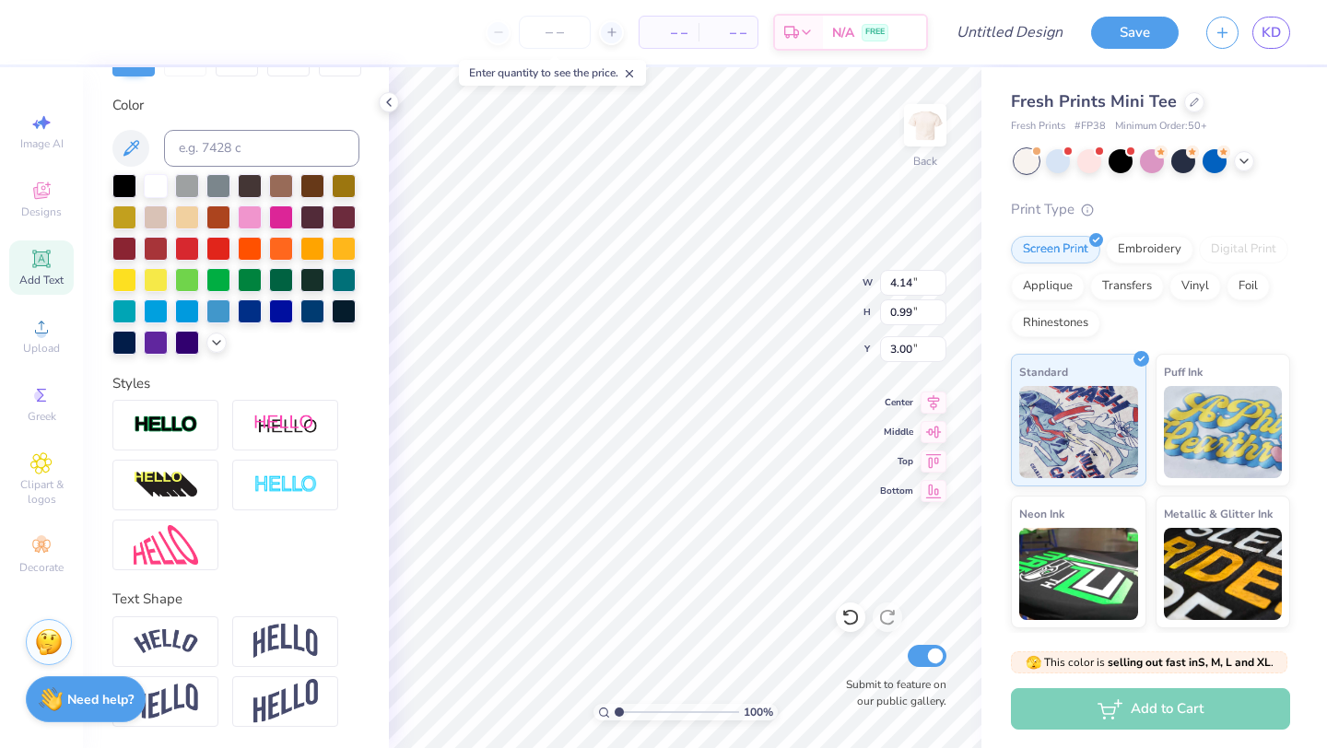
type input "3.00"
type input "2.97"
type input "0.71"
type input "3.00"
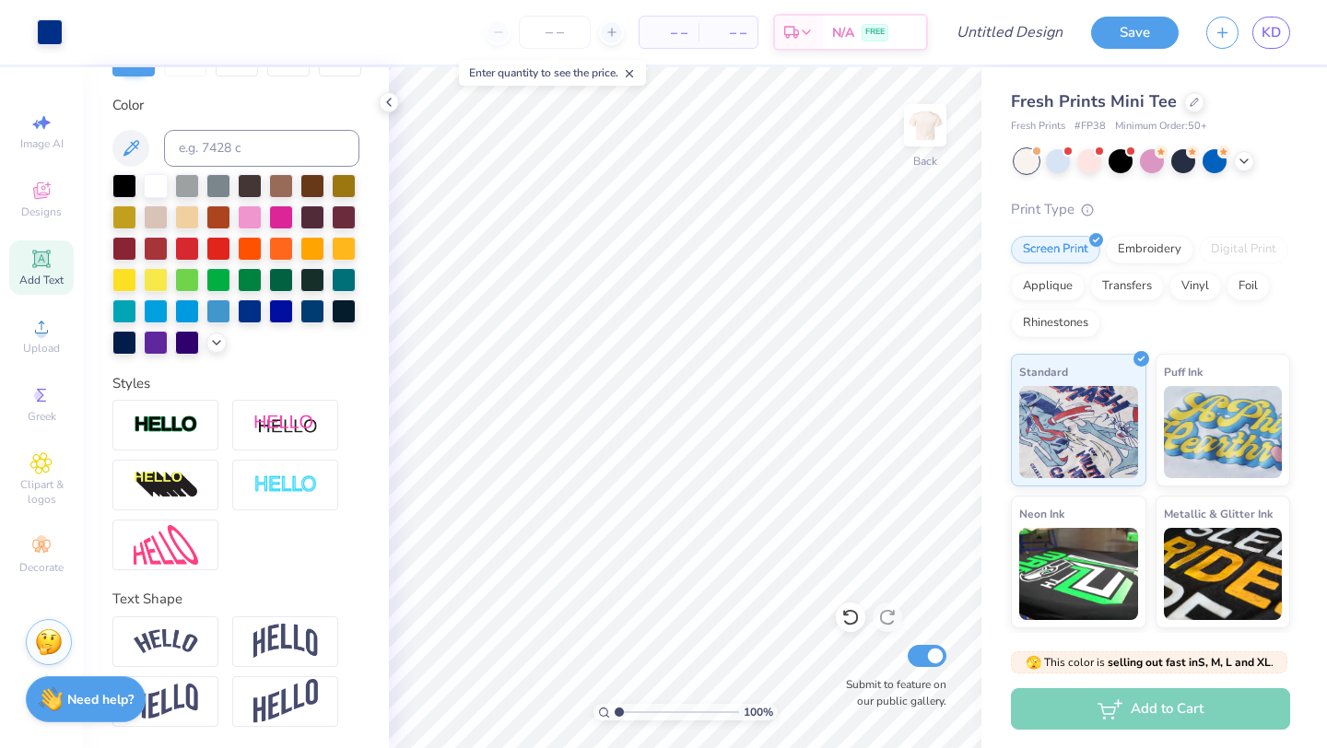
click at [35, 251] on icon at bounding box center [41, 259] width 18 height 18
click at [249, 312] on div at bounding box center [250, 310] width 24 height 24
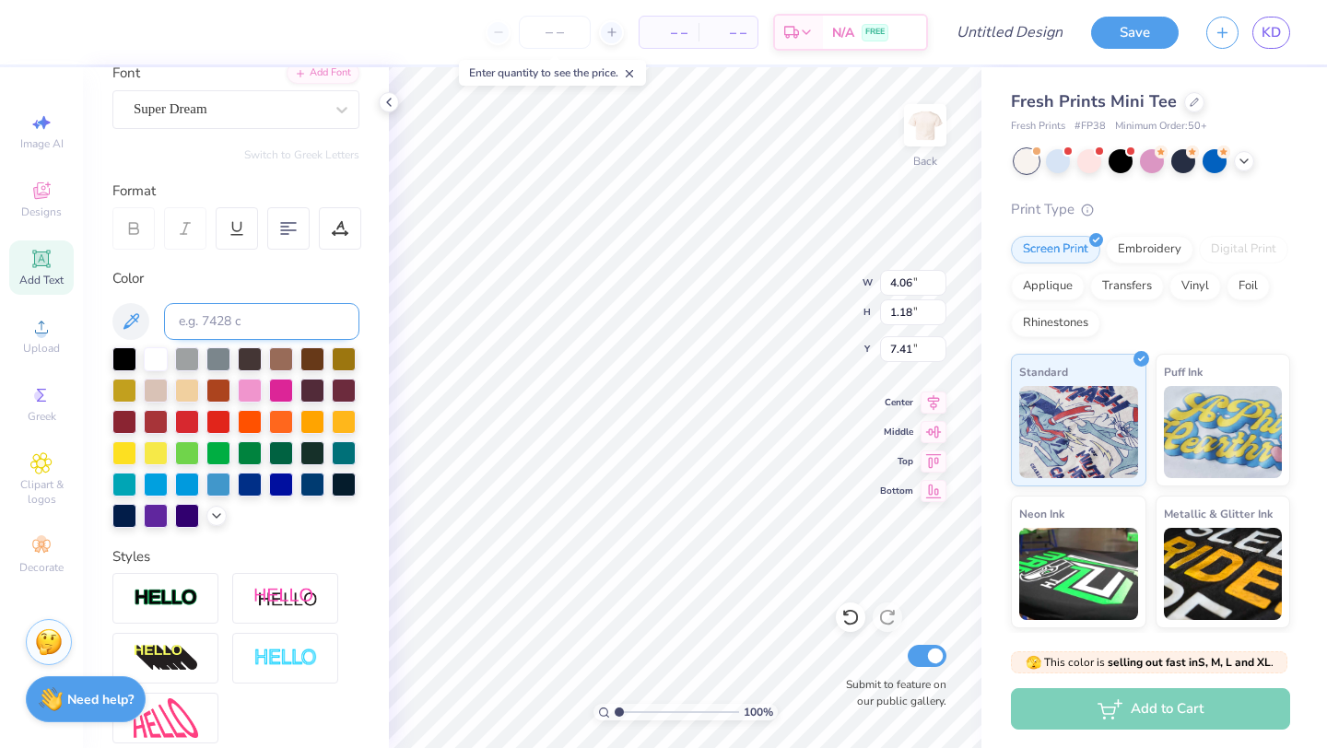
scroll to position [0, 0]
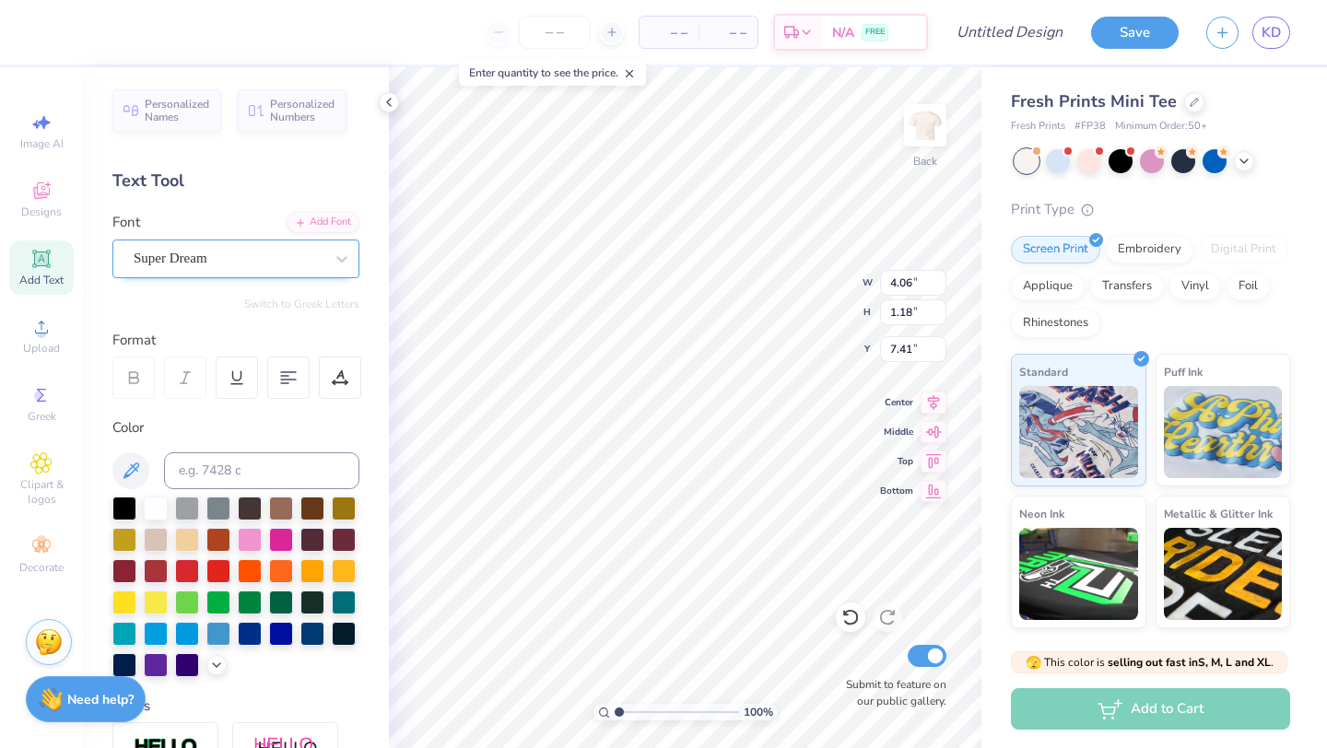
click at [204, 241] on div "Super Dream" at bounding box center [235, 259] width 247 height 39
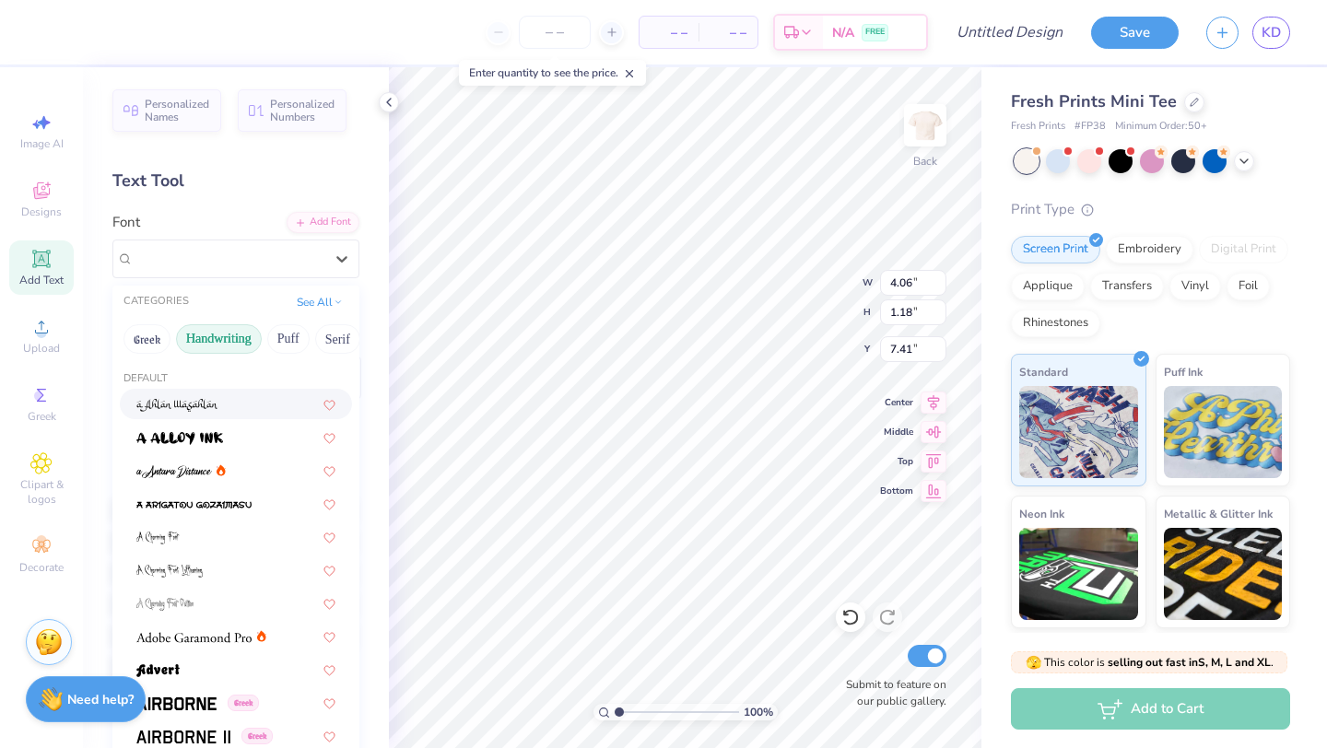
click at [208, 345] on button "Handwriting" at bounding box center [219, 338] width 86 height 29
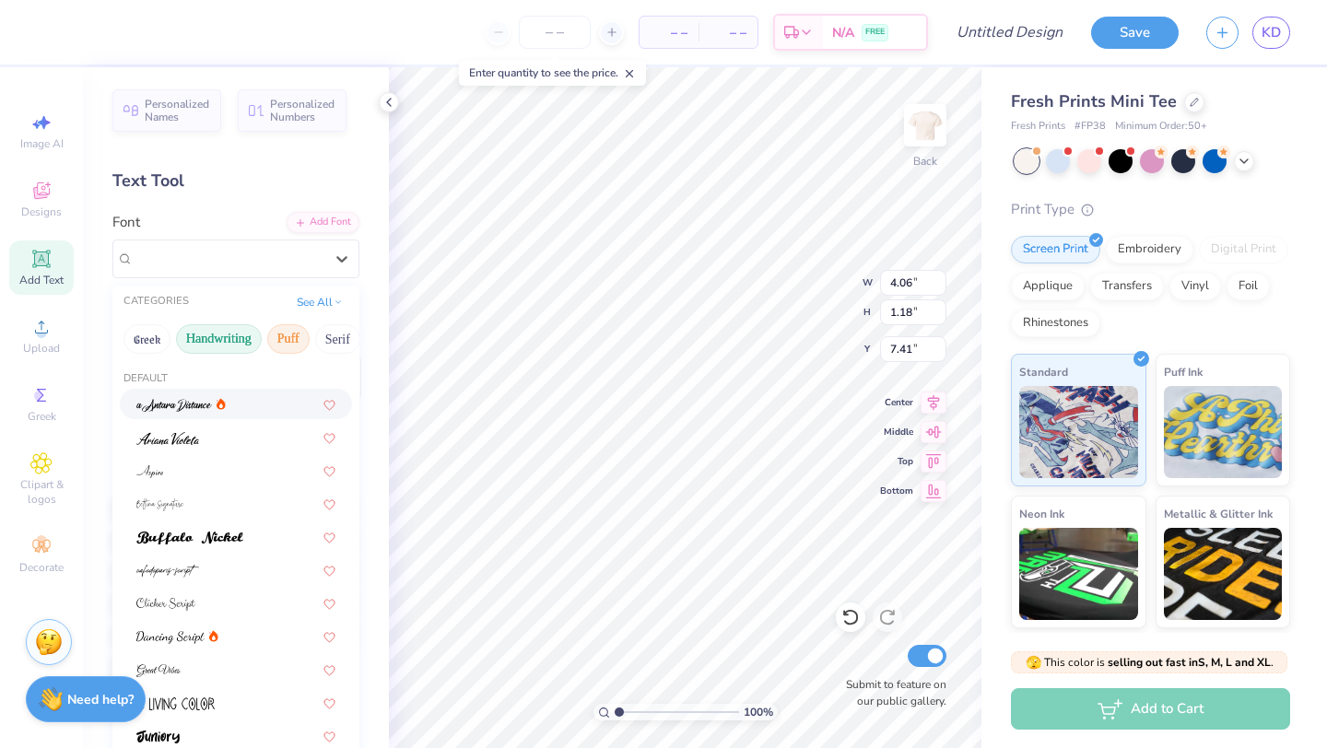
click at [289, 351] on button "Puff" at bounding box center [288, 338] width 42 height 29
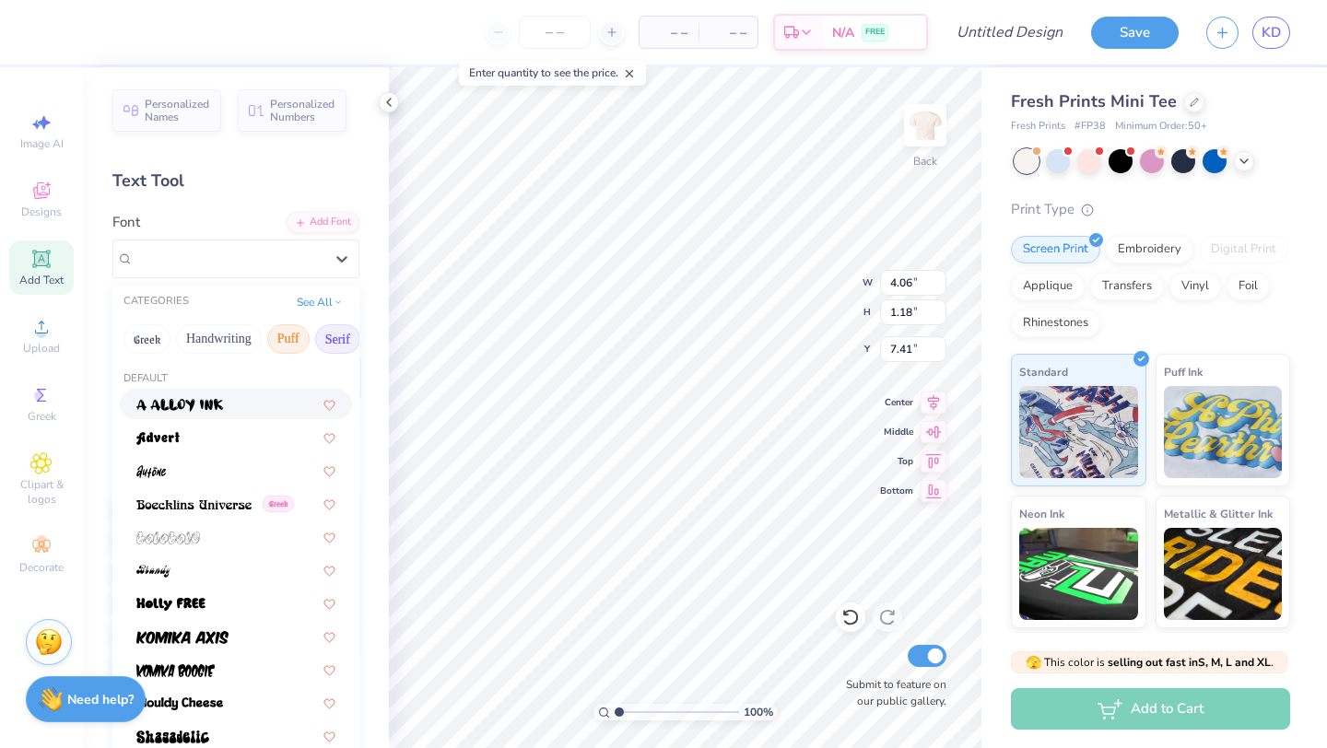
click at [331, 337] on button "Serif" at bounding box center [337, 338] width 45 height 29
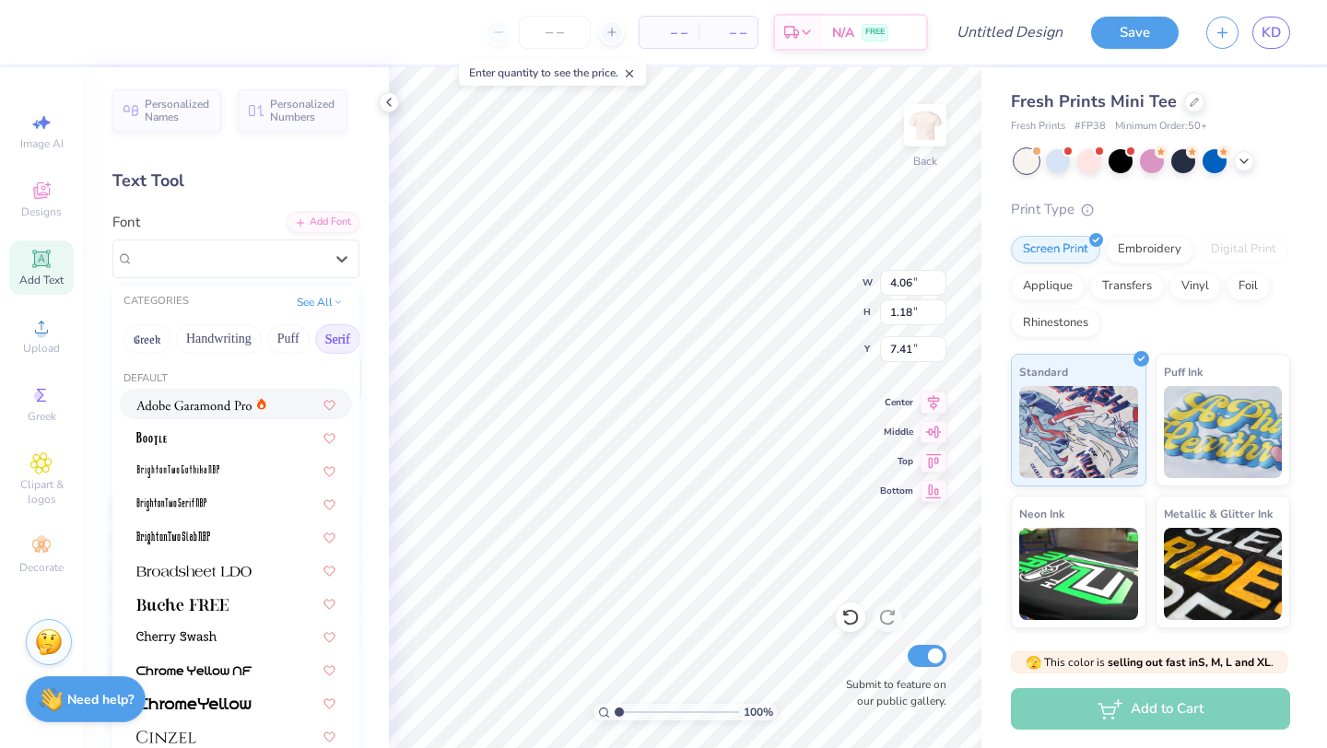
click at [180, 411] on img at bounding box center [193, 405] width 115 height 13
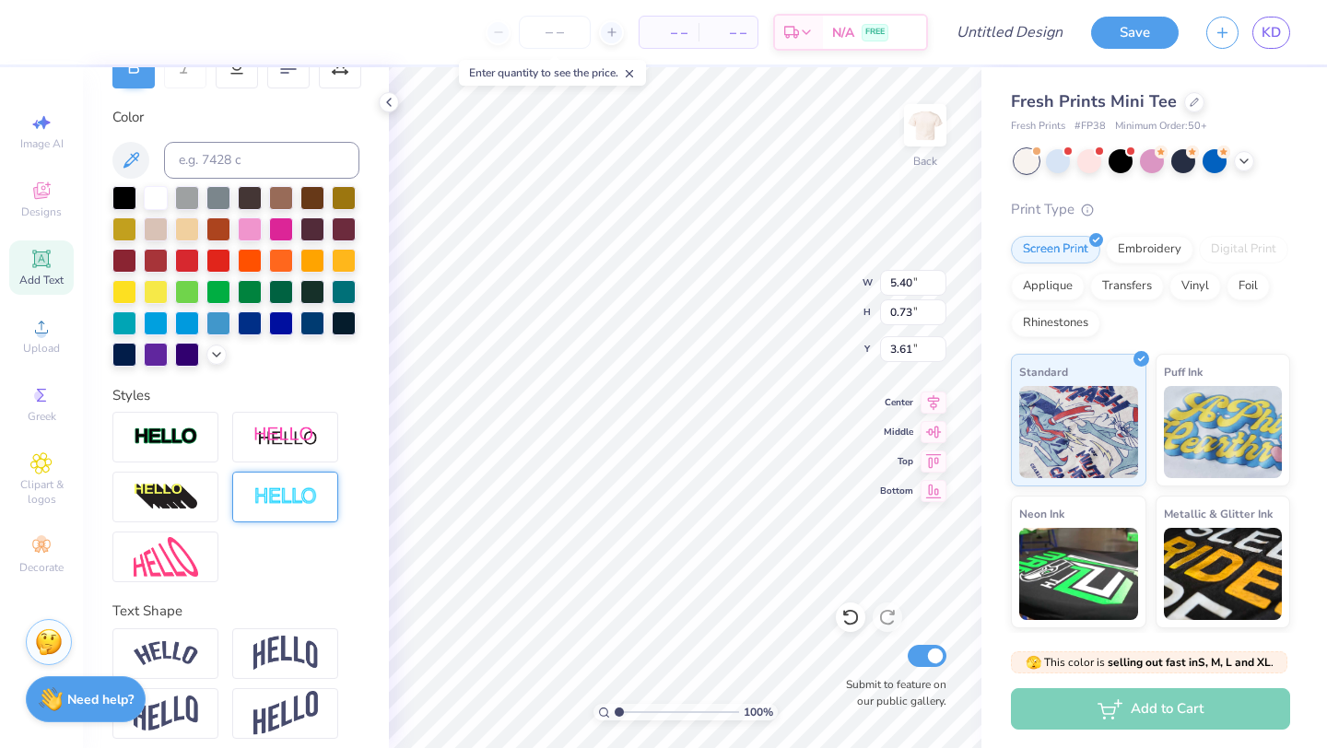
scroll to position [323, 0]
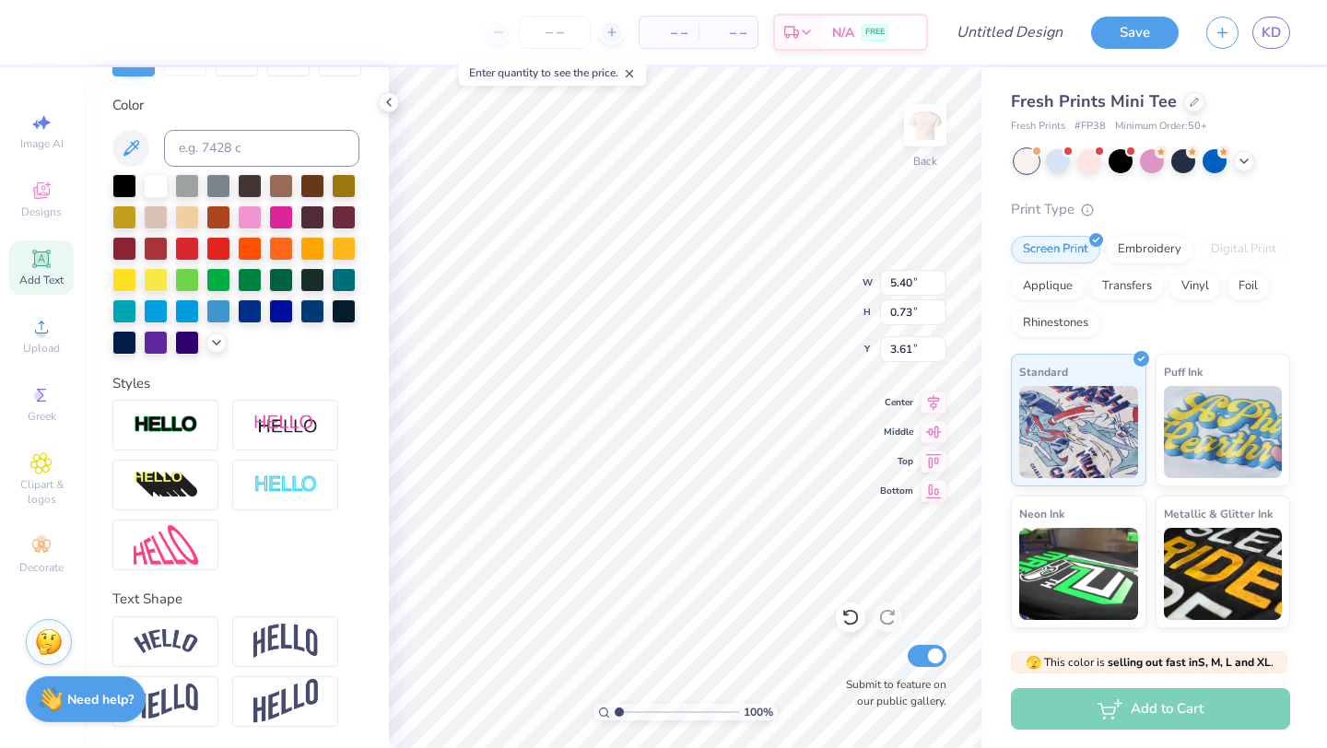
click at [292, 667] on div at bounding box center [235, 672] width 247 height 111
click at [292, 650] on img at bounding box center [285, 641] width 65 height 35
click at [199, 653] on div at bounding box center [165, 642] width 106 height 51
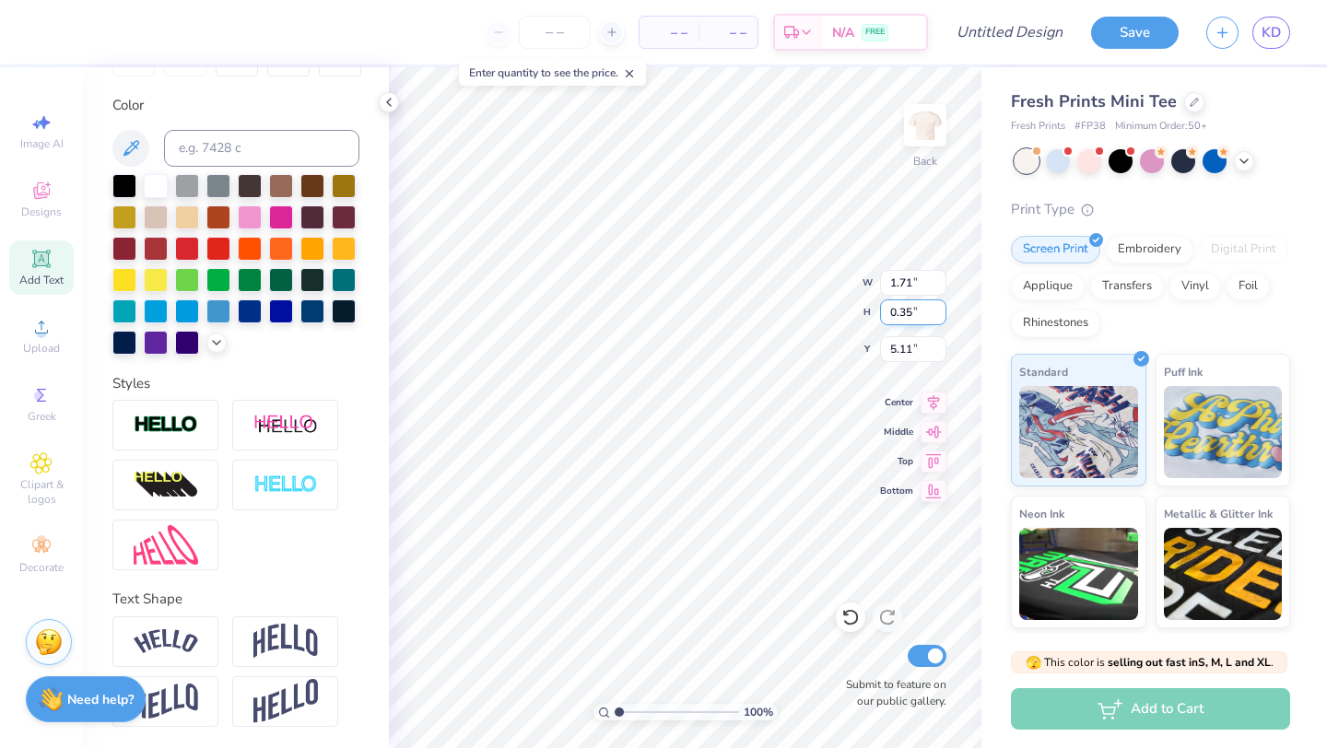
click at [786, 300] on div "100 % Back W 1.71 1.71 " H 0.35 0.35 " Y 5.11 5.11 " Center Middle Top Bottom S…" at bounding box center [685, 407] width 593 height 681
click at [276, 639] on img at bounding box center [285, 641] width 65 height 35
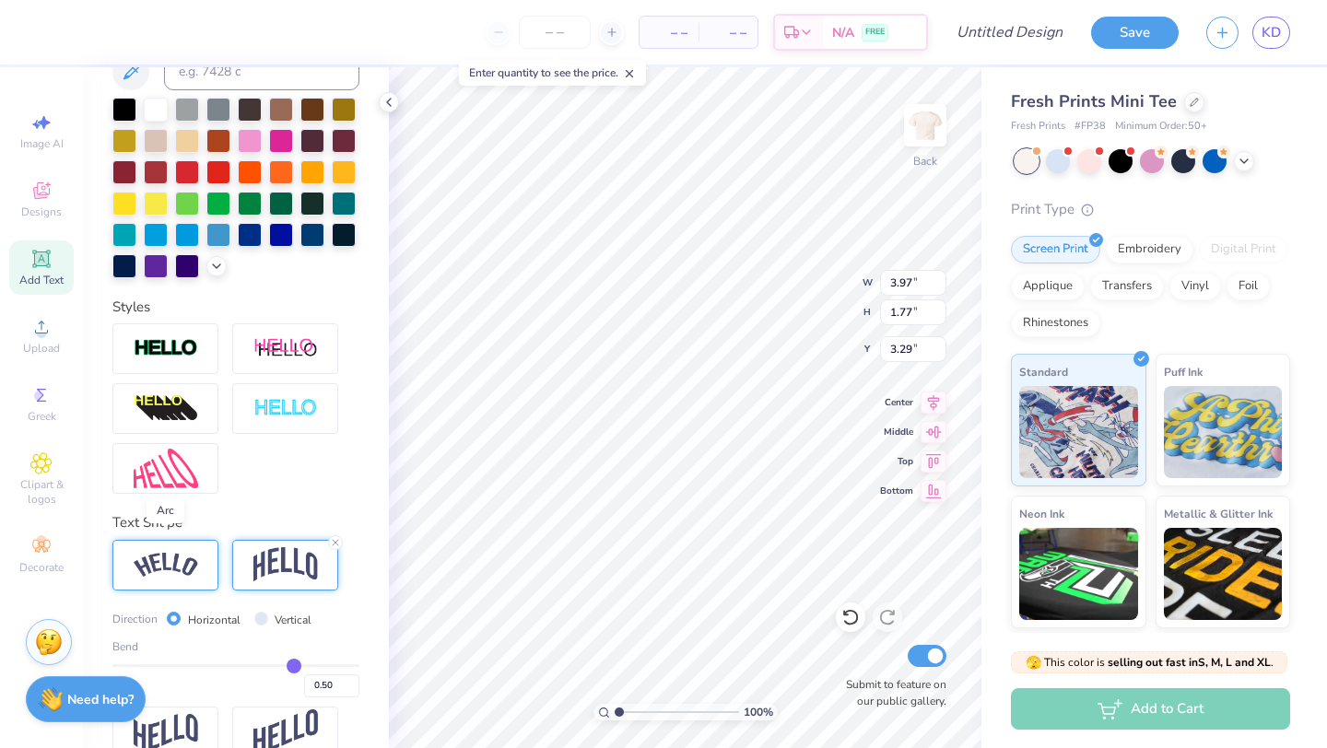
scroll to position [417, 0]
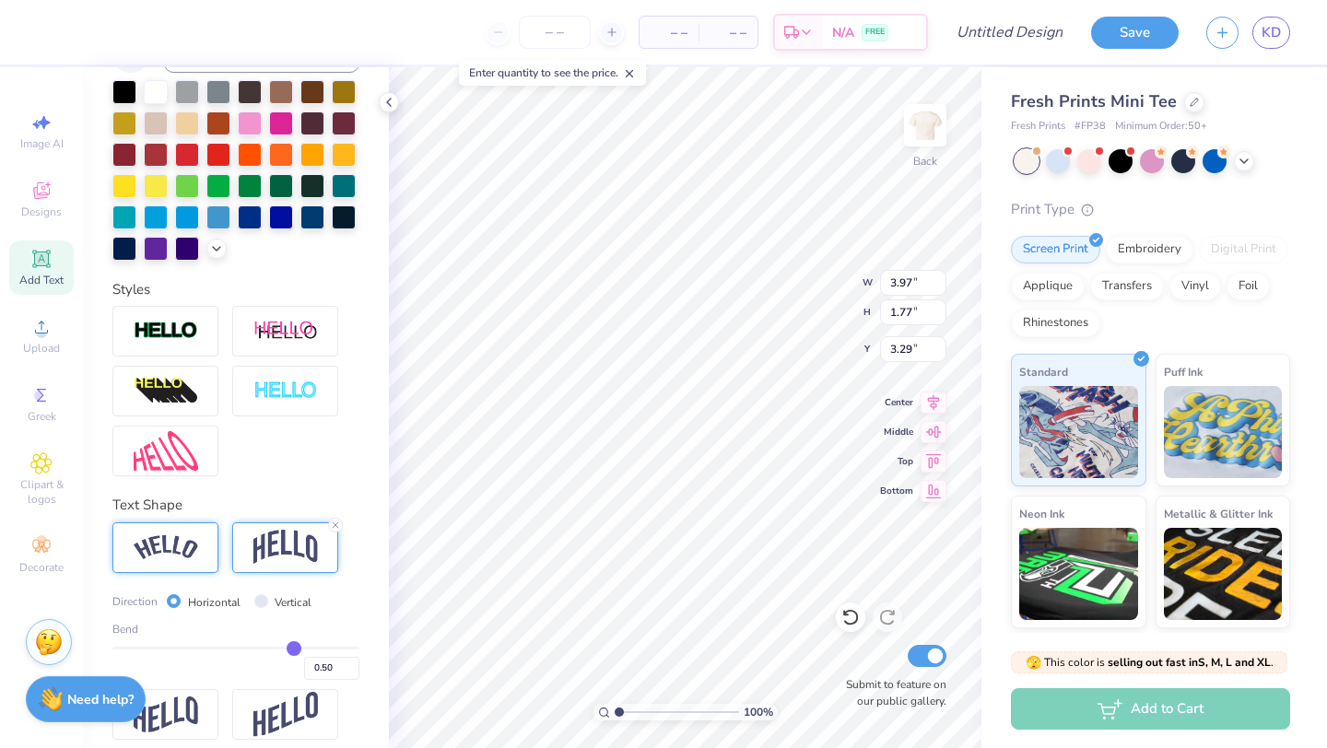
click at [162, 563] on div at bounding box center [165, 548] width 106 height 51
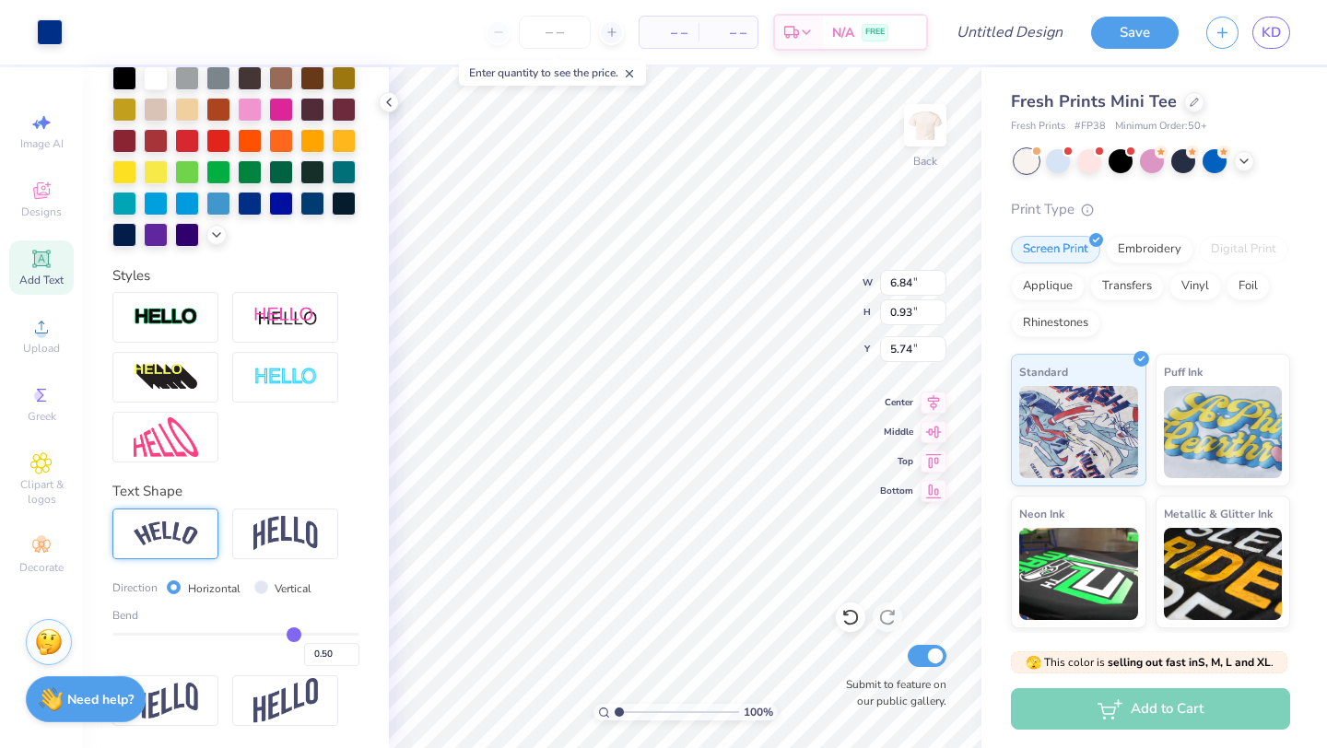
scroll to position [323, 0]
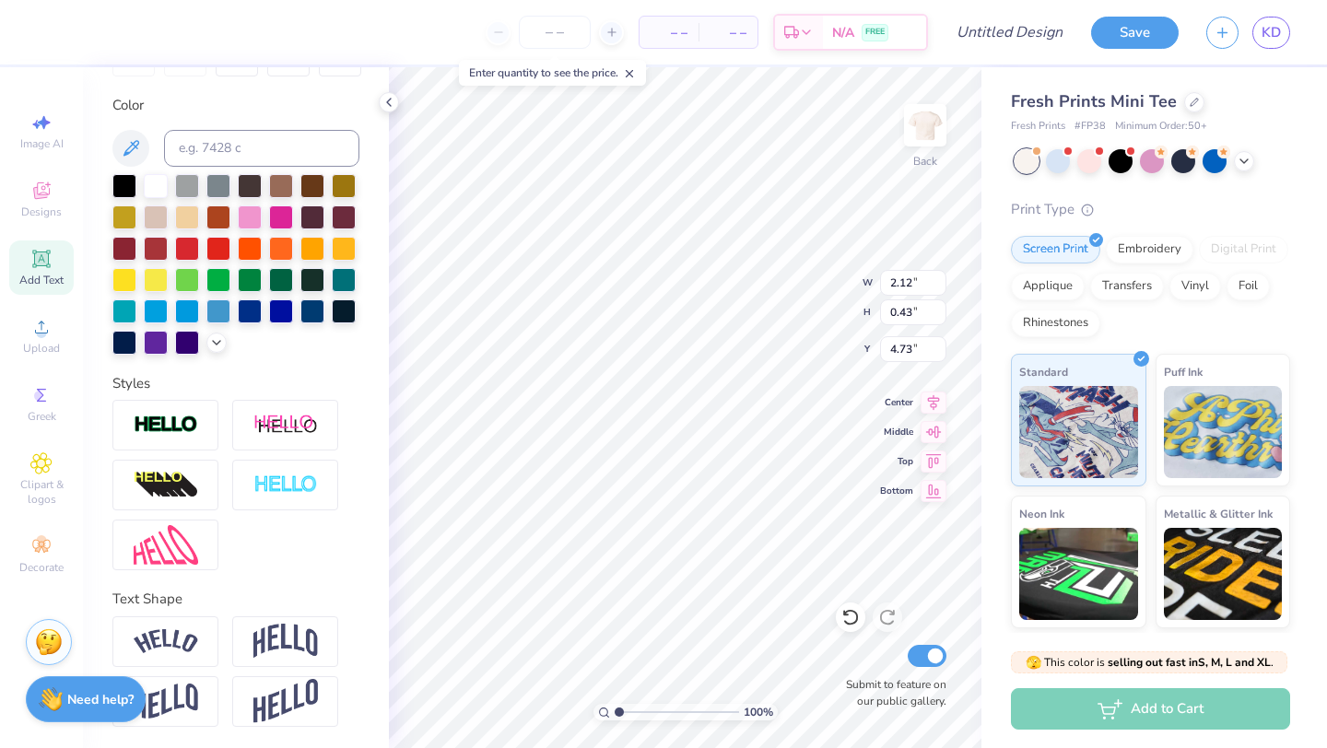
click at [786, 289] on div "100 % Back W 2.12 2.12 " H 0.43 0.43 " Y 4.73 4.73 " Center Middle Top Bottom S…" at bounding box center [685, 407] width 593 height 681
click at [828, 296] on div "100 % Back W 2.12 2.12 " H 0.43 0.43 " Y 4.73 4.73 " Center Middle Top Bottom S…" at bounding box center [685, 407] width 593 height 681
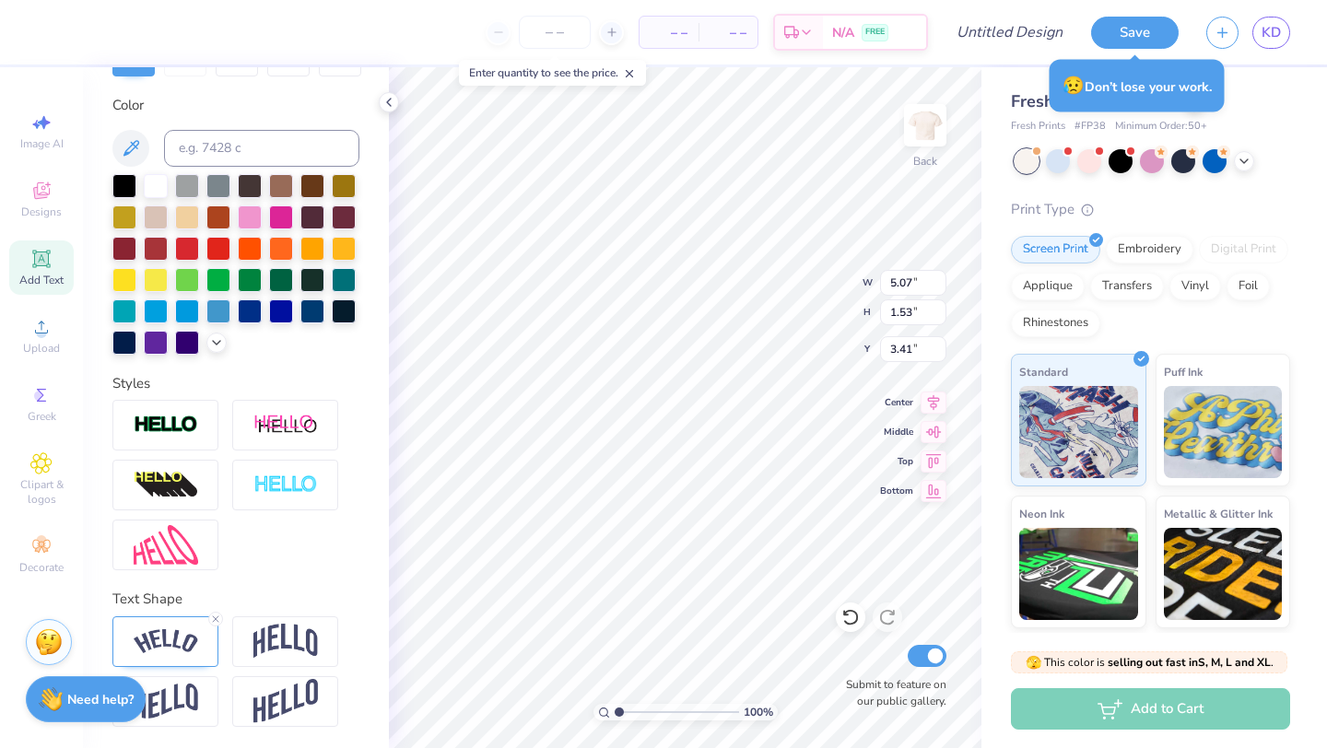
click at [786, 303] on div "100 % Back W 5.07 5.07 " H 1.53 1.53 " Y 3.41 3.41 " Center Middle Top Bottom S…" at bounding box center [685, 407] width 593 height 681
click at [212, 619] on icon at bounding box center [215, 619] width 11 height 11
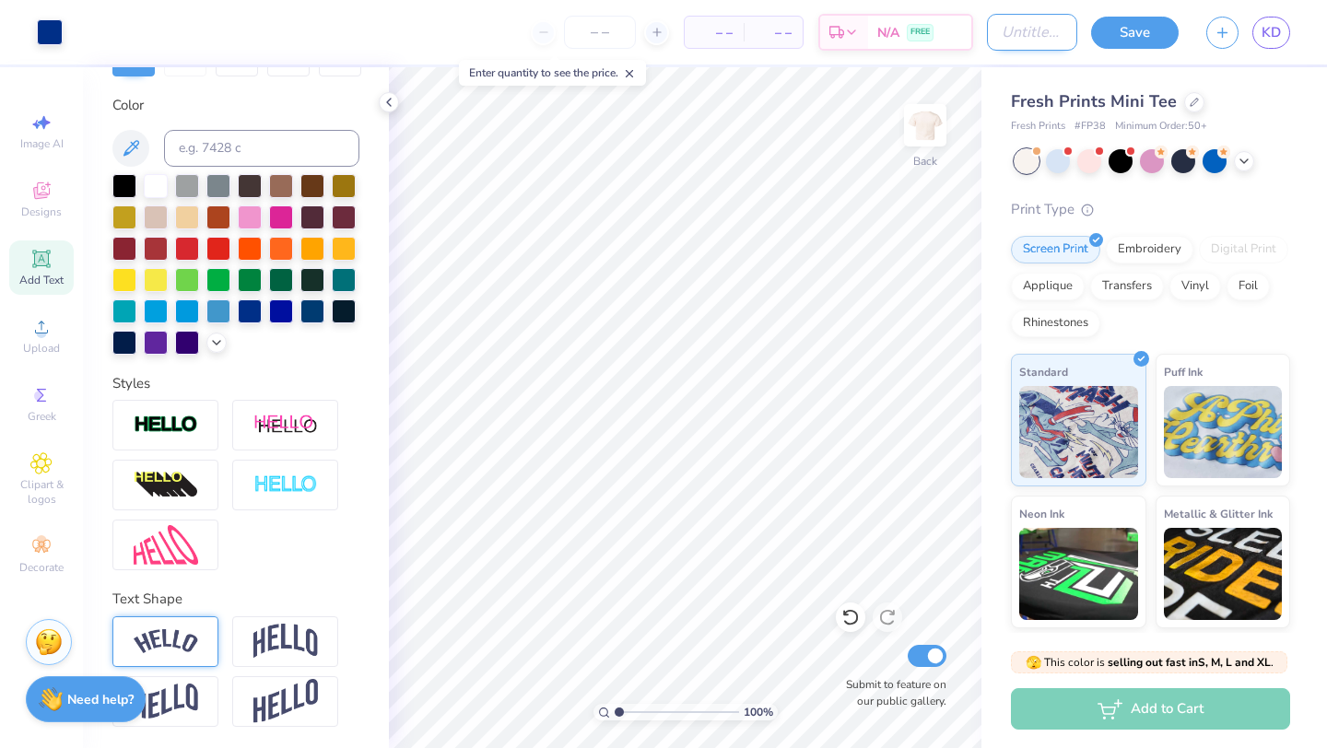
click at [1042, 20] on input "Design Title" at bounding box center [1032, 32] width 90 height 37
click at [1144, 37] on button "Save" at bounding box center [1135, 30] width 88 height 32
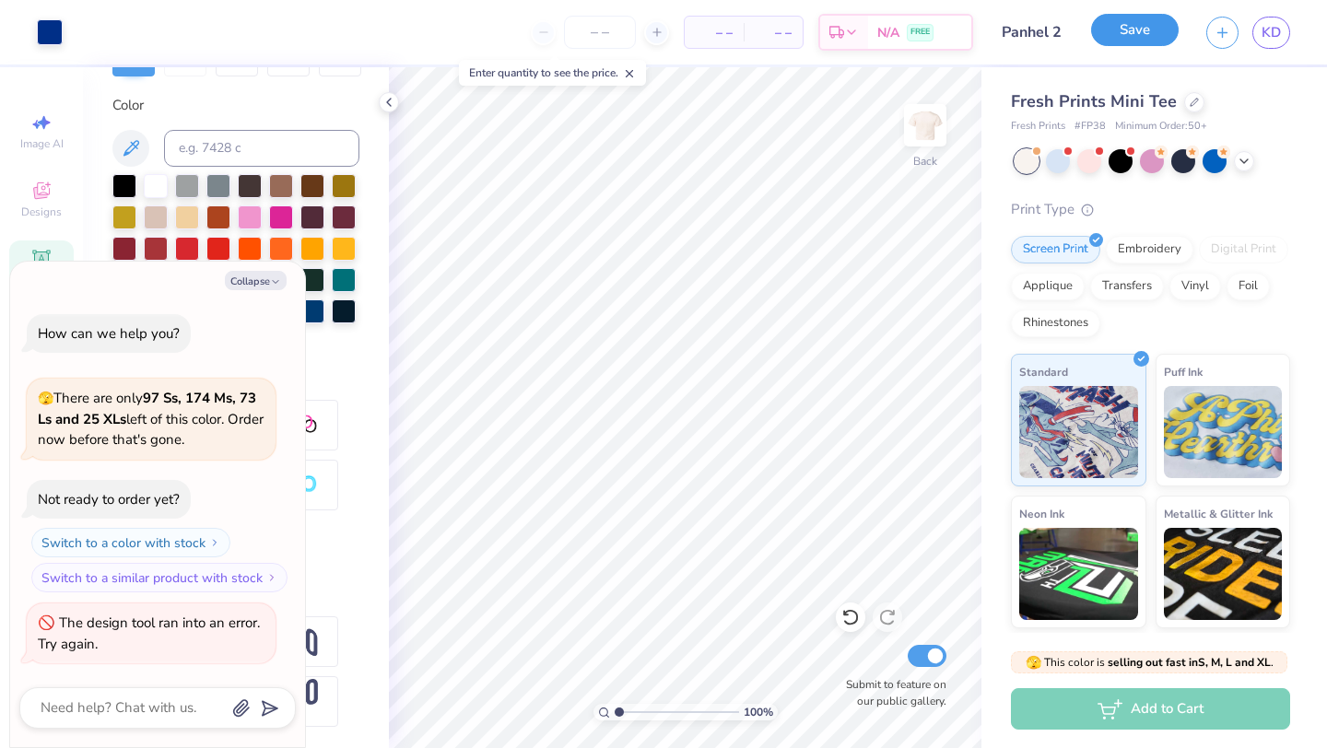
click at [1116, 41] on button "Save" at bounding box center [1135, 30] width 88 height 32
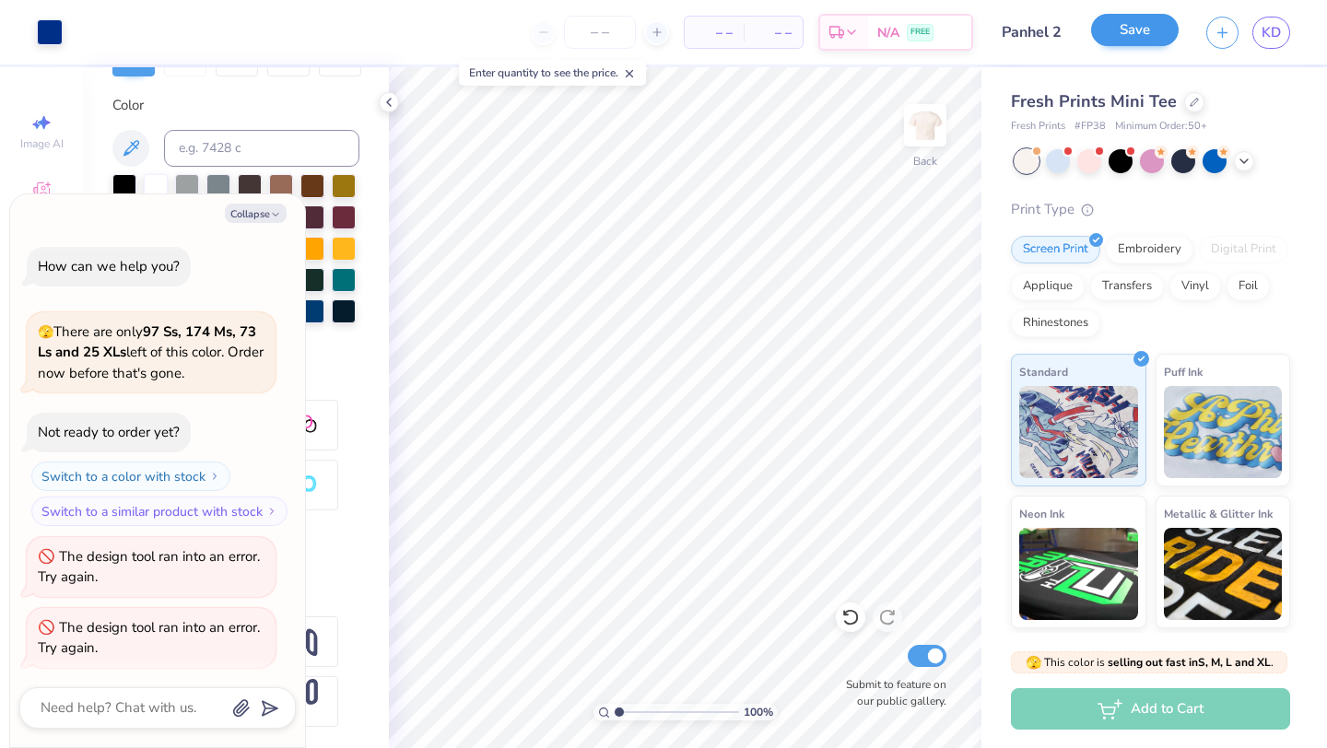
scroll to position [4, 0]
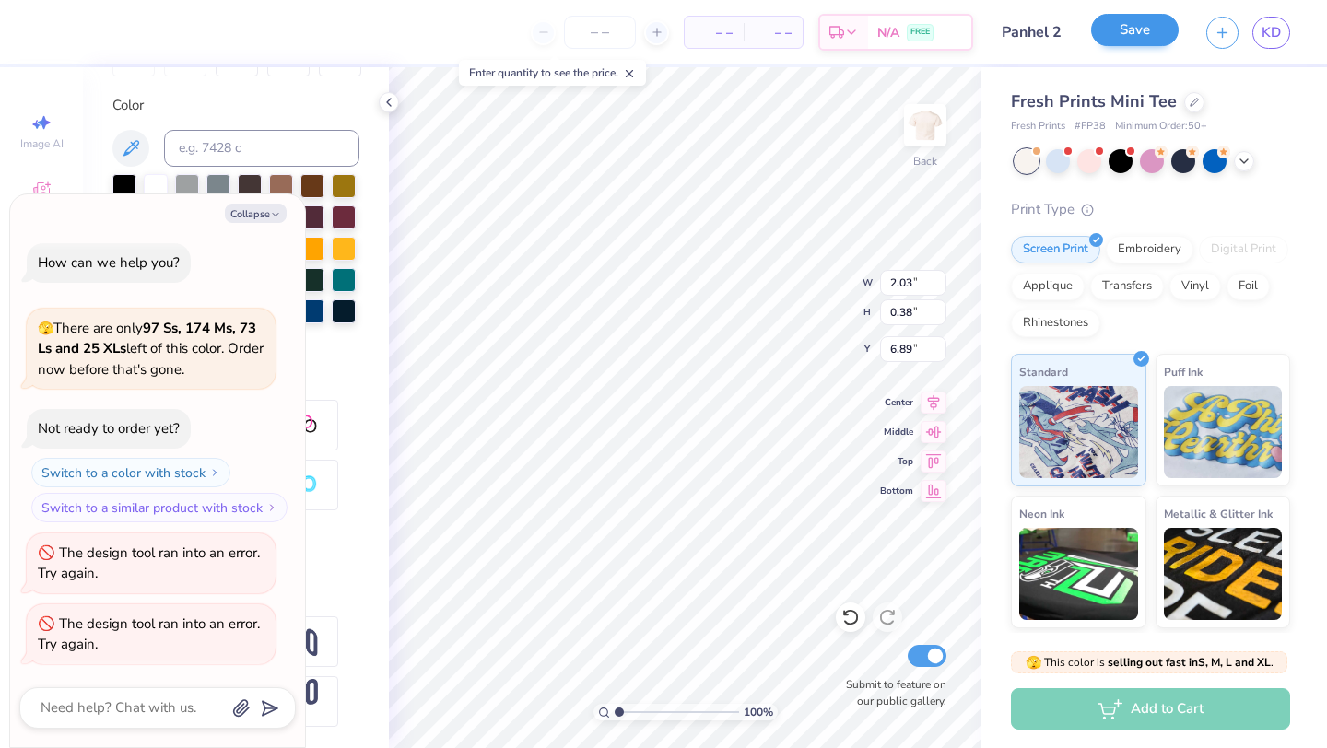
click at [780, 281] on div "100 % Back W 2.03 2.03 " H 0.38 0.38 " Y 6.89 6.89 " Center Middle Top Bottom S…" at bounding box center [685, 407] width 593 height 681
drag, startPoint x: 615, startPoint y: 712, endPoint x: 596, endPoint y: 712, distance: 18.4
click at [615, 680] on input "range" at bounding box center [677, 712] width 124 height 17
click at [1137, 44] on button "Save" at bounding box center [1135, 30] width 88 height 32
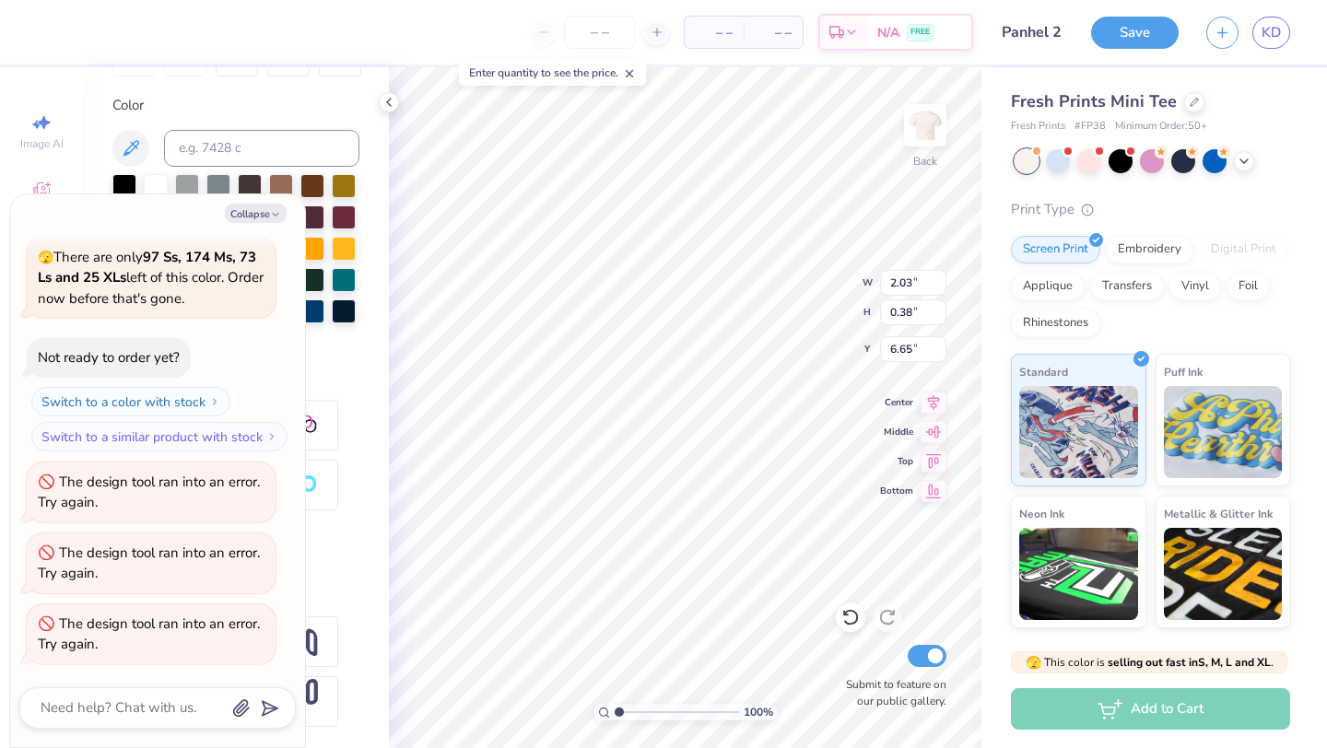
scroll to position [0, 2]
click at [1143, 44] on button "Save" at bounding box center [1135, 30] width 88 height 32
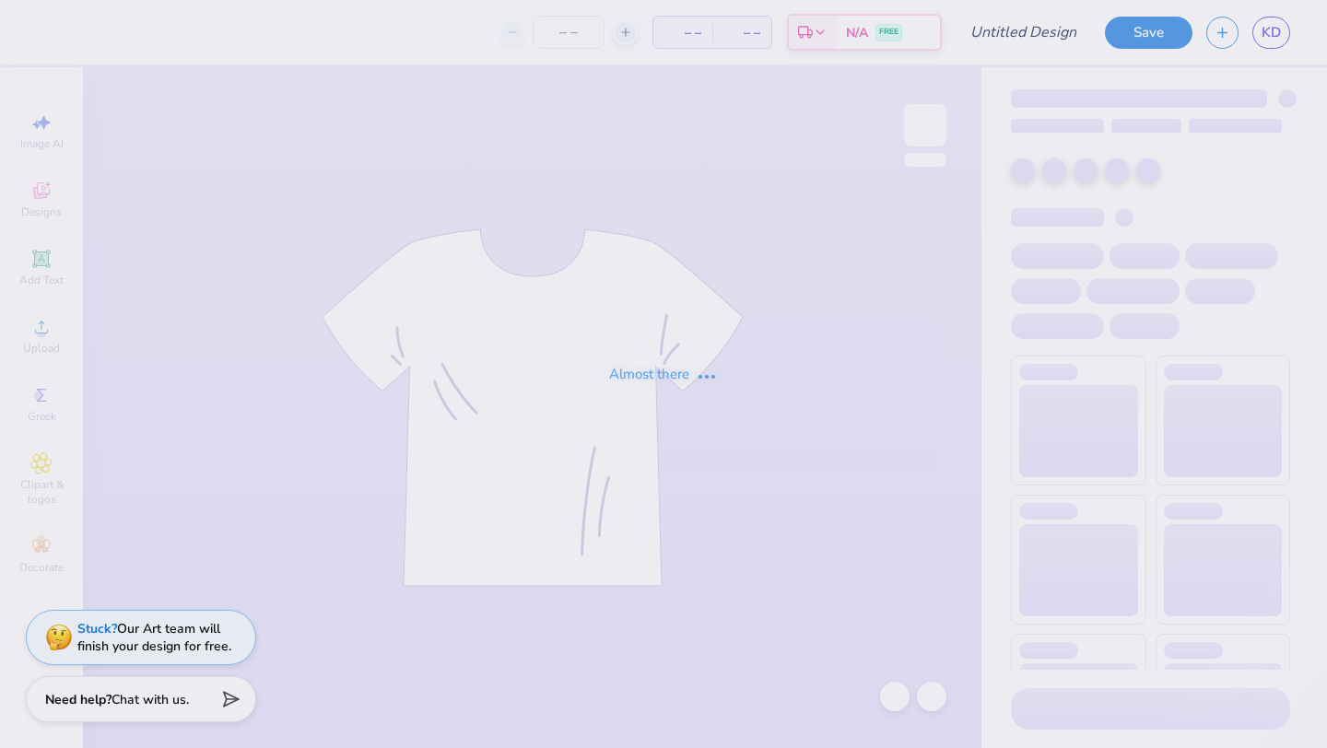
type input "Panhel 1"
type input "12"
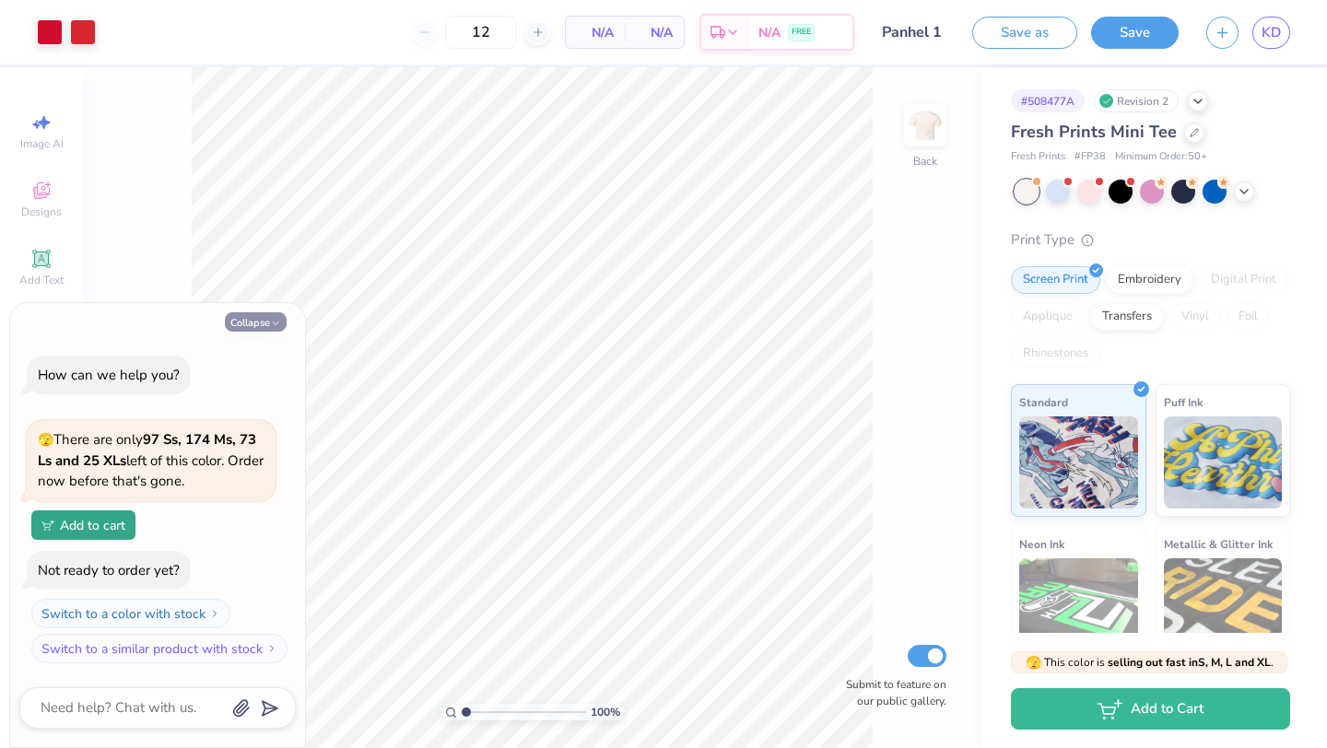
click at [249, 315] on button "Collapse" at bounding box center [256, 321] width 62 height 19
type textarea "x"
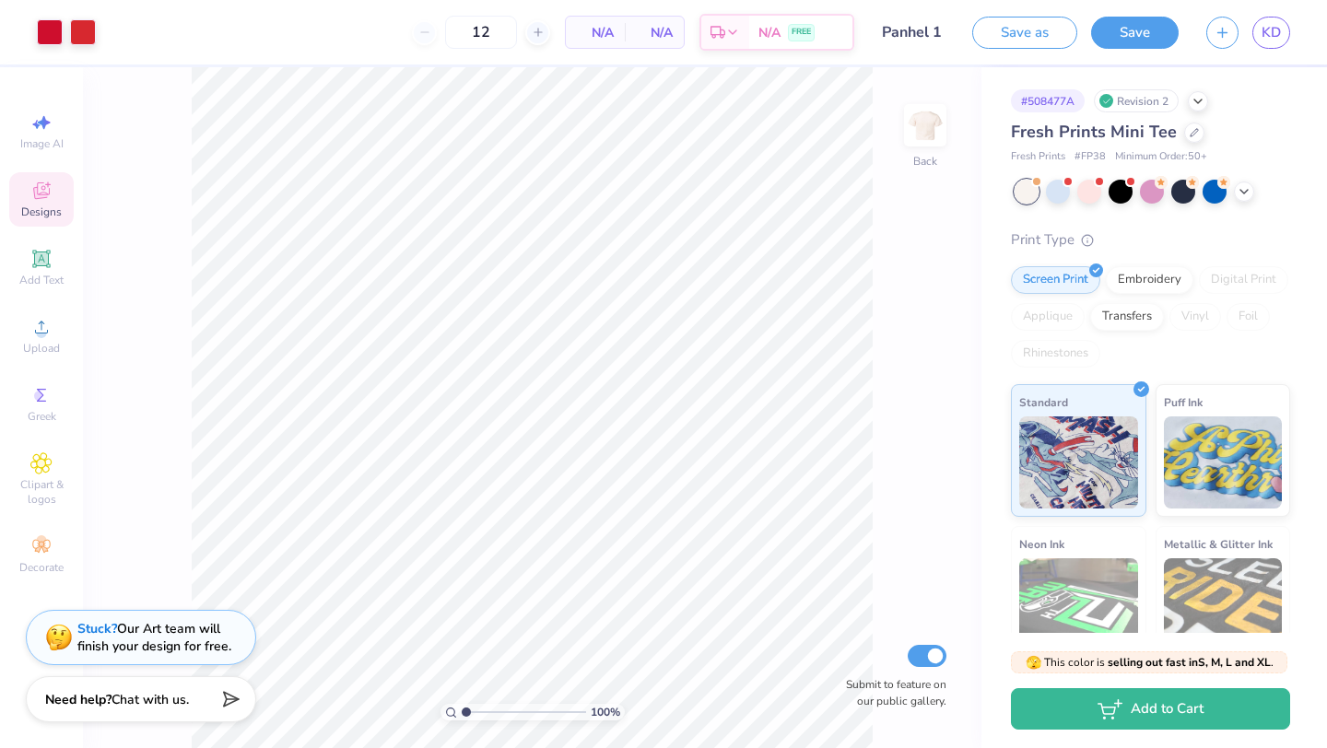
click at [53, 190] on div "Designs" at bounding box center [41, 199] width 65 height 54
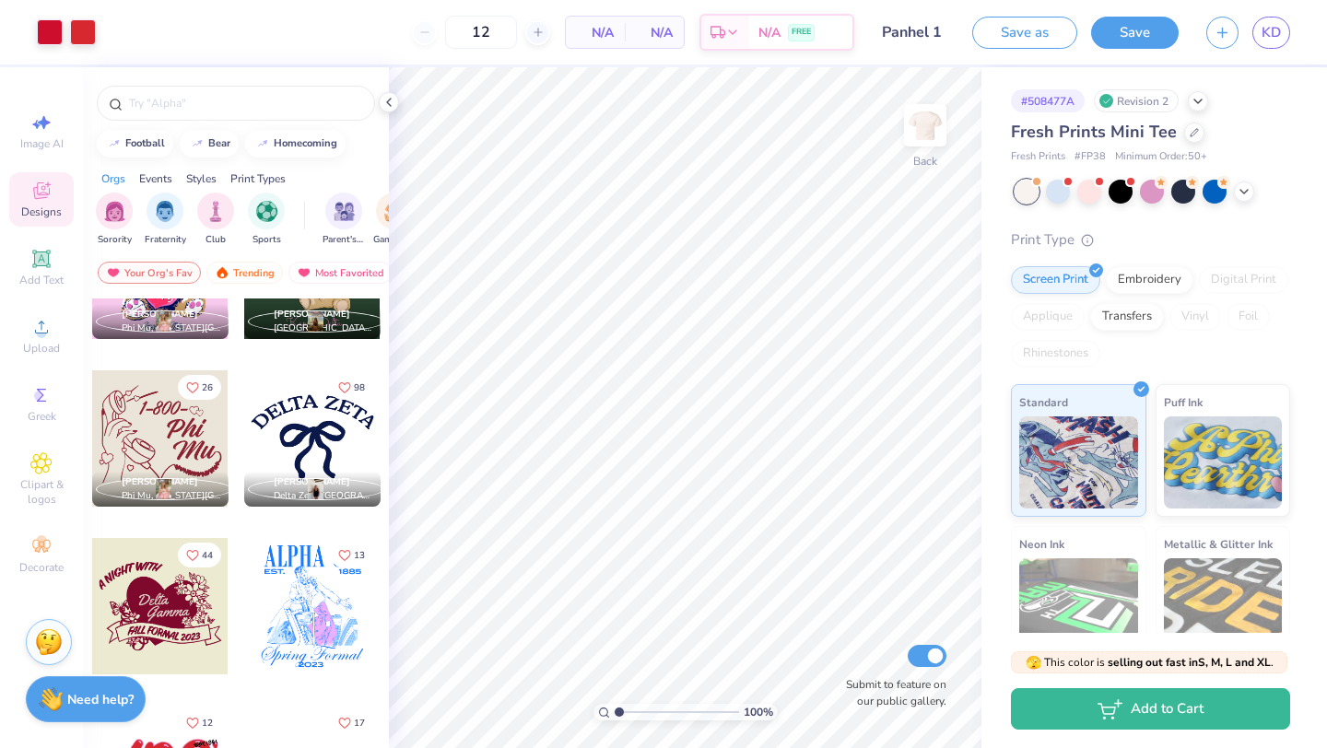
scroll to position [98, 0]
click at [213, 113] on div at bounding box center [236, 103] width 278 height 35
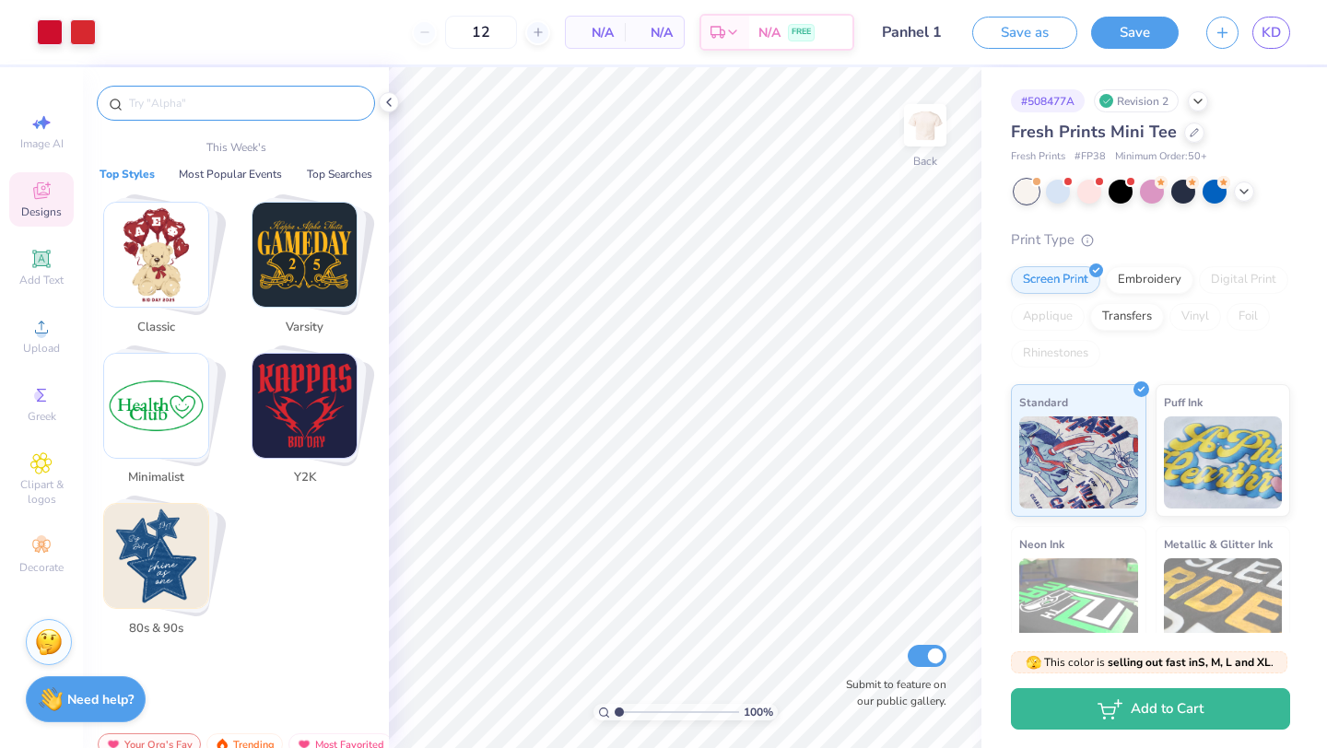
click at [212, 109] on input "text" at bounding box center [245, 103] width 236 height 18
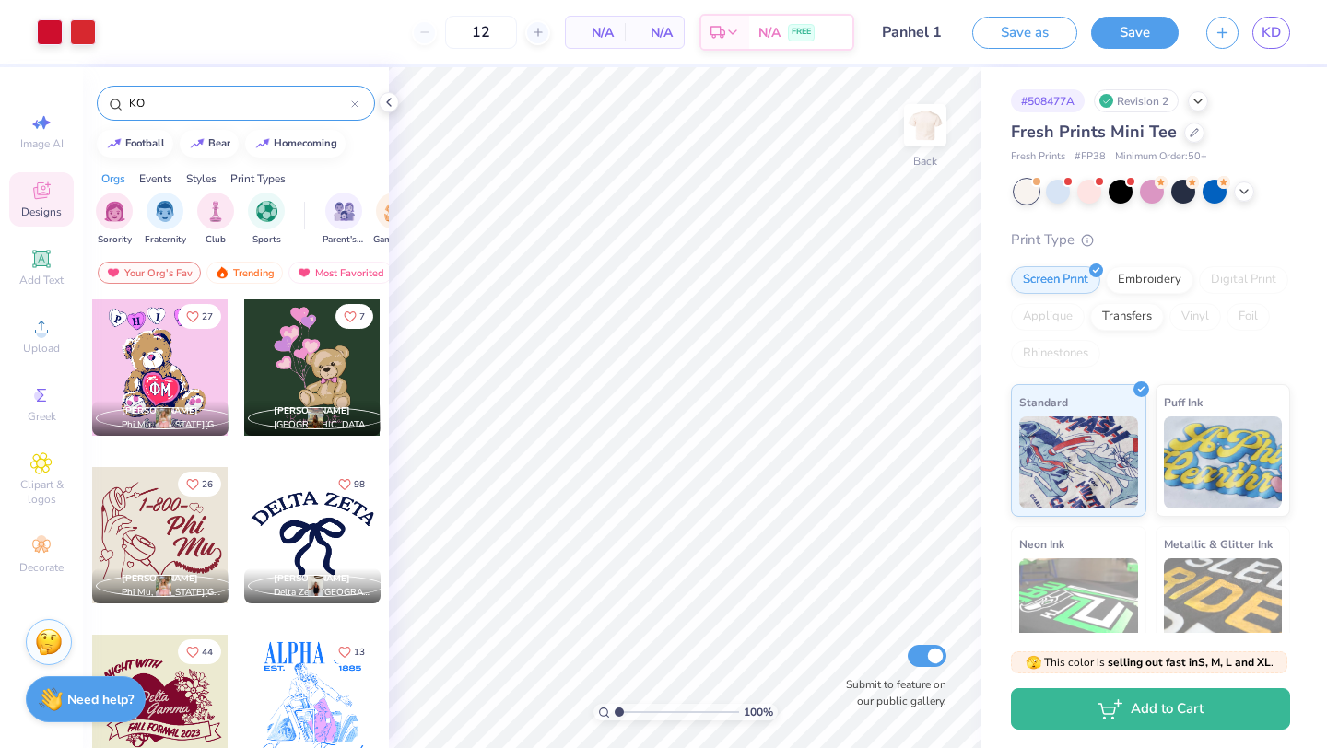
type input "K"
type input "alpha"
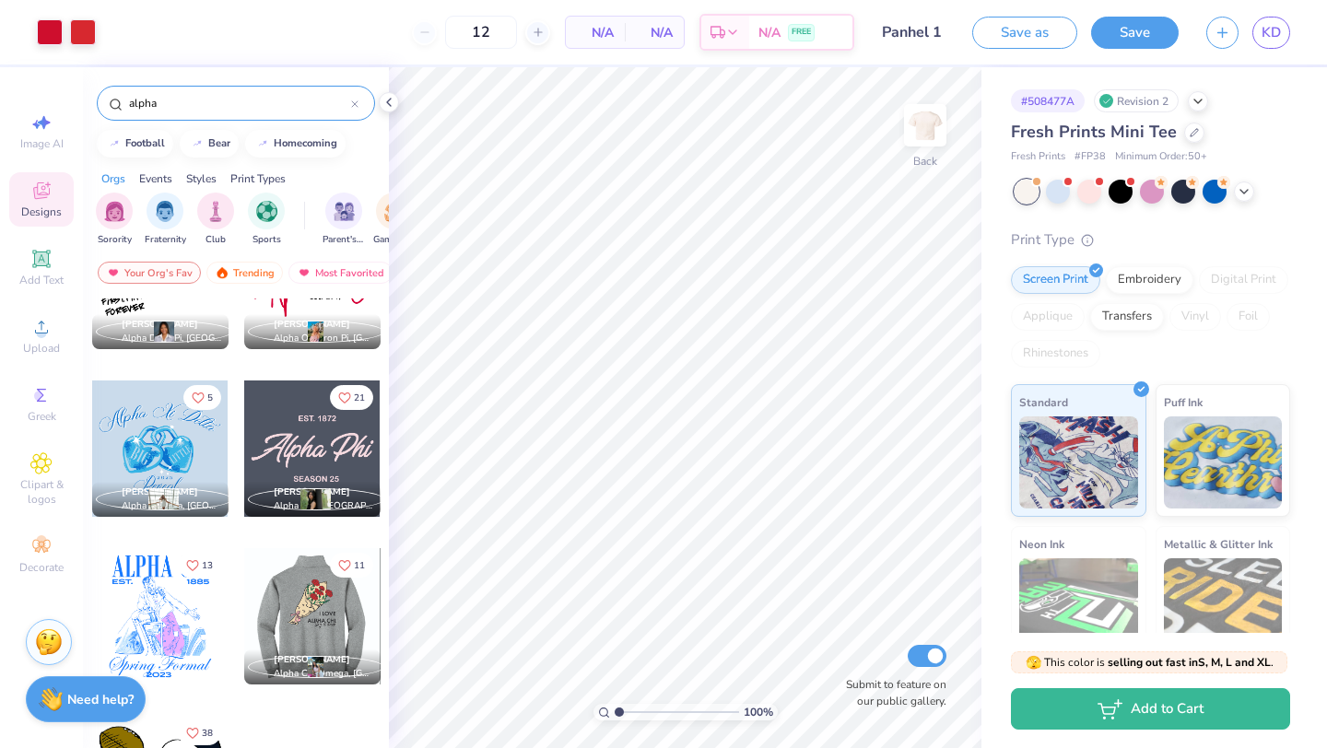
scroll to position [152, 0]
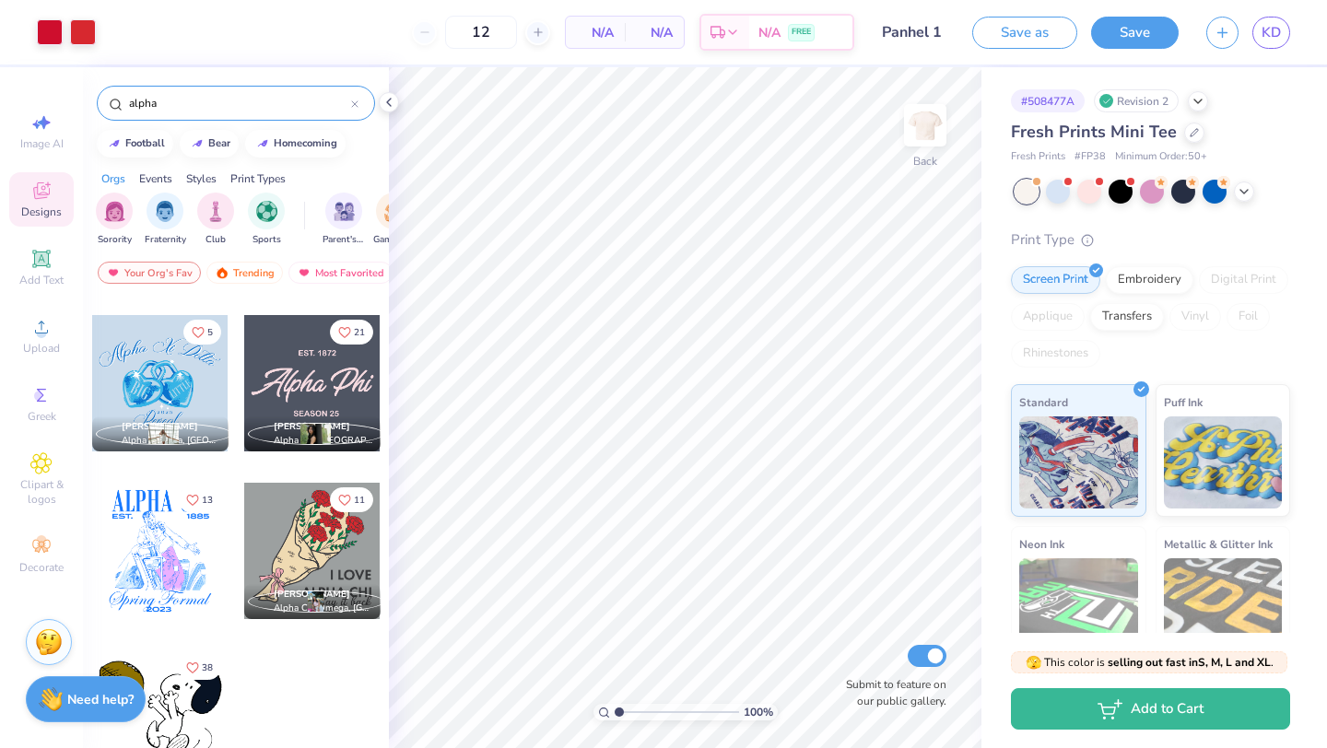
click at [305, 372] on div at bounding box center [312, 383] width 136 height 136
type input "8.00"
type input "2.12"
type input "9.06"
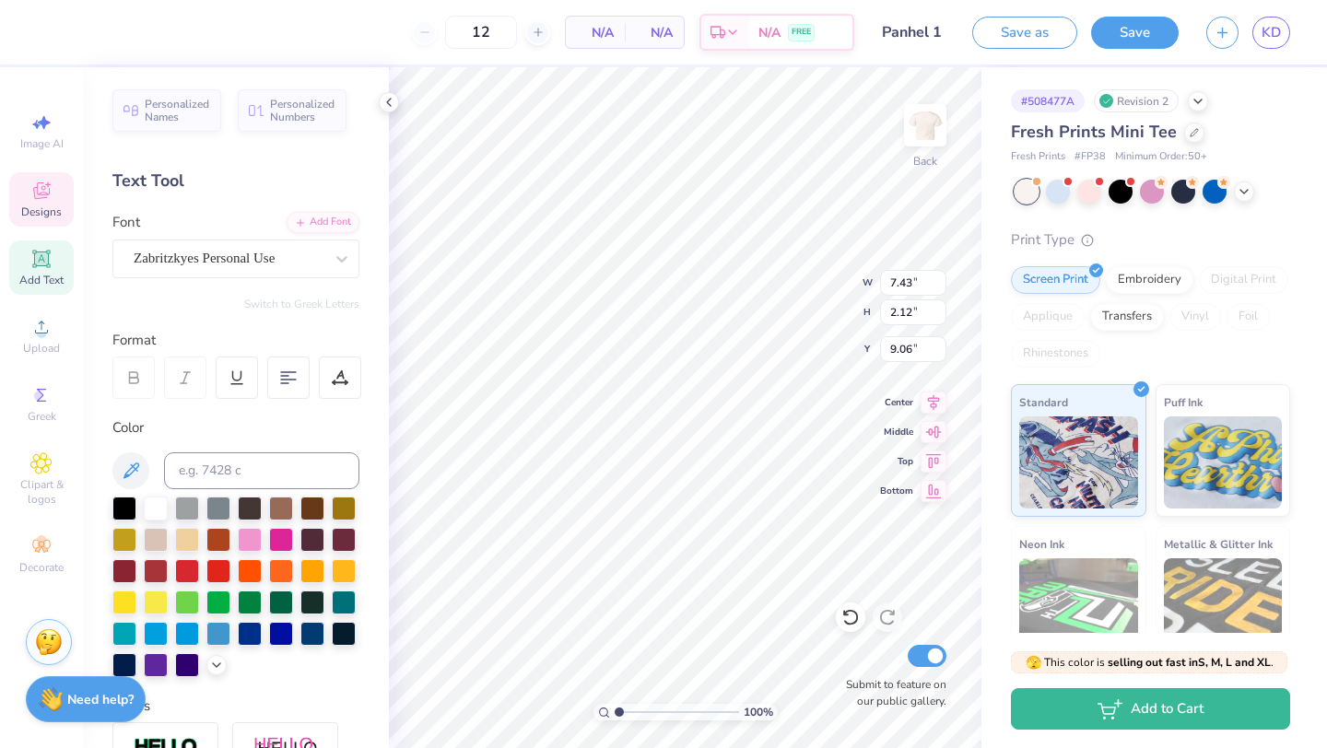
scroll to position [0, 6]
type textarea "Alpha Omicron Pi"
click at [116, 25] on div at bounding box center [116, 31] width 26 height 26
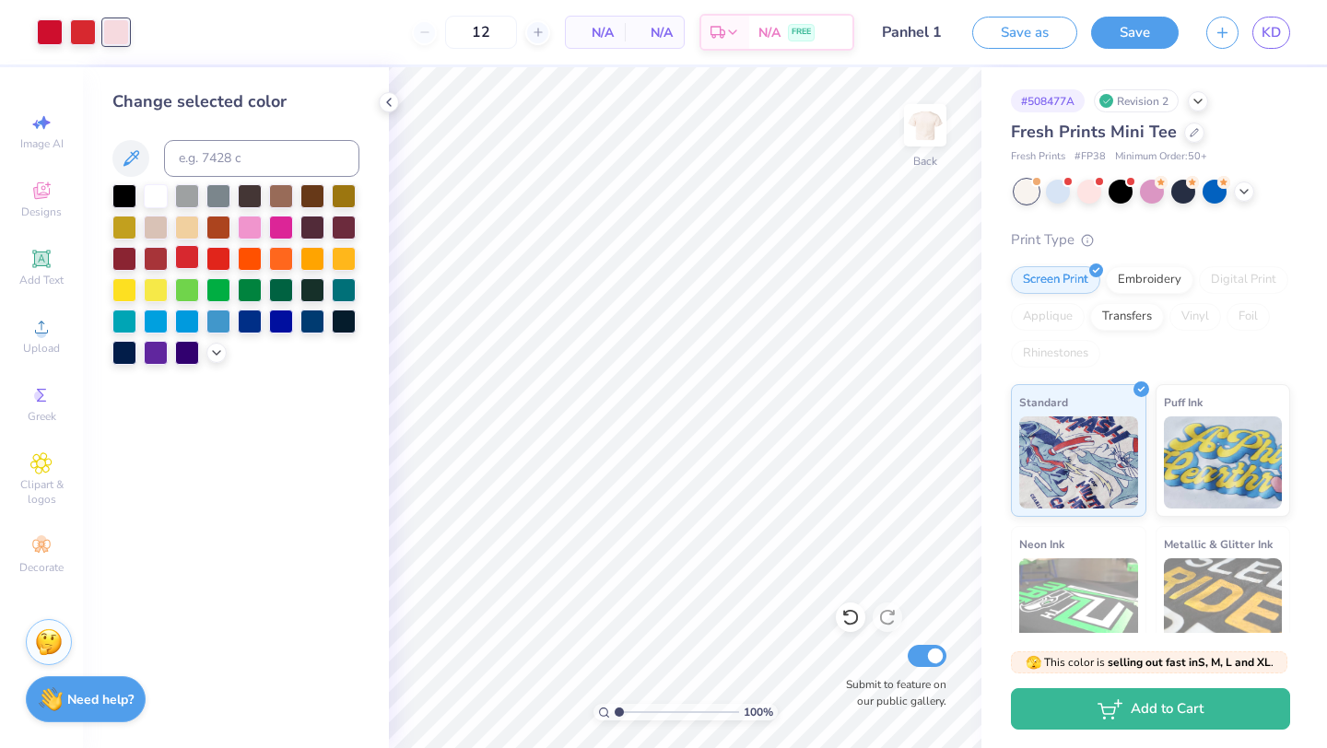
click at [186, 260] on div at bounding box center [187, 257] width 24 height 24
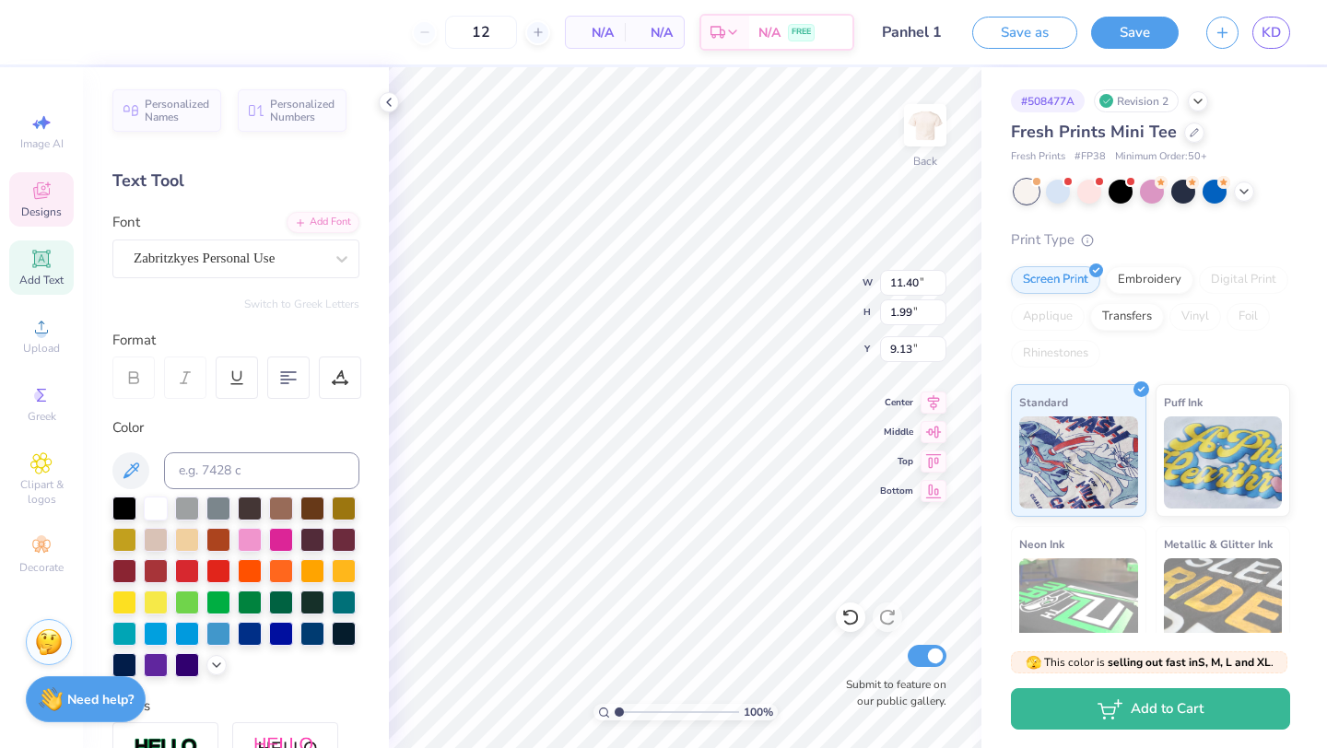
type input "2.27"
type input "0.36"
type input "8.00"
type input "11.40"
type input "4.04"
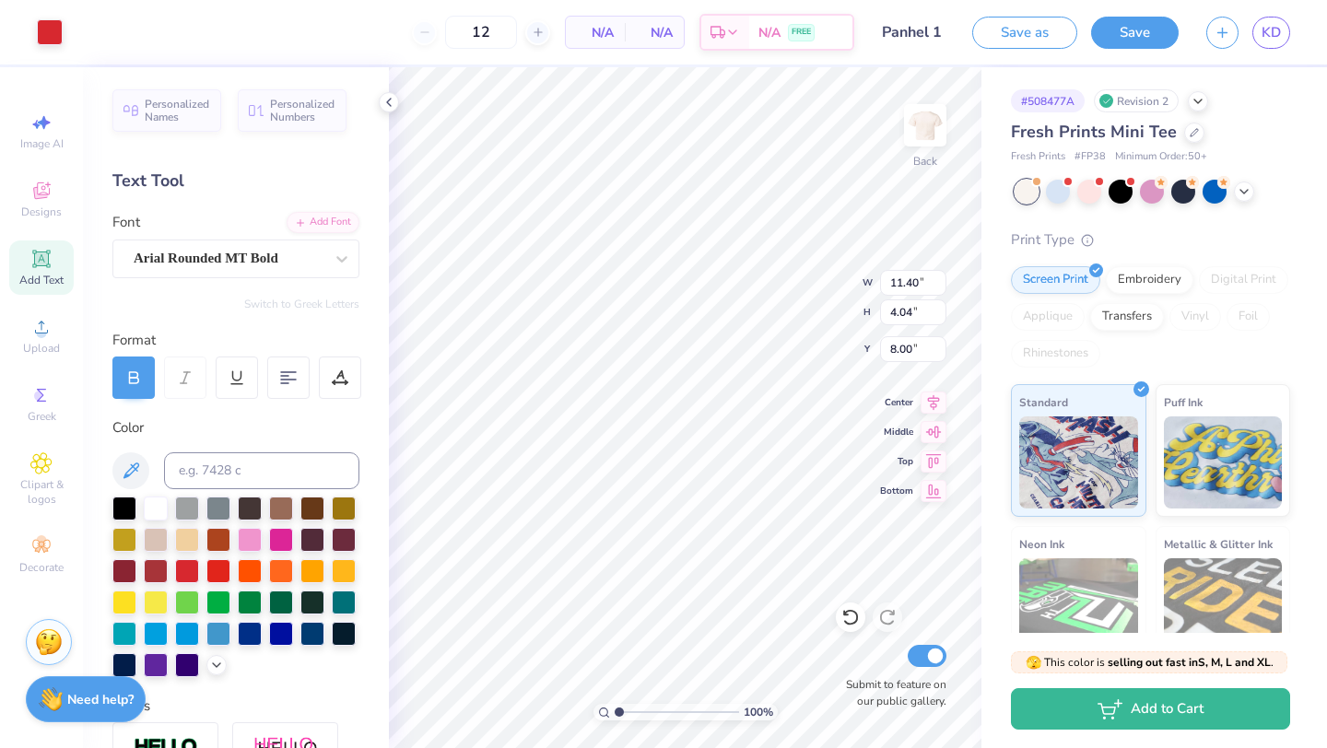
type input "8.00"
type input "8.17"
type input "1.43"
type input "5.53"
type input "6.76"
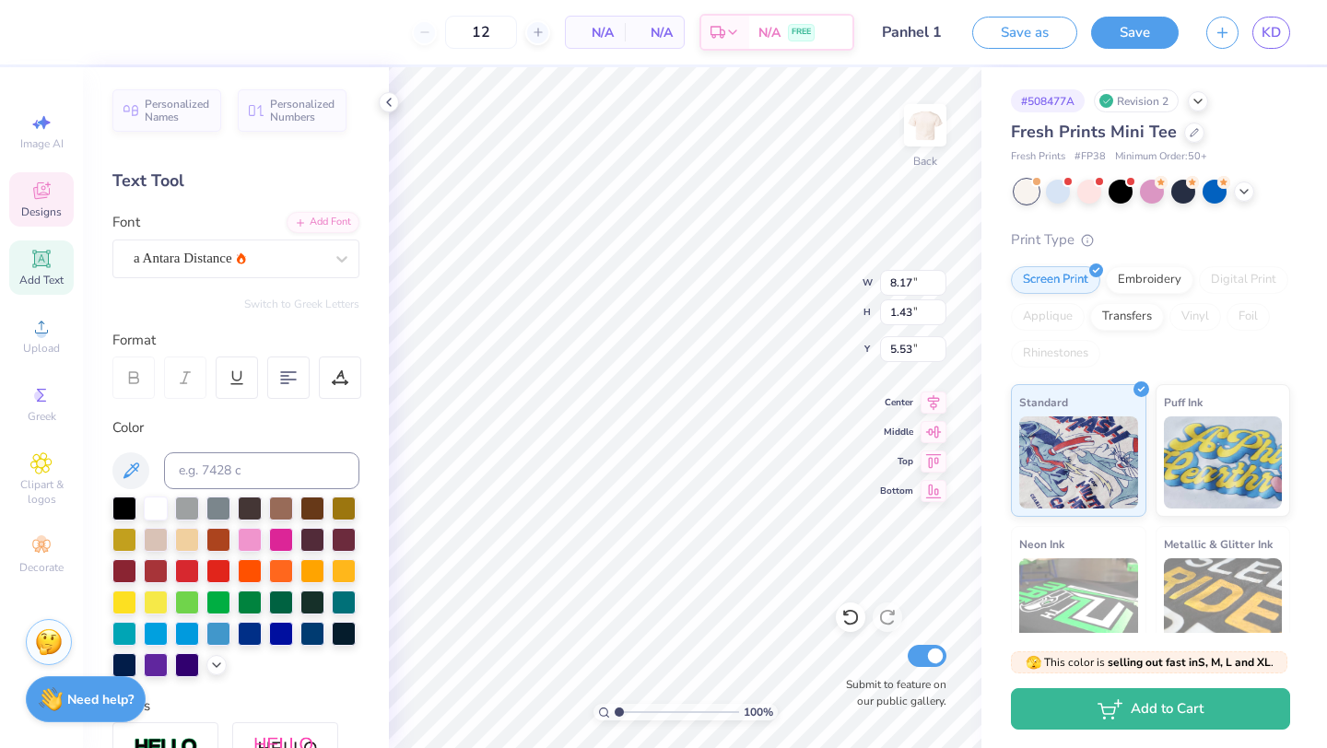
type input "1.13"
type input "3.51"
type input "8.17"
type input "1.43"
type input "5.53"
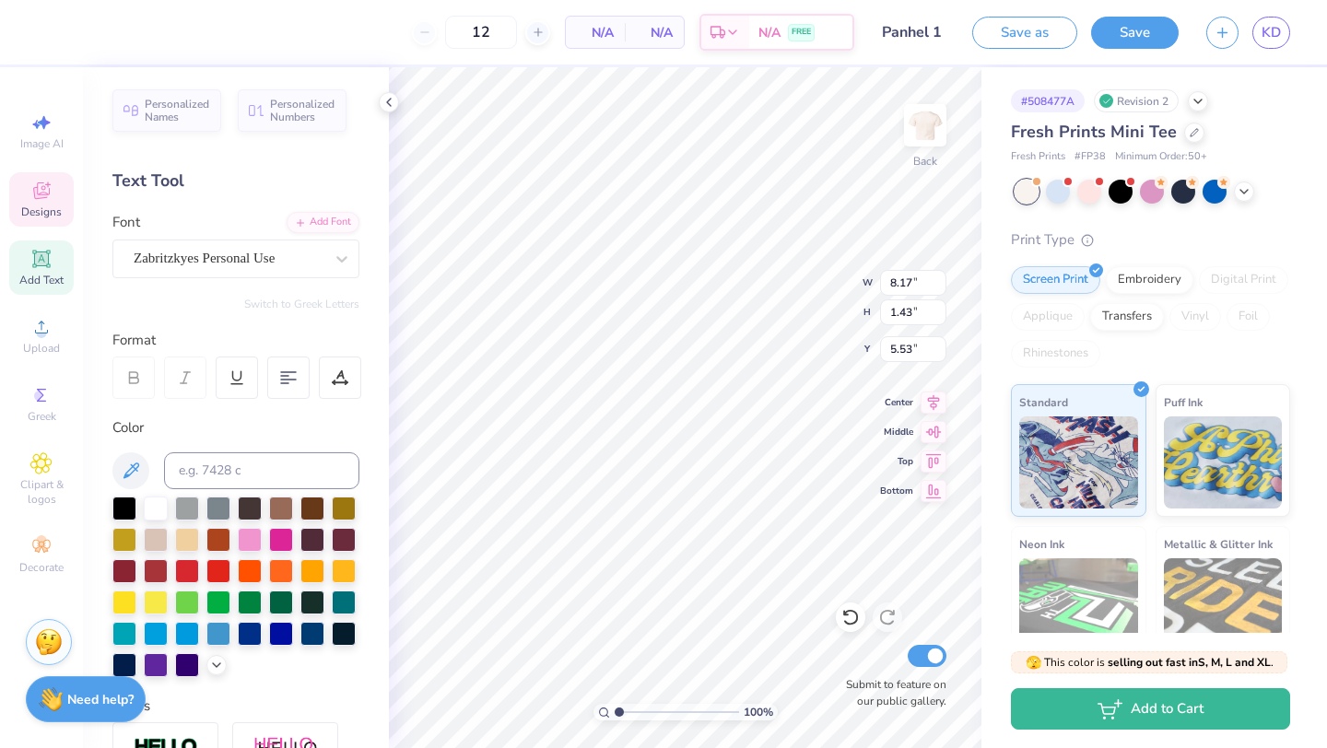
type input "7.22"
type input "1.26"
type input "6.76"
type input "1.13"
type input "3.51"
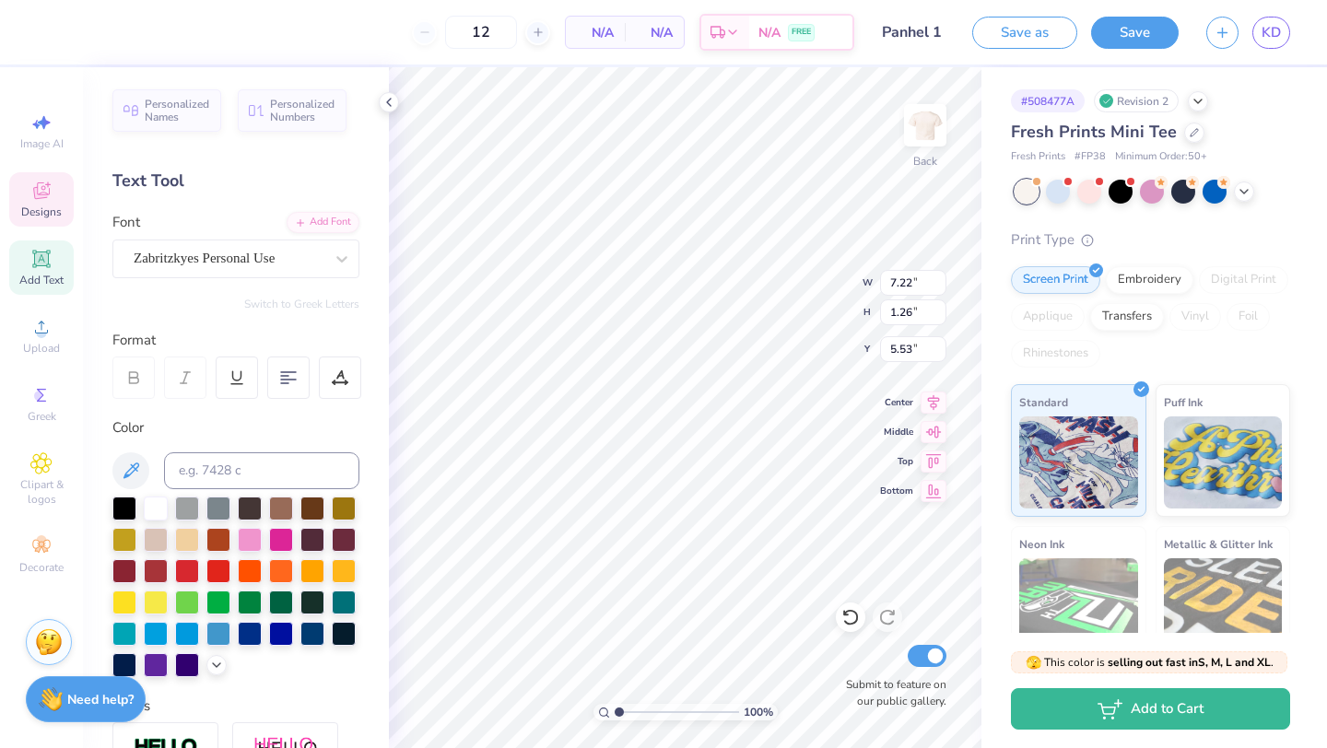
type input "3.56"
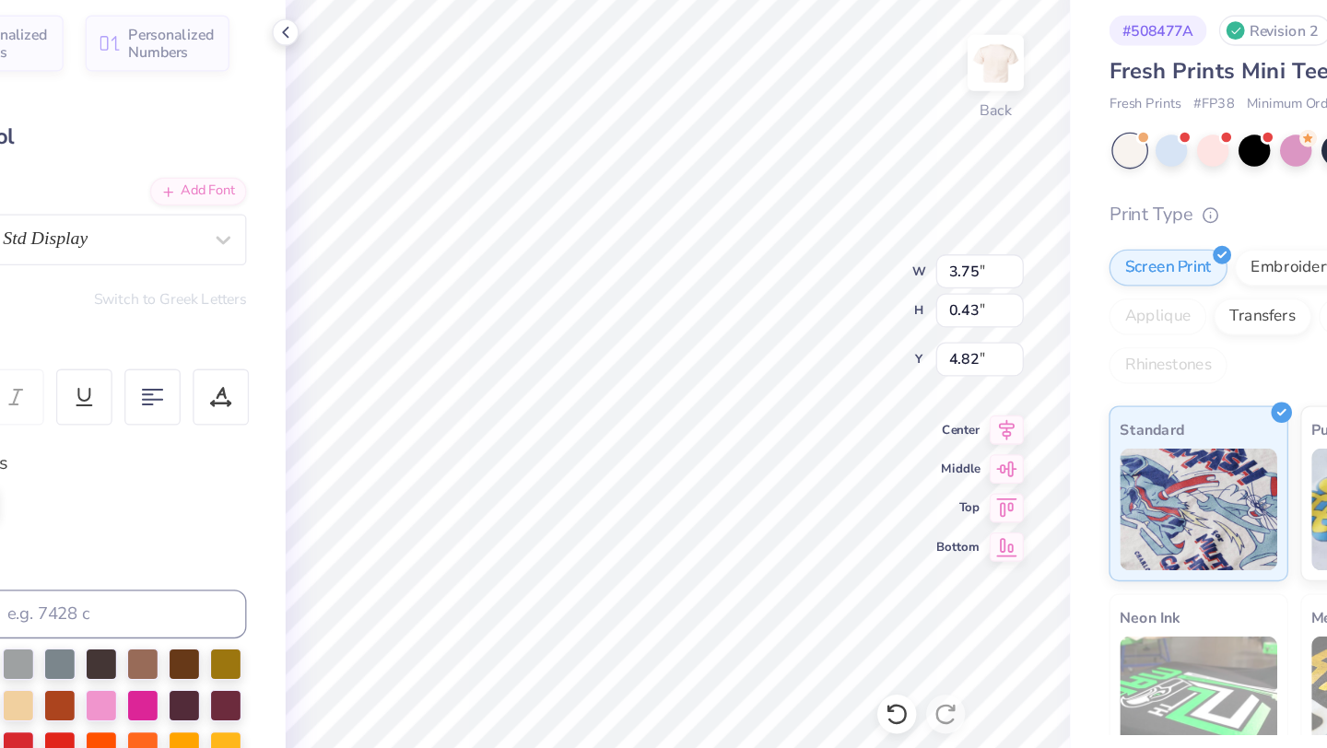
scroll to position [0, 1]
type textarea "est. 1897"
type input "2.27"
type input "0.36"
type input "8.00"
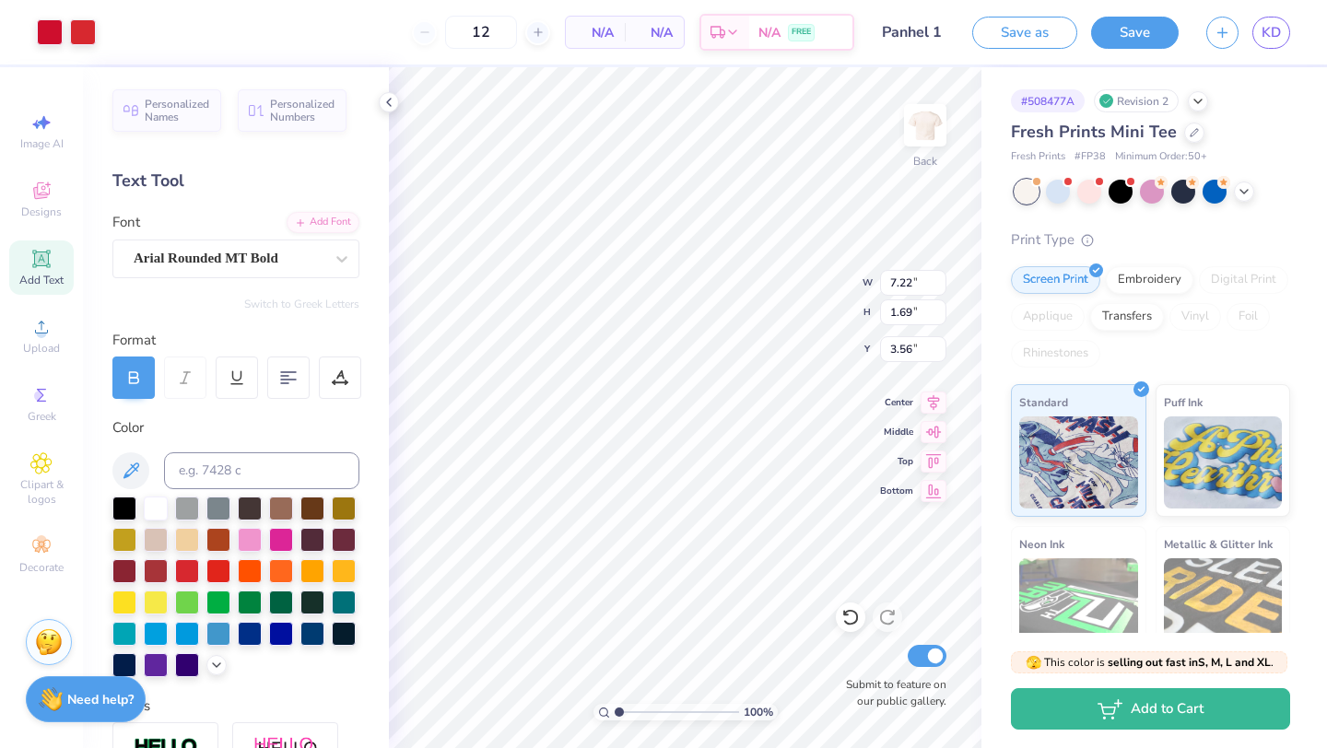
type input "8.27"
type input "1.94"
type input "3.62"
type input "7.77"
type input "1.36"
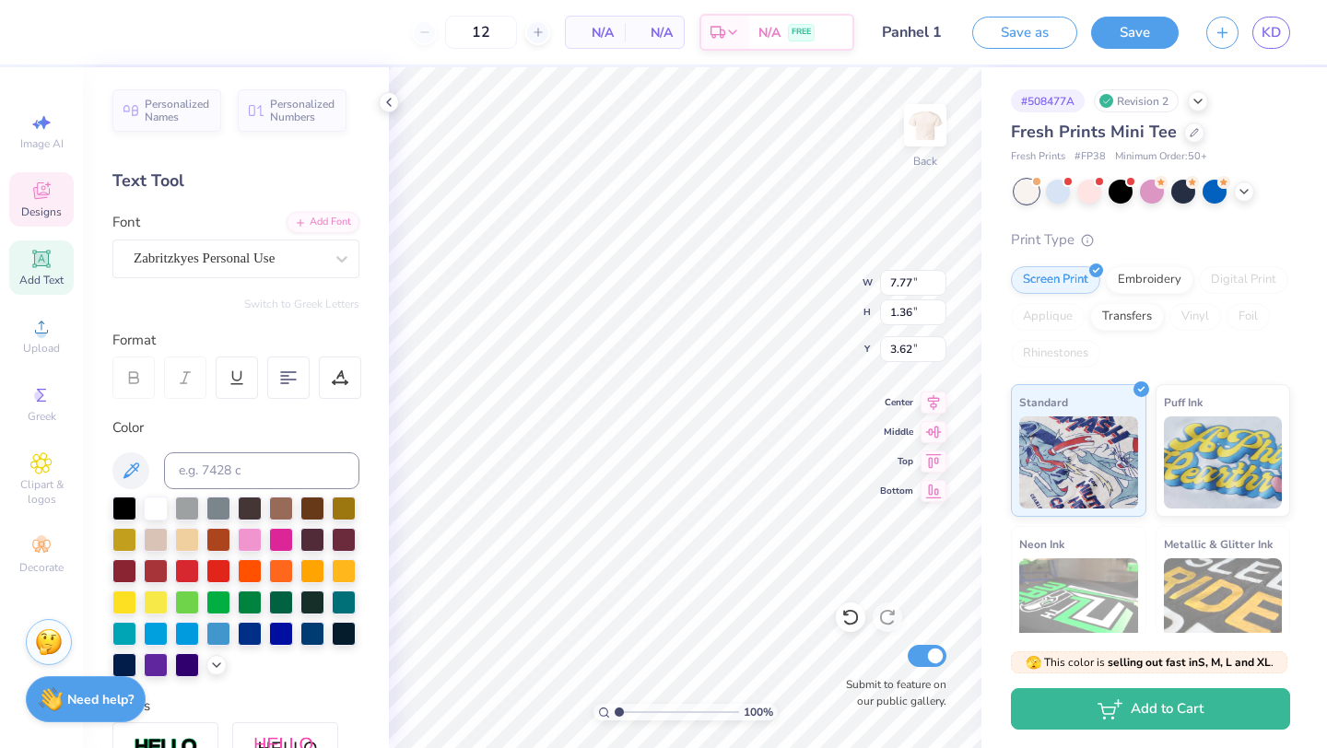
type input "3.70"
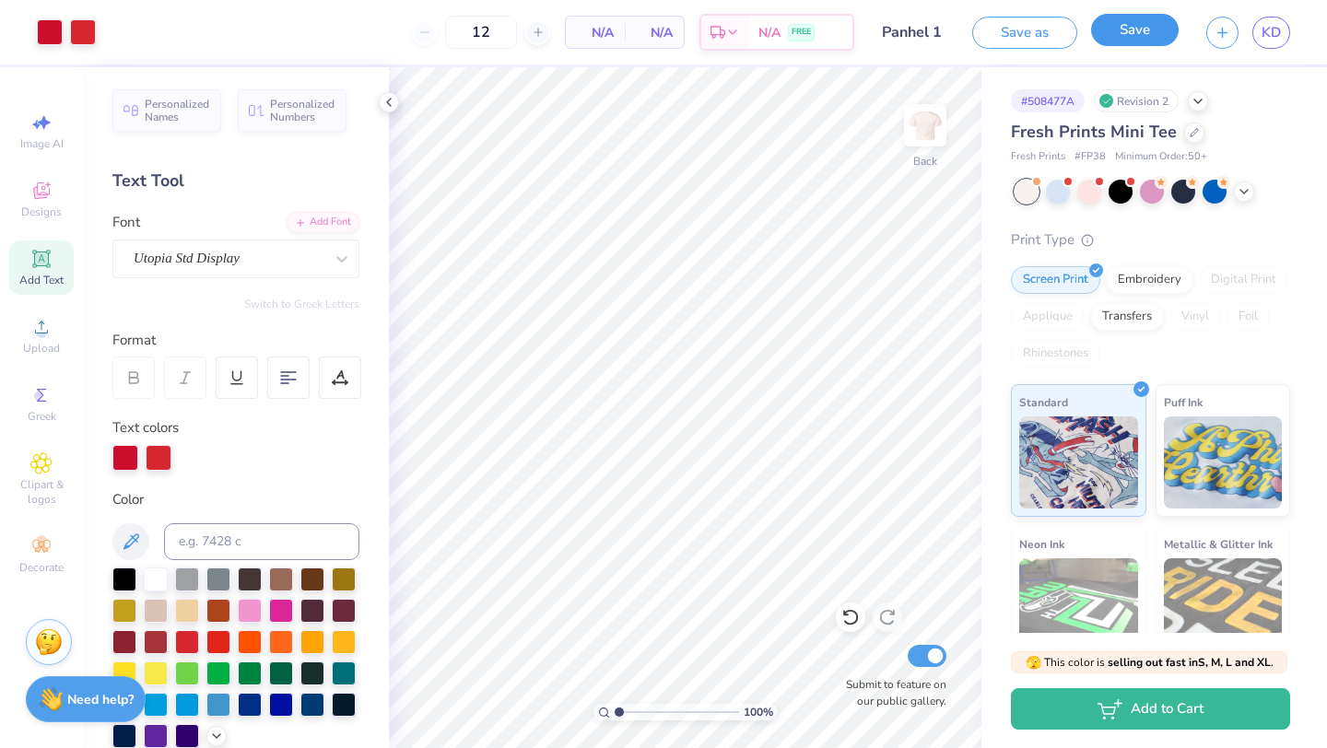
click at [1141, 19] on button "Save" at bounding box center [1135, 30] width 88 height 32
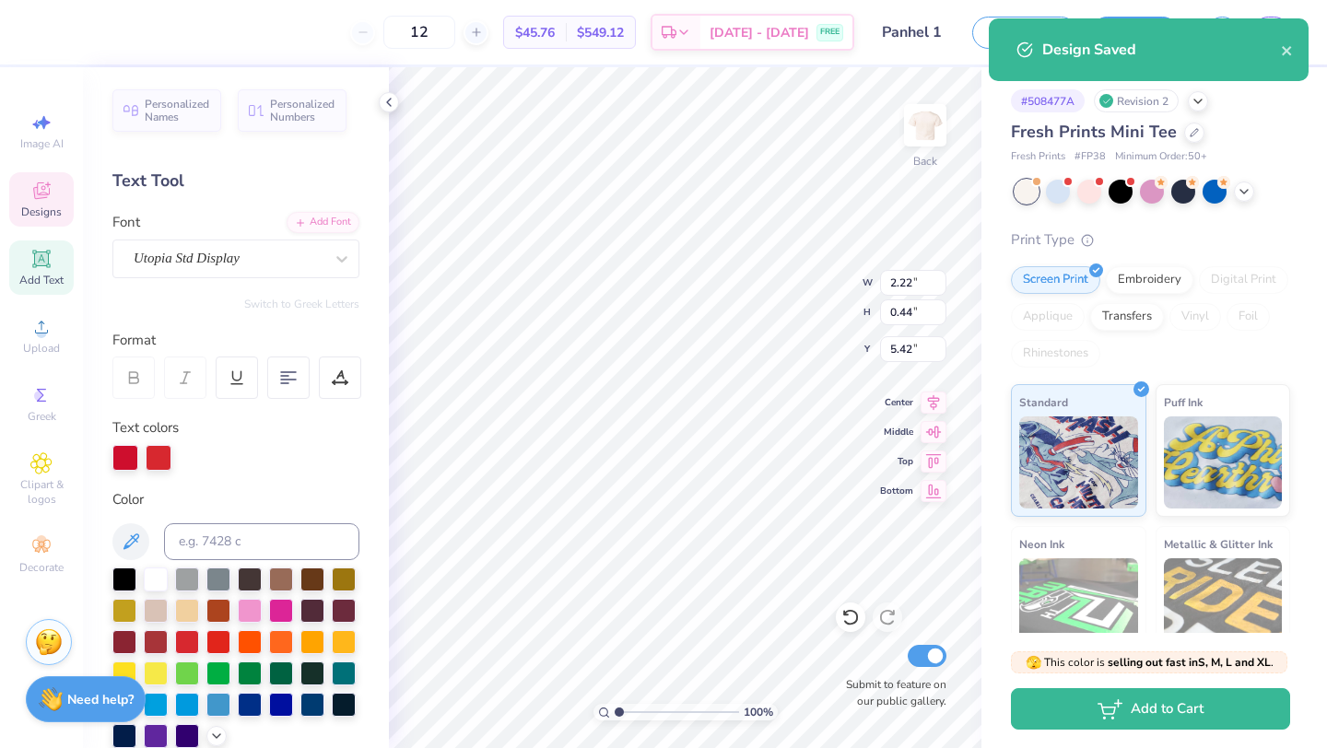
type input "5.42"
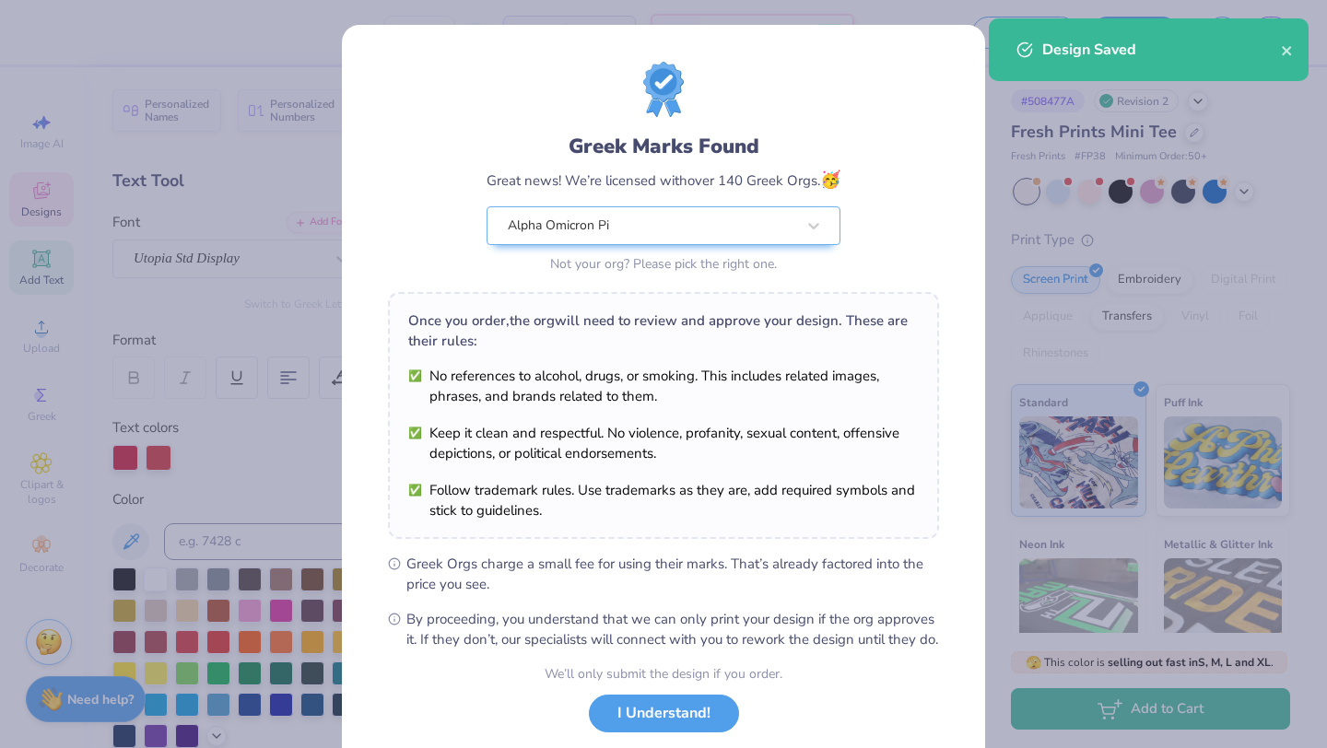
click at [697, 373] on ul "No references to alcohol, drugs, or smoking. This includes related images, phra…" at bounding box center [663, 443] width 511 height 155
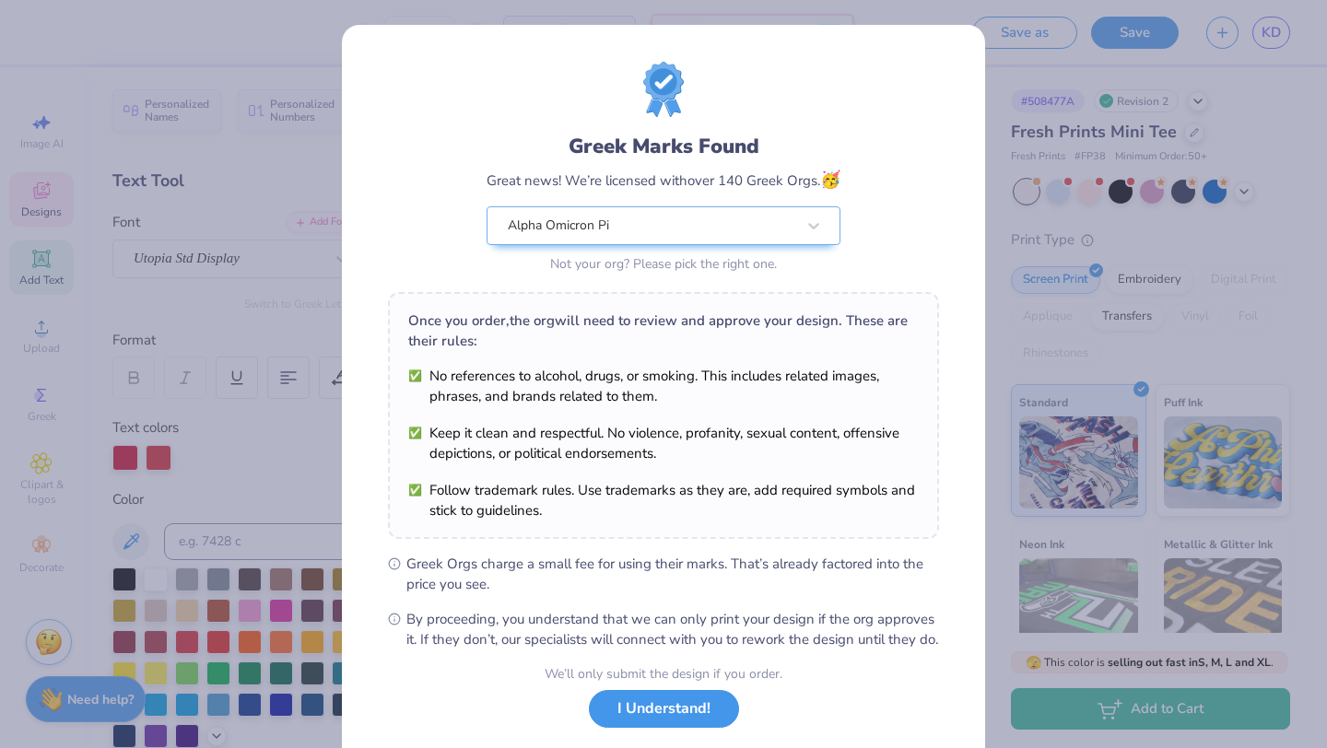
click at [611, 719] on button "I Understand!" at bounding box center [664, 709] width 150 height 38
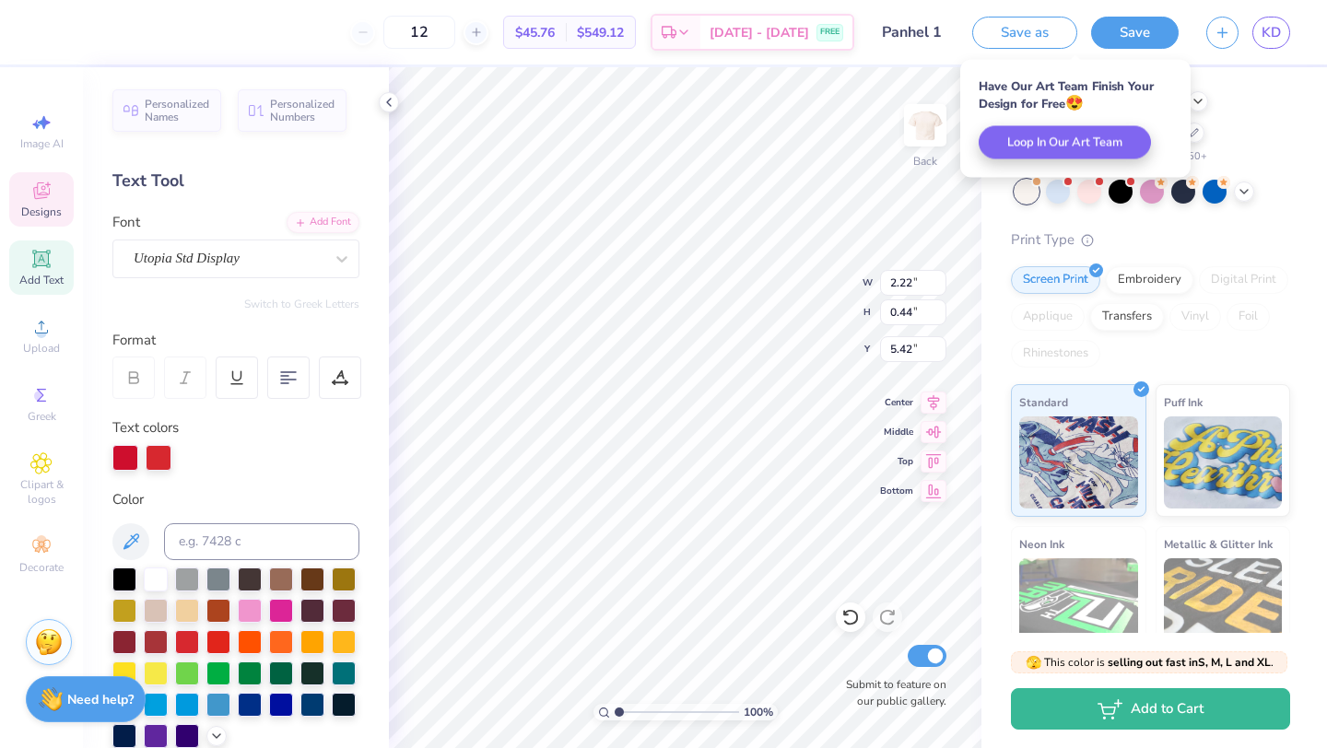
type input "5.28"
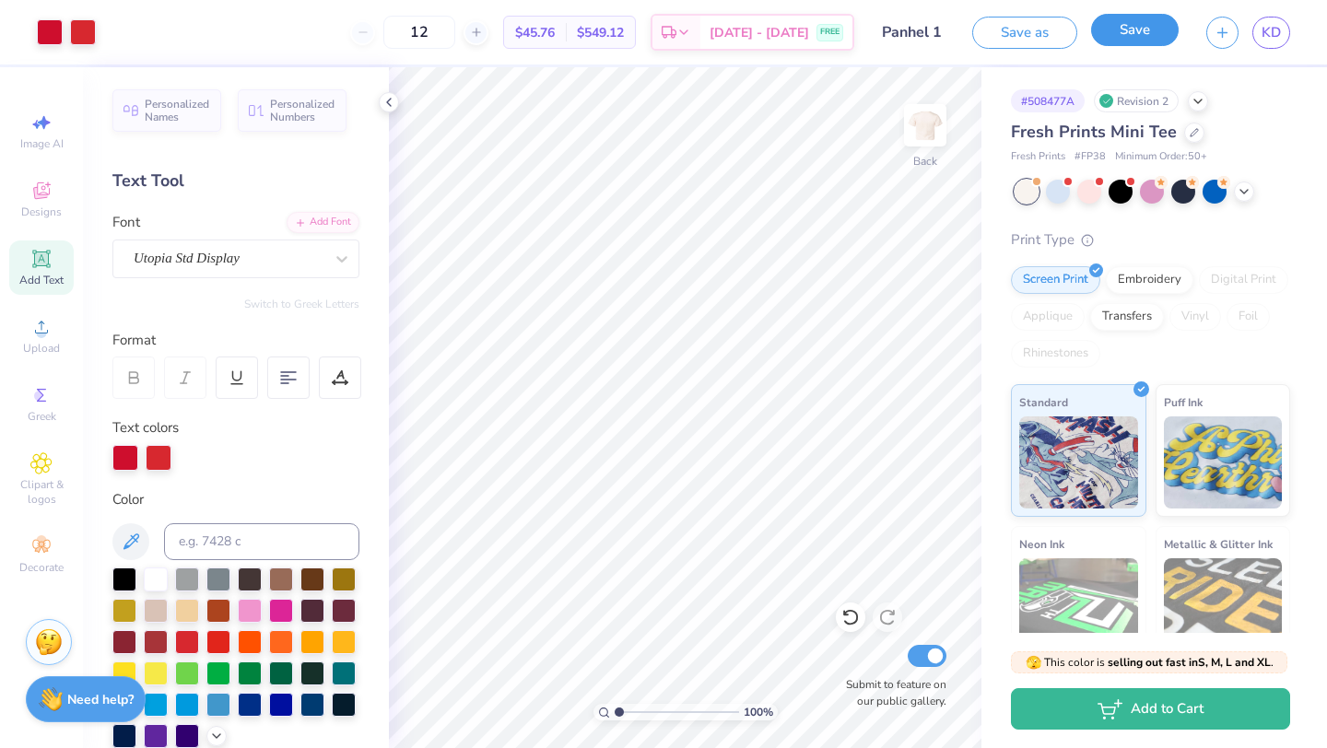
click at [1152, 34] on button "Save" at bounding box center [1135, 30] width 88 height 32
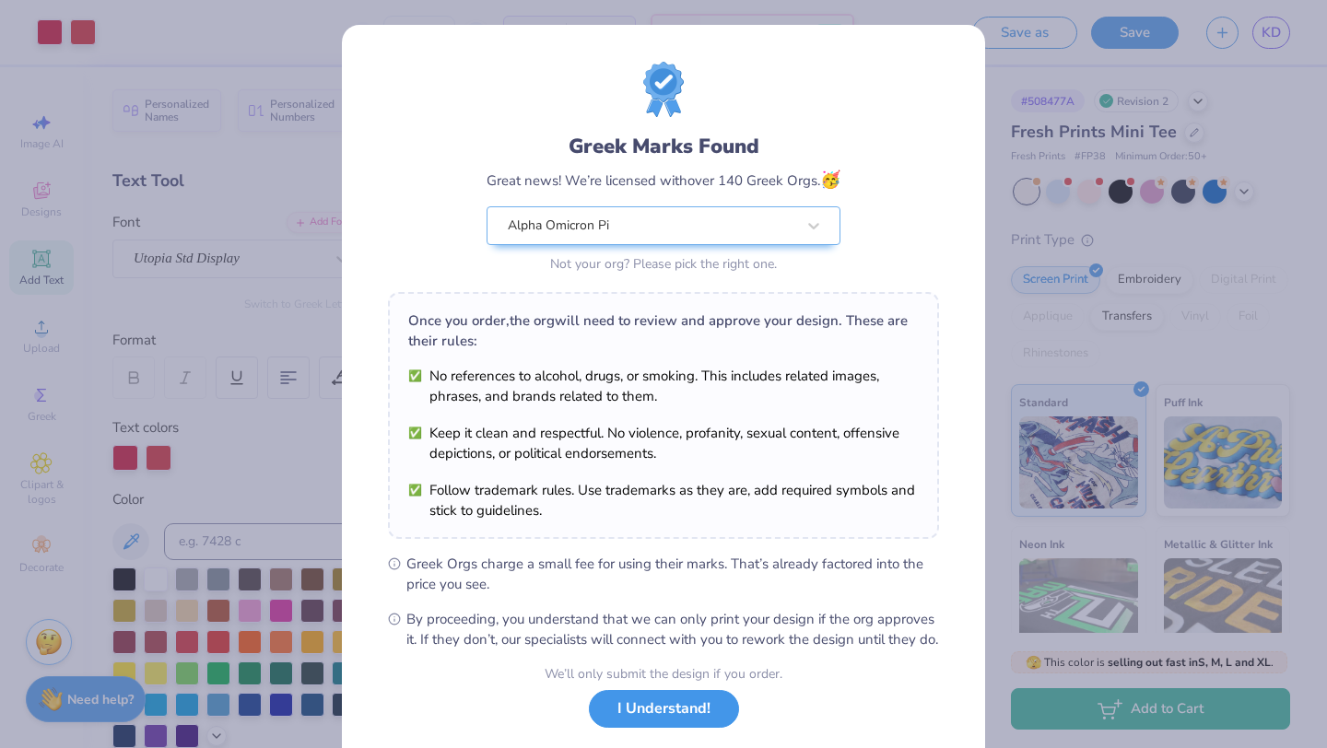
click at [675, 728] on button "I Understand!" at bounding box center [664, 709] width 150 height 38
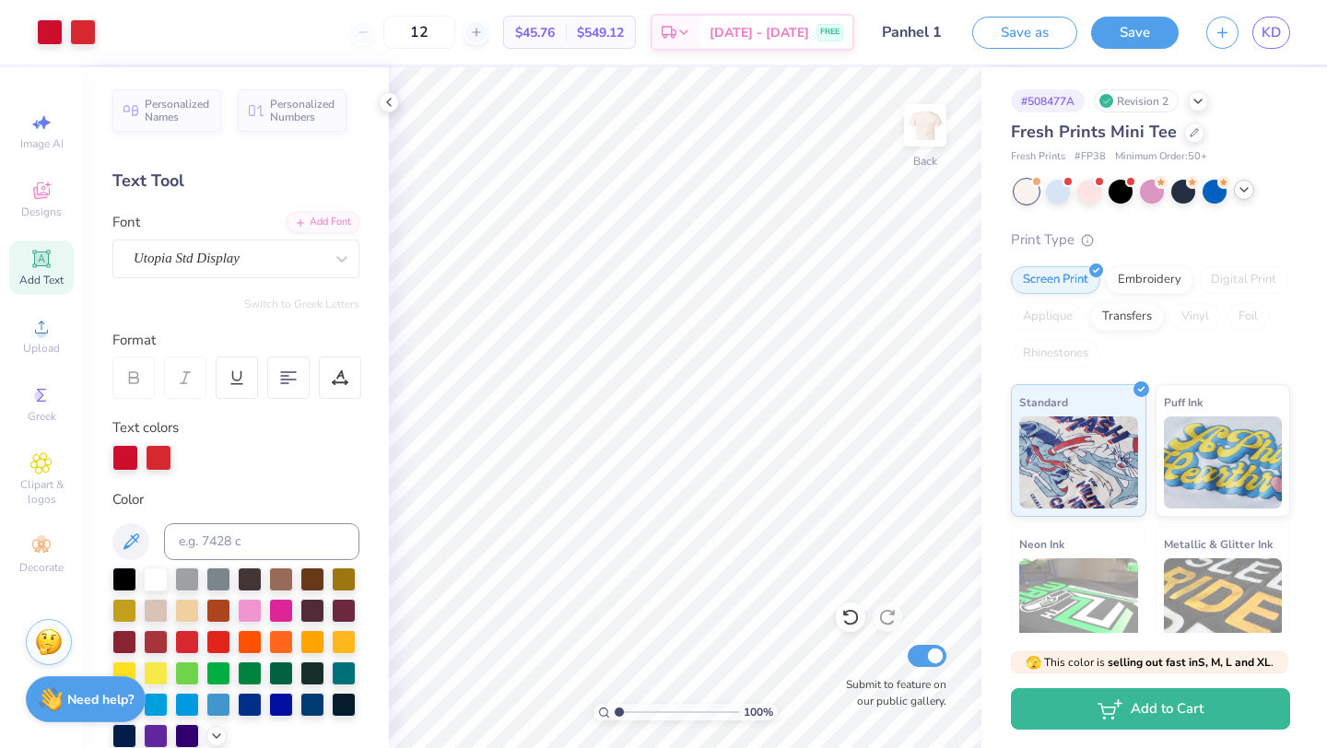
click at [1240, 195] on icon at bounding box center [1244, 189] width 15 height 15
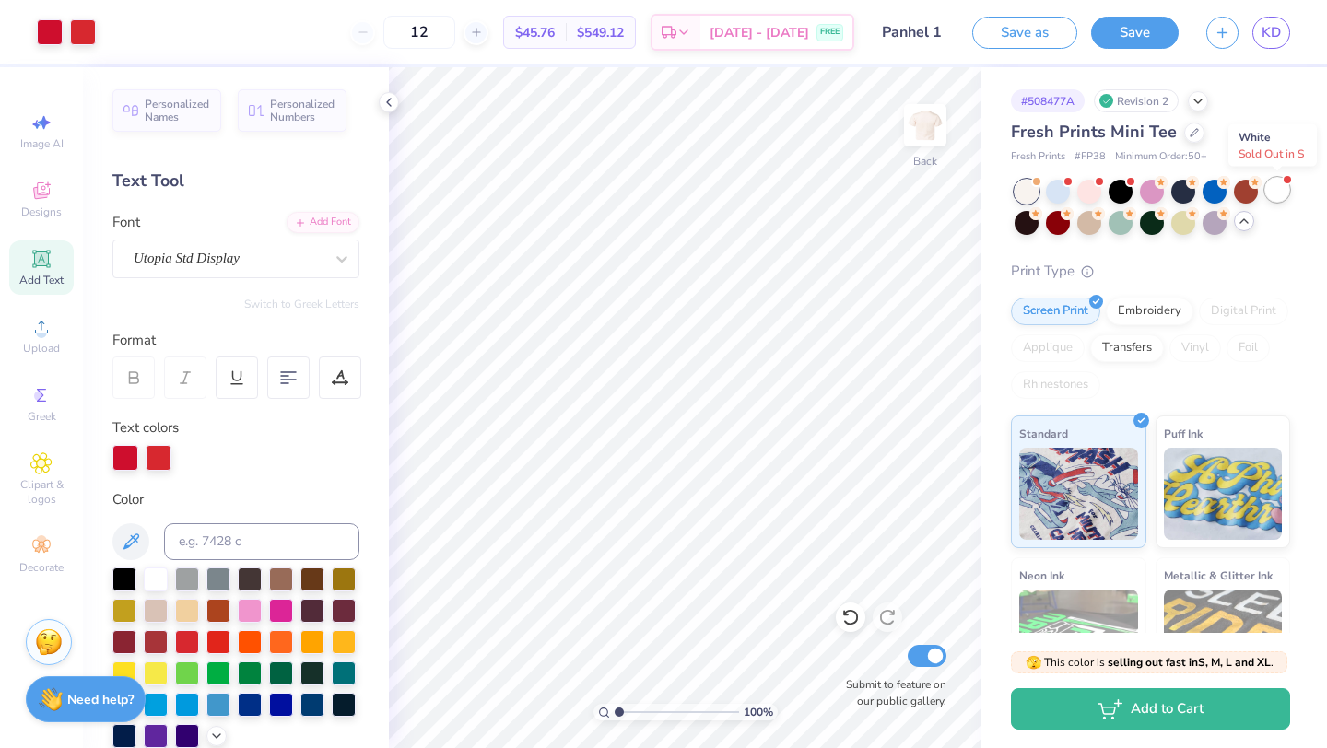
click at [1270, 190] on div at bounding box center [1278, 190] width 24 height 24
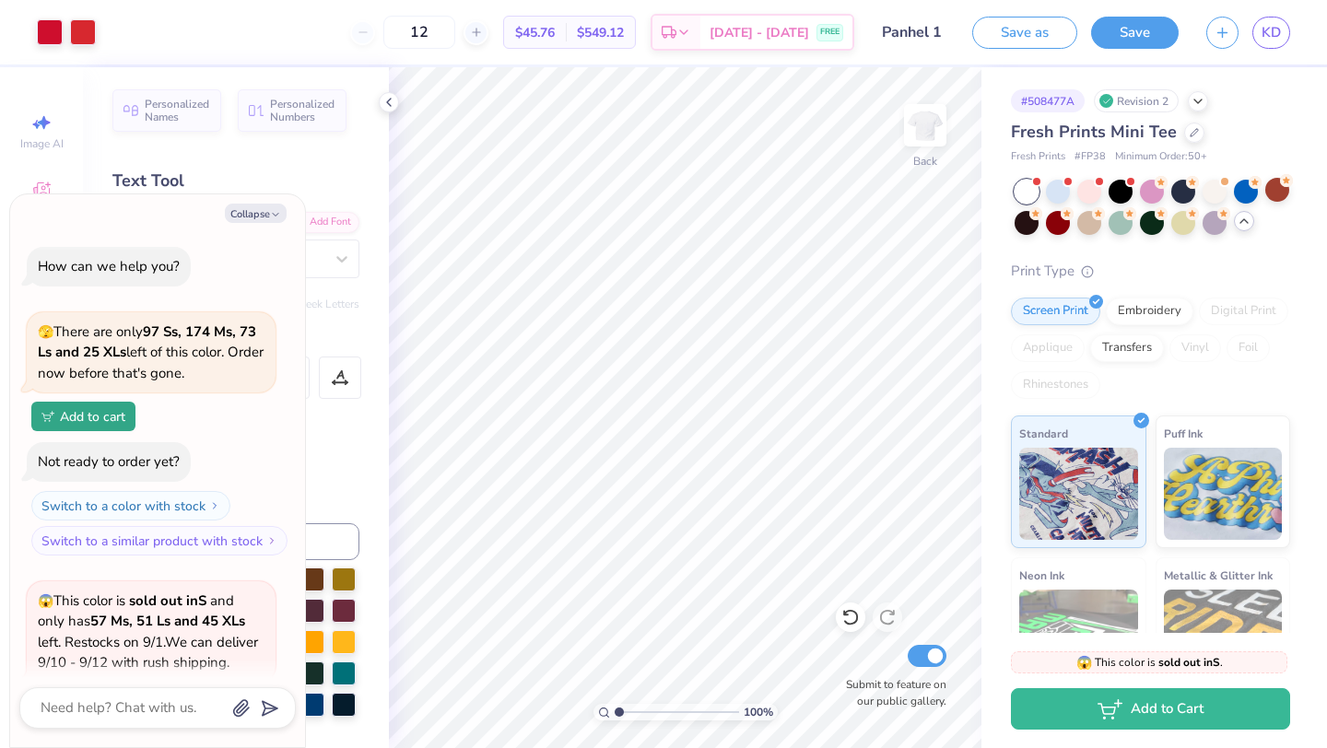
scroll to position [182, 0]
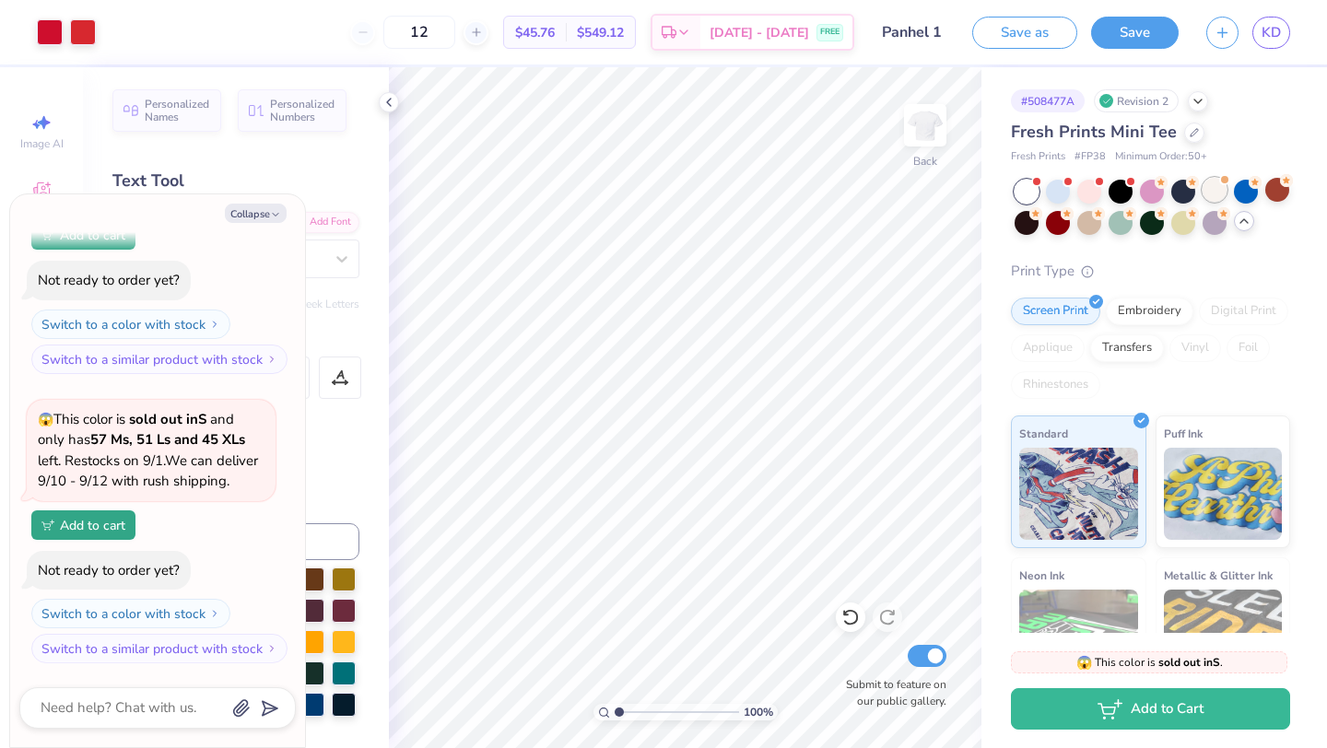
click at [1227, 189] on div at bounding box center [1215, 190] width 24 height 24
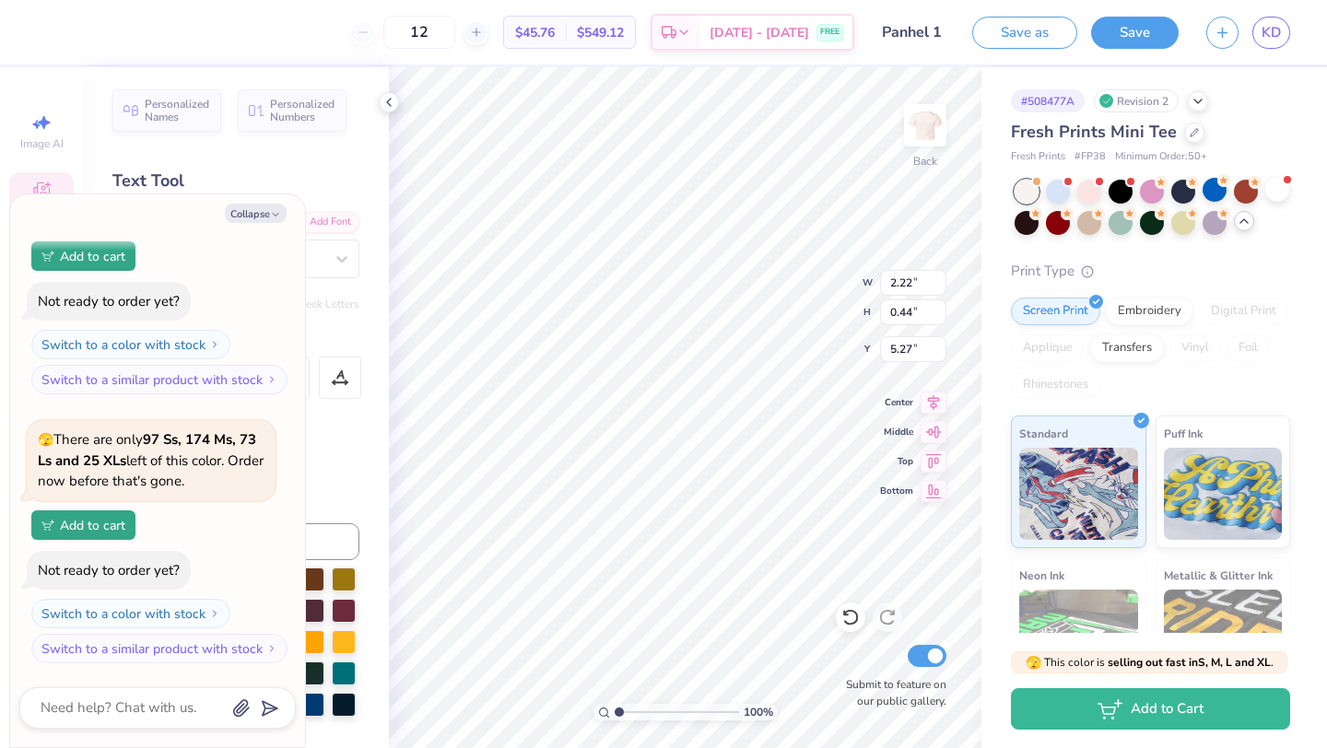
type textarea "x"
type input "7.77"
type input "1.36"
type input "3.70"
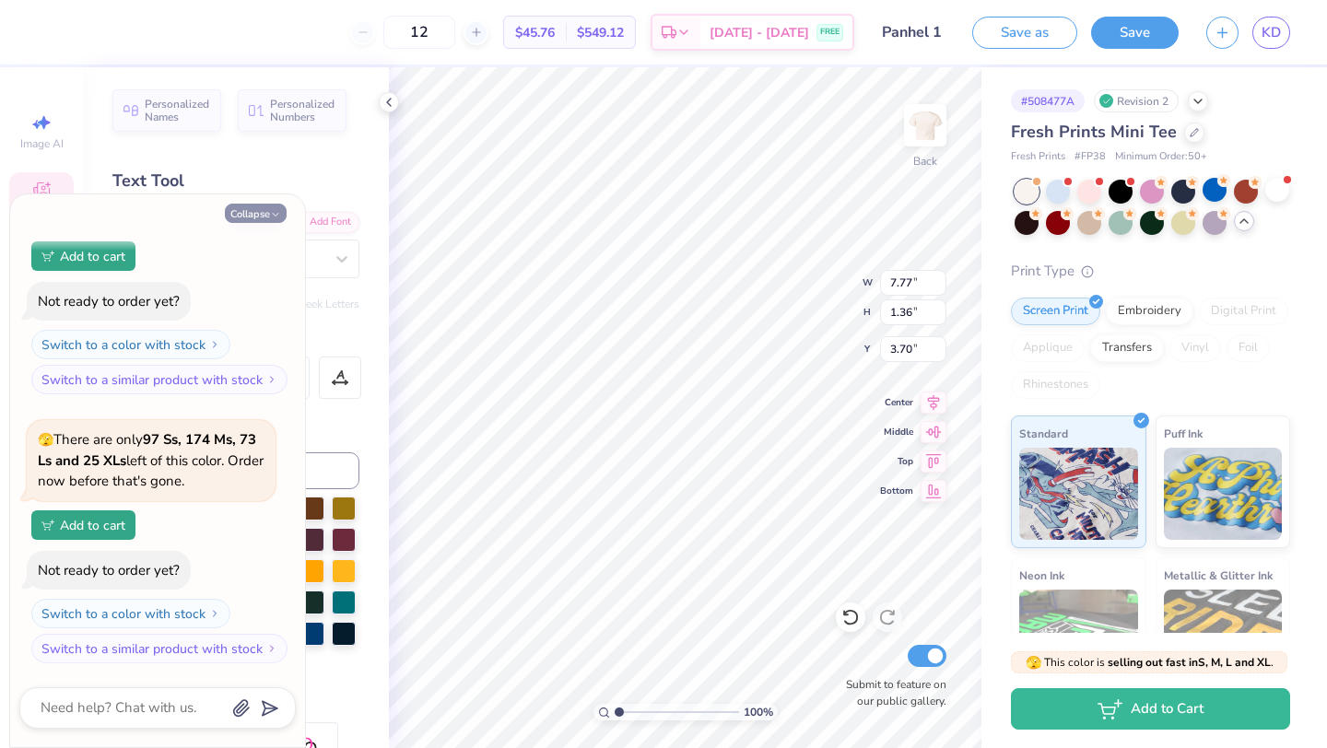
click at [260, 218] on button "Collapse" at bounding box center [256, 213] width 62 height 19
type textarea "x"
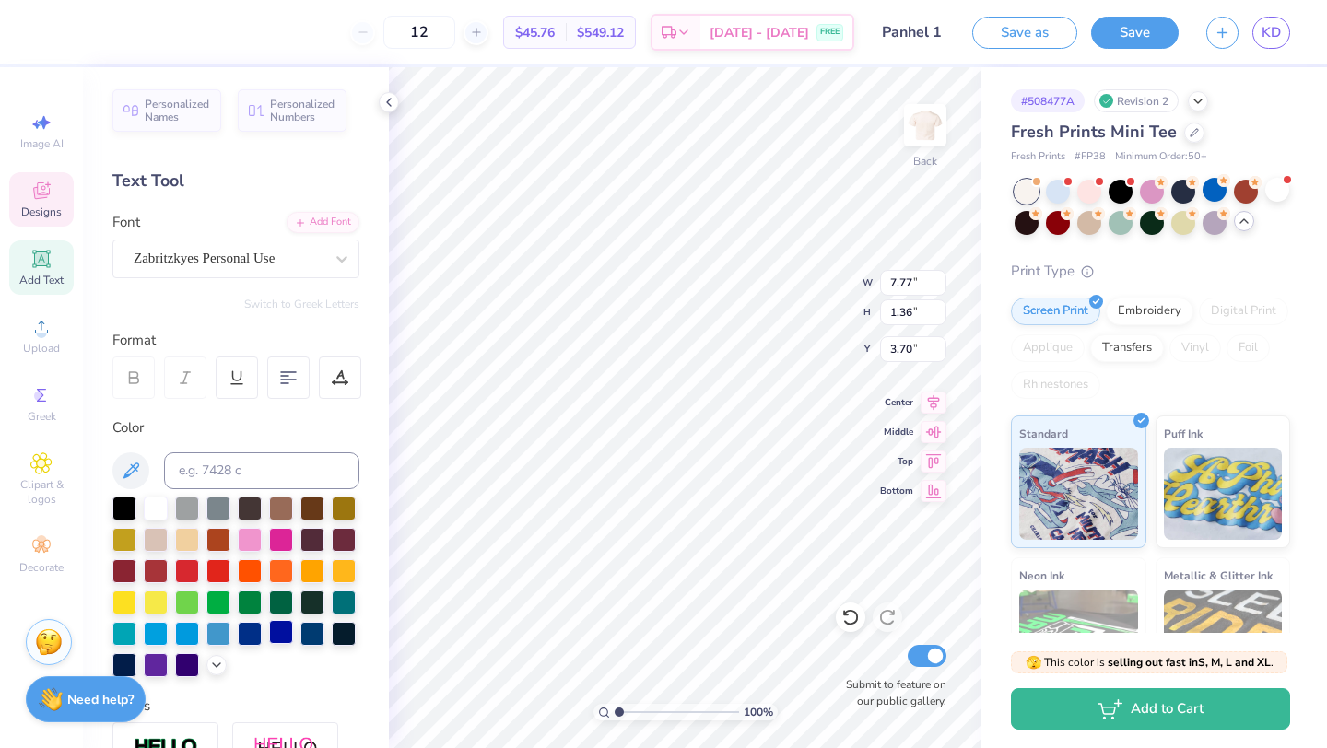
click at [277, 636] on div at bounding box center [281, 632] width 24 height 24
click at [254, 633] on div at bounding box center [250, 632] width 24 height 24
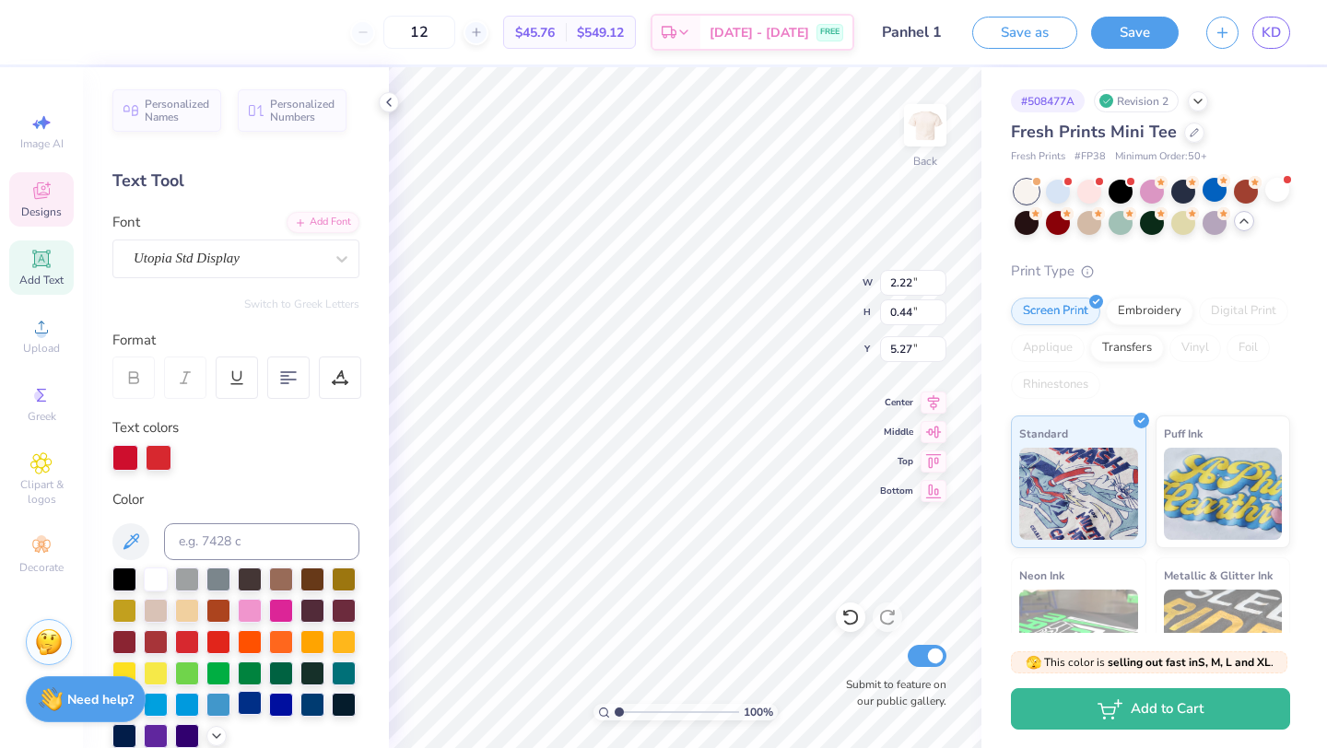
click at [252, 700] on div at bounding box center [250, 703] width 24 height 24
click at [257, 696] on div at bounding box center [250, 703] width 24 height 24
click at [250, 696] on div at bounding box center [250, 703] width 24 height 24
click at [283, 697] on div at bounding box center [281, 703] width 24 height 24
click at [283, 701] on div at bounding box center [281, 703] width 24 height 24
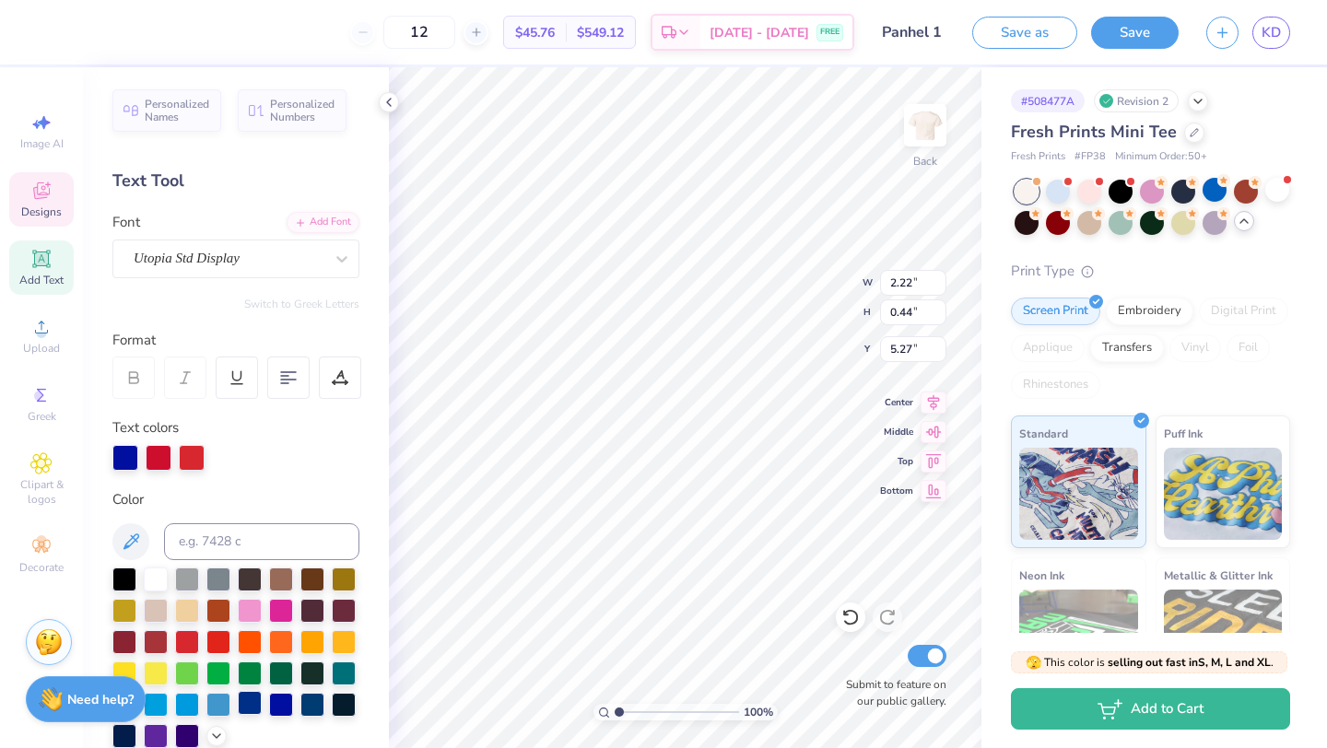
click at [241, 701] on div at bounding box center [250, 703] width 24 height 24
click at [312, 698] on div at bounding box center [312, 703] width 24 height 24
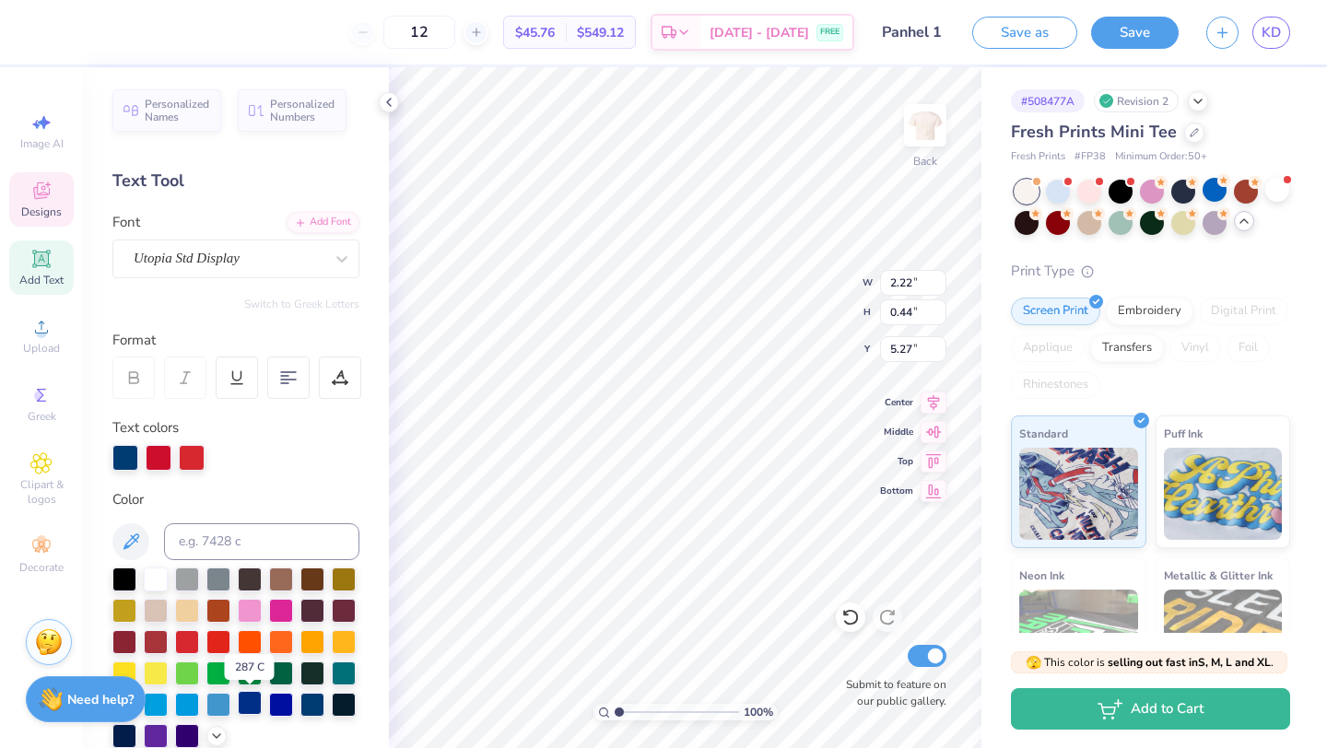
click at [245, 699] on div at bounding box center [250, 703] width 24 height 24
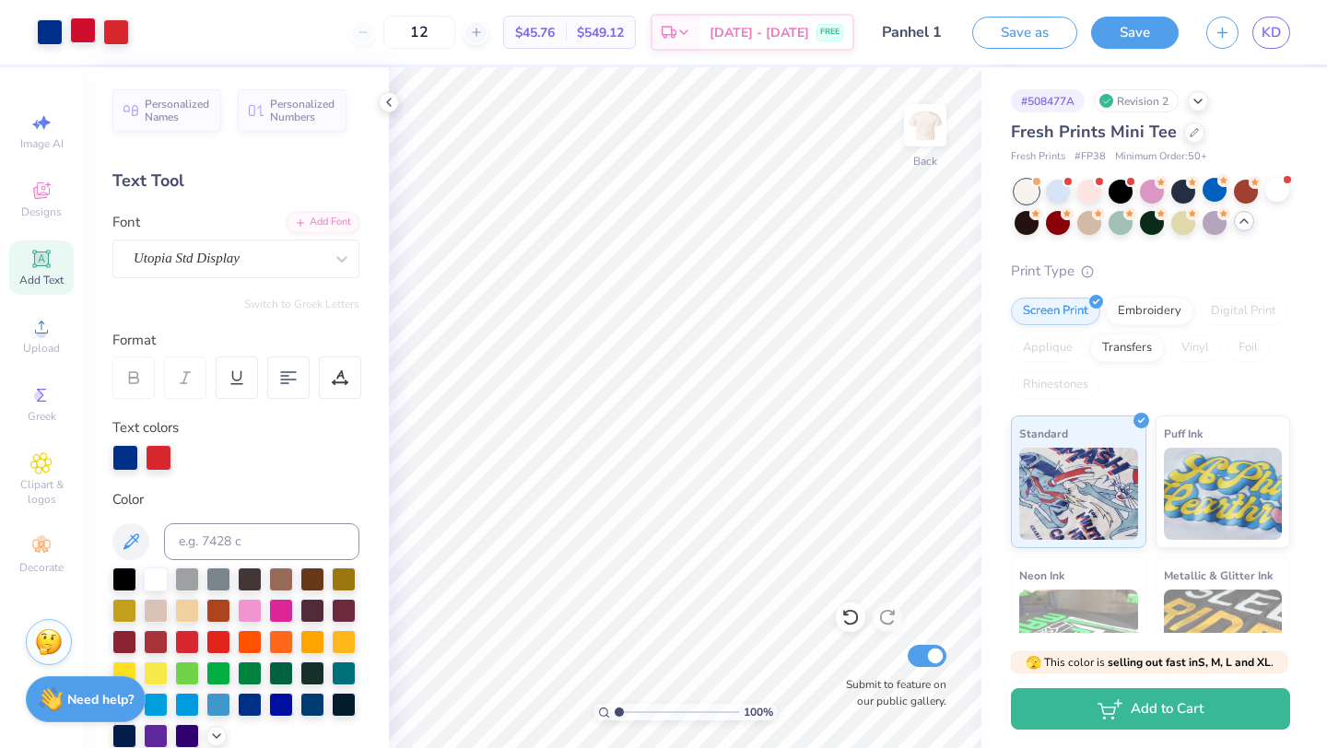
click at [88, 41] on div at bounding box center [83, 31] width 26 height 26
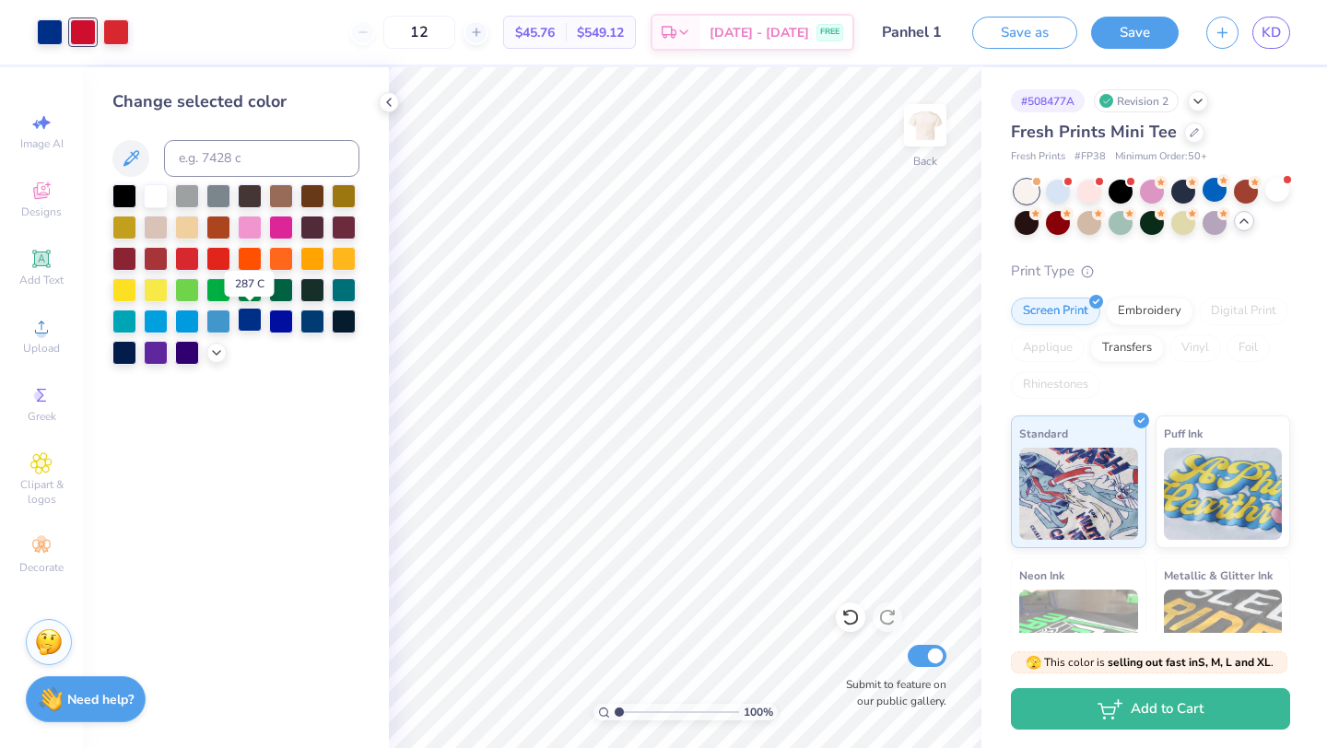
click at [254, 325] on div at bounding box center [250, 320] width 24 height 24
click at [85, 39] on div at bounding box center [83, 31] width 26 height 26
click at [245, 324] on div at bounding box center [250, 320] width 24 height 24
click at [1146, 34] on button "Save" at bounding box center [1135, 30] width 88 height 32
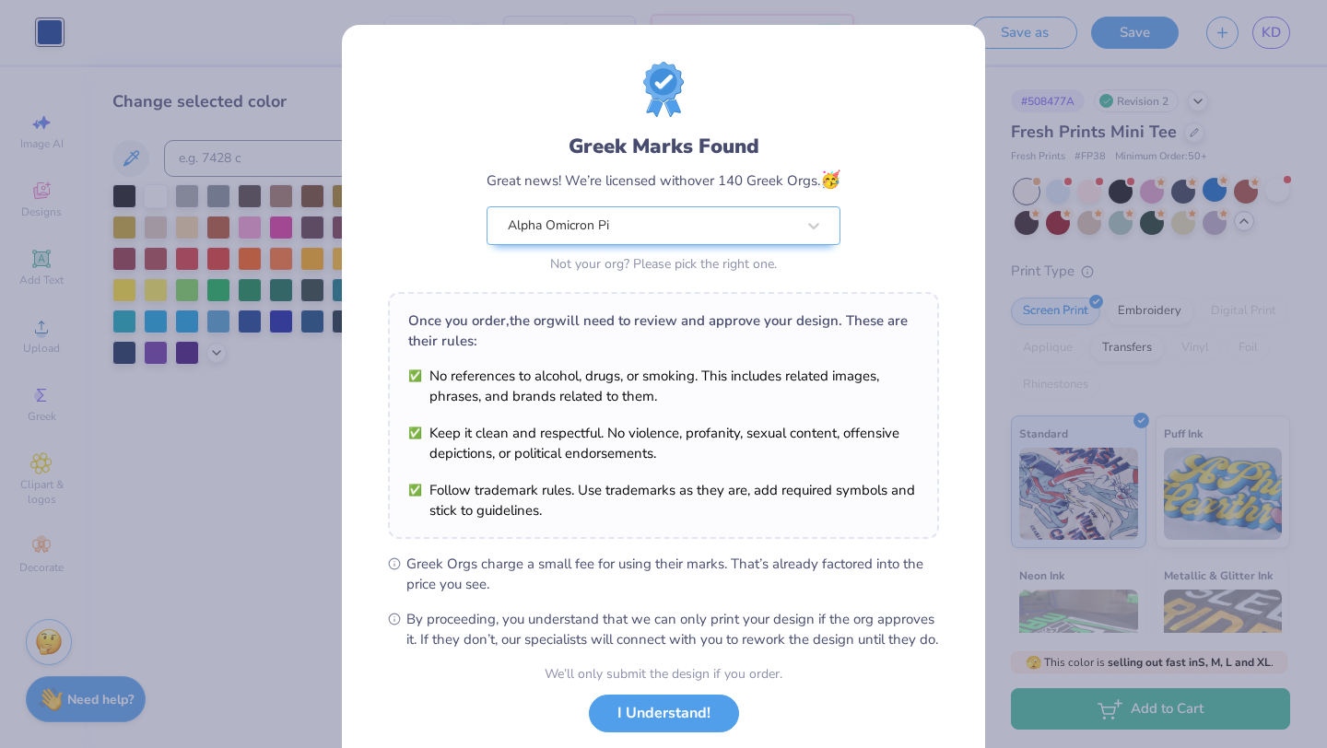
click at [987, 96] on div "Design Saved" at bounding box center [1148, 57] width 327 height 84
click at [1014, 92] on body "Art colors 12 $41.19 Per Item $494.28 Total Est. Delivery Sep 12 - 15 FREE Desi…" at bounding box center [663, 374] width 1327 height 748
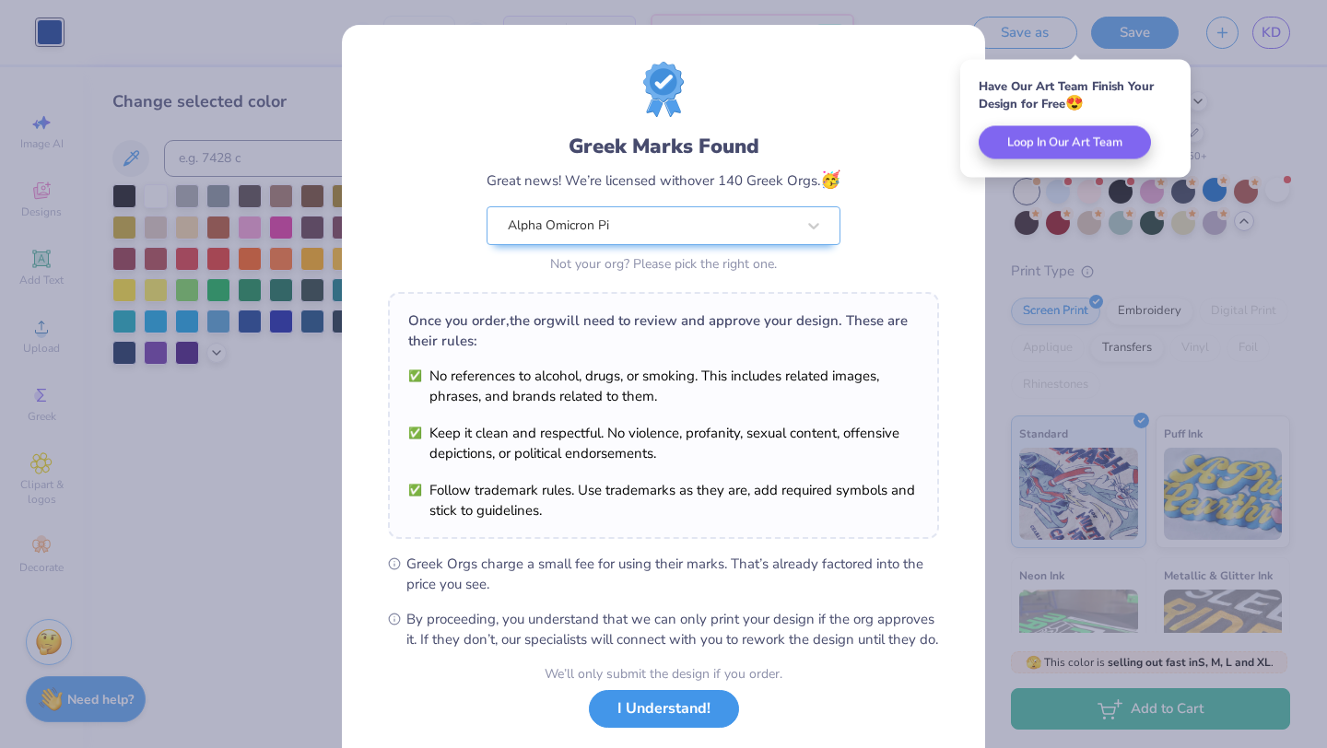
click at [641, 723] on button "I Understand!" at bounding box center [664, 709] width 150 height 38
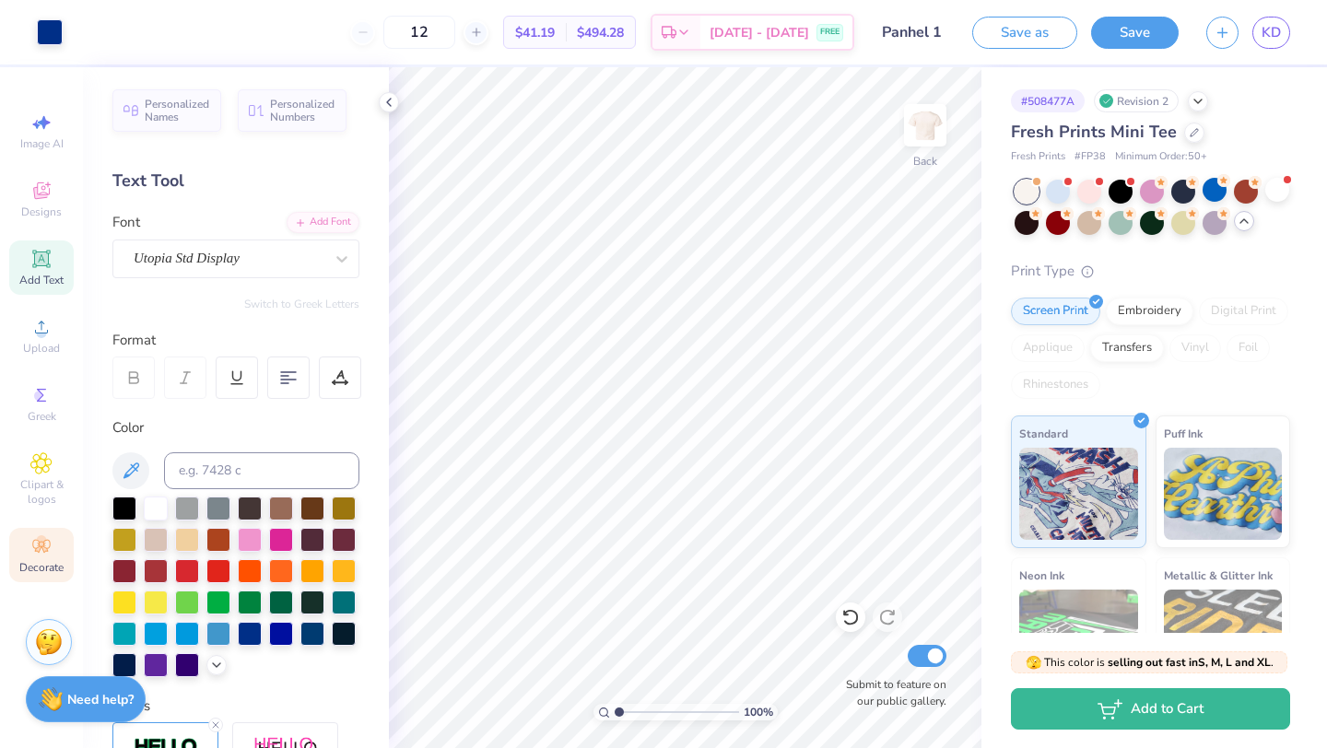
click at [38, 542] on circle at bounding box center [41, 541] width 10 height 10
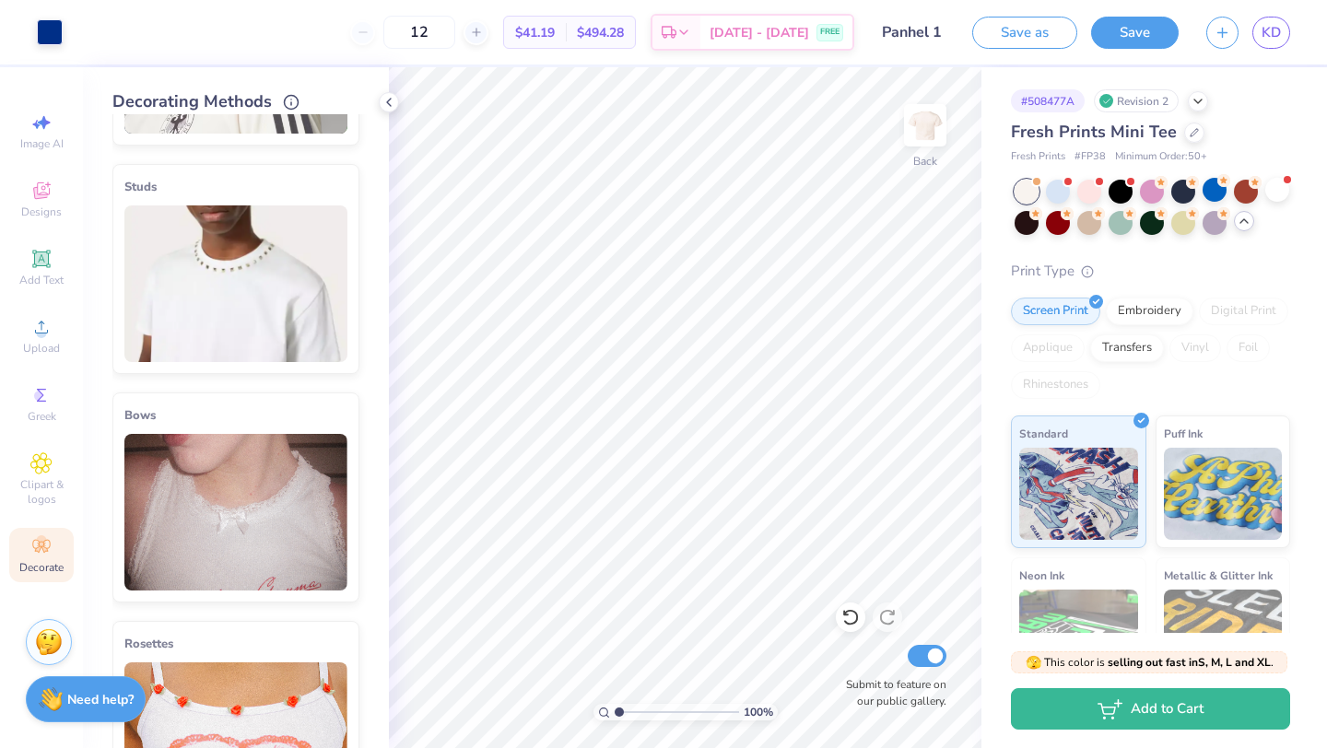
scroll to position [0, 0]
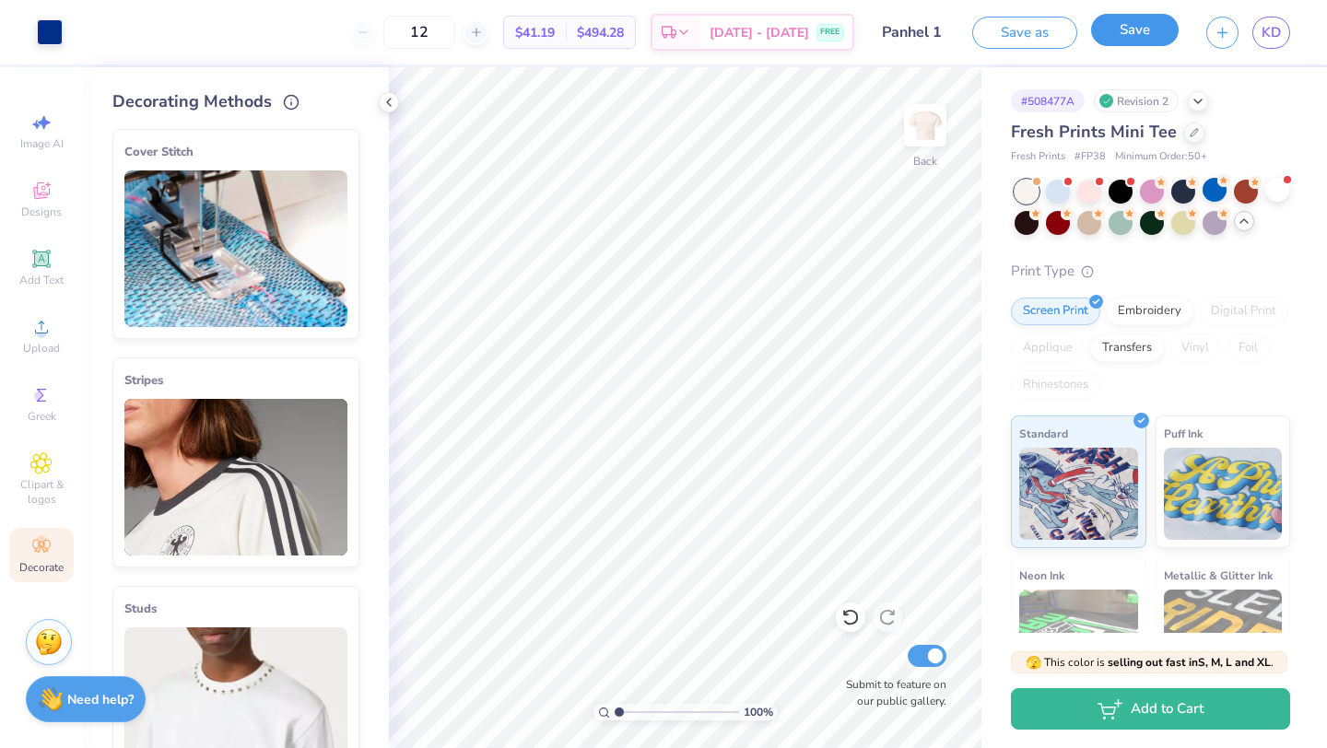
click at [1148, 23] on button "Save" at bounding box center [1135, 30] width 88 height 32
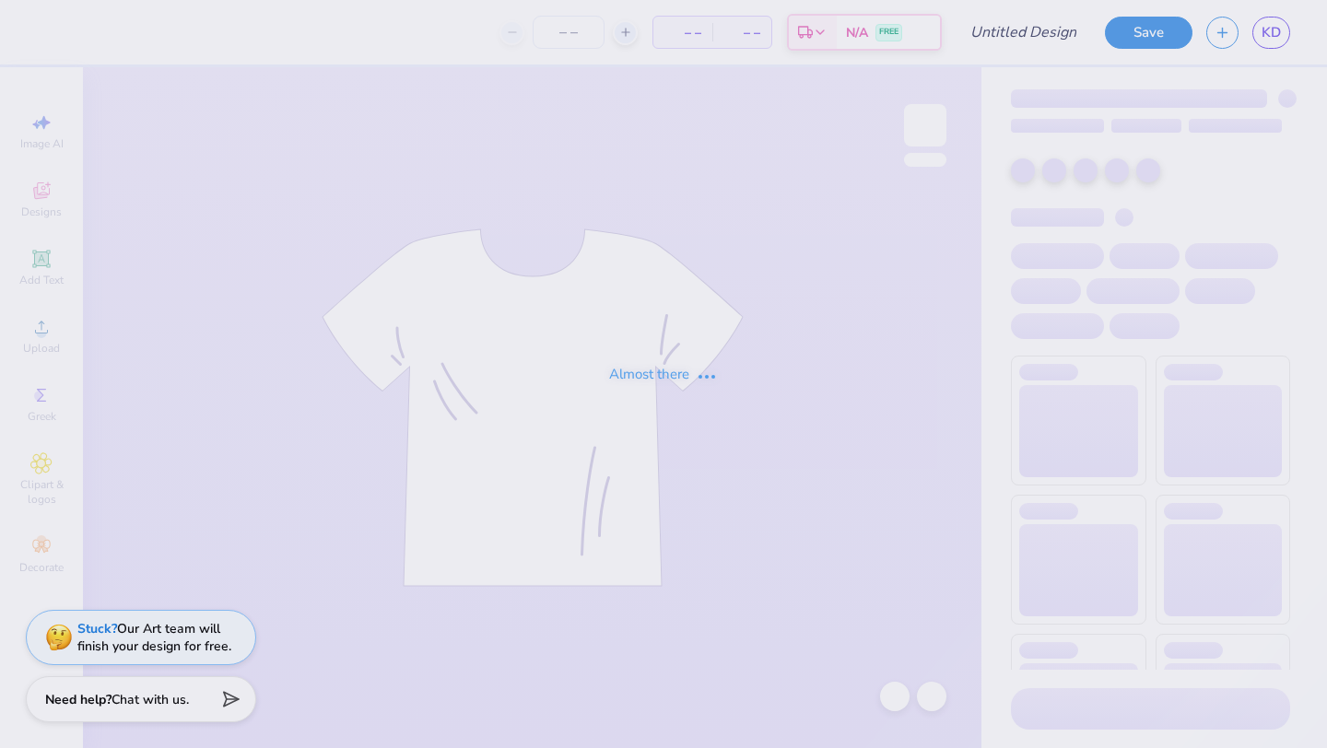
type input "Panhel 1"
type input "12"
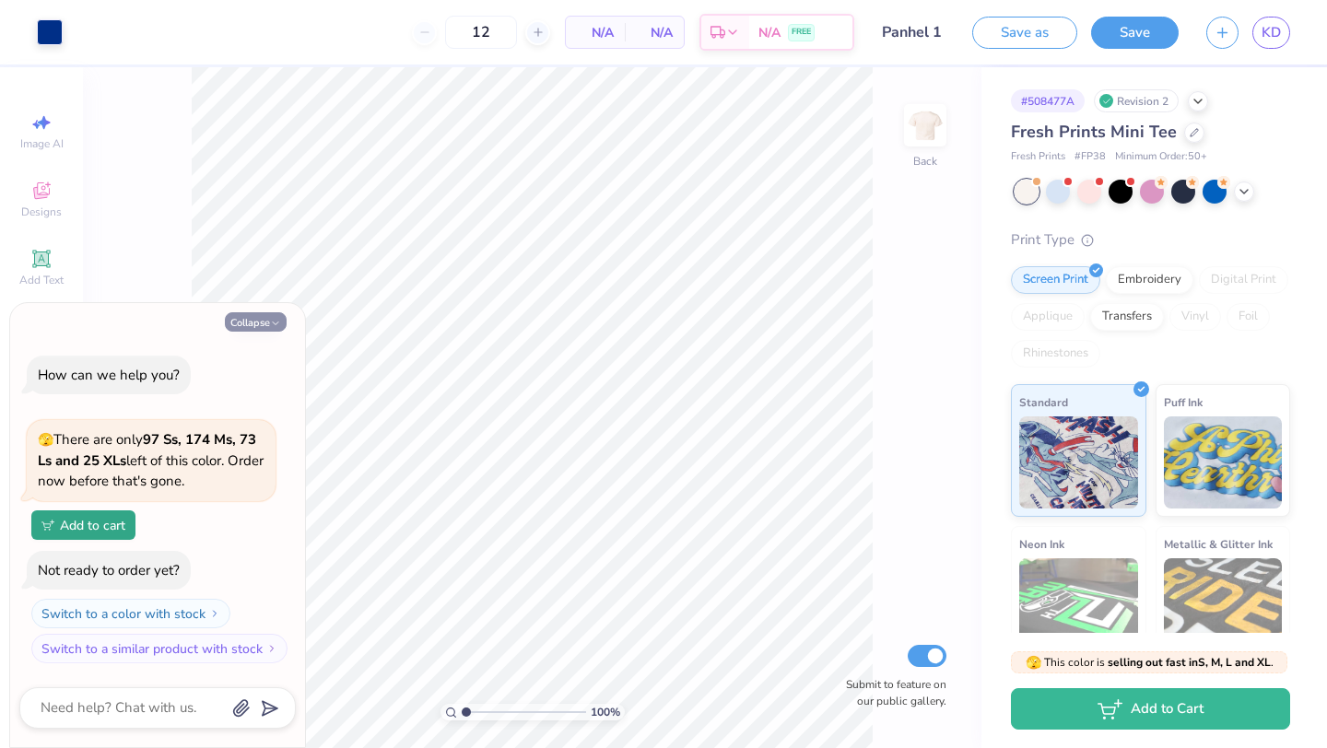
click at [244, 324] on button "Collapse" at bounding box center [256, 321] width 62 height 19
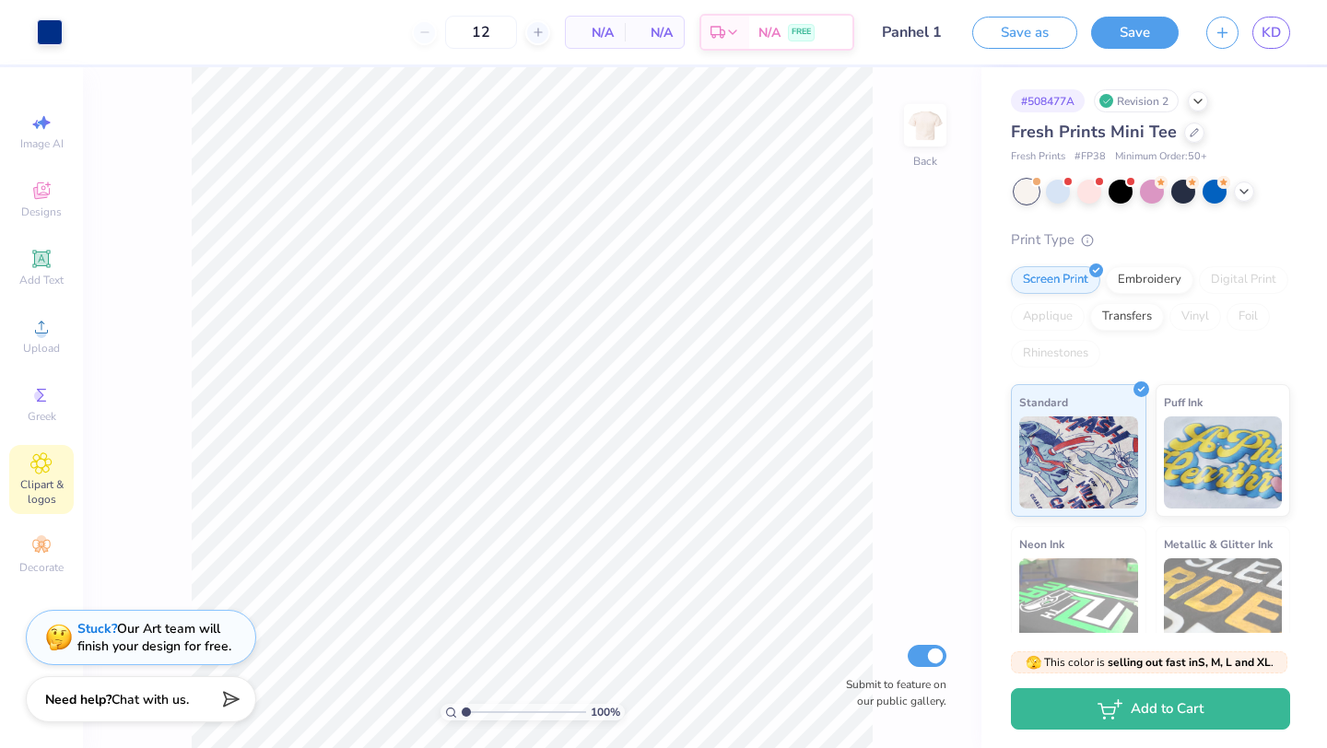
click at [37, 492] on span "Clipart & logos" at bounding box center [41, 491] width 65 height 29
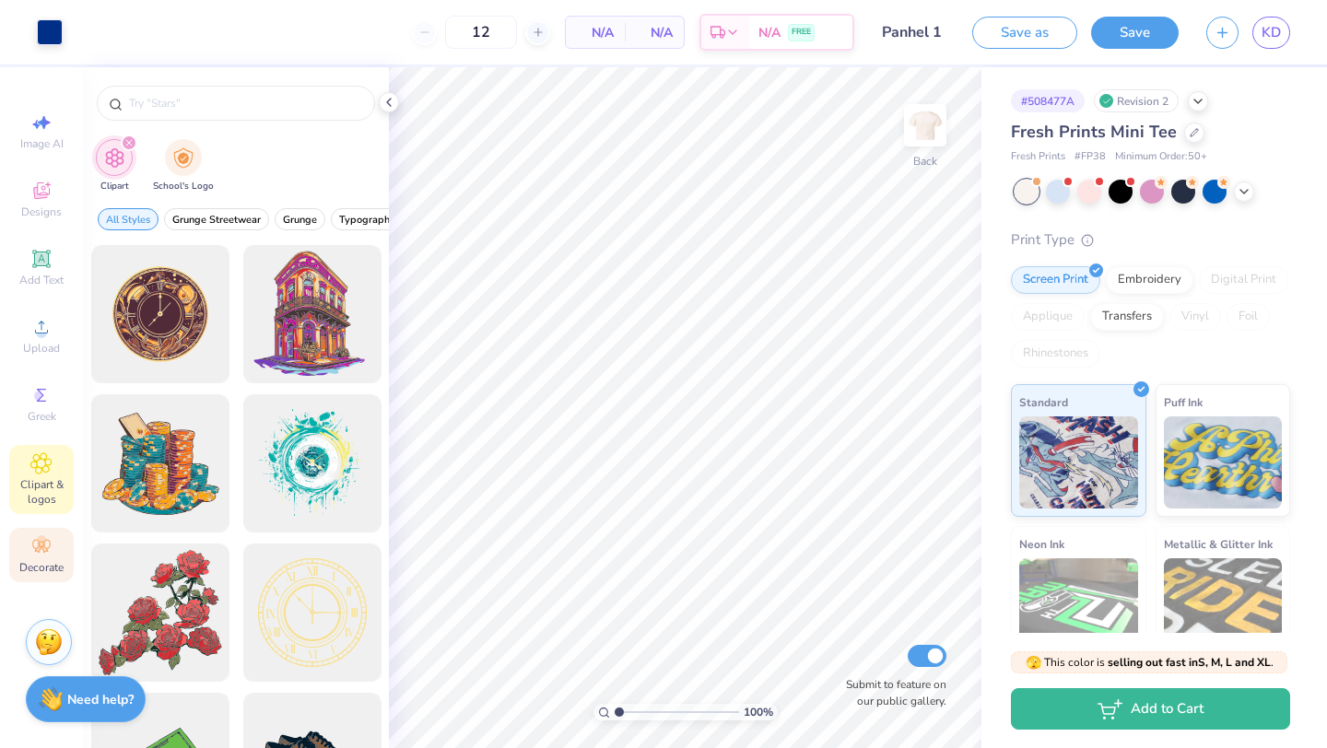
click at [40, 548] on icon at bounding box center [41, 546] width 18 height 13
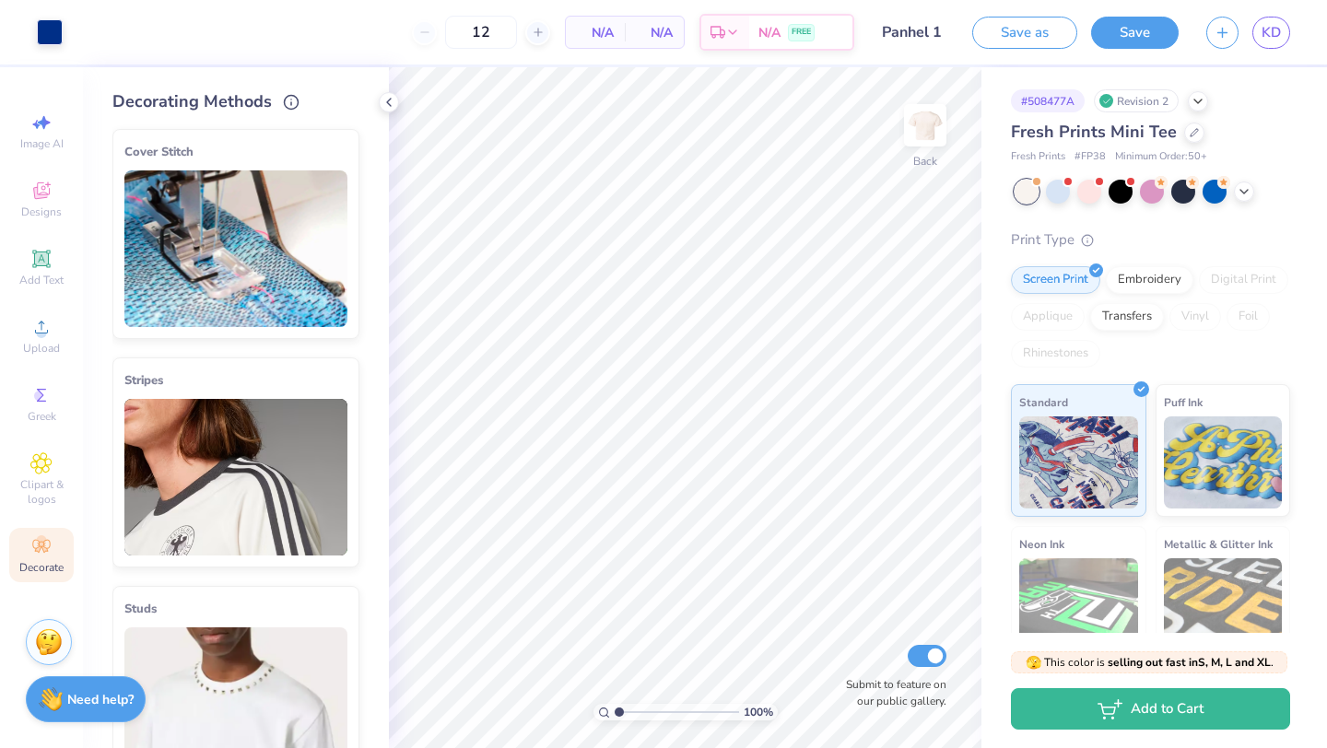
click at [163, 303] on img at bounding box center [235, 249] width 223 height 157
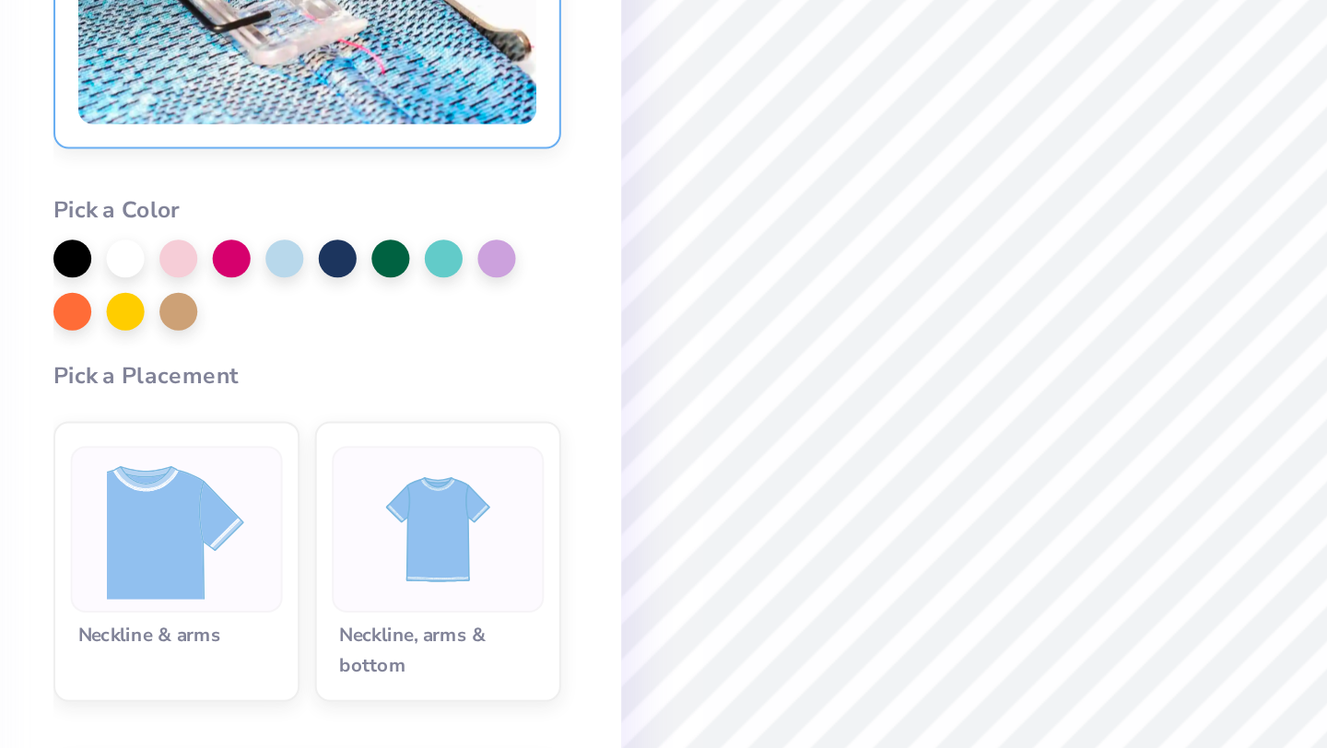
click at [287, 513] on img at bounding box center [299, 524] width 69 height 69
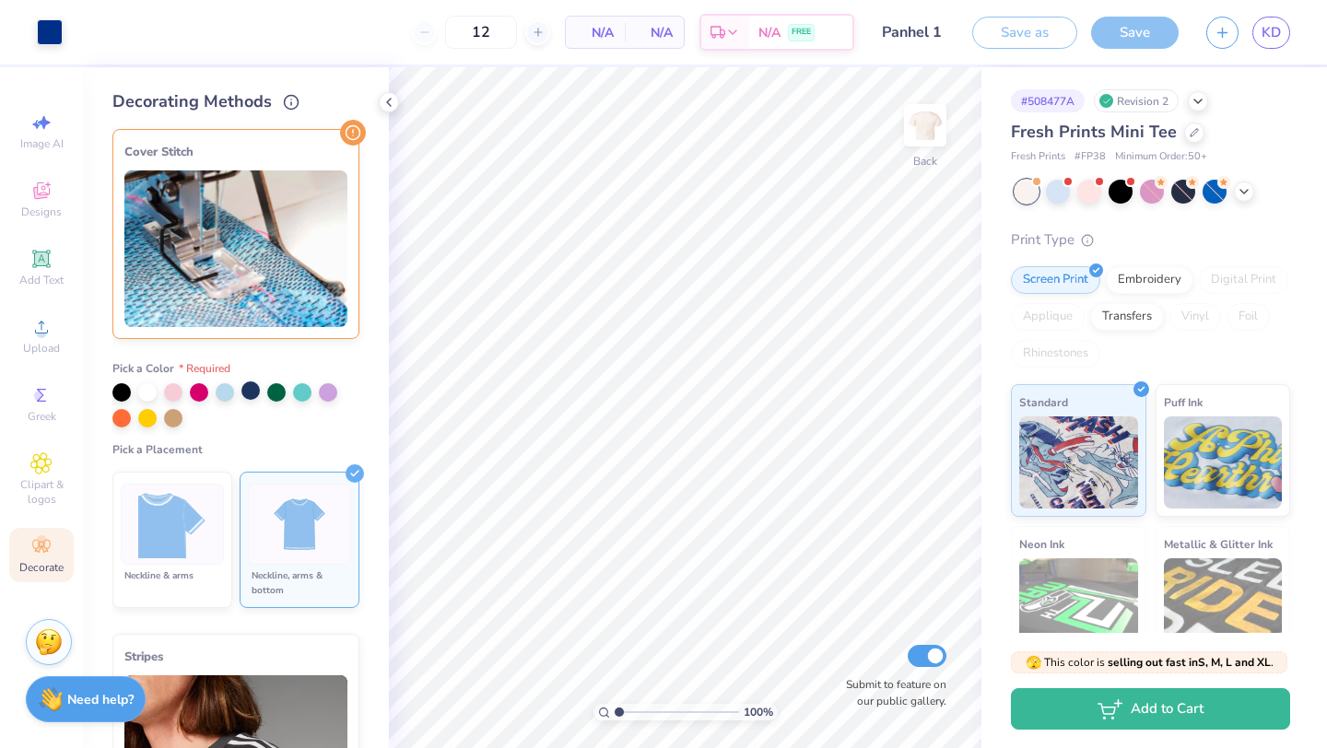
click at [249, 390] on div at bounding box center [250, 391] width 18 height 18
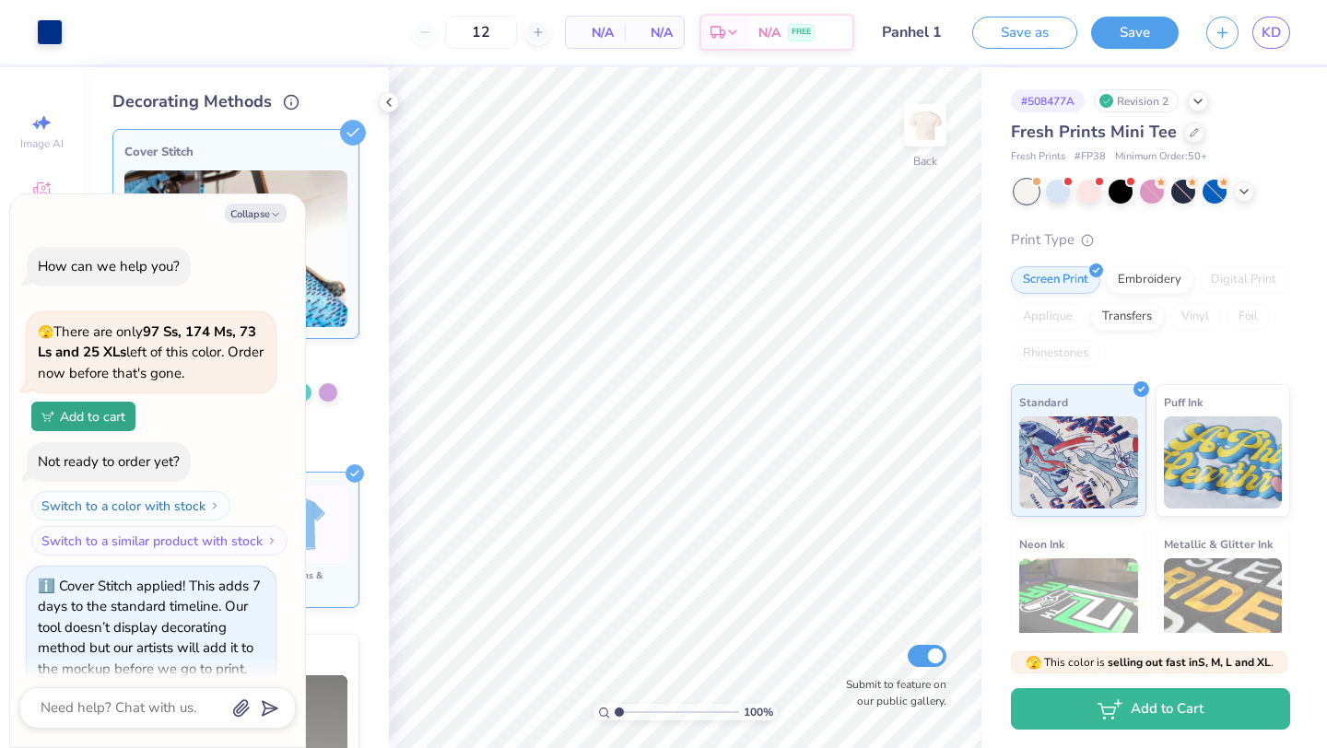
scroll to position [25, 0]
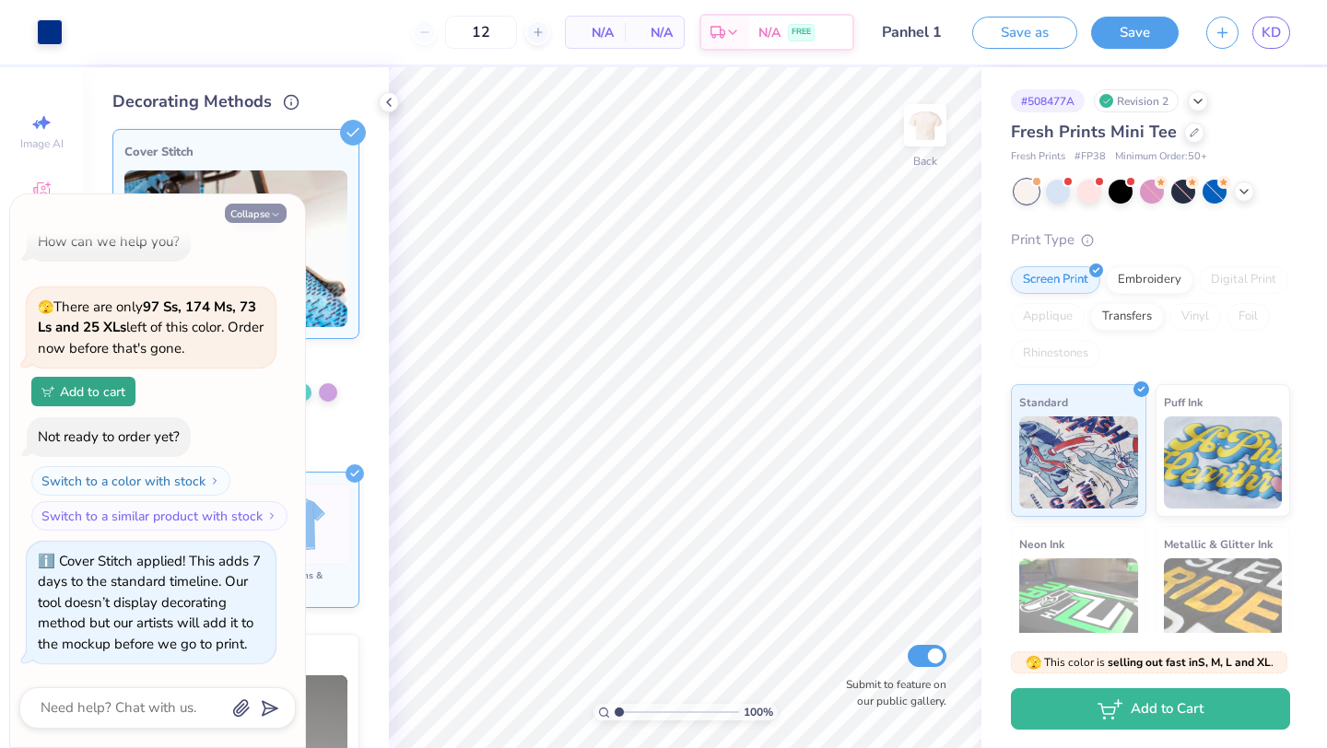
click at [260, 206] on button "Collapse" at bounding box center [256, 213] width 62 height 19
type textarea "x"
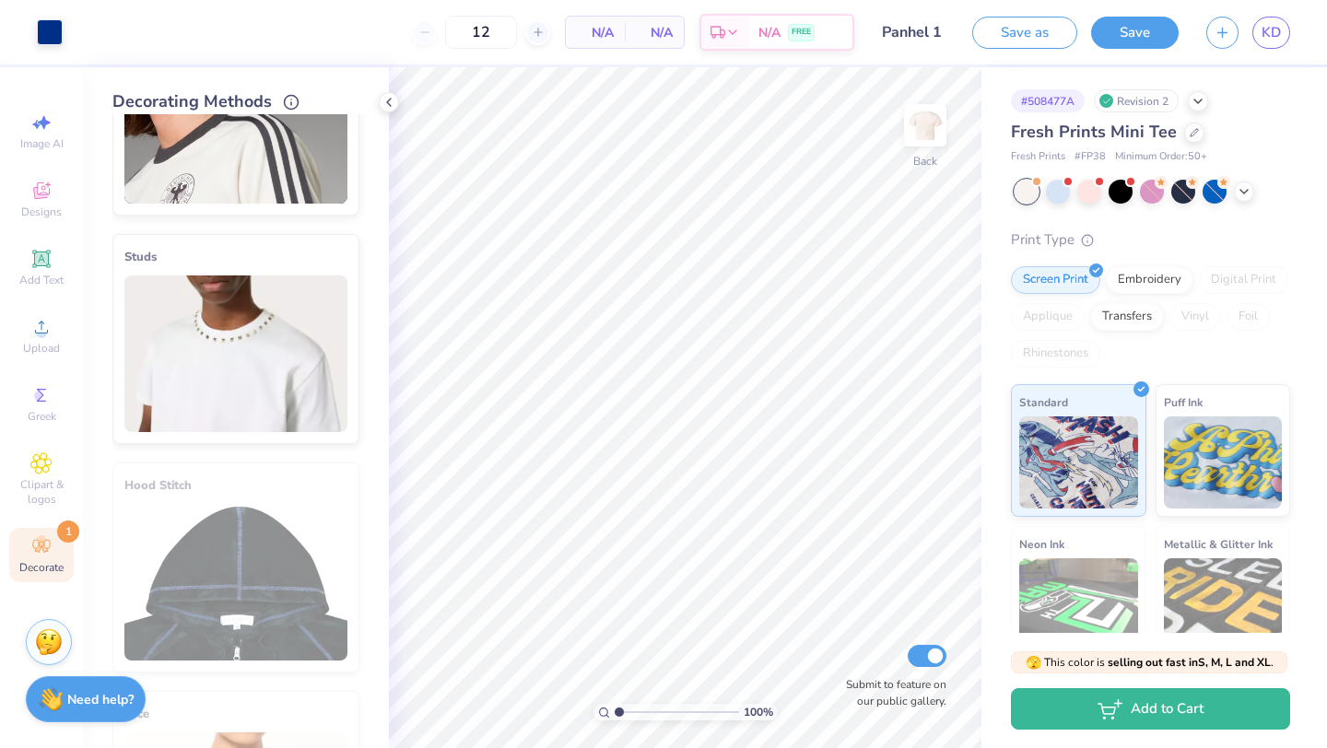
scroll to position [193, 0]
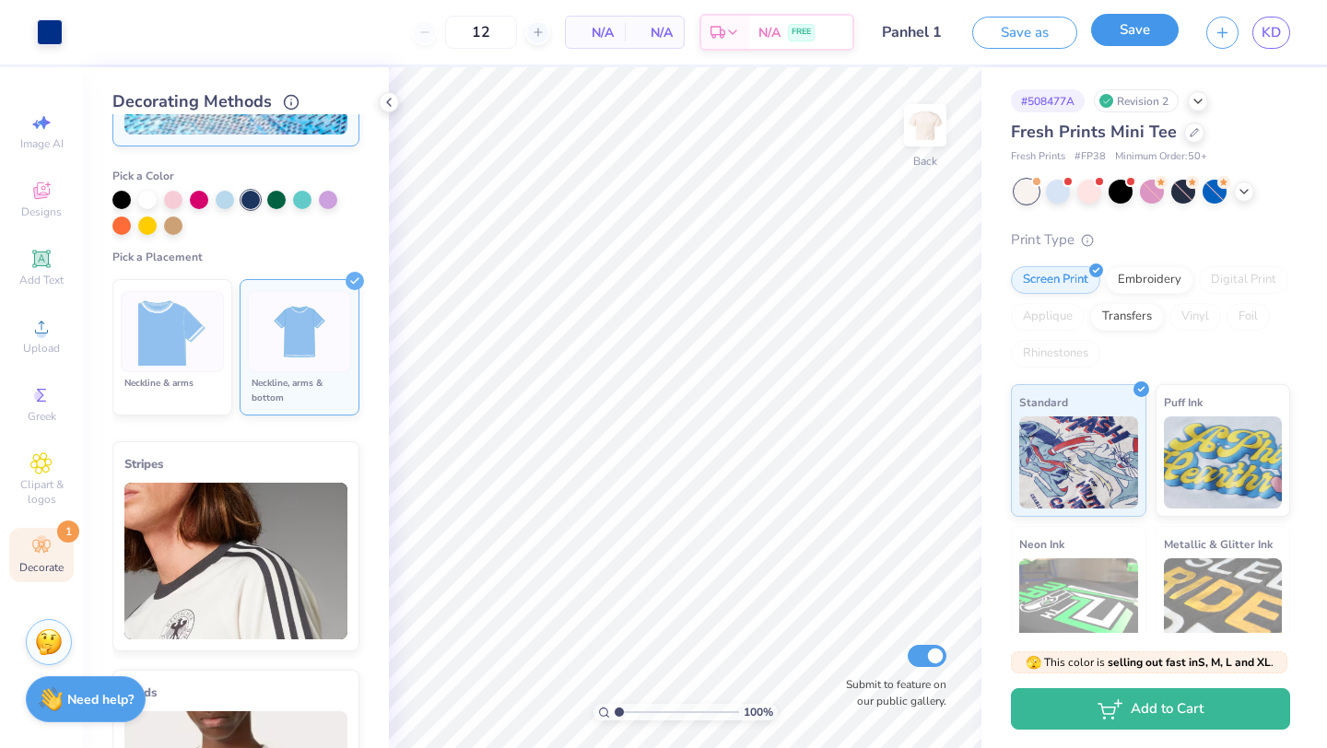
click at [1122, 20] on button "Save" at bounding box center [1135, 30] width 88 height 32
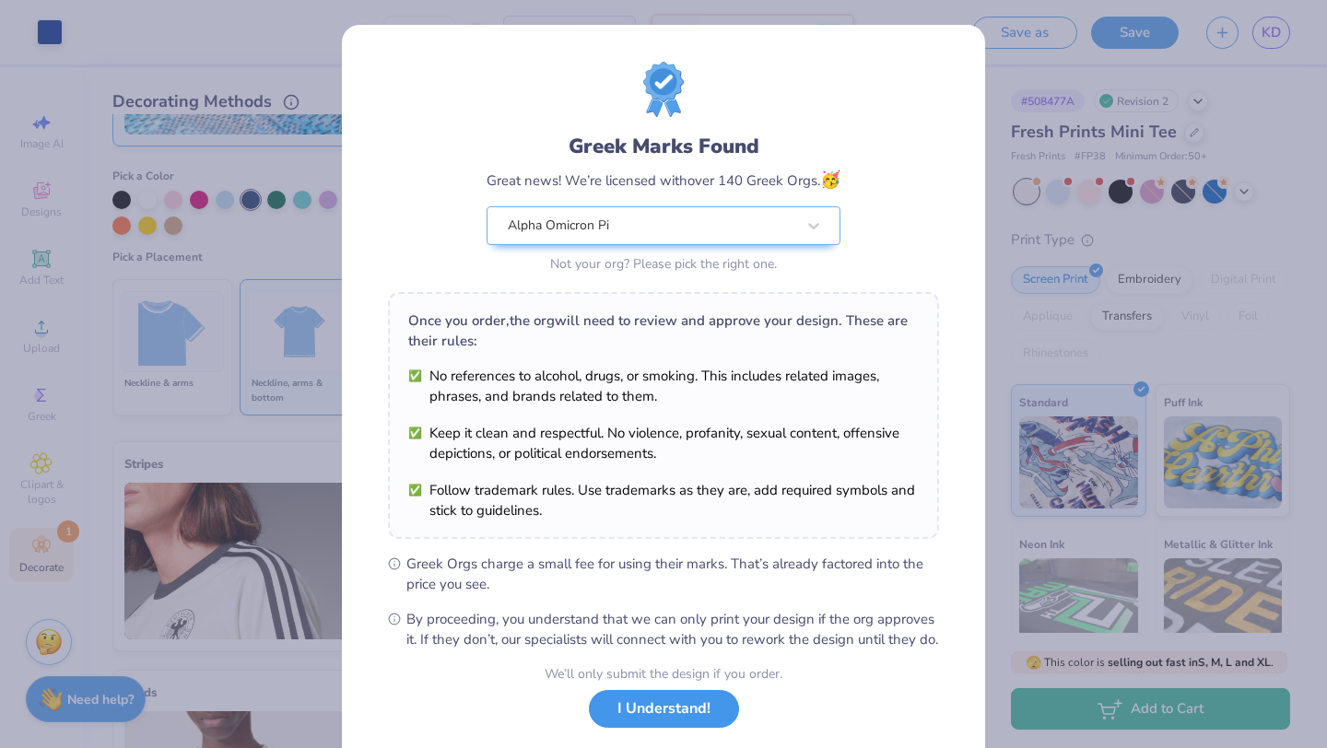
click at [645, 748] on div "We’ll only submit the design if you order. I Understand! No Greek marks in your…" at bounding box center [664, 723] width 238 height 116
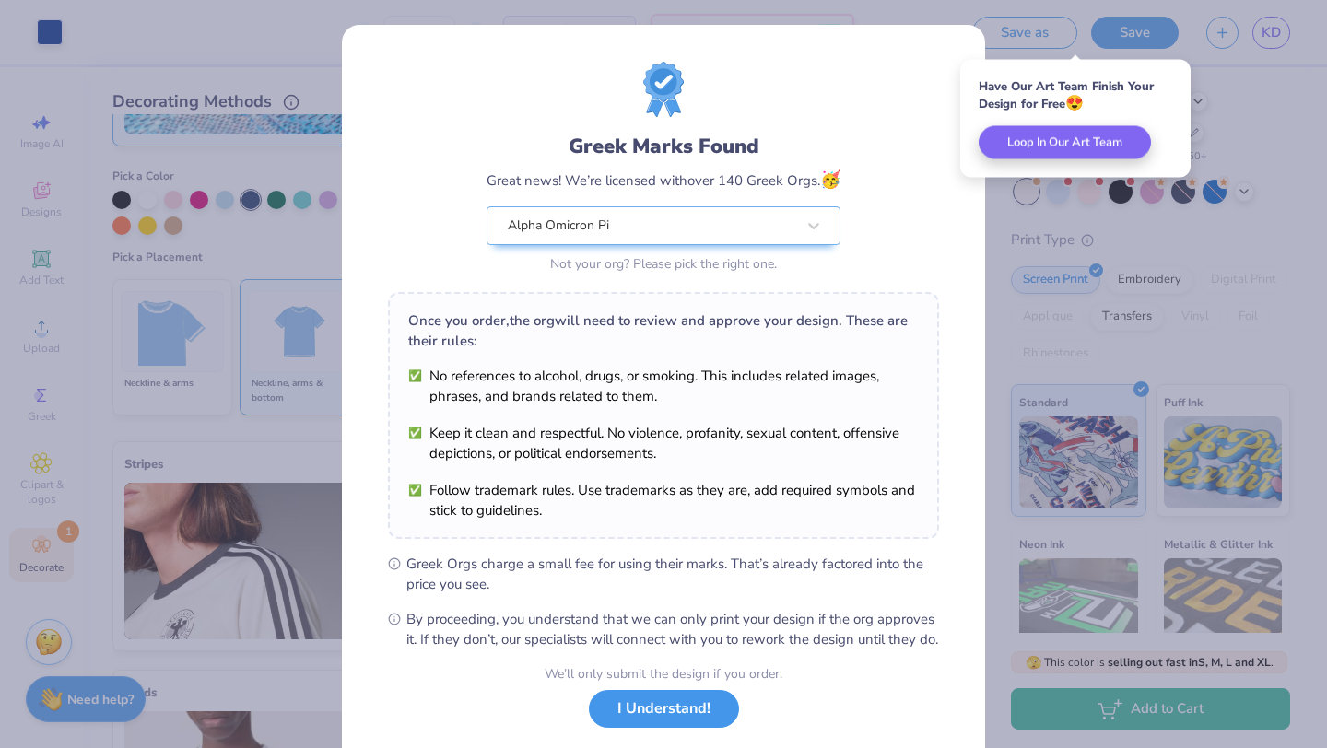
click at [647, 728] on button "I Understand!" at bounding box center [664, 709] width 150 height 38
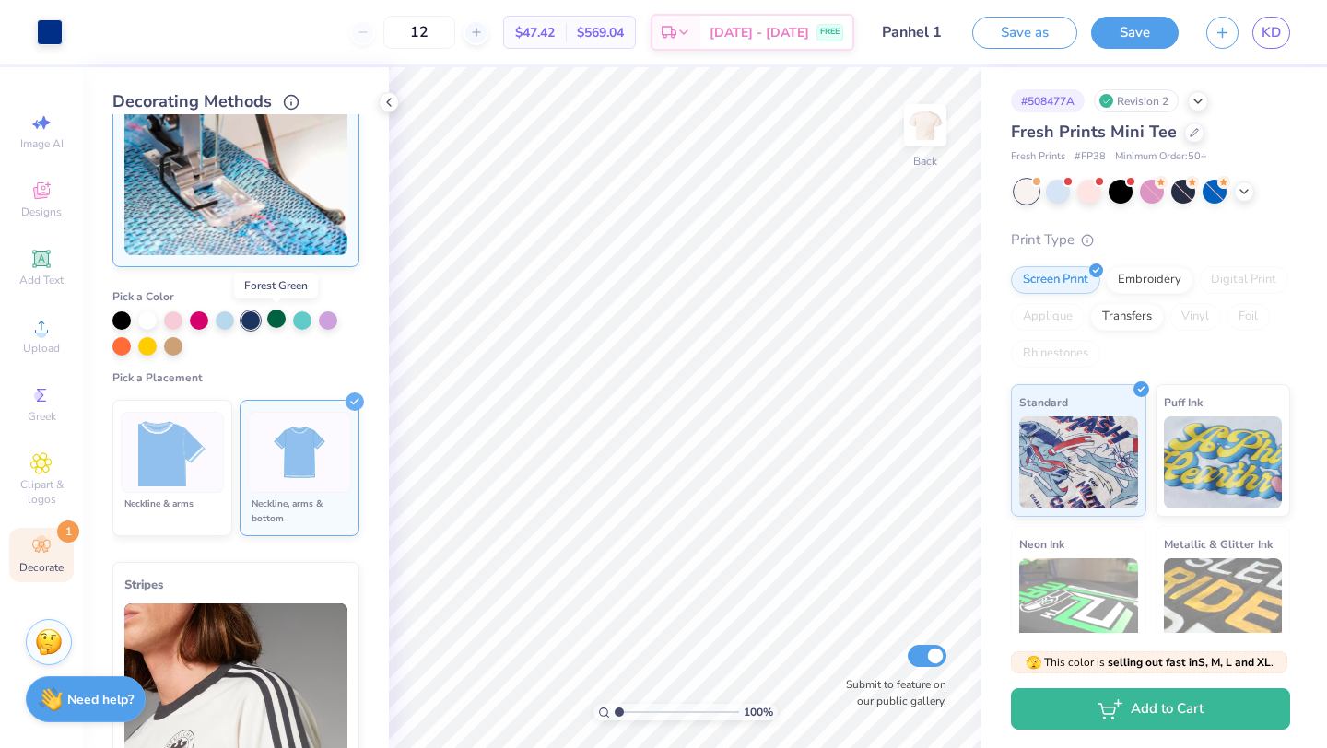
scroll to position [0, 0]
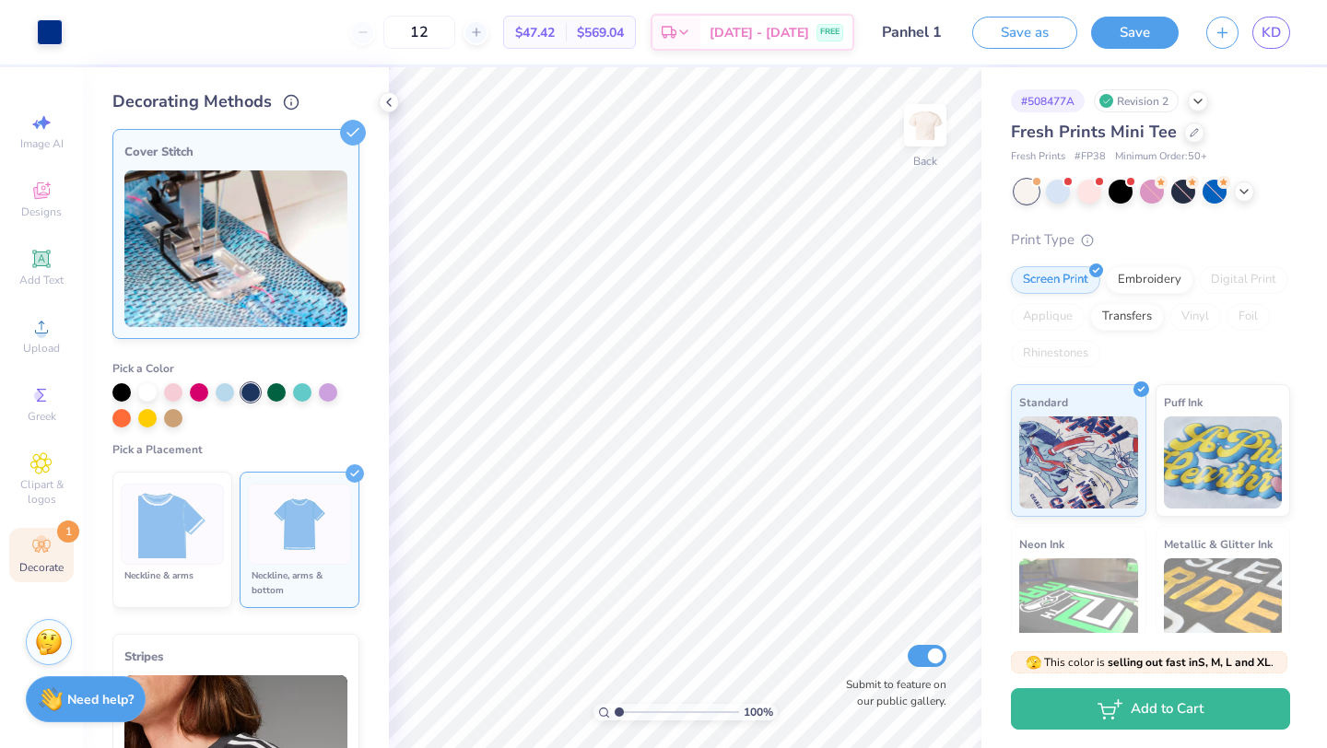
click at [301, 503] on img at bounding box center [299, 524] width 69 height 69
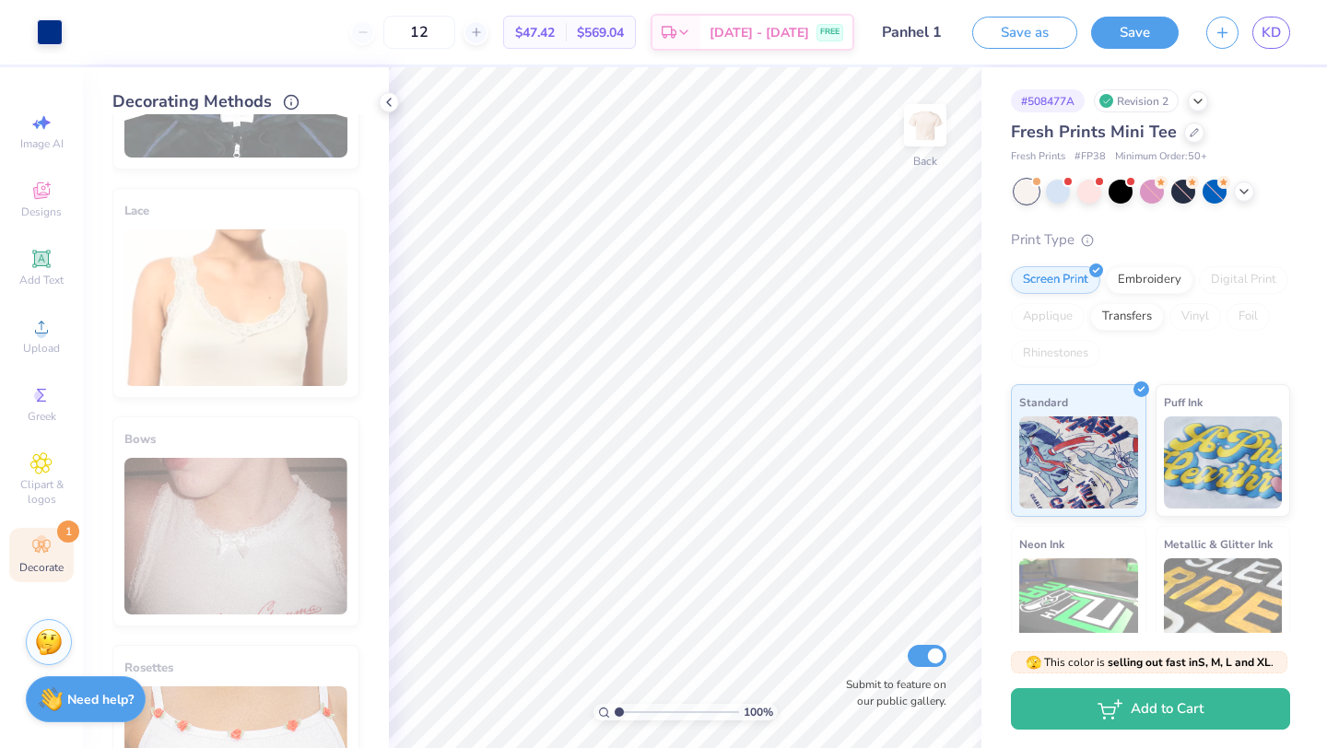
scroll to position [1257, 0]
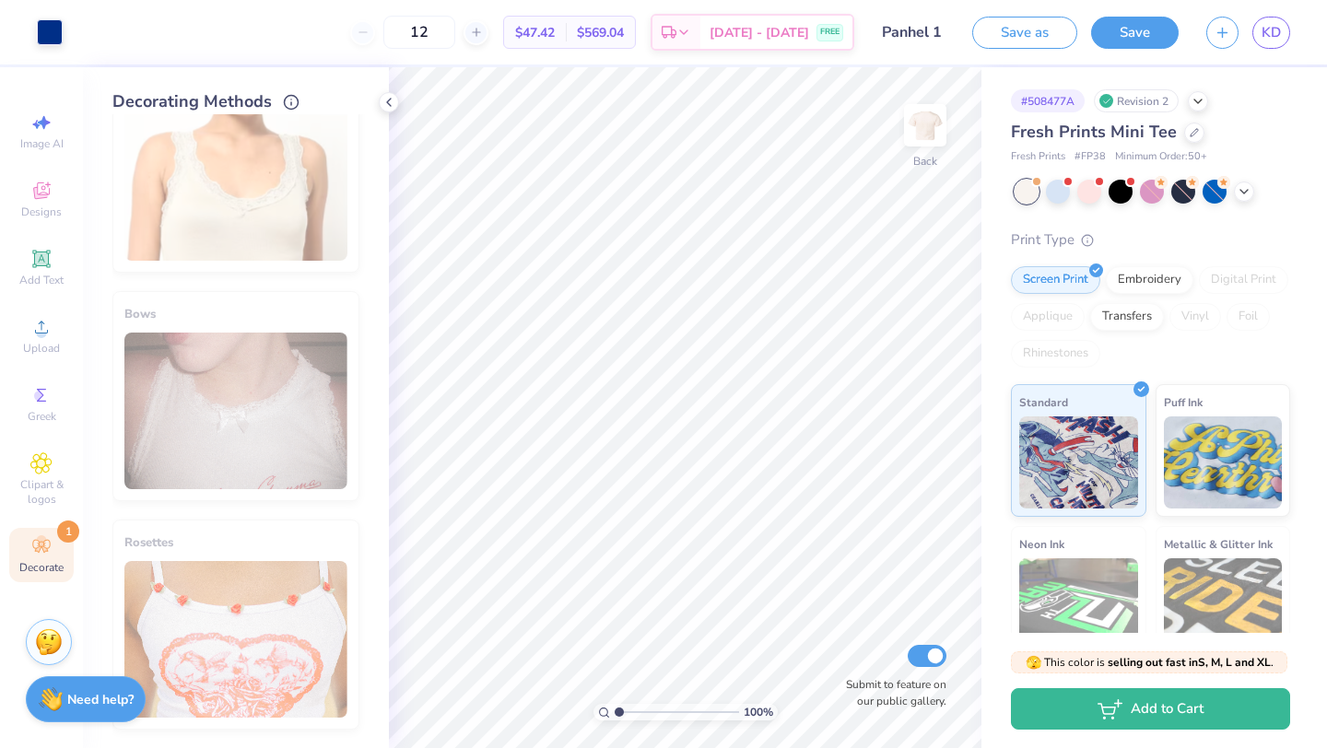
click at [42, 536] on circle at bounding box center [41, 541] width 10 height 10
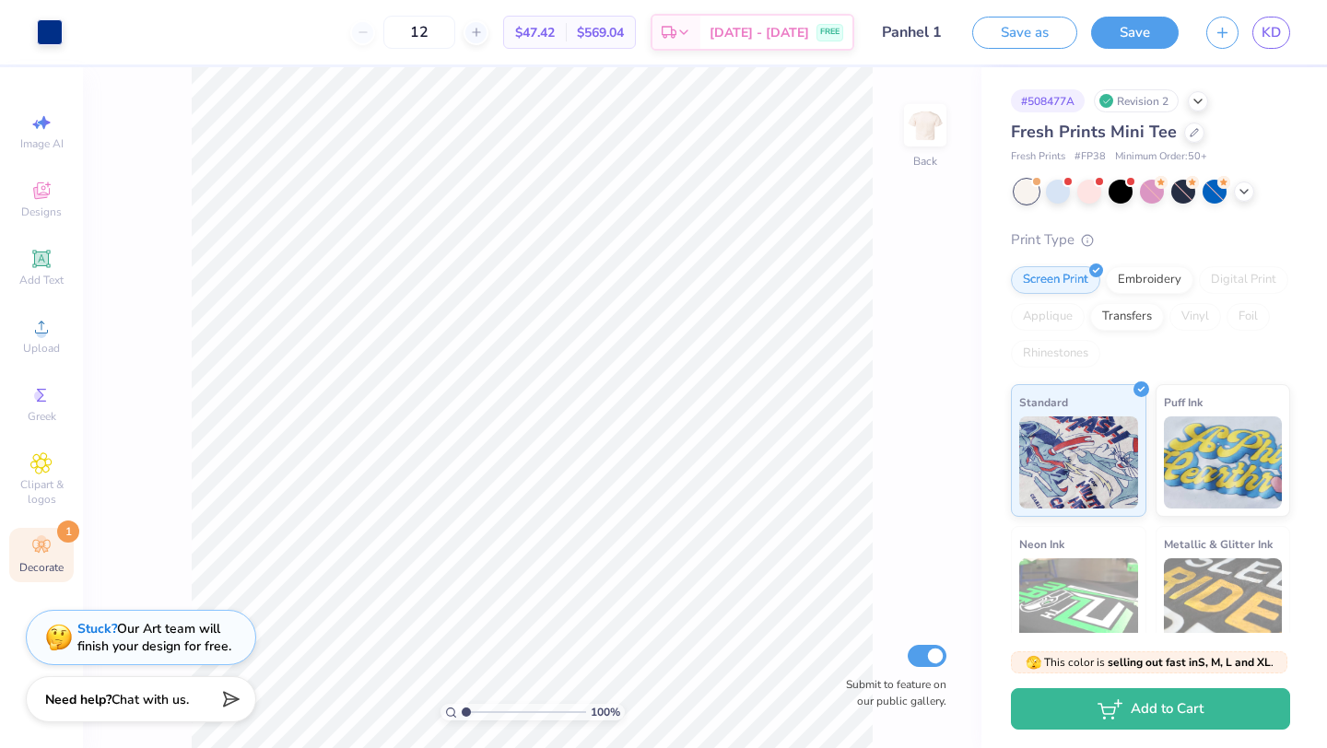
click at [43, 549] on icon at bounding box center [44, 550] width 6 height 6
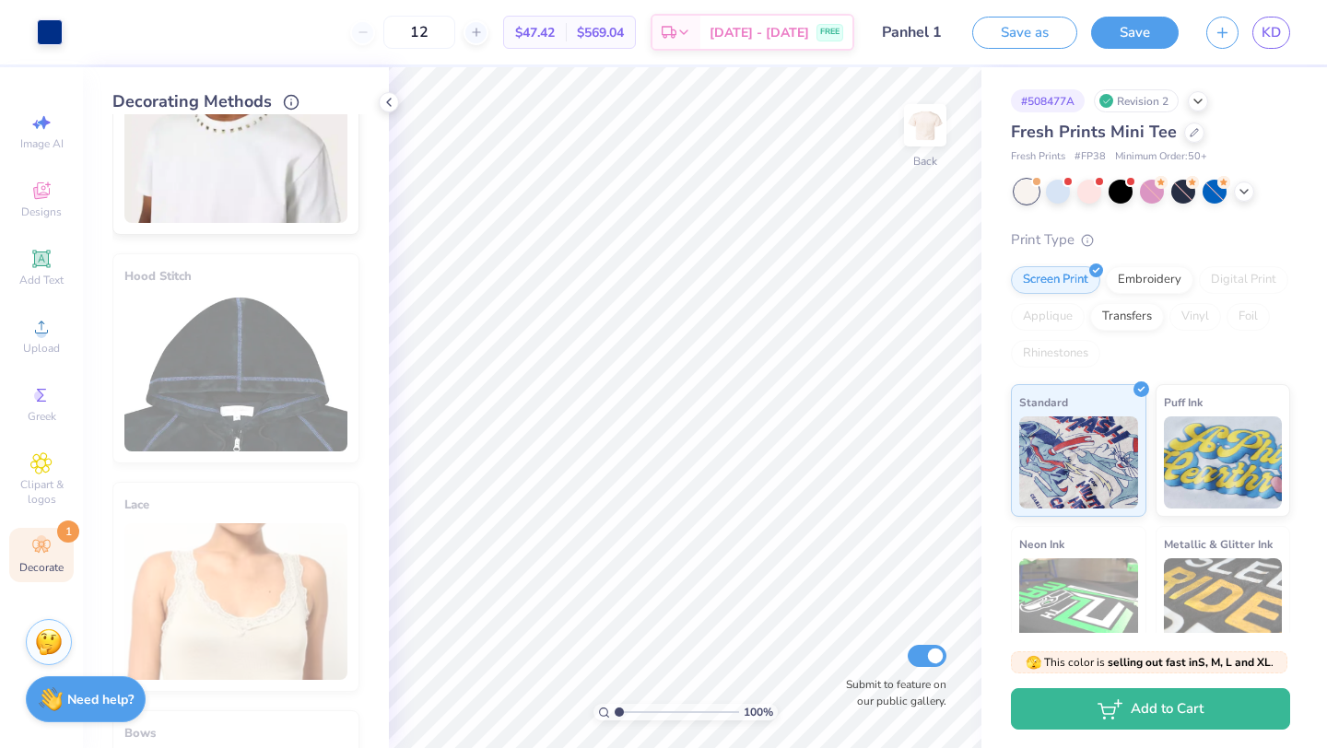
scroll to position [981, 0]
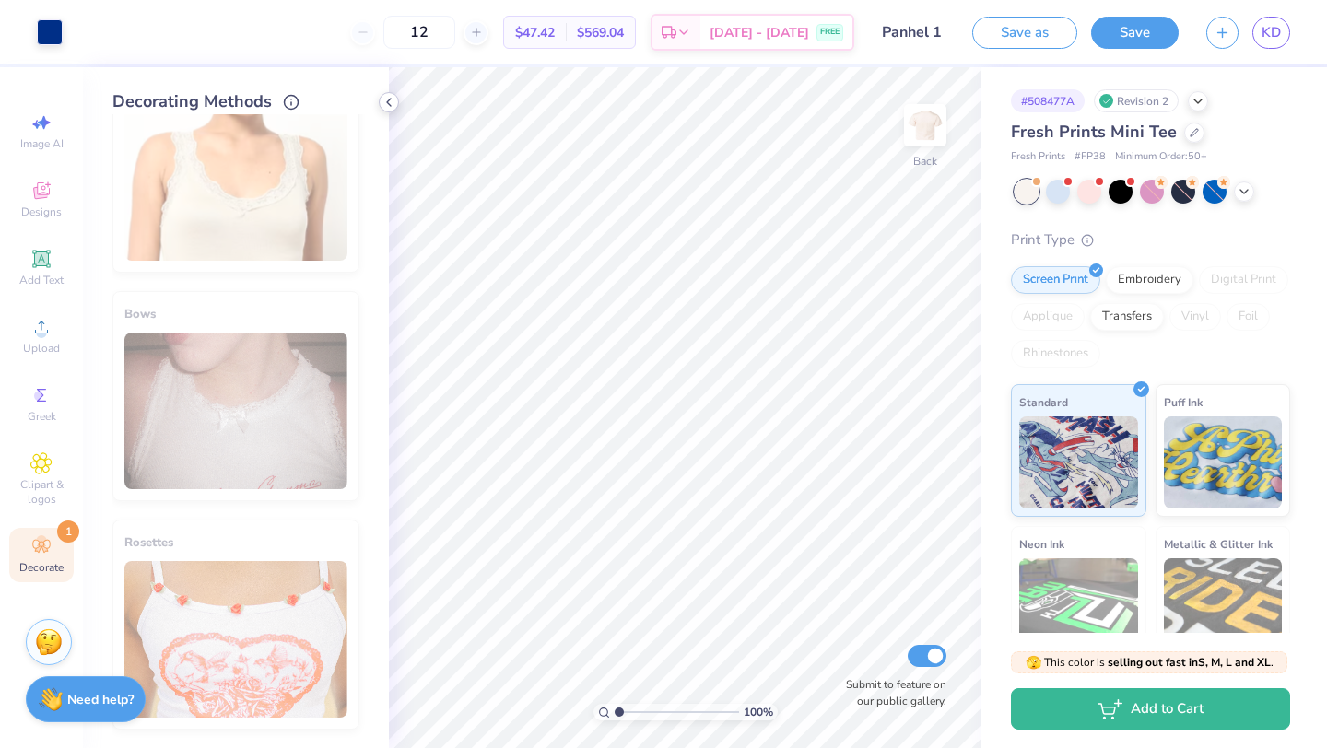
click at [387, 99] on icon at bounding box center [389, 102] width 15 height 15
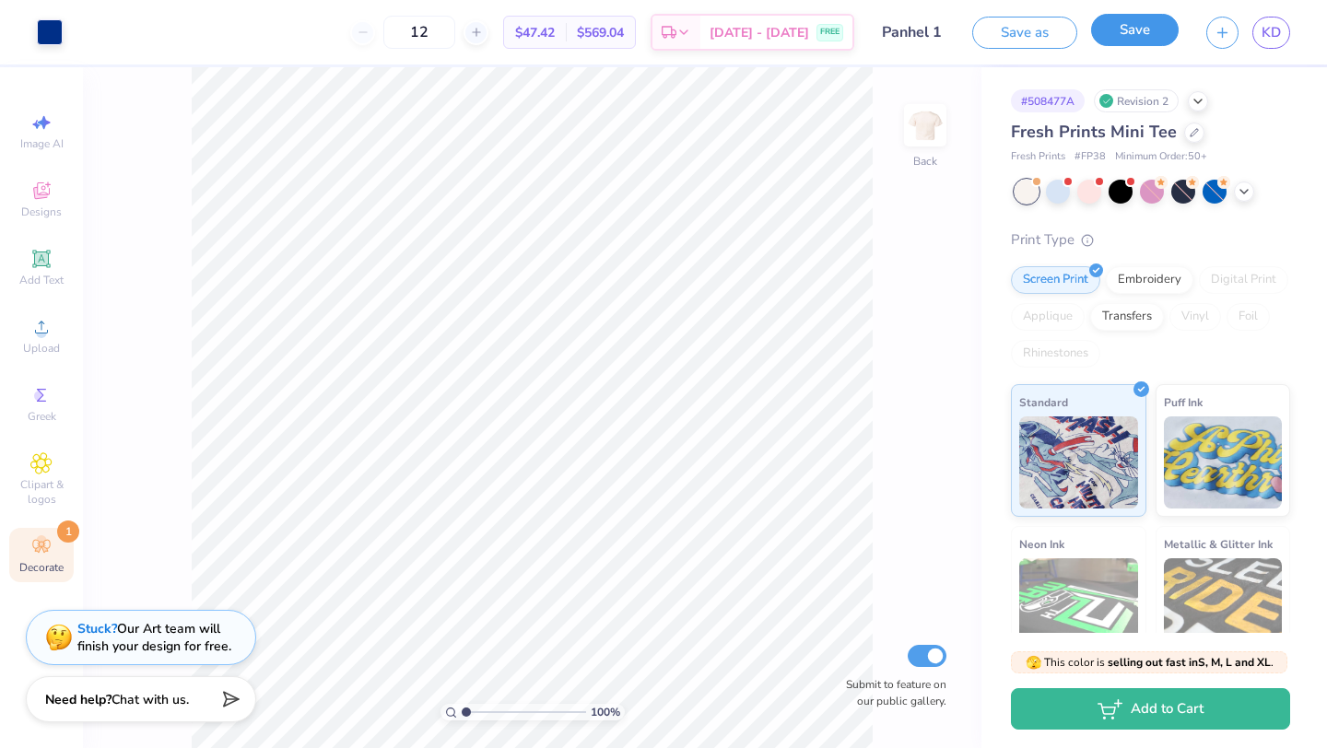
click at [1135, 27] on button "Save" at bounding box center [1135, 30] width 88 height 32
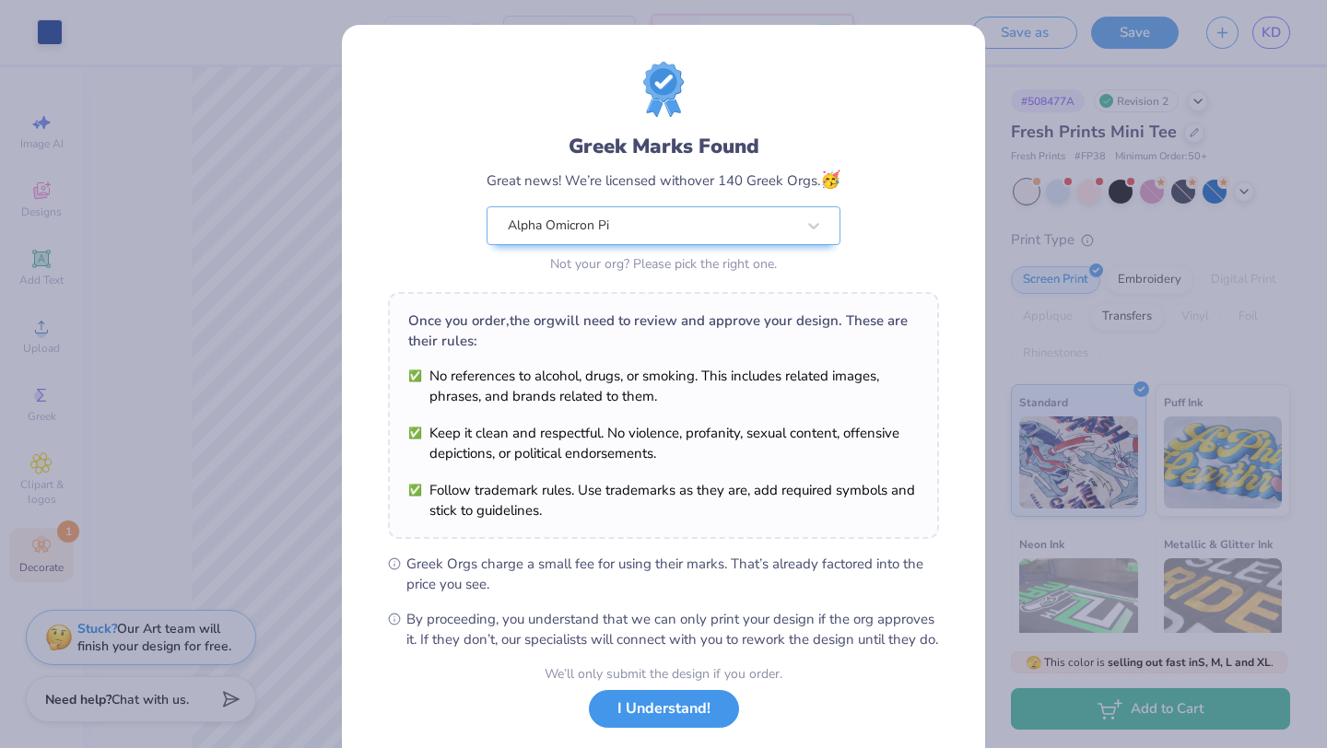
click at [681, 728] on button "I Understand!" at bounding box center [664, 709] width 150 height 38
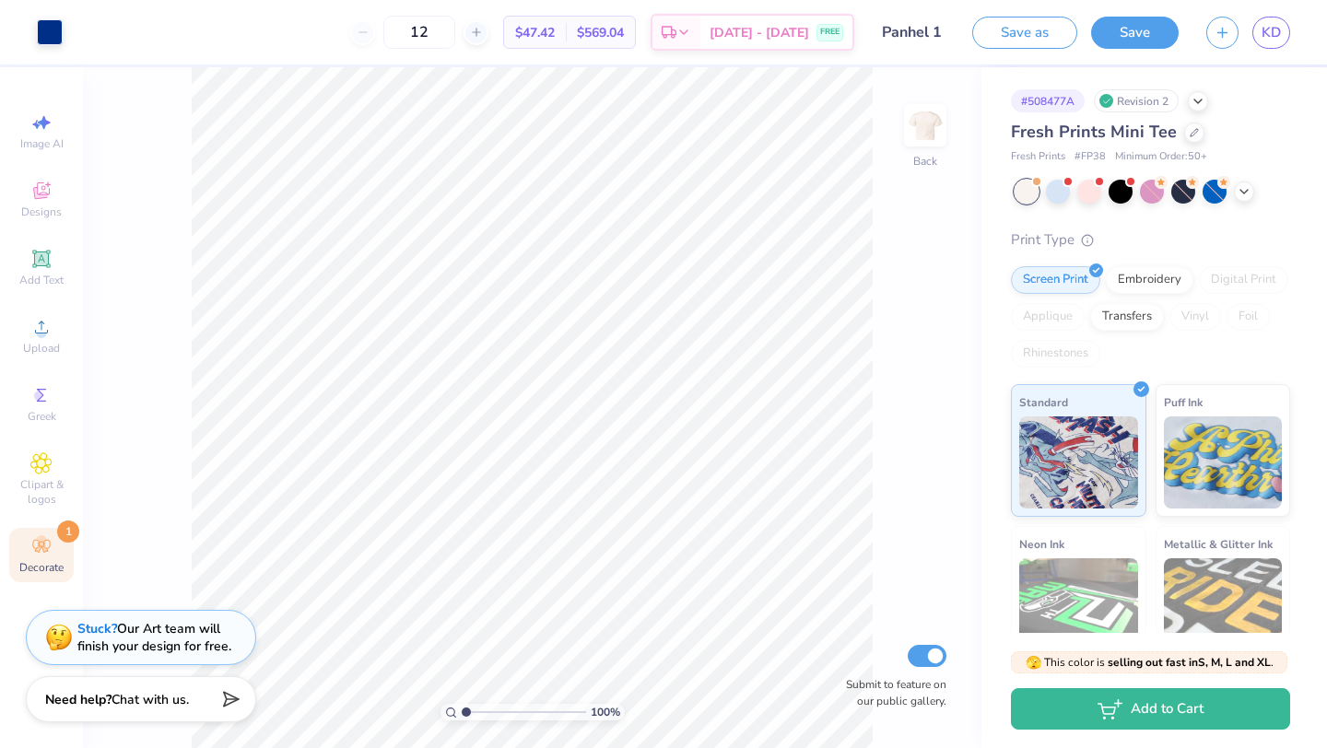
click at [1269, 196] on div at bounding box center [1153, 192] width 276 height 24
click at [1257, 196] on div at bounding box center [1153, 192] width 276 height 24
click at [1246, 196] on icon at bounding box center [1244, 189] width 15 height 15
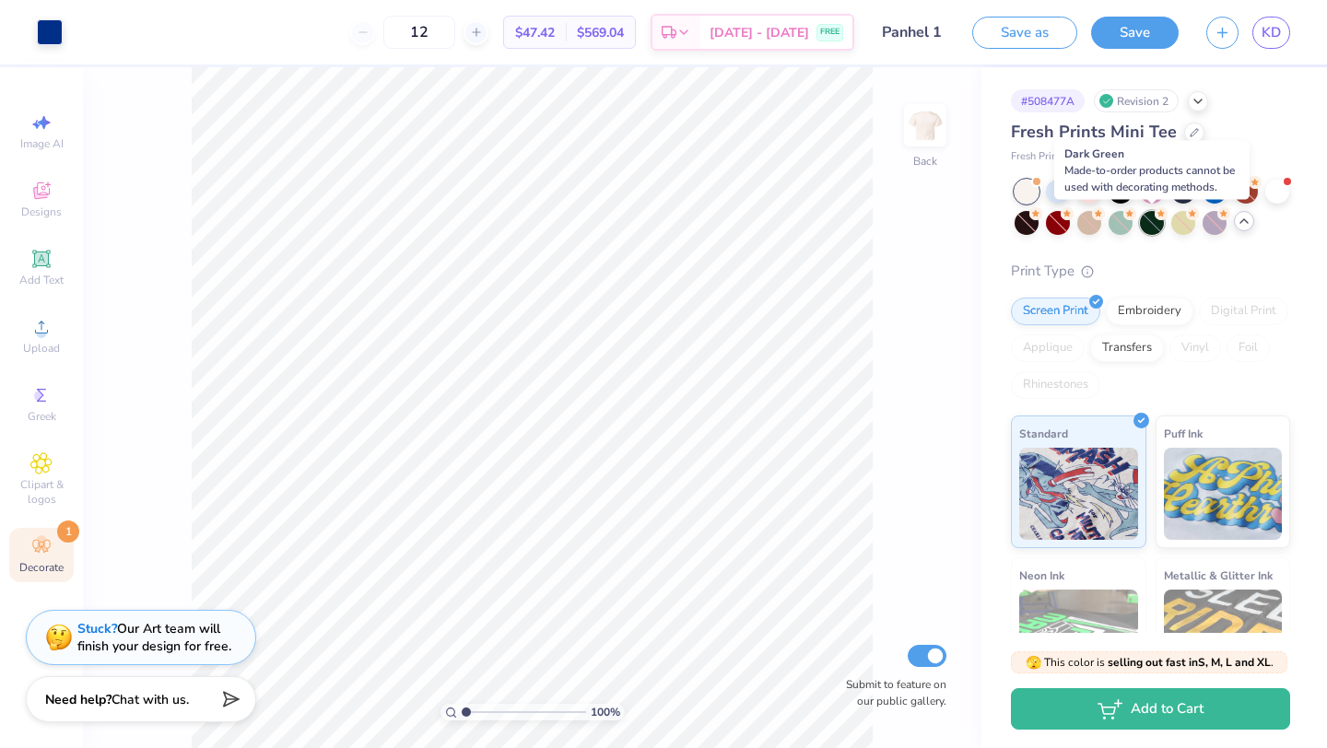
click at [1154, 218] on div at bounding box center [1152, 223] width 24 height 24
click at [1025, 223] on div at bounding box center [1027, 223] width 24 height 24
click at [1137, 36] on button "Save" at bounding box center [1135, 30] width 88 height 32
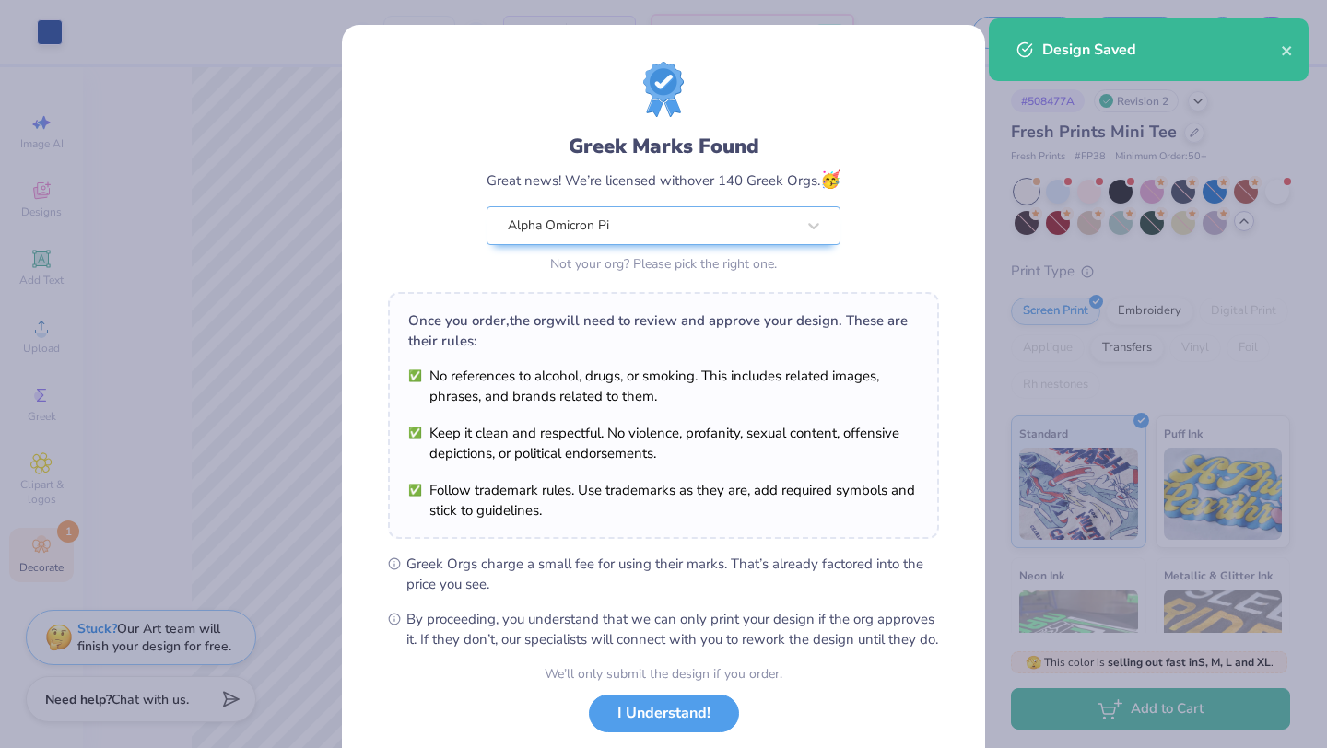
click at [283, 182] on div "Greek Marks Found Great news! We’re licensed with over 140 Greek Orgs. 🥳 Alpha …" at bounding box center [663, 374] width 1327 height 748
click at [653, 728] on button "I Understand!" at bounding box center [664, 709] width 150 height 38
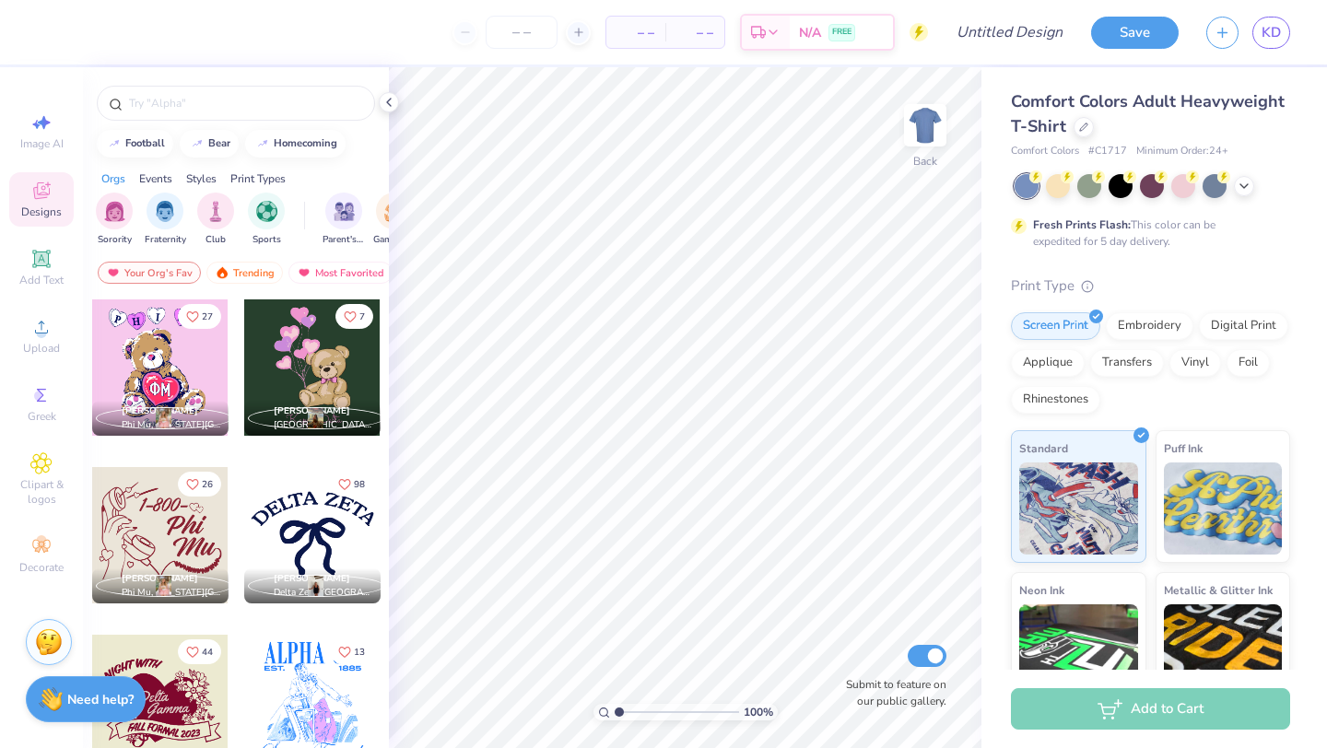
click at [1081, 111] on span "Comfort Colors Adult Heavyweight T-Shirt" at bounding box center [1148, 113] width 274 height 47
click at [1077, 115] on div "Comfort Colors Adult Heavyweight T-Shirt" at bounding box center [1150, 114] width 279 height 50
click at [1079, 123] on icon at bounding box center [1083, 125] width 9 height 9
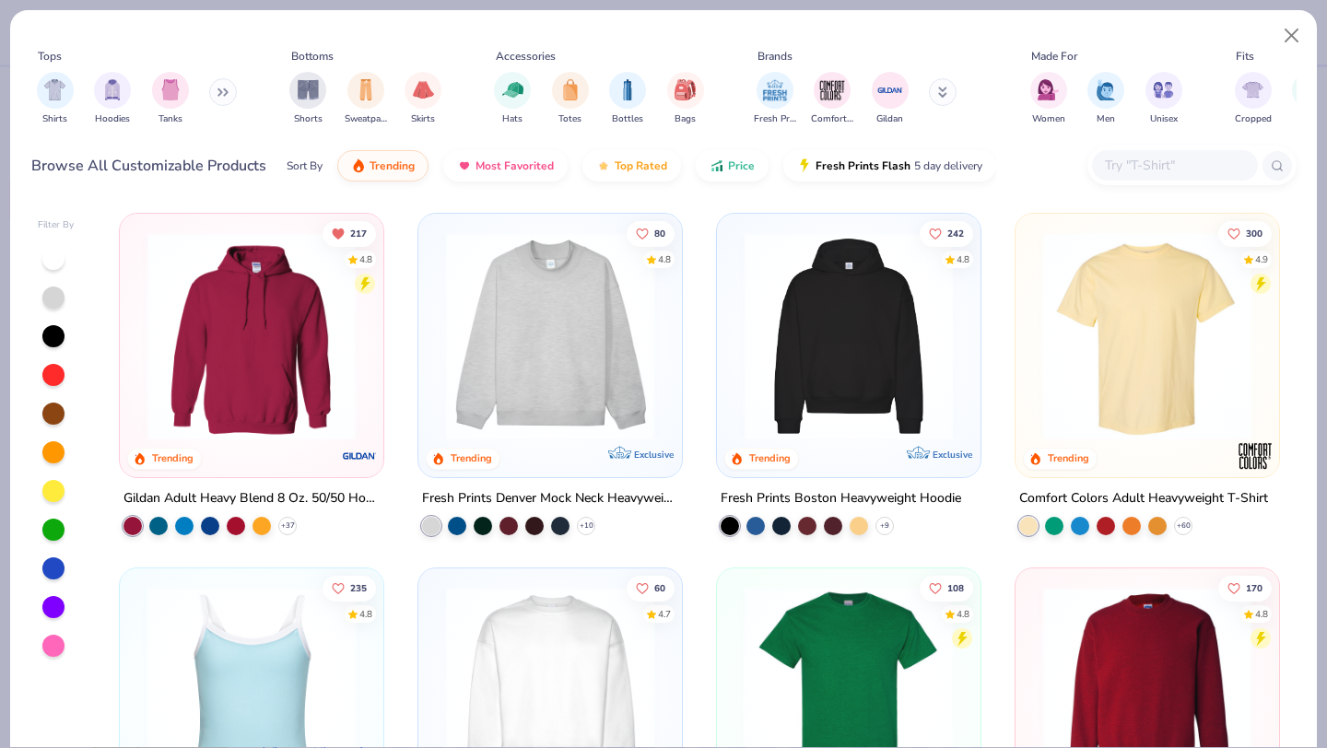
click at [1123, 183] on div at bounding box center [1192, 166] width 209 height 40
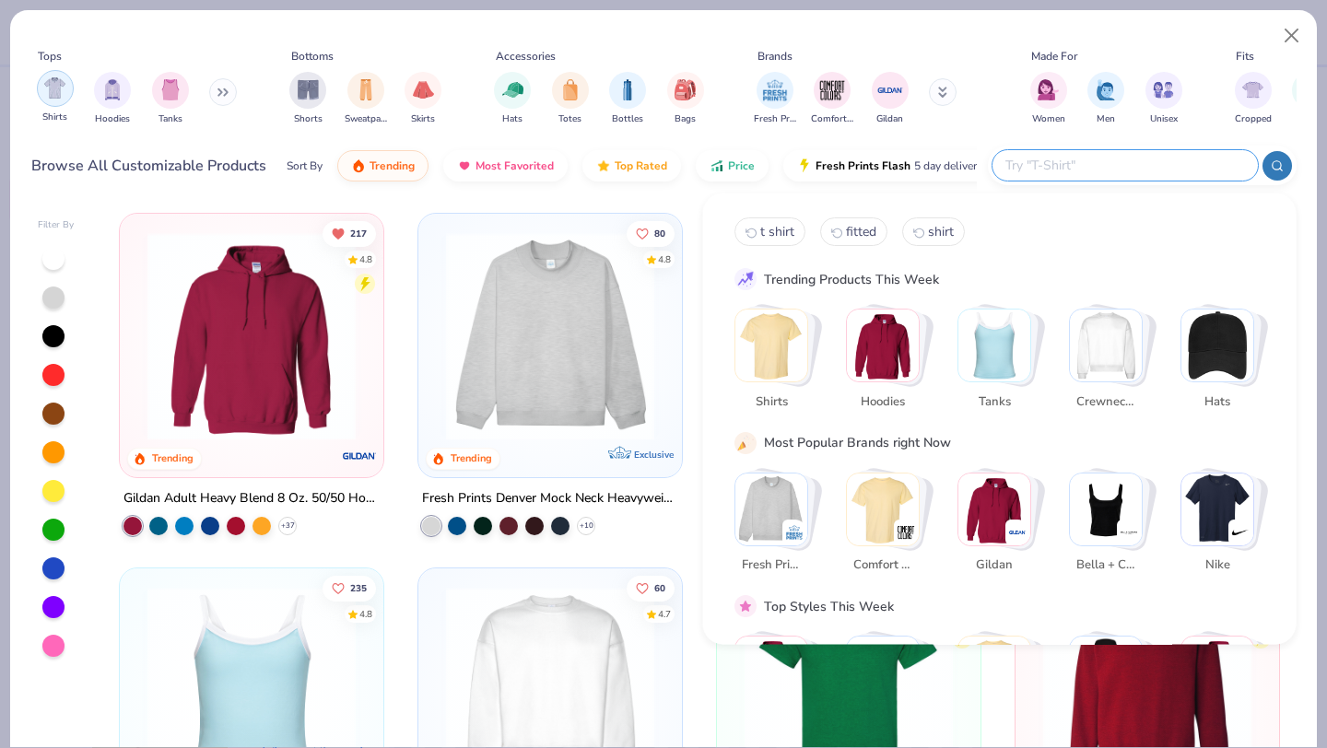
click at [60, 97] on img "filter for Shirts" at bounding box center [54, 87] width 21 height 21
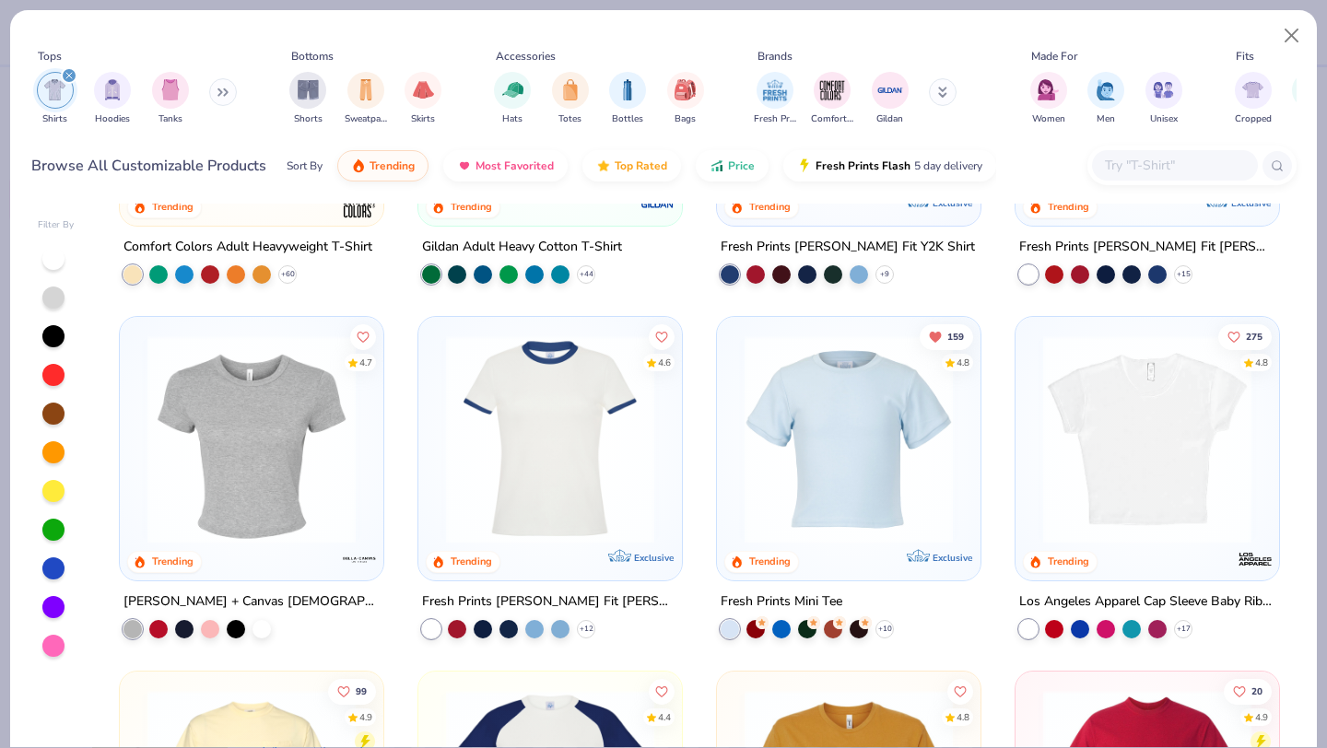
scroll to position [264, 0]
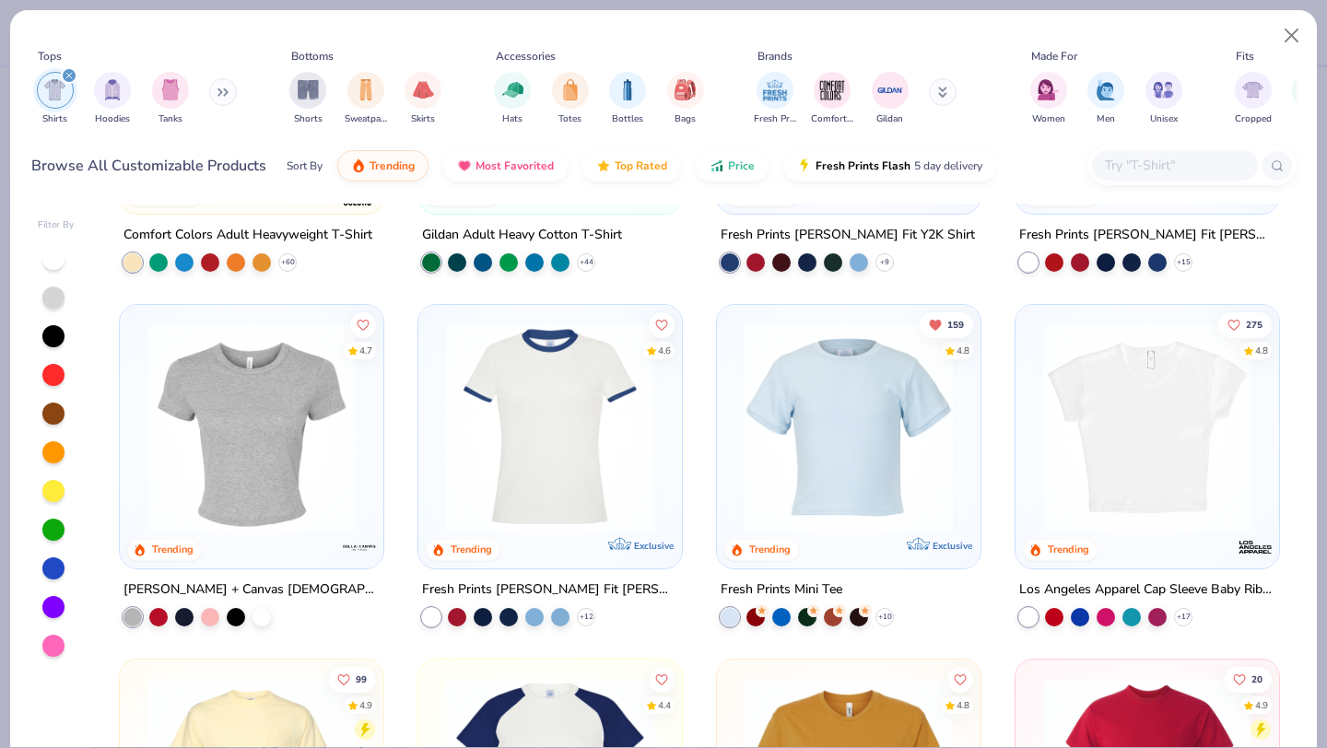
click at [823, 469] on img at bounding box center [849, 428] width 227 height 208
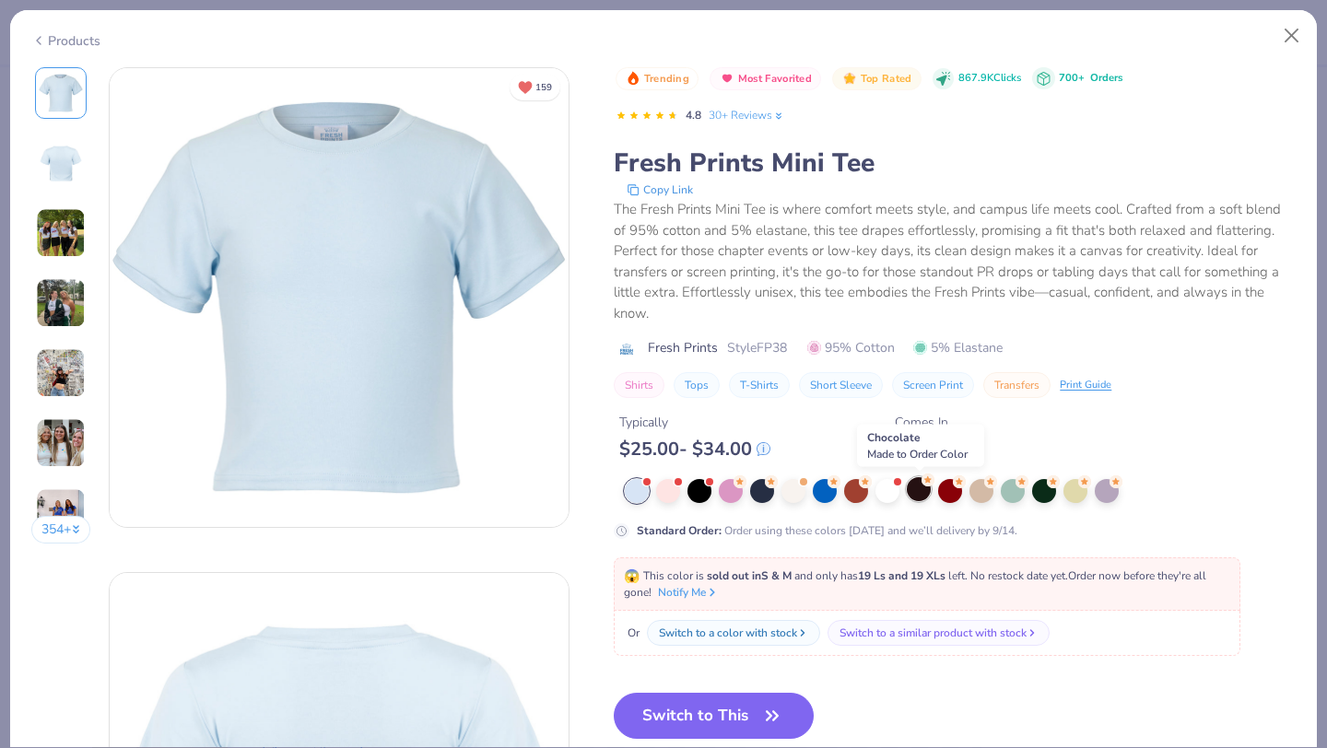
click at [916, 490] on div at bounding box center [919, 489] width 24 height 24
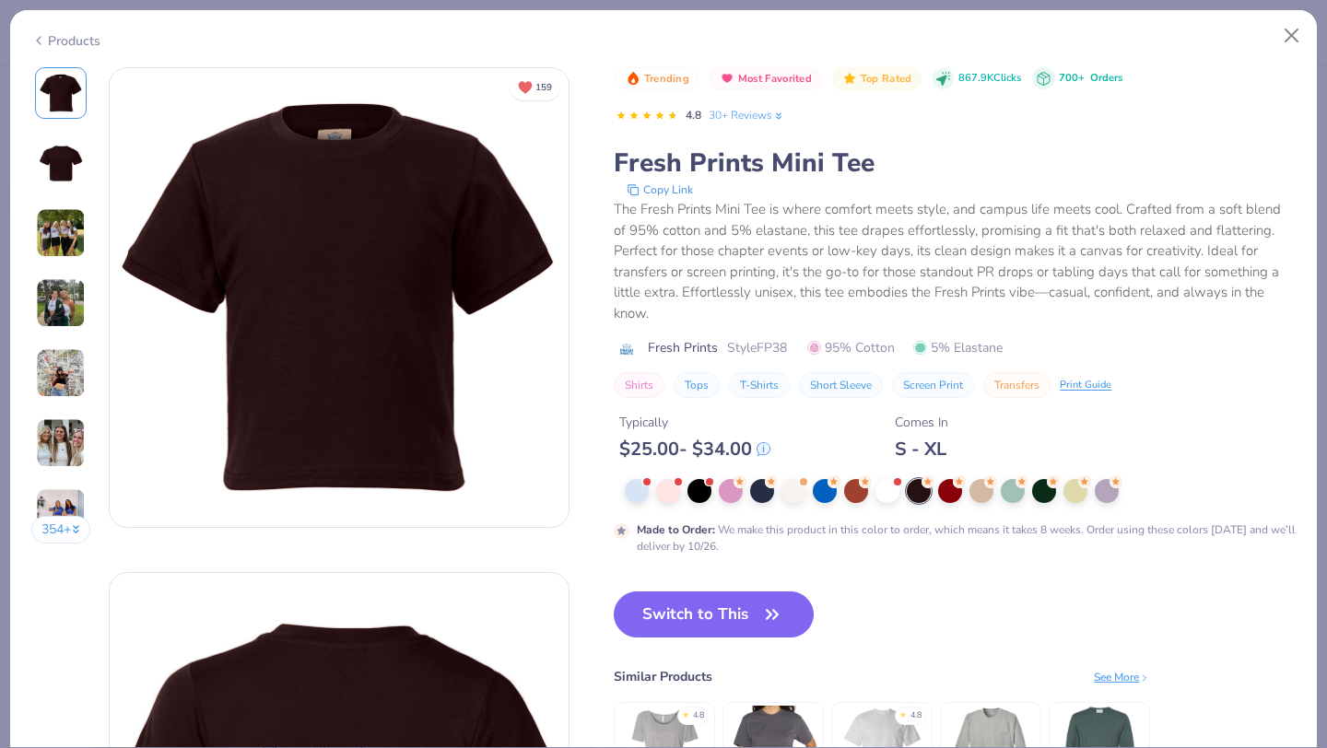
click at [46, 253] on img at bounding box center [61, 233] width 50 height 50
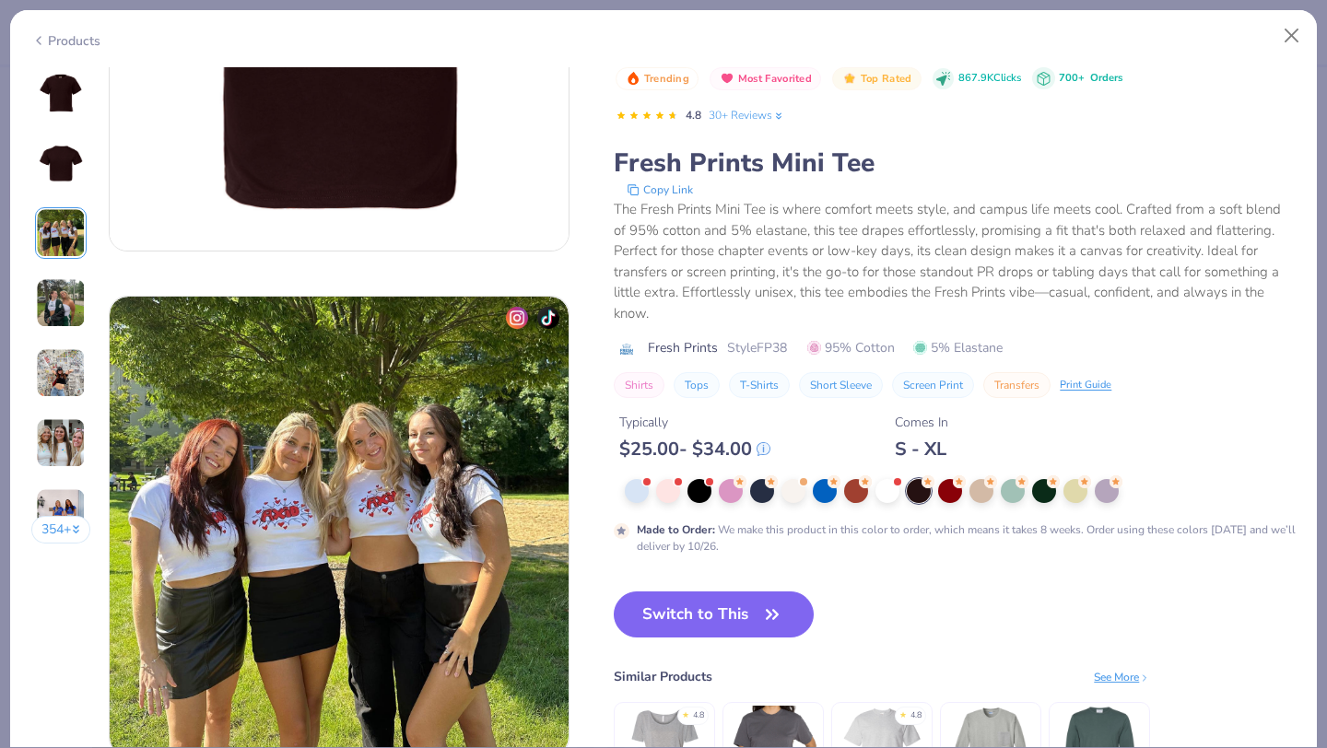
click at [86, 347] on div "354 +" at bounding box center [61, 312] width 60 height 490
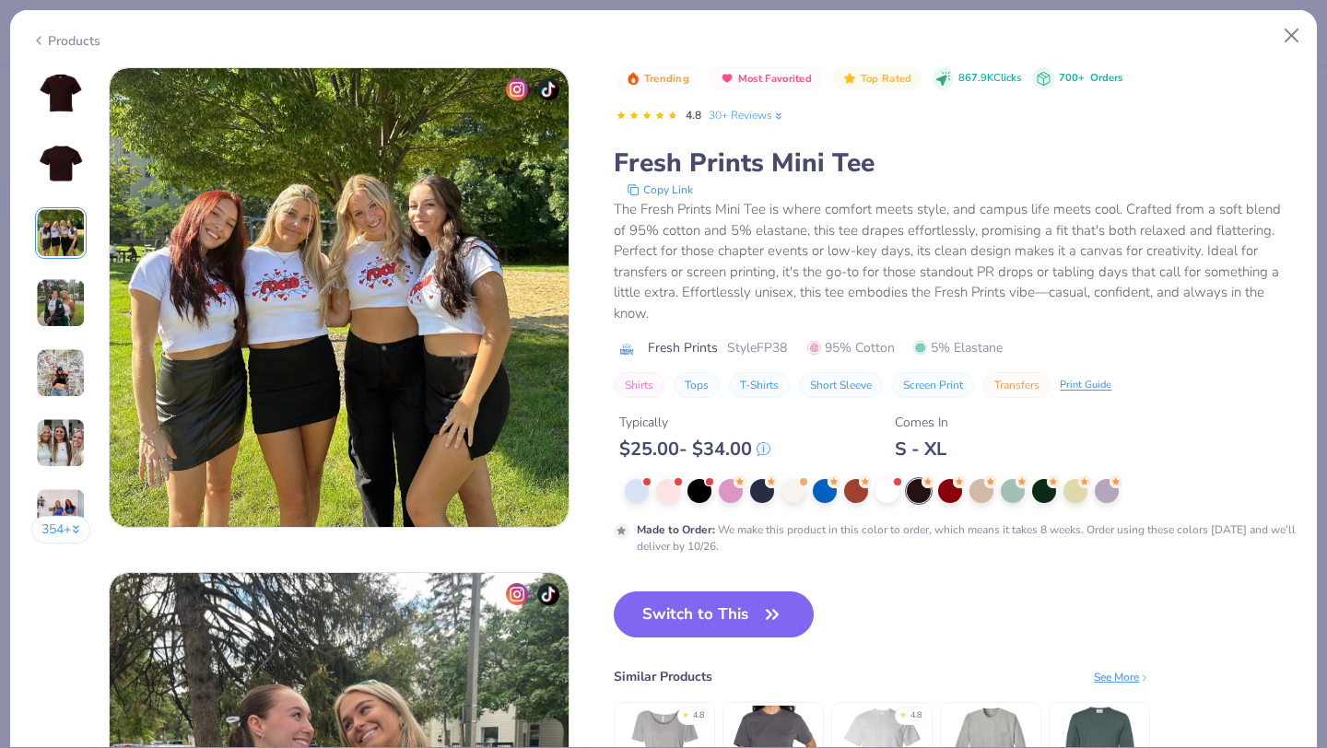
click at [77, 324] on img at bounding box center [61, 303] width 50 height 50
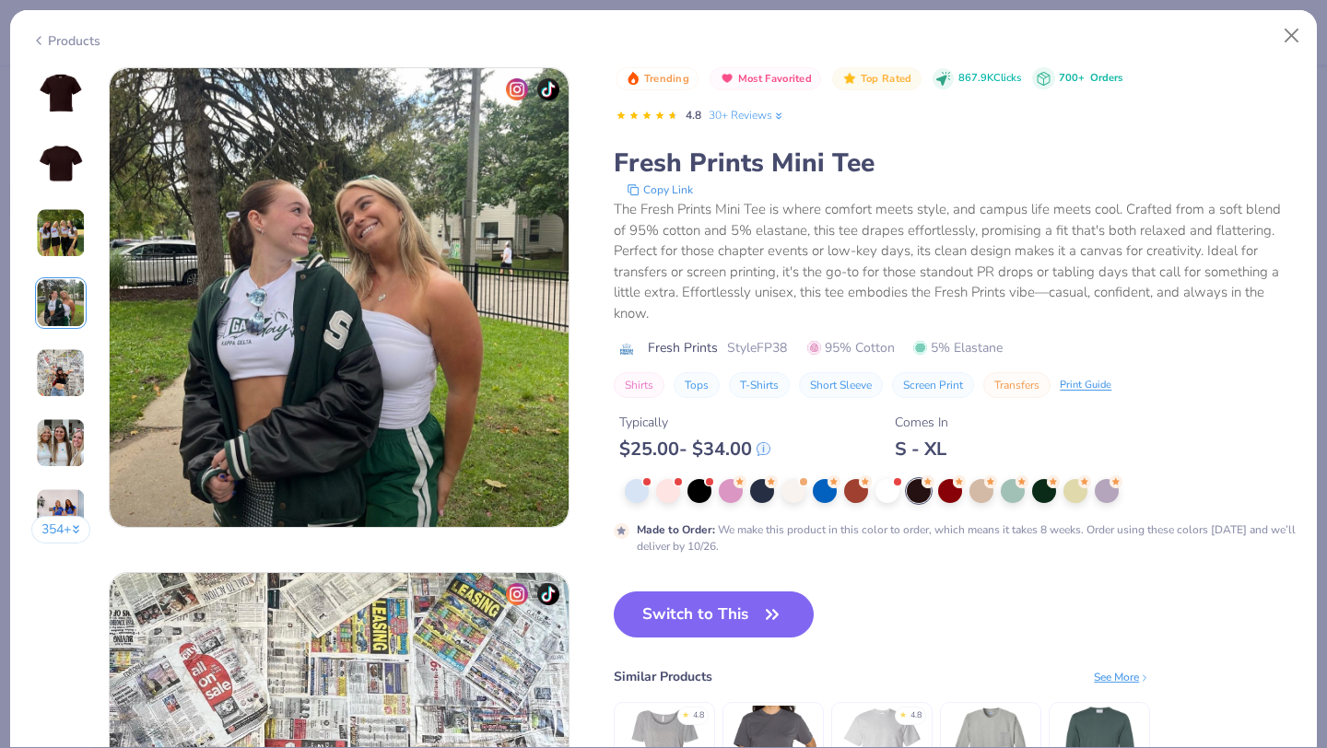
click at [67, 367] on img at bounding box center [61, 373] width 50 height 50
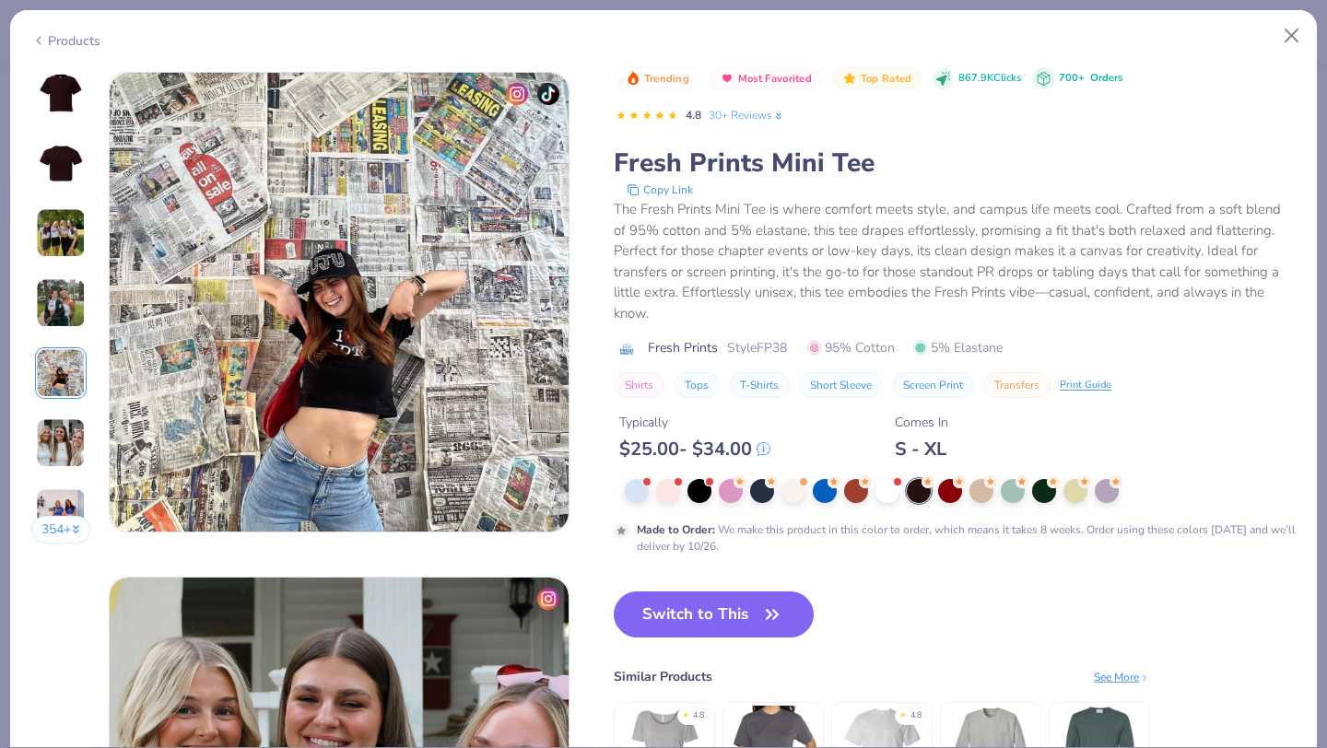
click at [58, 406] on div "354 +" at bounding box center [61, 312] width 60 height 490
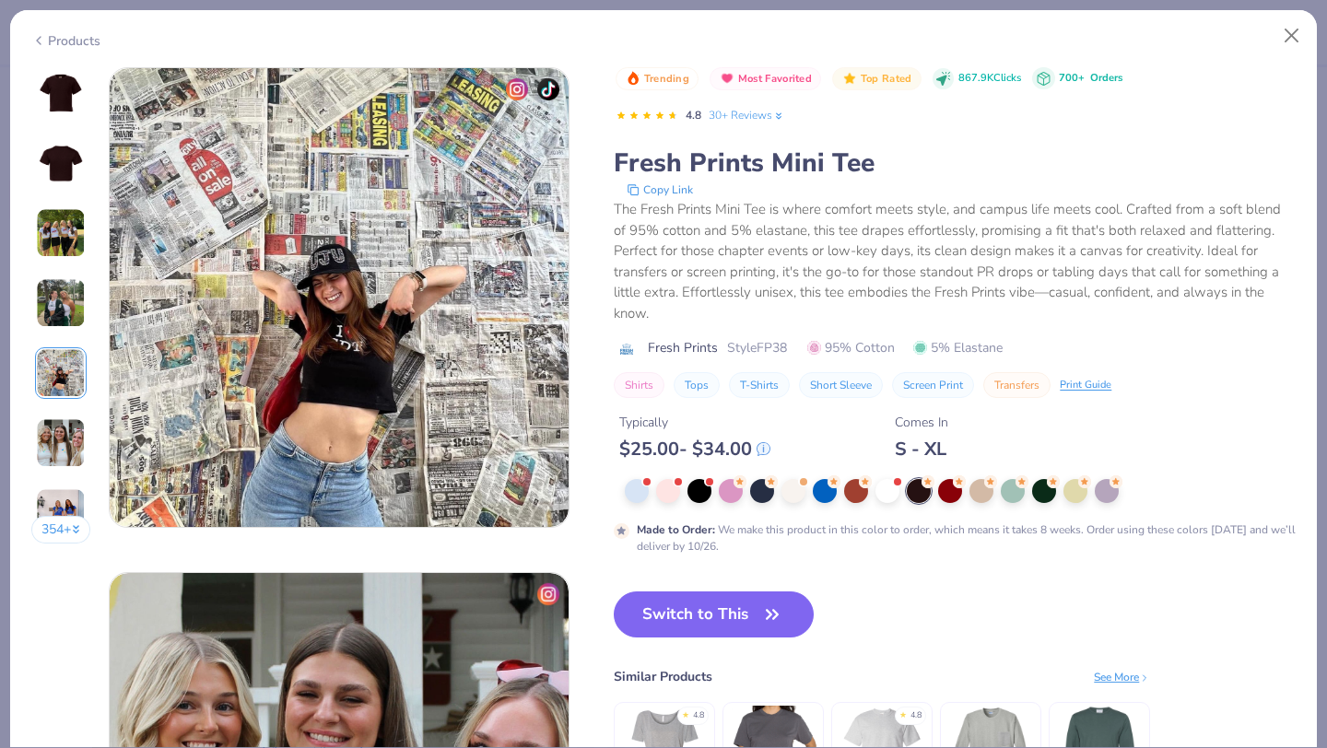
click at [51, 430] on img at bounding box center [61, 443] width 50 height 50
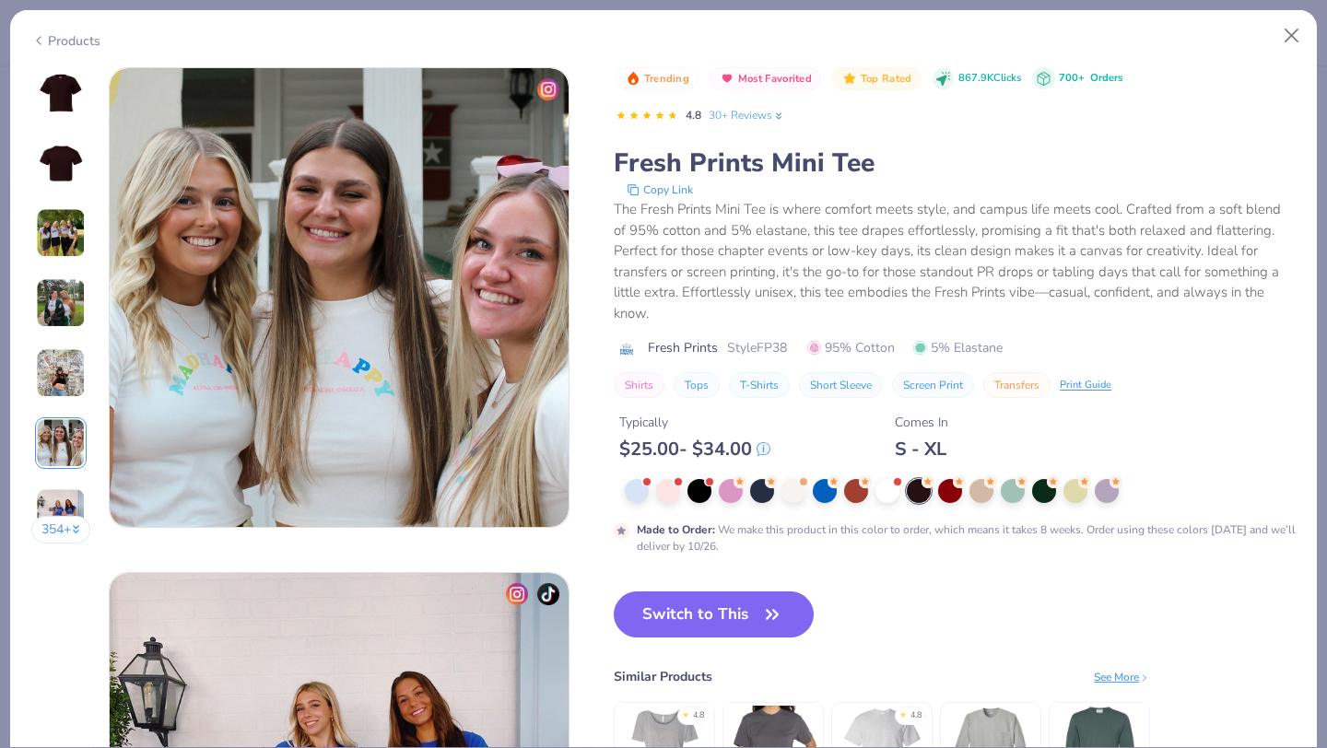
click at [51, 489] on img at bounding box center [61, 514] width 50 height 50
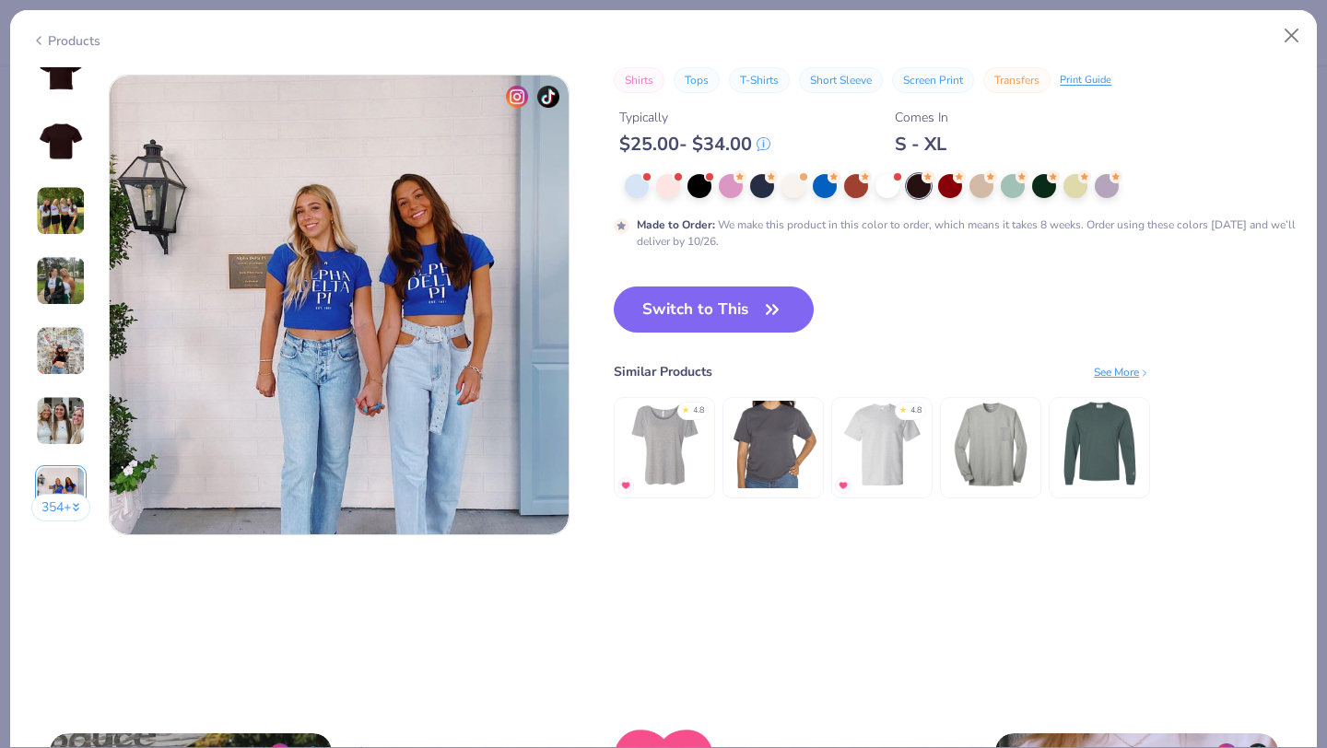
click at [51, 525] on div "354 +" at bounding box center [61, 290] width 60 height 490
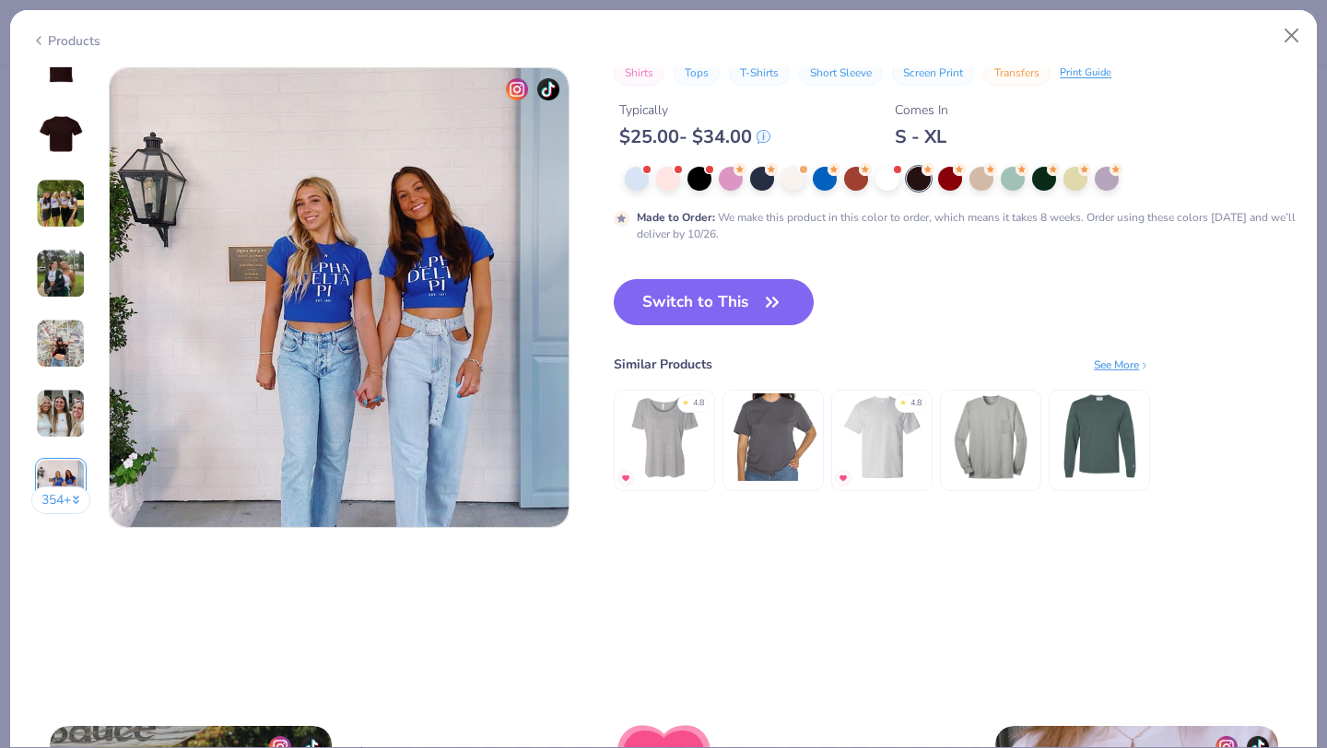
click at [51, 523] on div "354 +" at bounding box center [61, 283] width 60 height 490
click at [51, 518] on div "354 +" at bounding box center [61, 283] width 60 height 490
click at [51, 490] on button "354 +" at bounding box center [61, 501] width 60 height 28
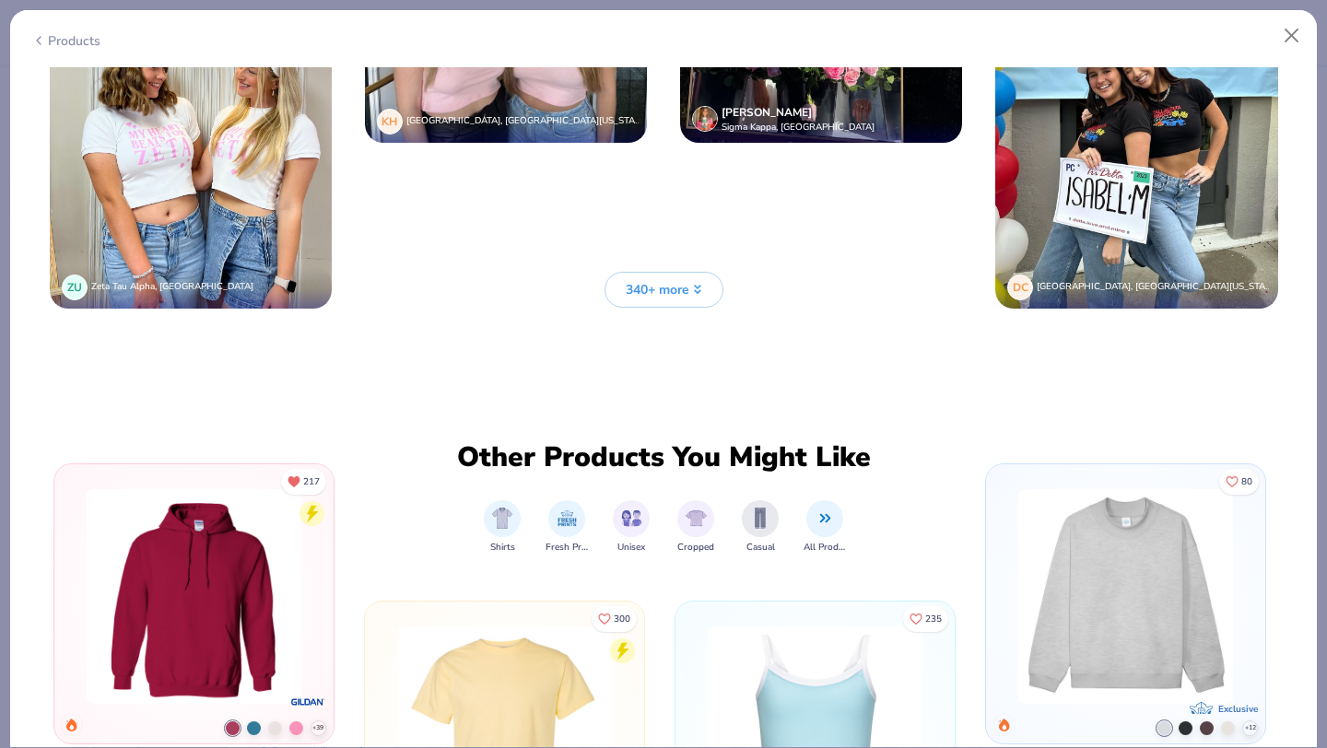
scroll to position [5084, 0]
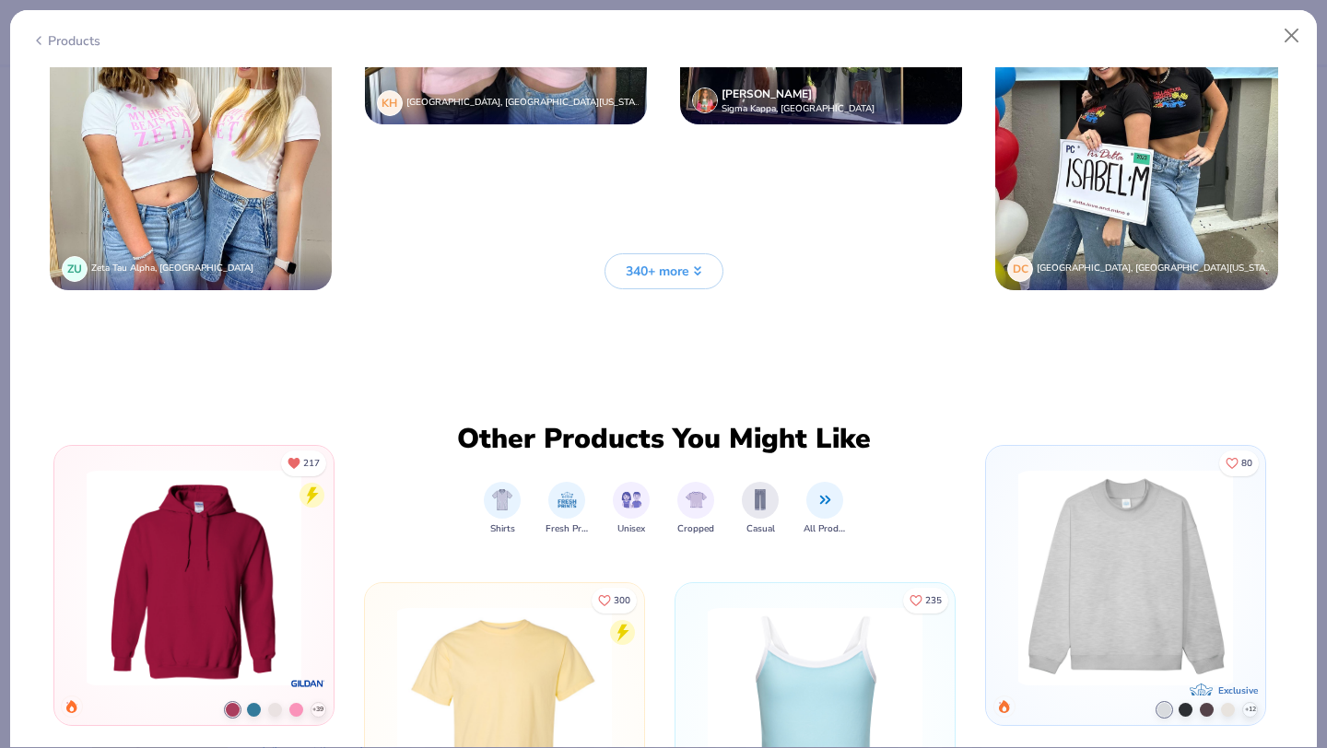
click at [677, 285] on button "340+ more" at bounding box center [664, 271] width 119 height 36
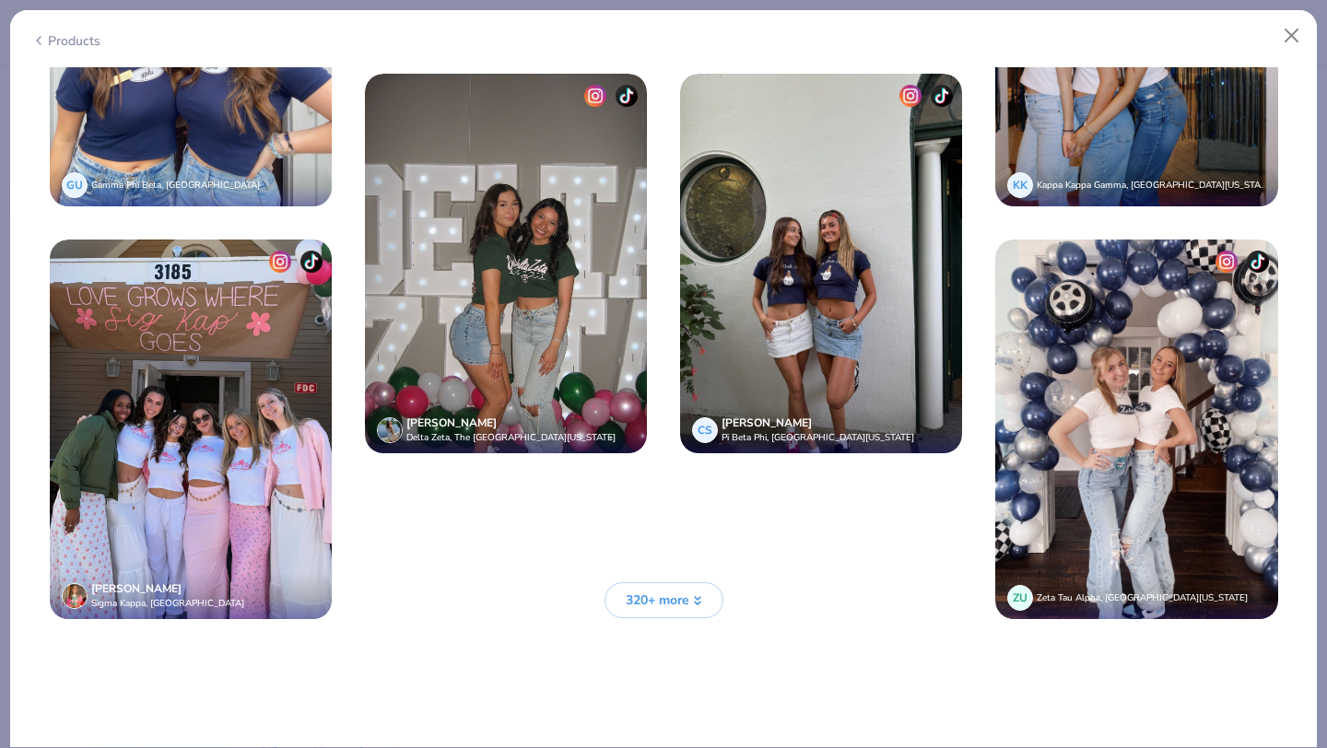
scroll to position [6481, 0]
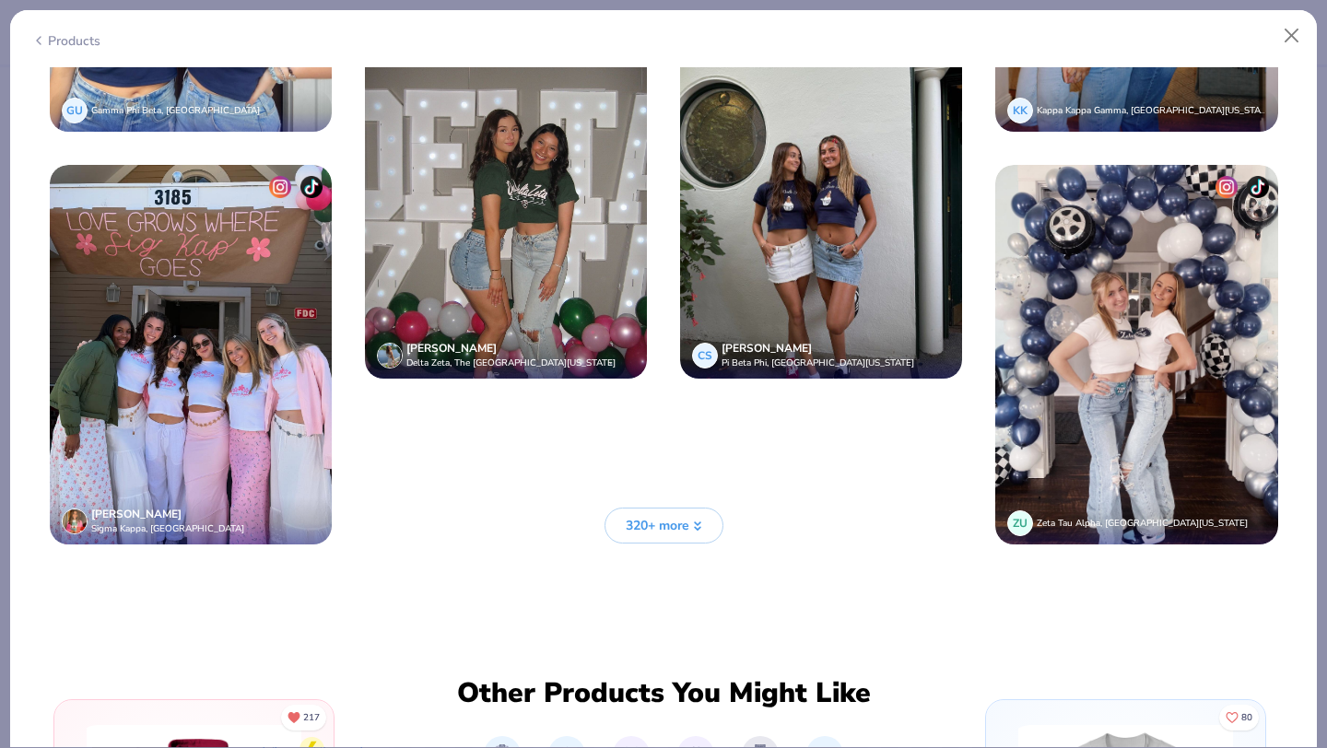
click at [641, 524] on span "320+ more" at bounding box center [658, 525] width 64 height 19
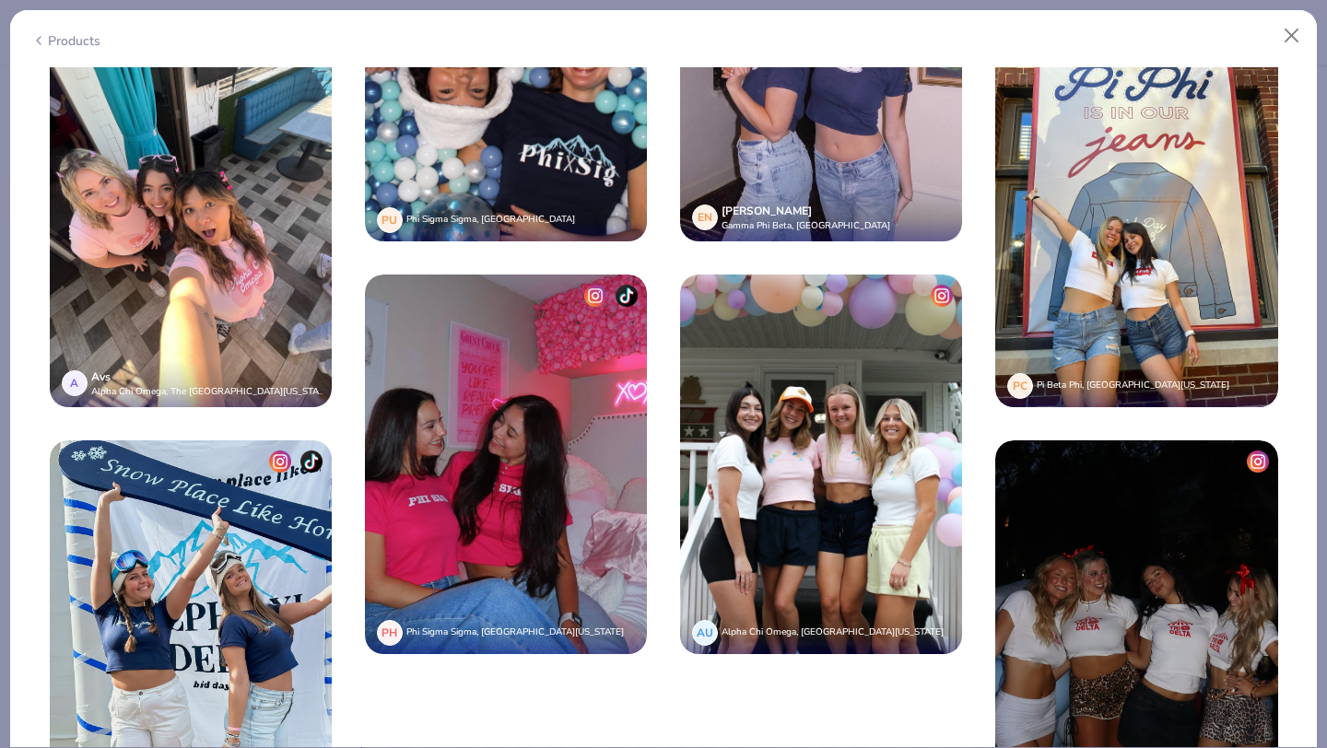
scroll to position [8339, 0]
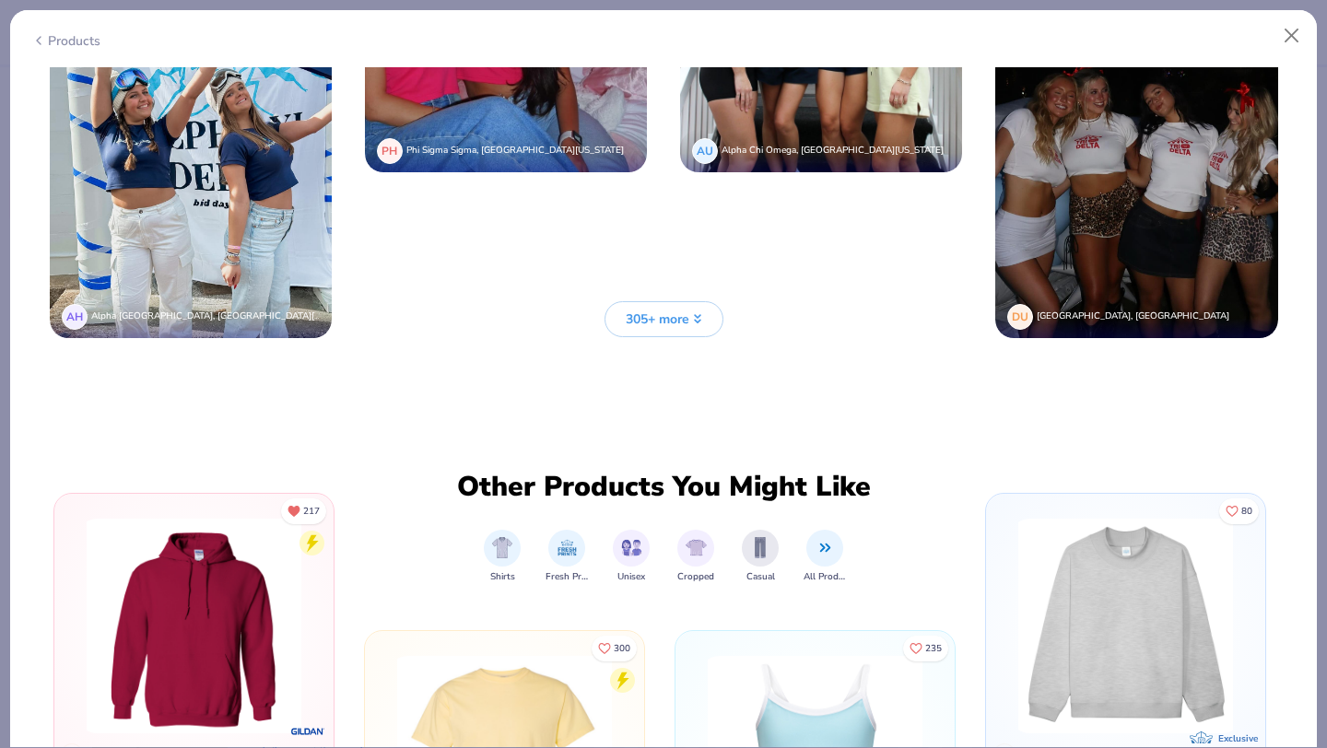
click at [817, 464] on div "Other Products You Might Like Shirts Fresh Prints Unisex Cropped Casual All Pro…" at bounding box center [664, 610] width 600 height 327
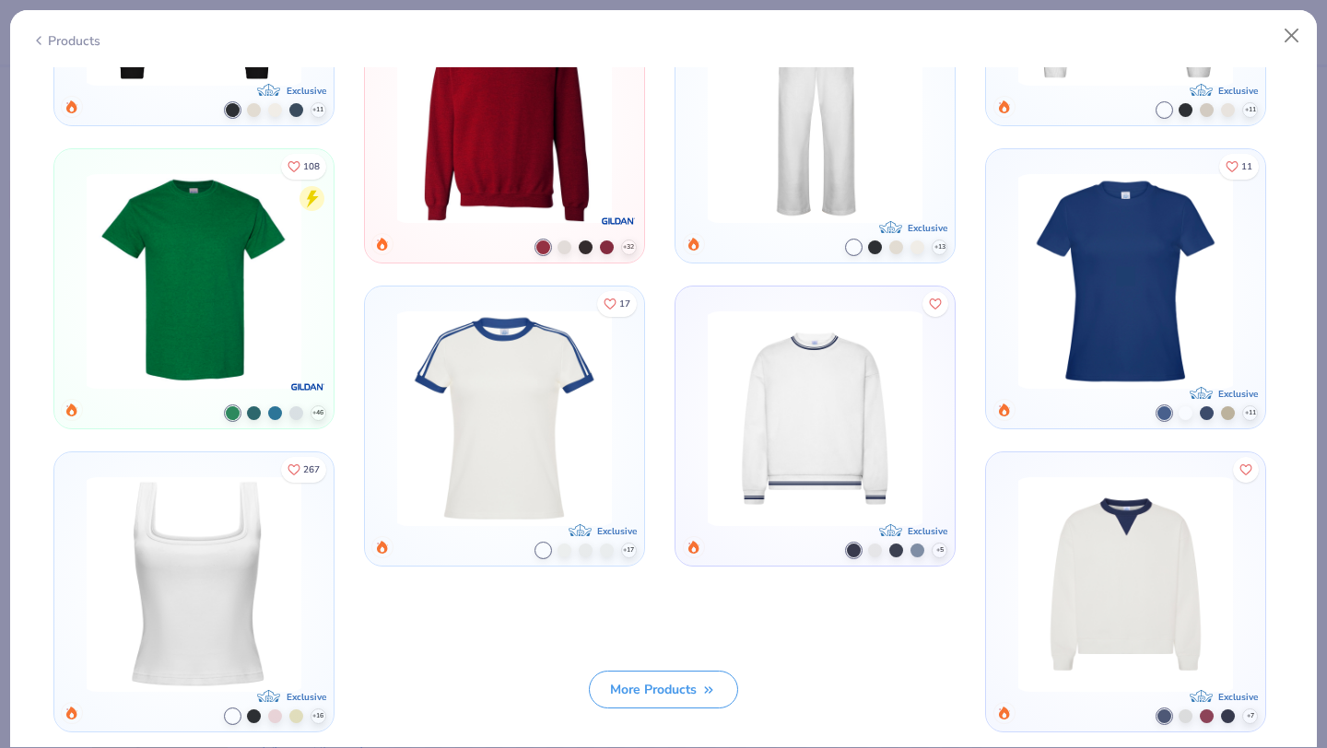
scroll to position [9478, 0]
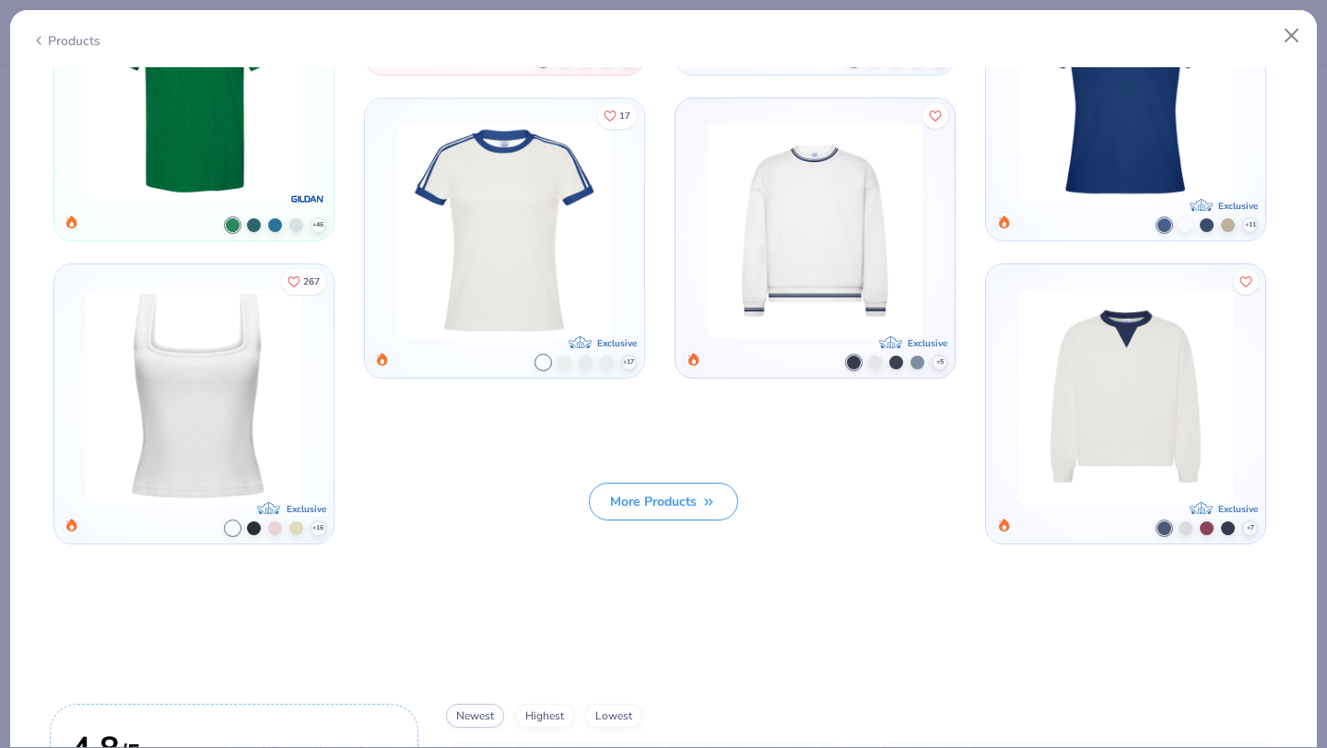
click at [683, 499] on button "More Products" at bounding box center [663, 502] width 149 height 38
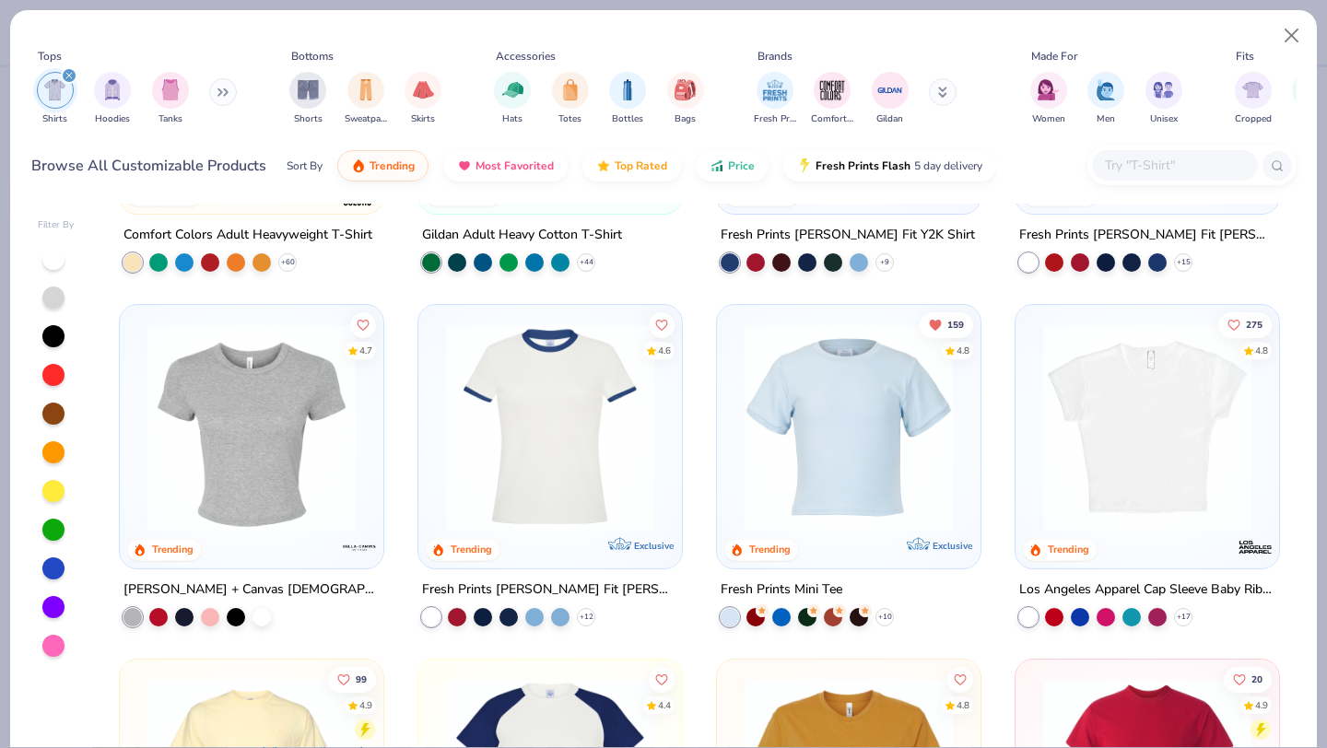
click at [594, 429] on img at bounding box center [550, 428] width 227 height 208
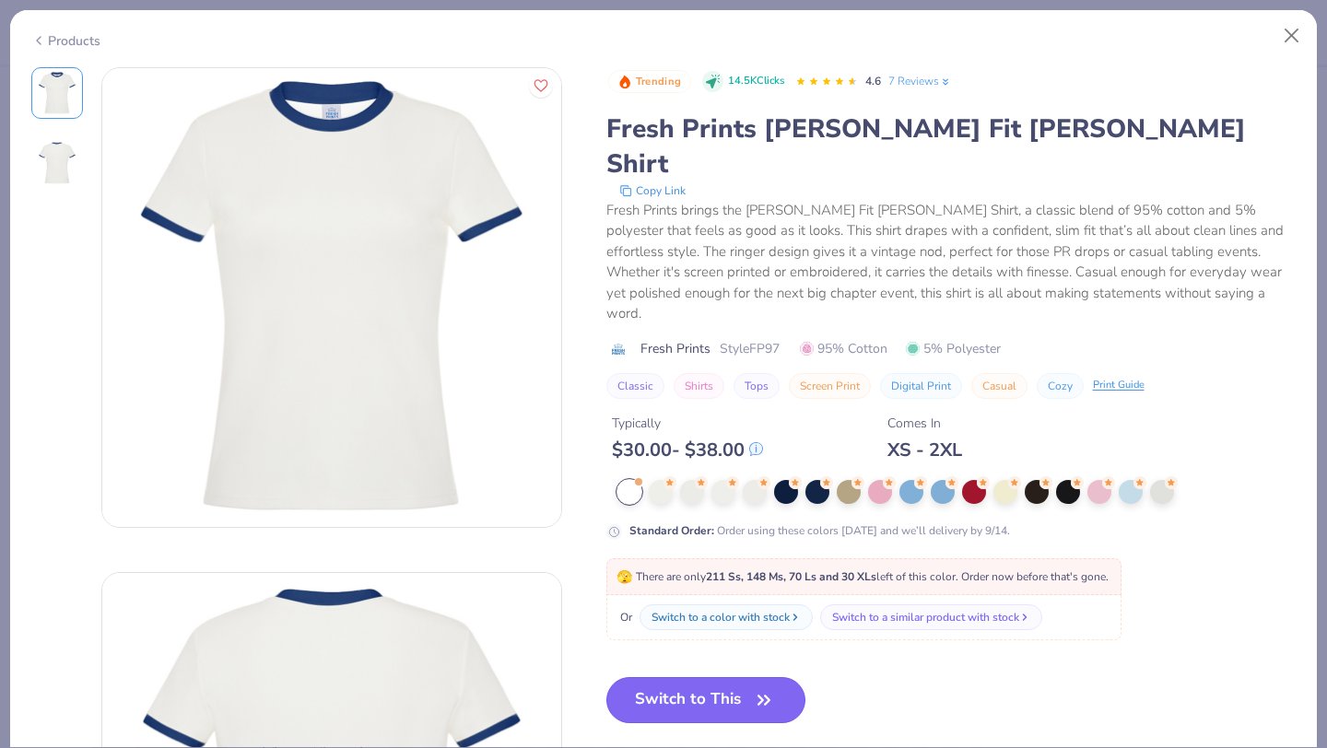
click at [705, 677] on button "Switch to This" at bounding box center [706, 700] width 200 height 46
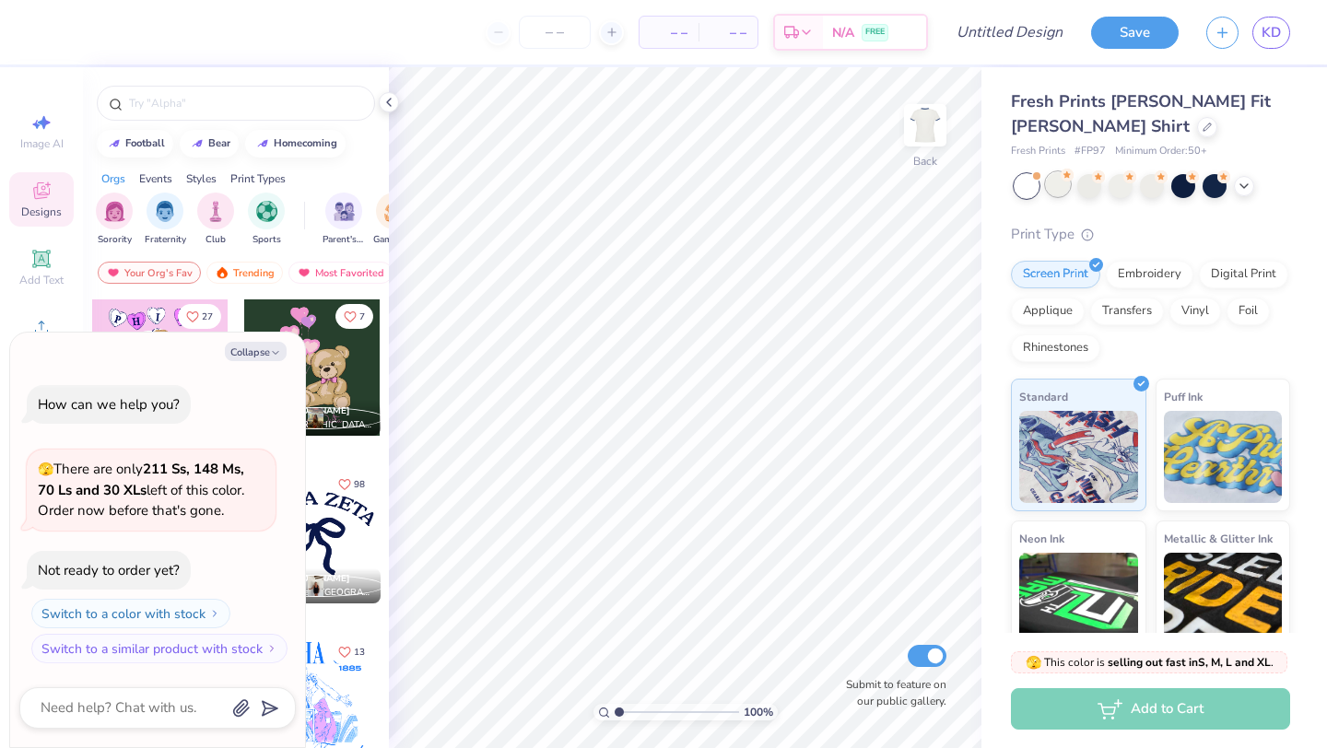
click at [1061, 194] on div at bounding box center [1058, 184] width 24 height 24
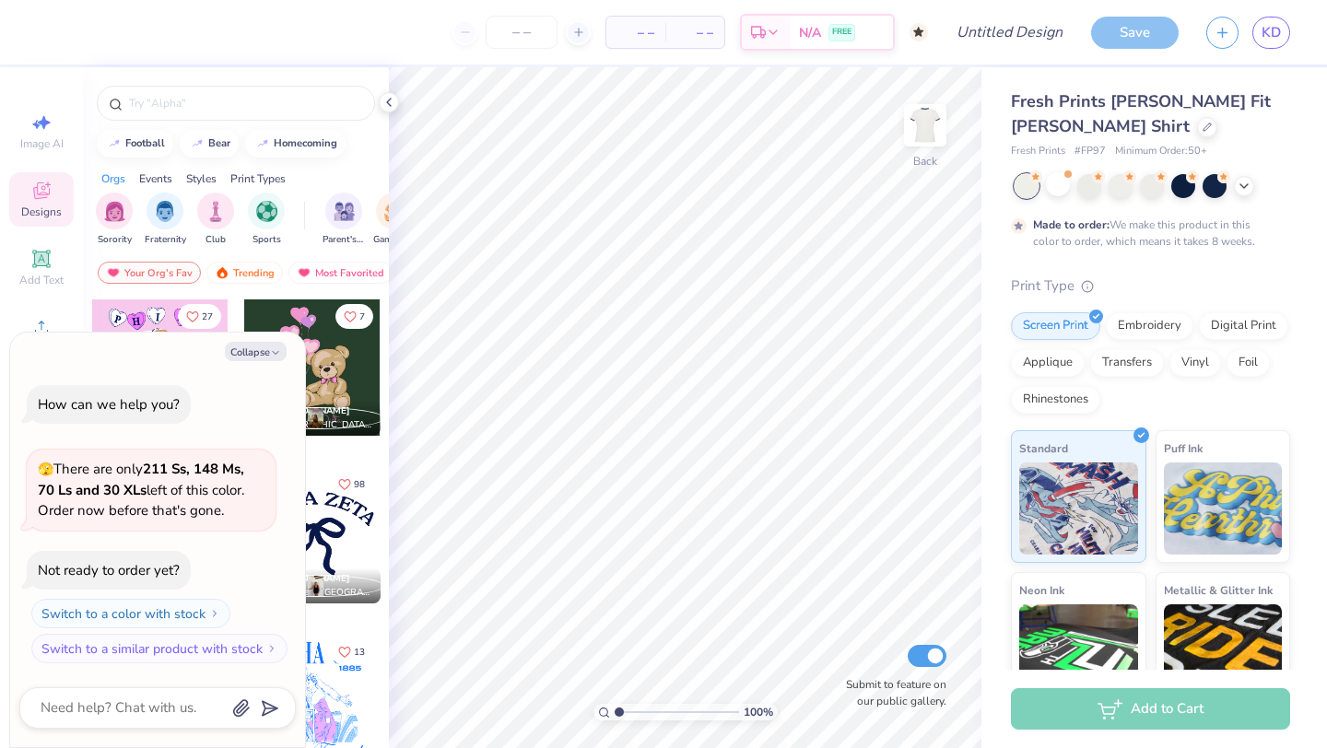
scroll to position [15, 0]
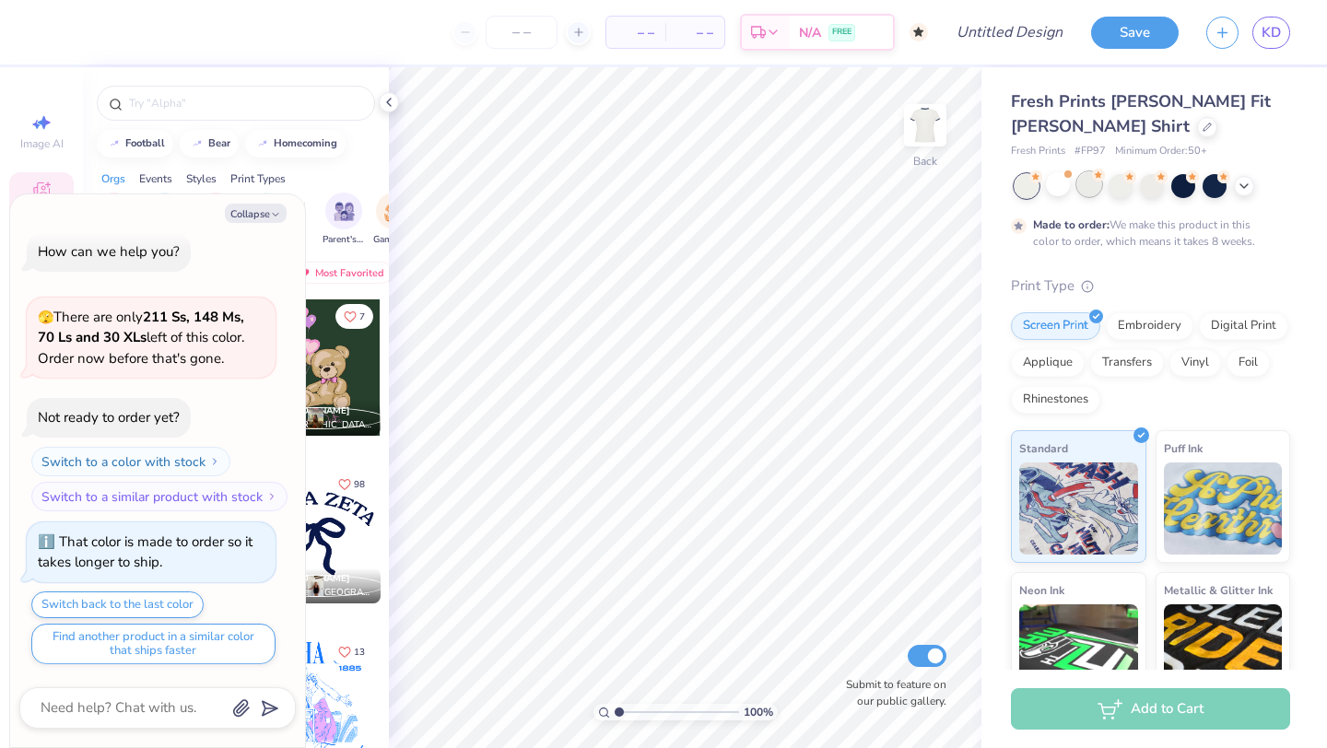
click at [1086, 187] on div at bounding box center [1089, 184] width 24 height 24
click at [1128, 185] on div at bounding box center [1121, 184] width 24 height 24
click at [1155, 187] on div at bounding box center [1152, 184] width 24 height 24
click at [1186, 187] on div at bounding box center [1183, 184] width 24 height 24
click at [1210, 186] on div at bounding box center [1215, 184] width 24 height 24
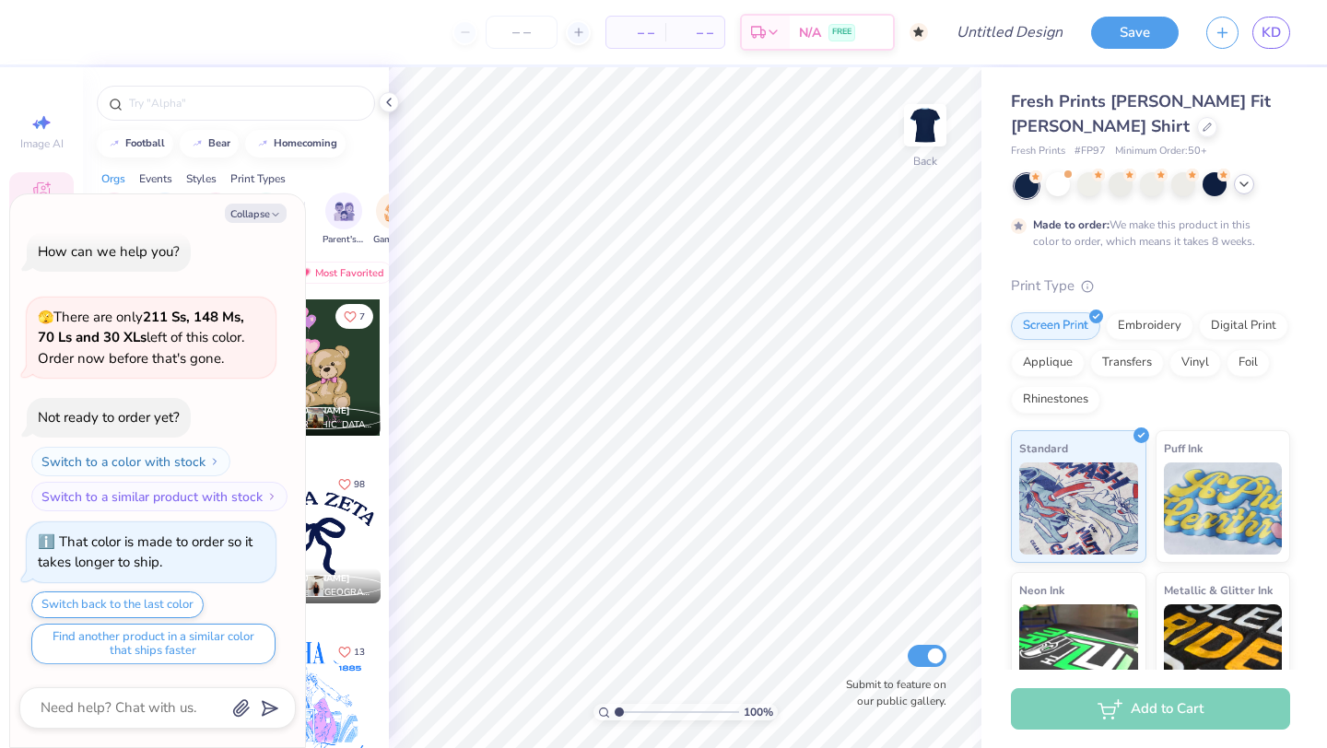
click at [1245, 186] on icon at bounding box center [1244, 184] width 15 height 15
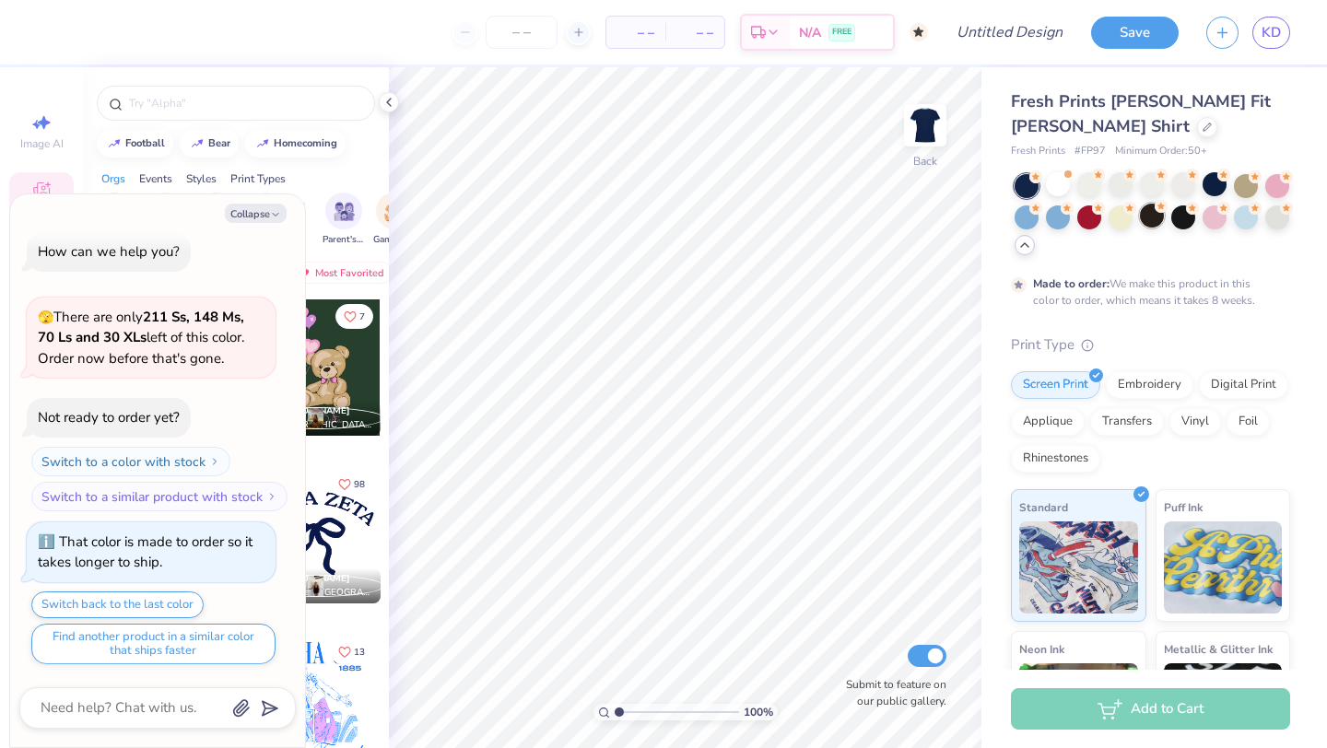
click at [1149, 213] on div at bounding box center [1152, 216] width 24 height 24
click at [1184, 214] on div at bounding box center [1183, 216] width 24 height 24
click at [1088, 214] on div at bounding box center [1089, 216] width 24 height 24
click at [1129, 216] on div at bounding box center [1121, 216] width 24 height 24
click at [1268, 216] on div at bounding box center [1278, 216] width 24 height 24
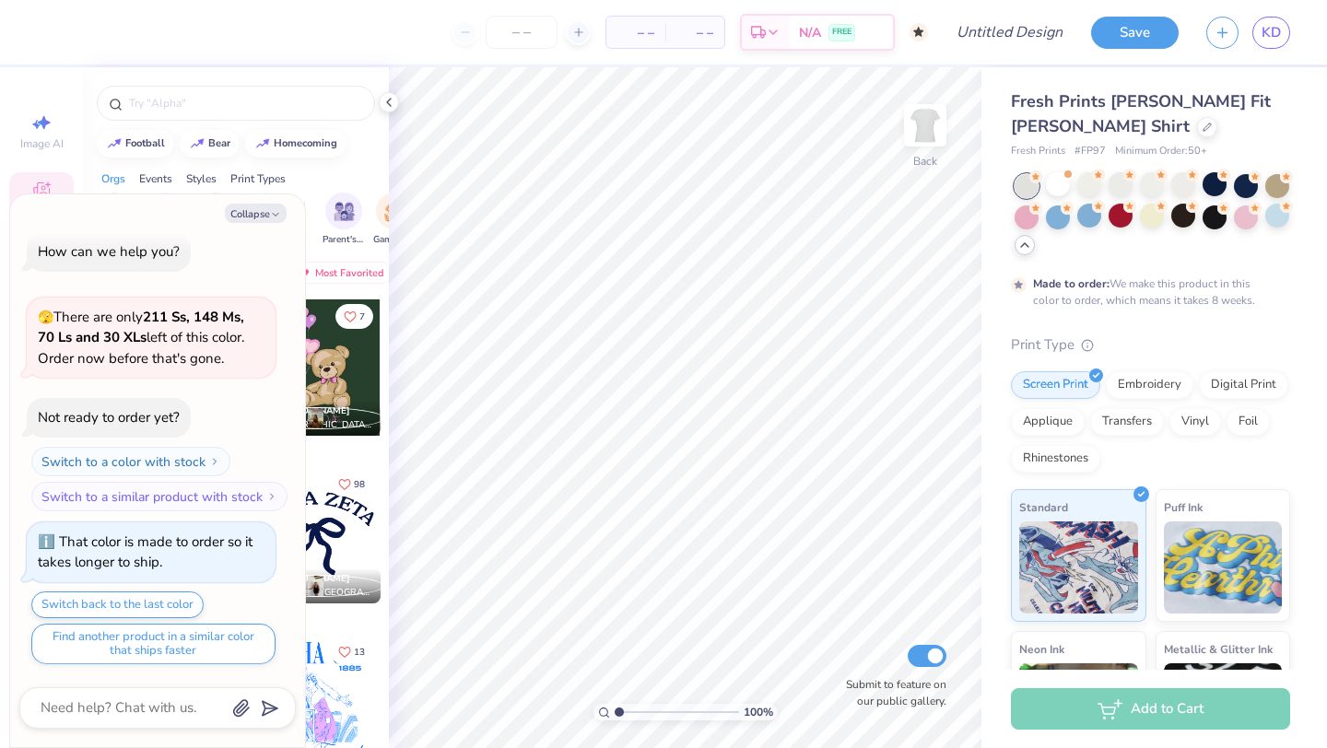
type textarea "x"
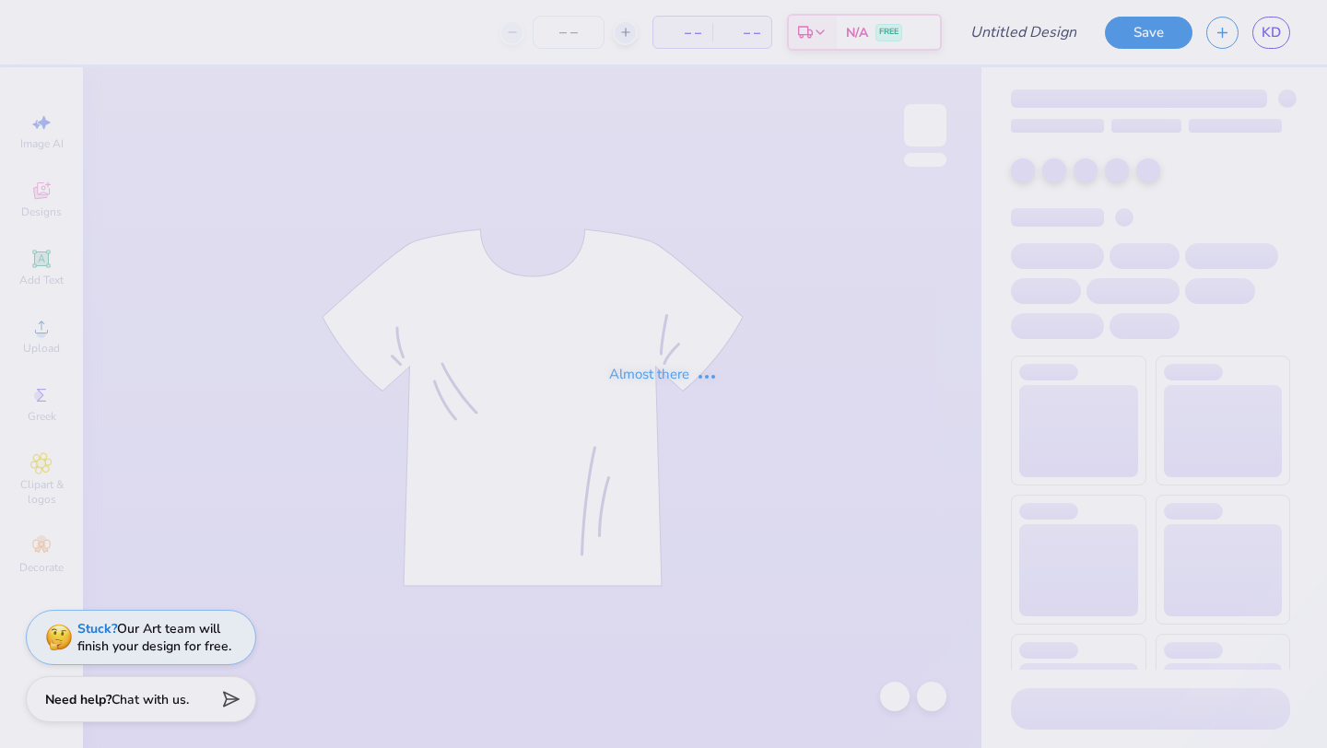
type input "Panhel 1"
type input "12"
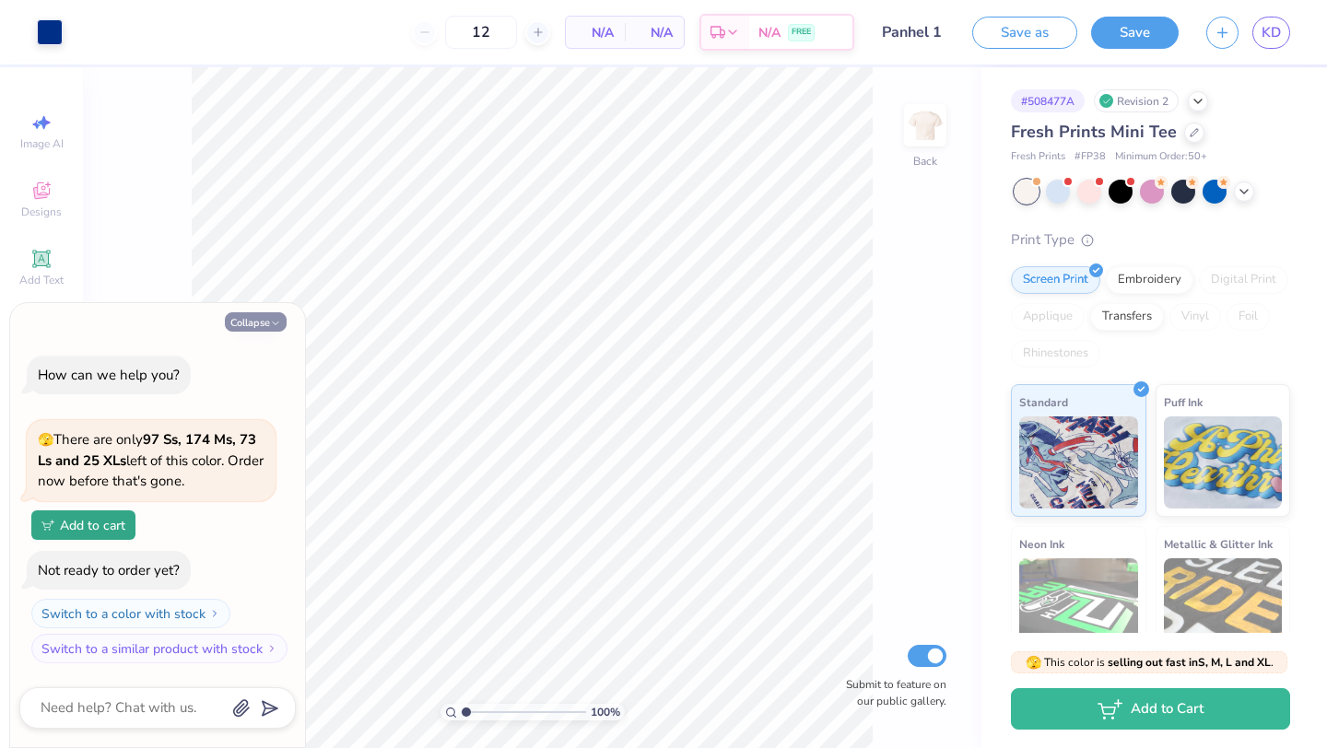
click at [257, 325] on button "Collapse" at bounding box center [256, 321] width 62 height 19
type textarea "x"
